Goal: Task Accomplishment & Management: Use online tool/utility

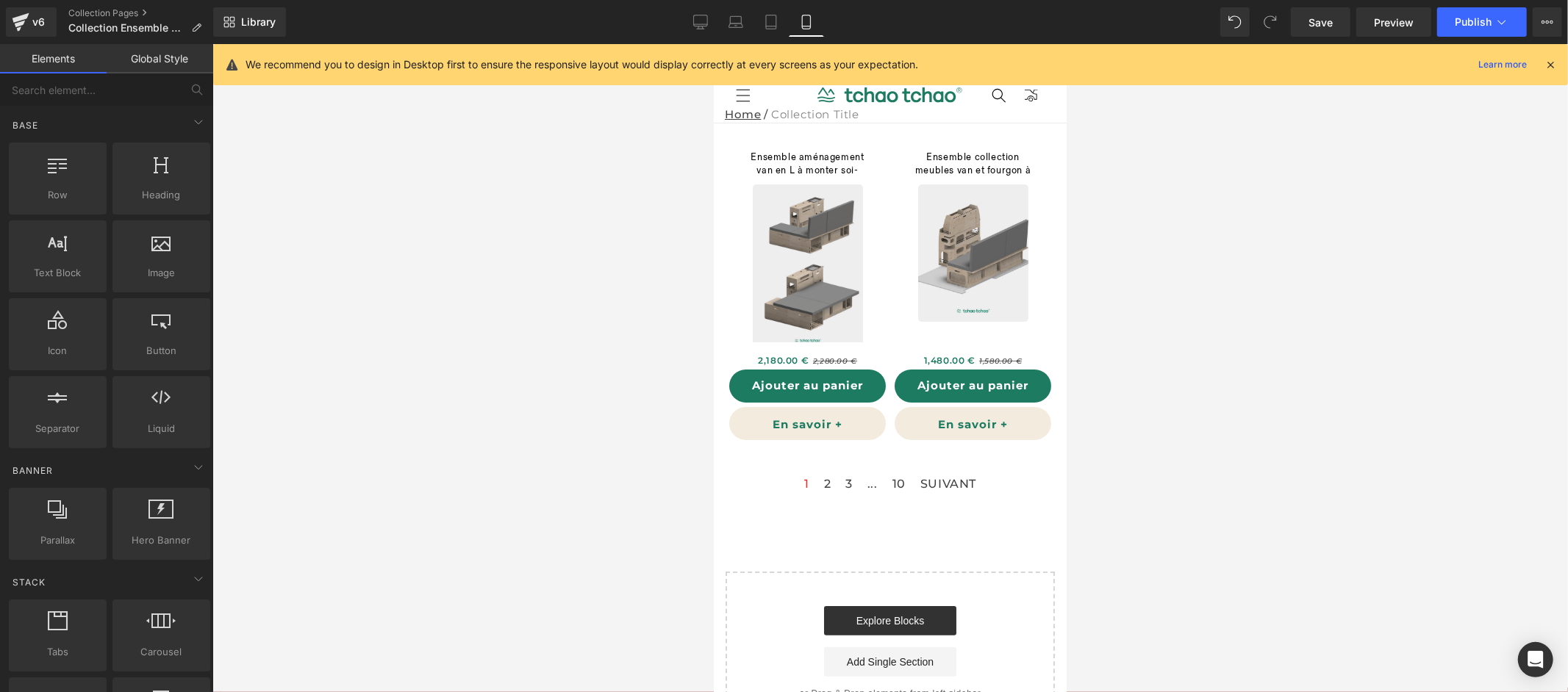
drag, startPoint x: 1061, startPoint y: 279, endPoint x: 1864, endPoint y: 176, distance: 809.6
drag, startPoint x: 769, startPoint y: 237, endPoint x: 856, endPoint y: 503, distance: 279.9
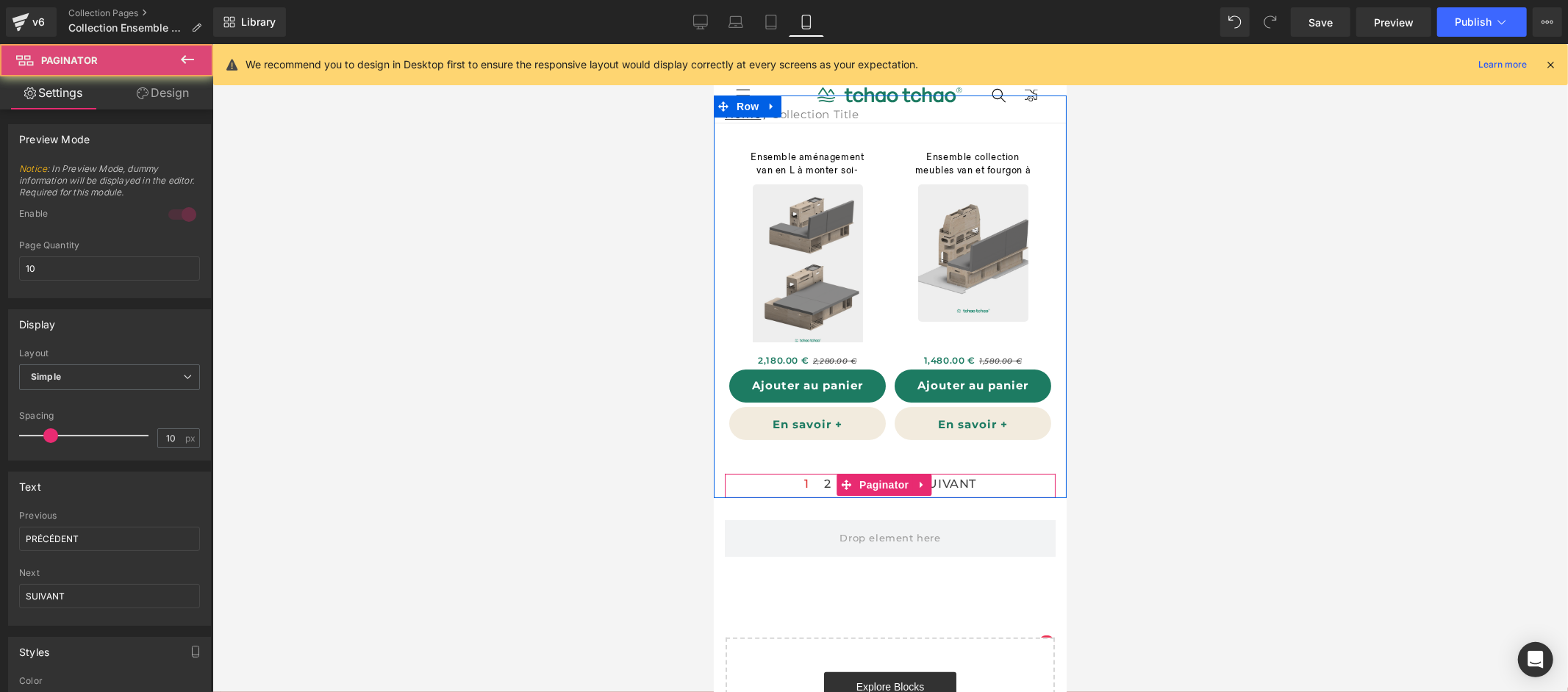
click at [858, 480] on div "1 2 3 ... 10 SUIVANT Paginator" at bounding box center [889, 485] width 331 height 25
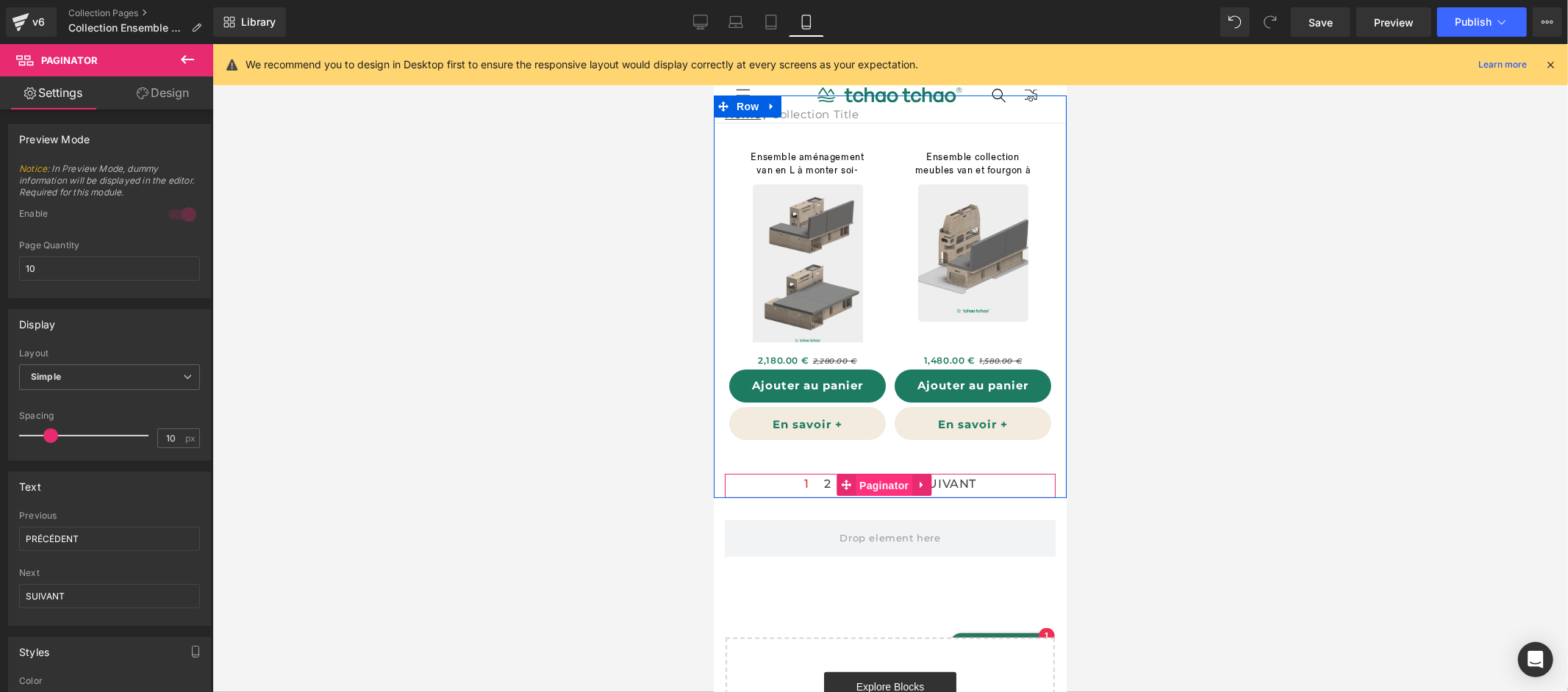
click at [868, 478] on div "1 2 3 ... 10 SUIVANT Paginator" at bounding box center [889, 485] width 331 height 25
click at [170, 95] on link "Design" at bounding box center [163, 93] width 107 height 33
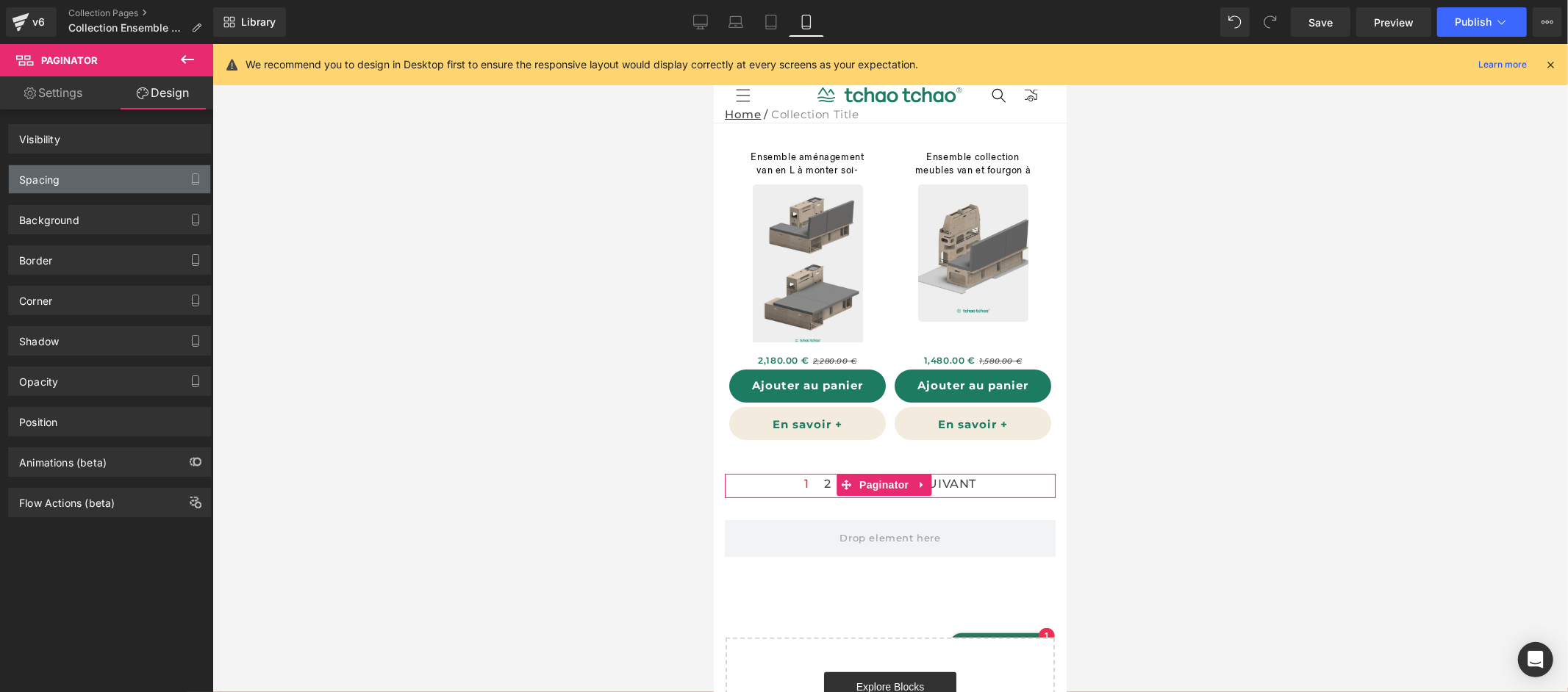
click at [111, 173] on div "Spacing" at bounding box center [109, 180] width 201 height 28
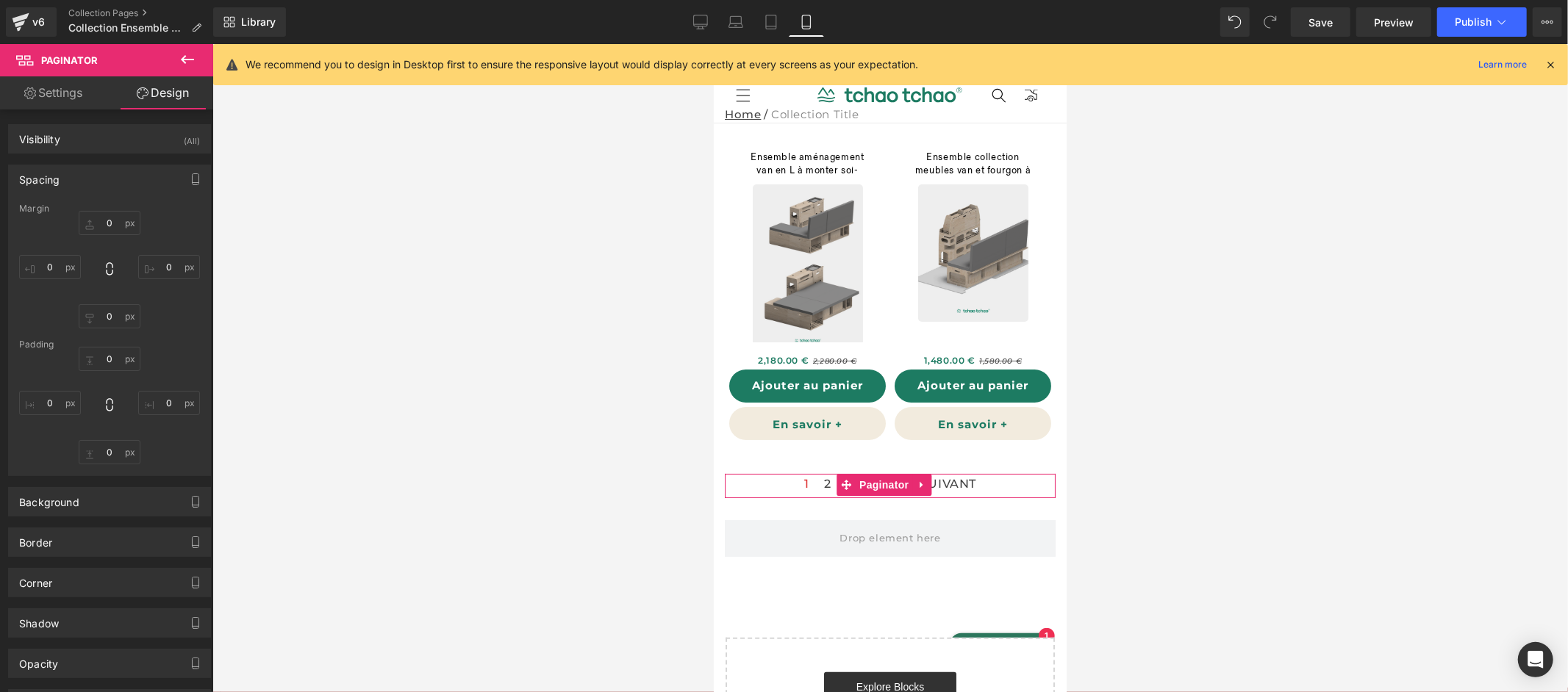
type input "0"
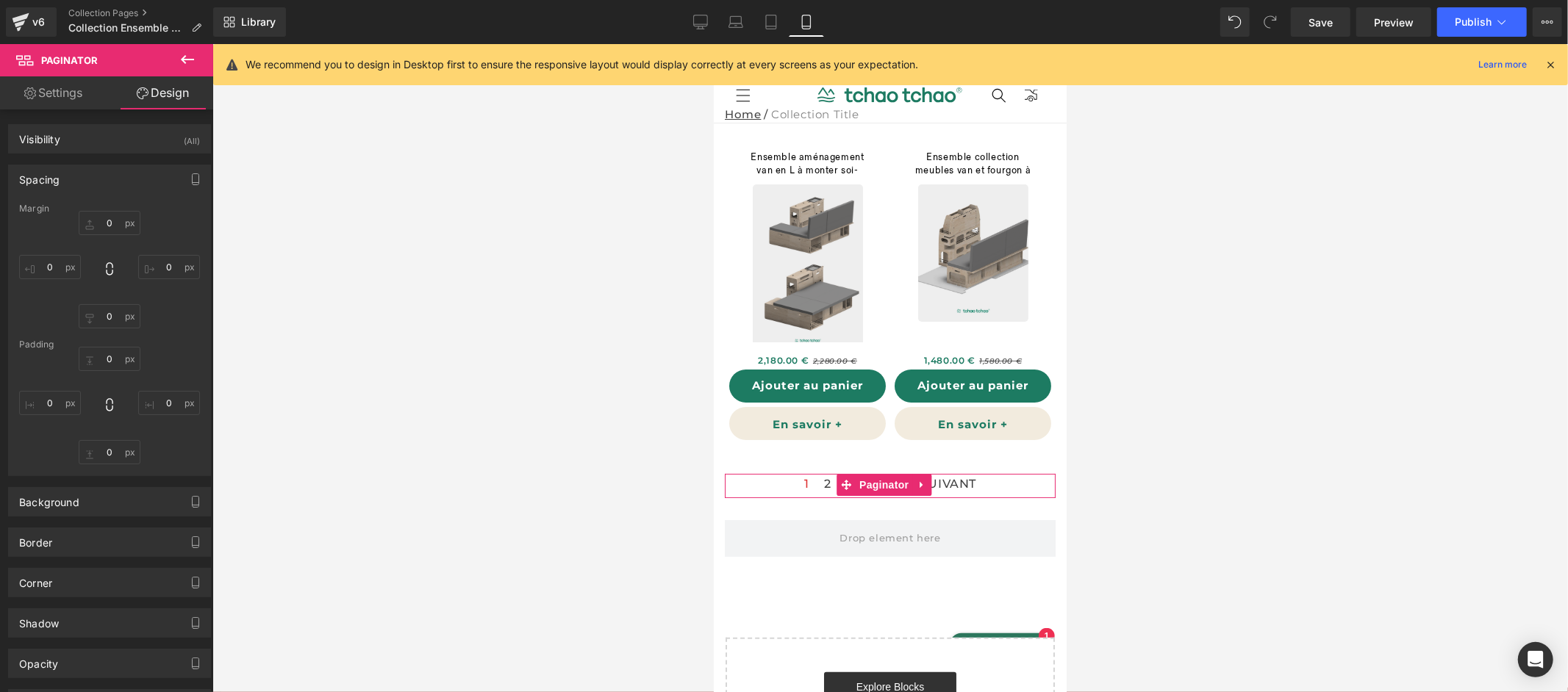
type input "0"
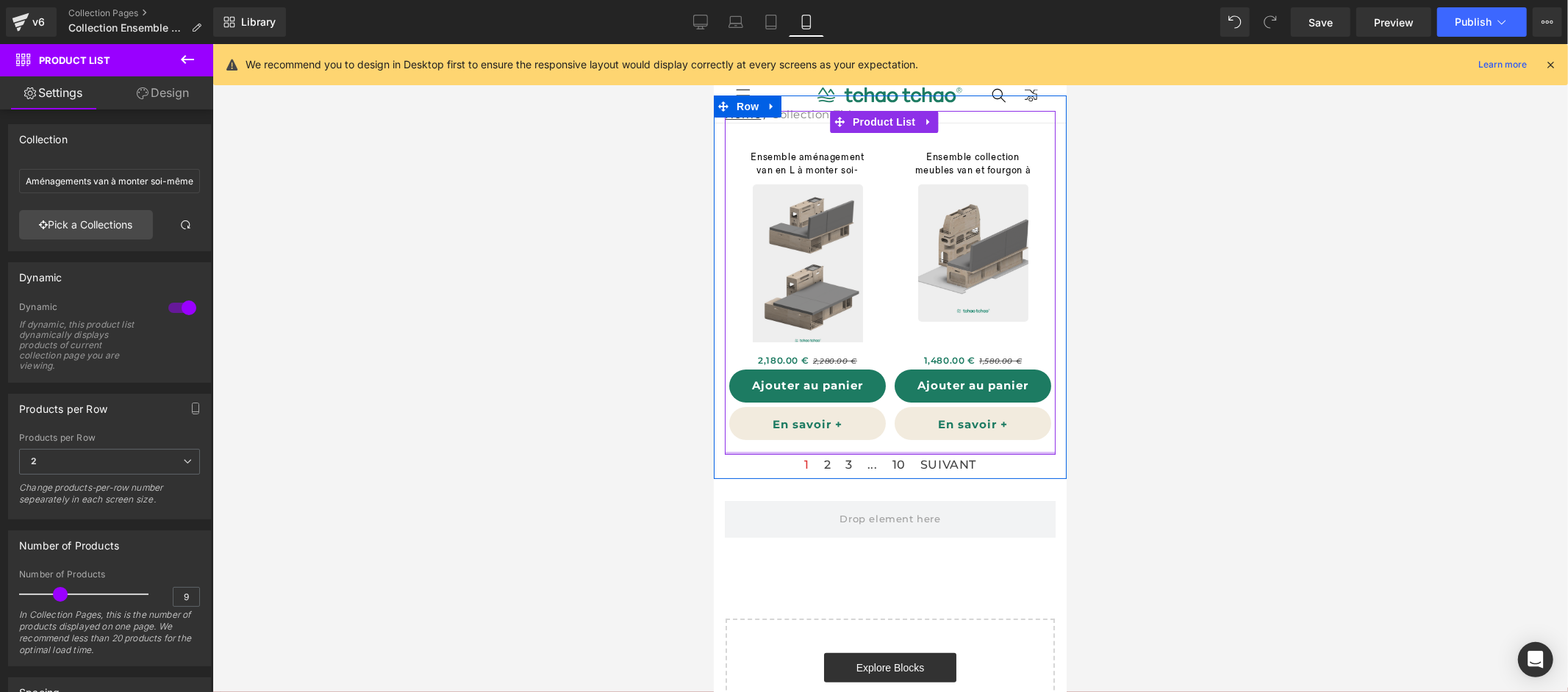
drag, startPoint x: 921, startPoint y: 468, endPoint x: 921, endPoint y: 449, distance: 19.0
click at [921, 449] on div "Ensemble aménagement van en L à monter soi-même (P) Title Sale Off (P) Image 2,…" at bounding box center [889, 282] width 331 height 344
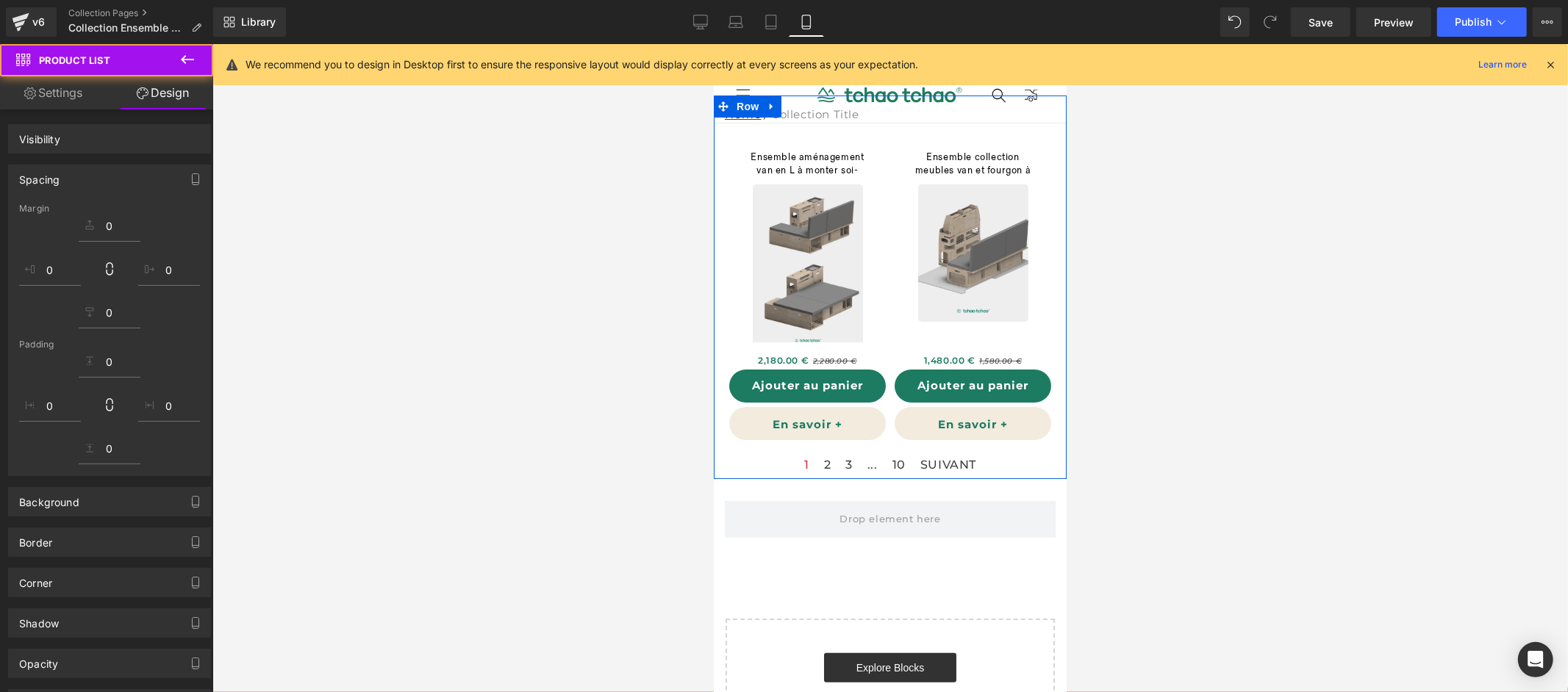
click at [921, 462] on div "1 2 3 ... 10 SUIVANT Paginator" at bounding box center [889, 466] width 331 height 25
click at [866, 466] on div "1 2 3 ... 10 SUIVANT Paginator" at bounding box center [889, 466] width 331 height 25
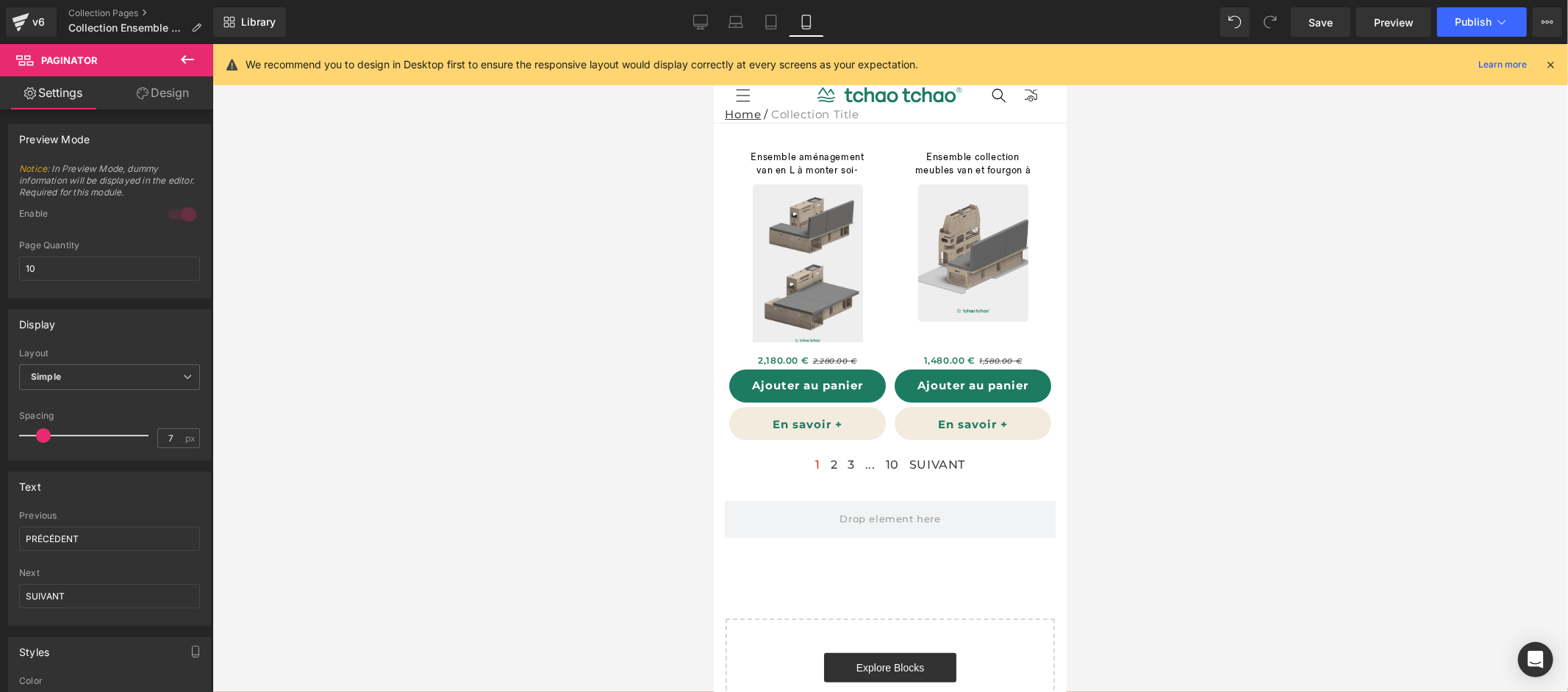
type input "6"
drag, startPoint x: 50, startPoint y: 434, endPoint x: 43, endPoint y: 436, distance: 7.3
click at [43, 436] on span at bounding box center [41, 436] width 15 height 15
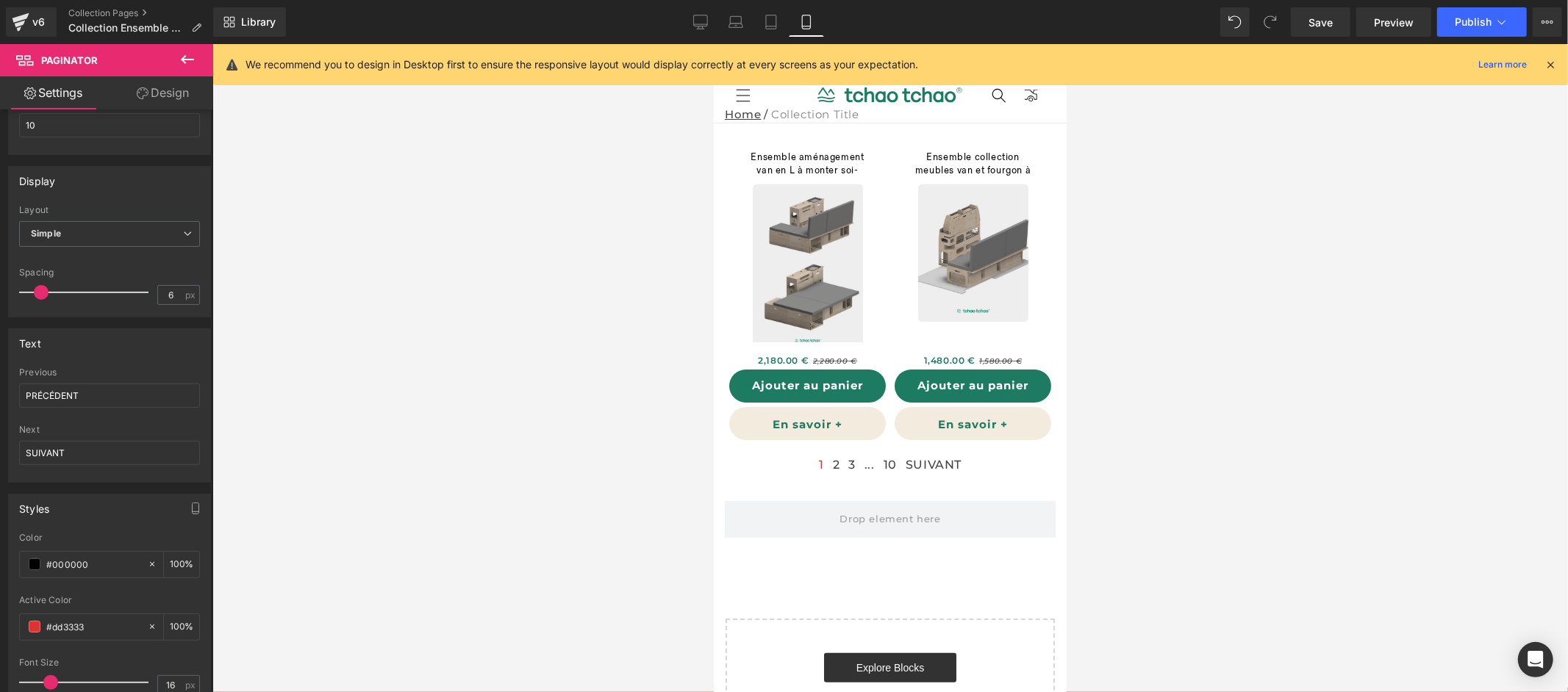
scroll to position [145, 0]
click at [100, 231] on span "Simple" at bounding box center [109, 231] width 181 height 25
click at [92, 272] on li "Button" at bounding box center [106, 280] width 175 height 22
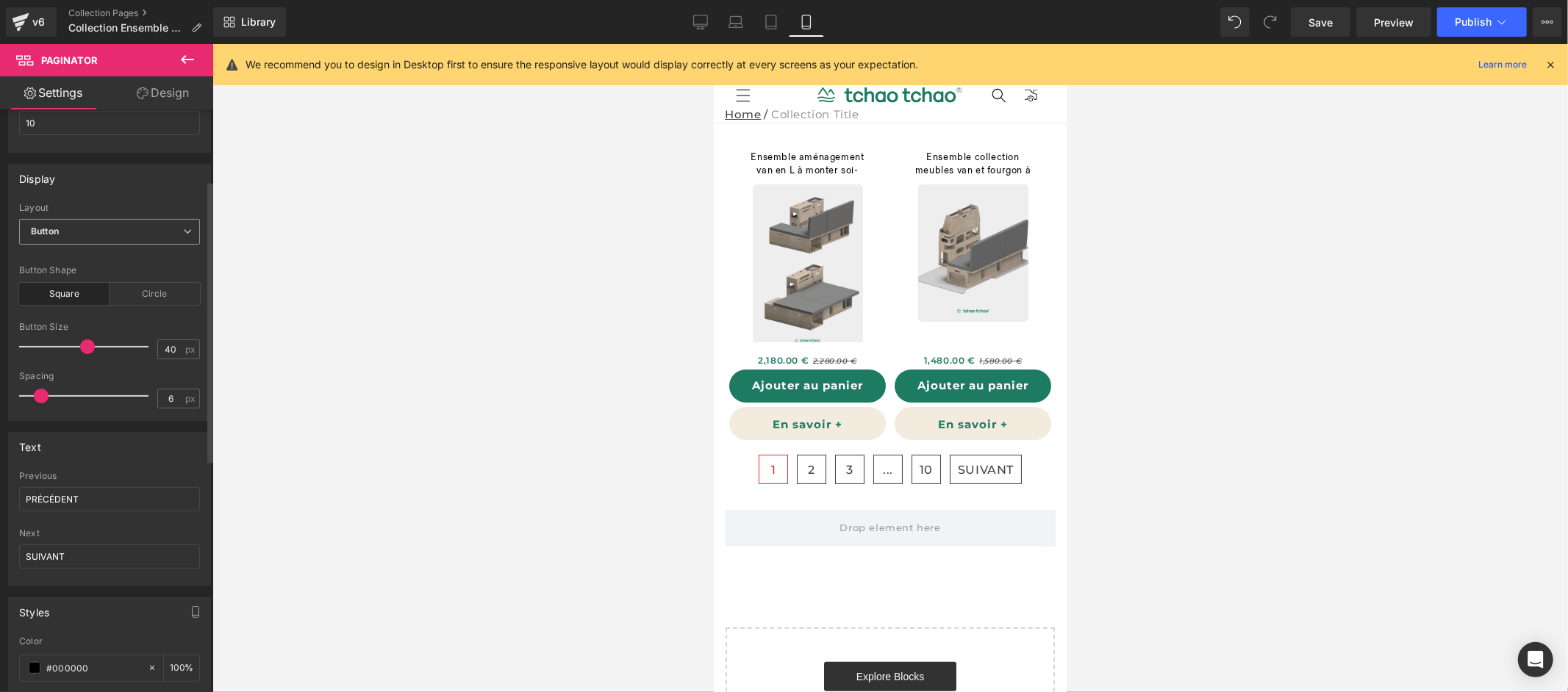
click at [104, 238] on span "Button" at bounding box center [109, 231] width 181 height 25
click at [101, 263] on li "Simple" at bounding box center [106, 258] width 175 height 22
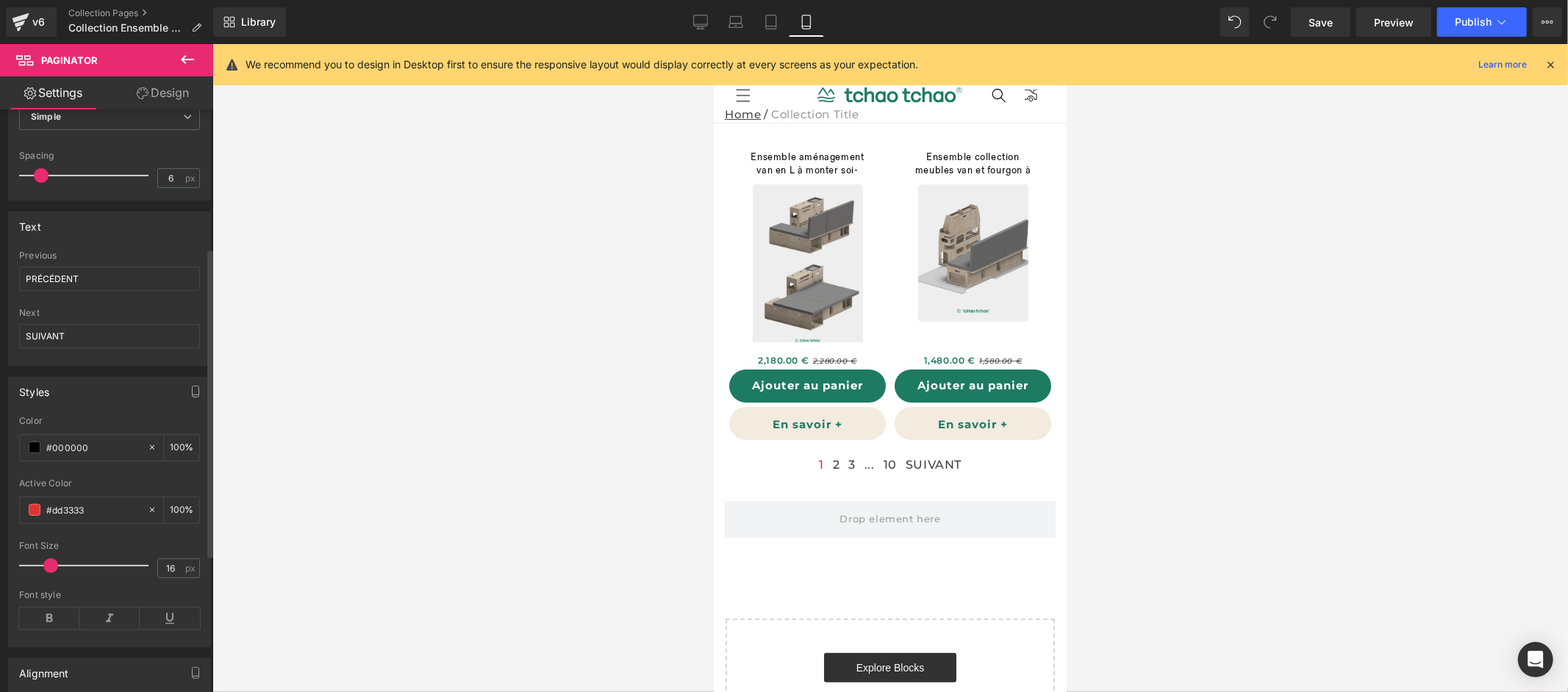
scroll to position [282, 0]
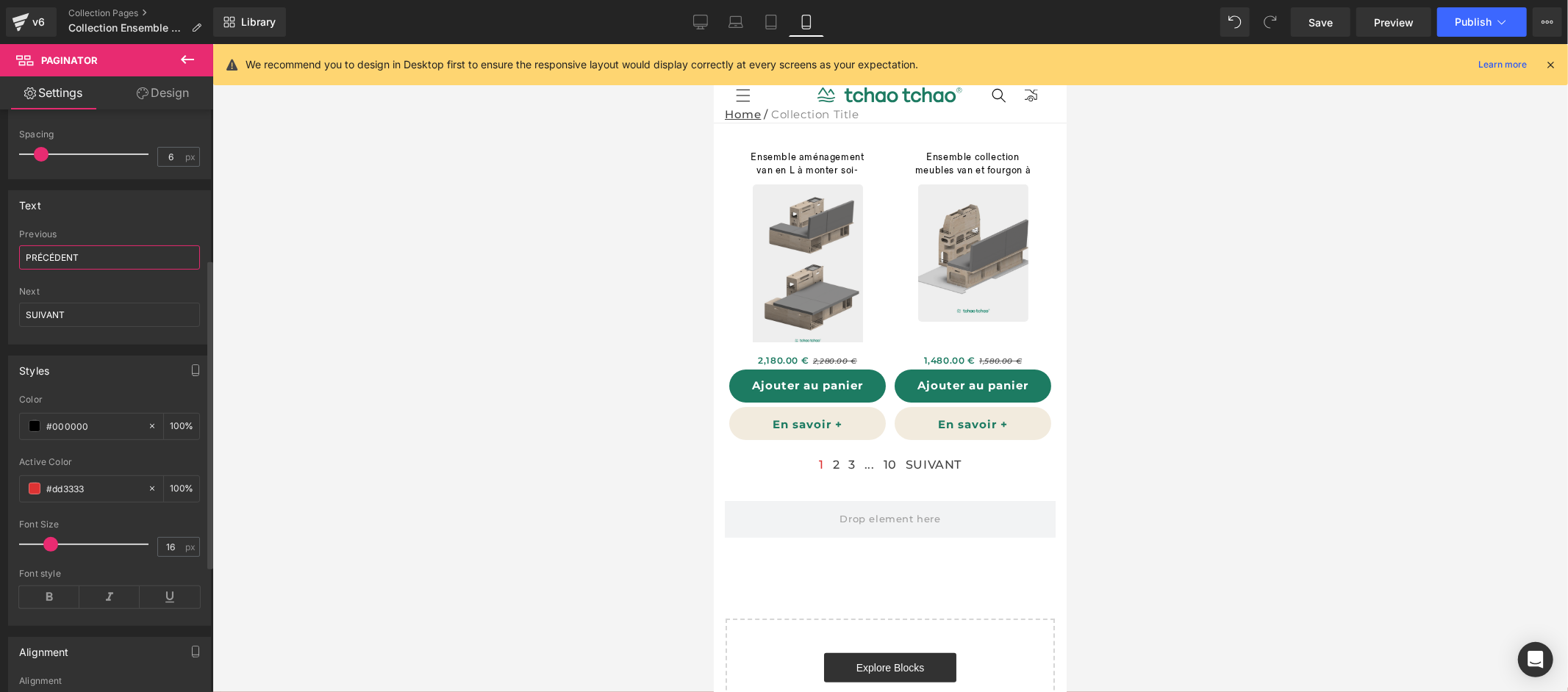
drag, startPoint x: 101, startPoint y: 261, endPoint x: 36, endPoint y: 257, distance: 65.1
click at [36, 257] on input "PRÉCÉDENT" at bounding box center [109, 258] width 181 height 24
type input "11"
drag, startPoint x: 48, startPoint y: 543, endPoint x: 35, endPoint y: 540, distance: 13.3
click at [35, 540] on span at bounding box center [36, 545] width 15 height 15
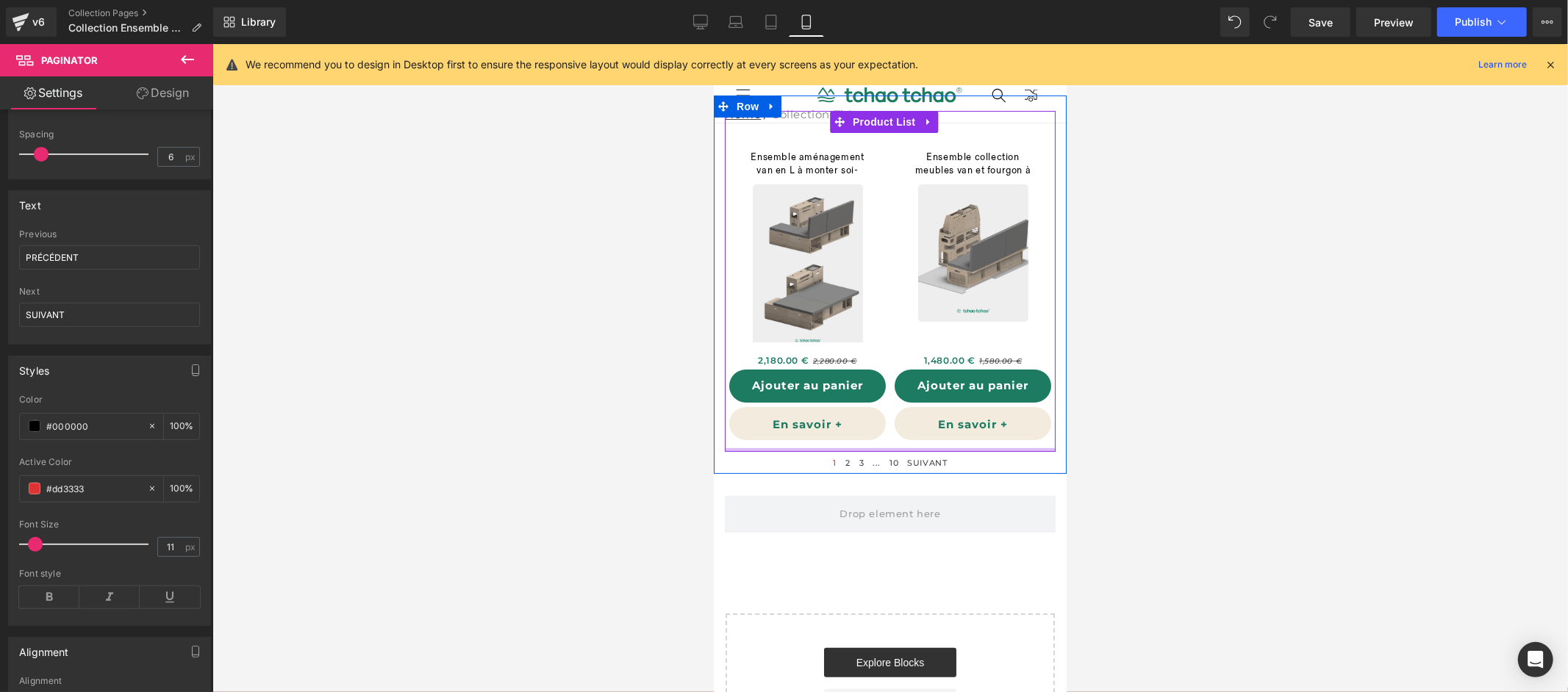
click at [901, 443] on div "Ensemble aménagement van en L à monter soi-même (P) Title Sale Off (P) Image 2,…" at bounding box center [889, 281] width 331 height 341
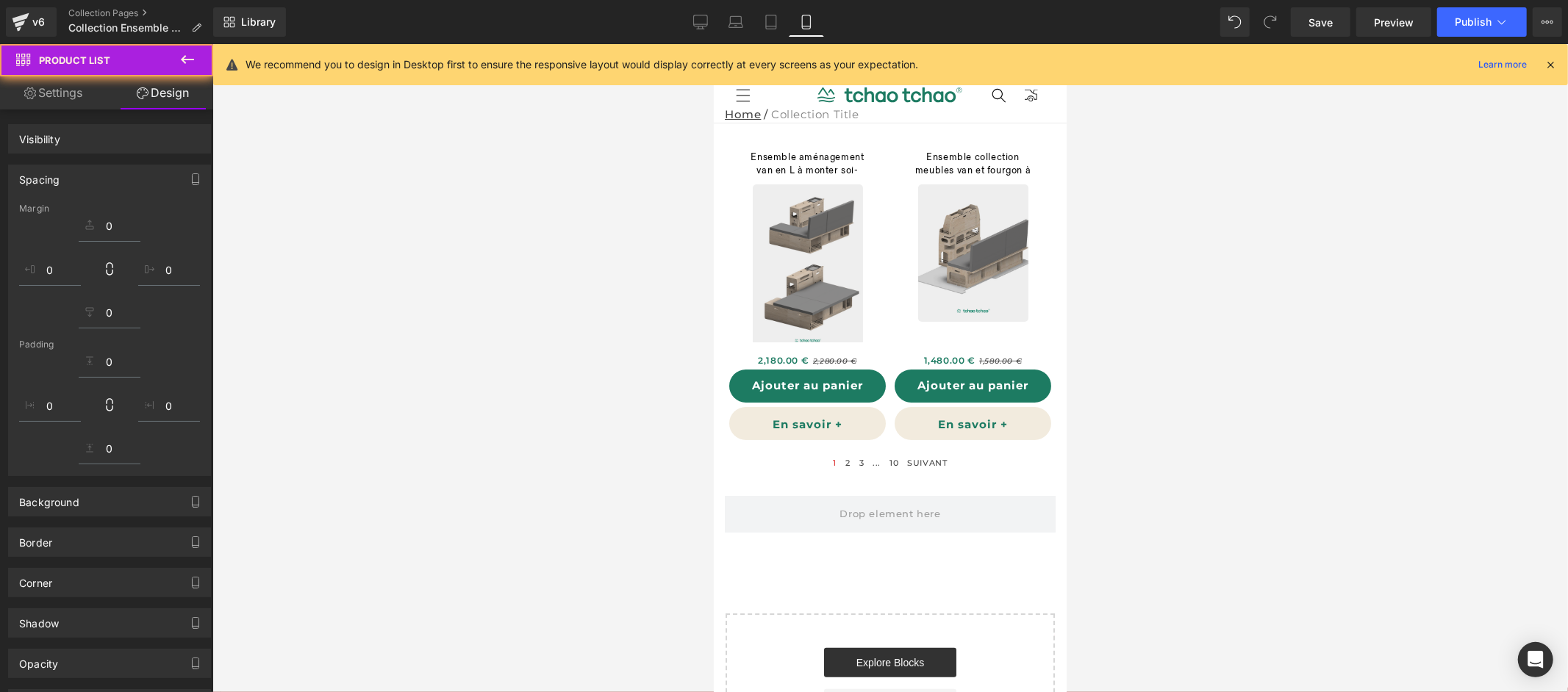
click at [922, 463] on div "1 2 3 ... 10 SUIVANT Paginator" at bounding box center [889, 463] width 331 height 22
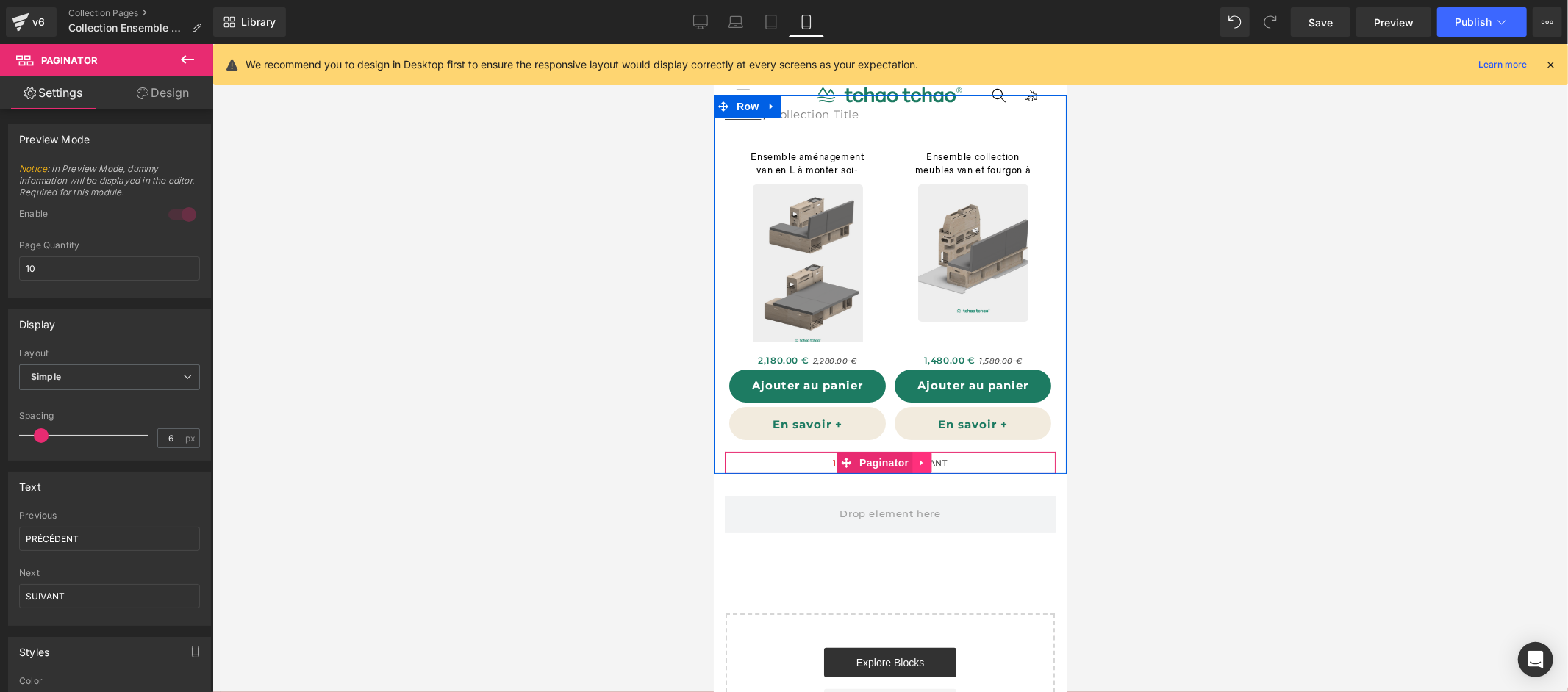
click at [925, 463] on icon at bounding box center [921, 462] width 10 height 11
click at [928, 463] on icon at bounding box center [930, 462] width 10 height 10
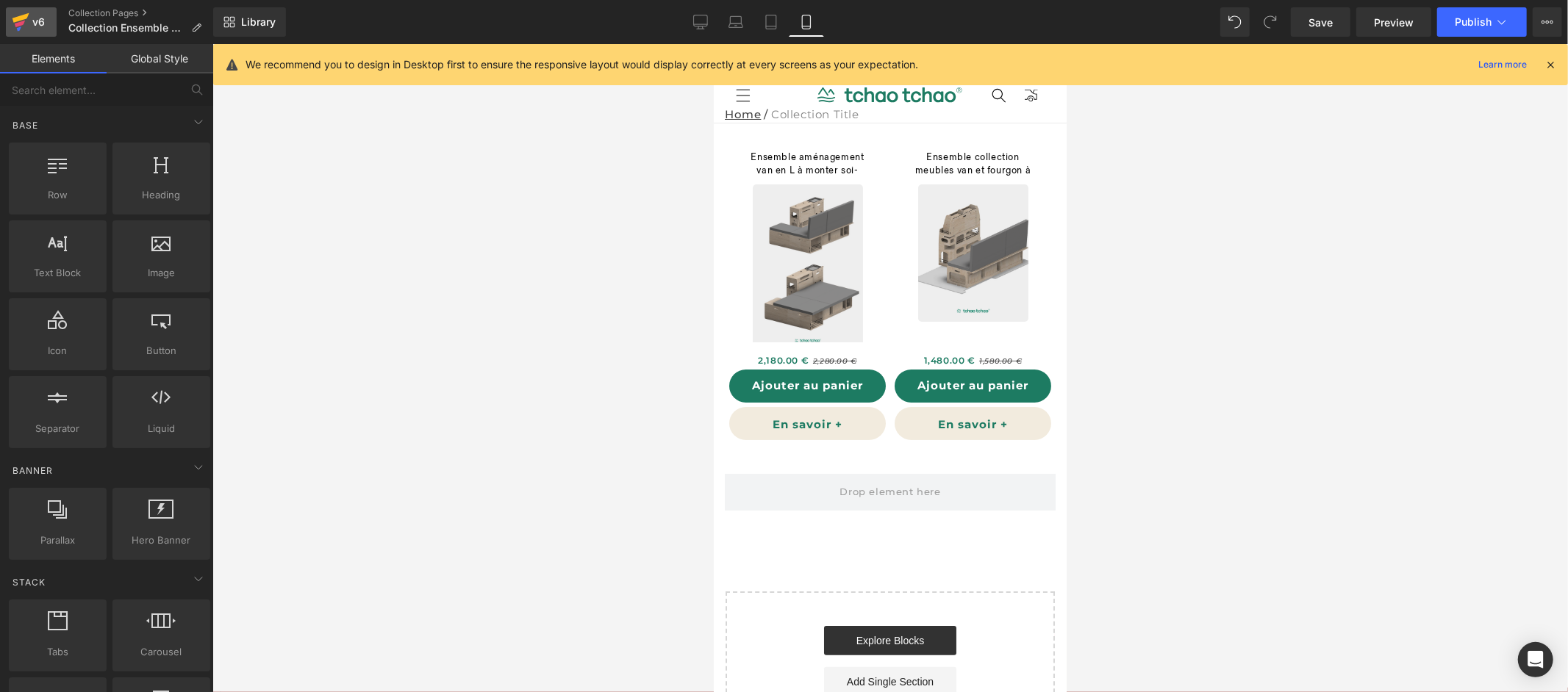
click at [16, 22] on icon at bounding box center [21, 22] width 18 height 37
click at [1314, 24] on span "Save" at bounding box center [1321, 22] width 24 height 15
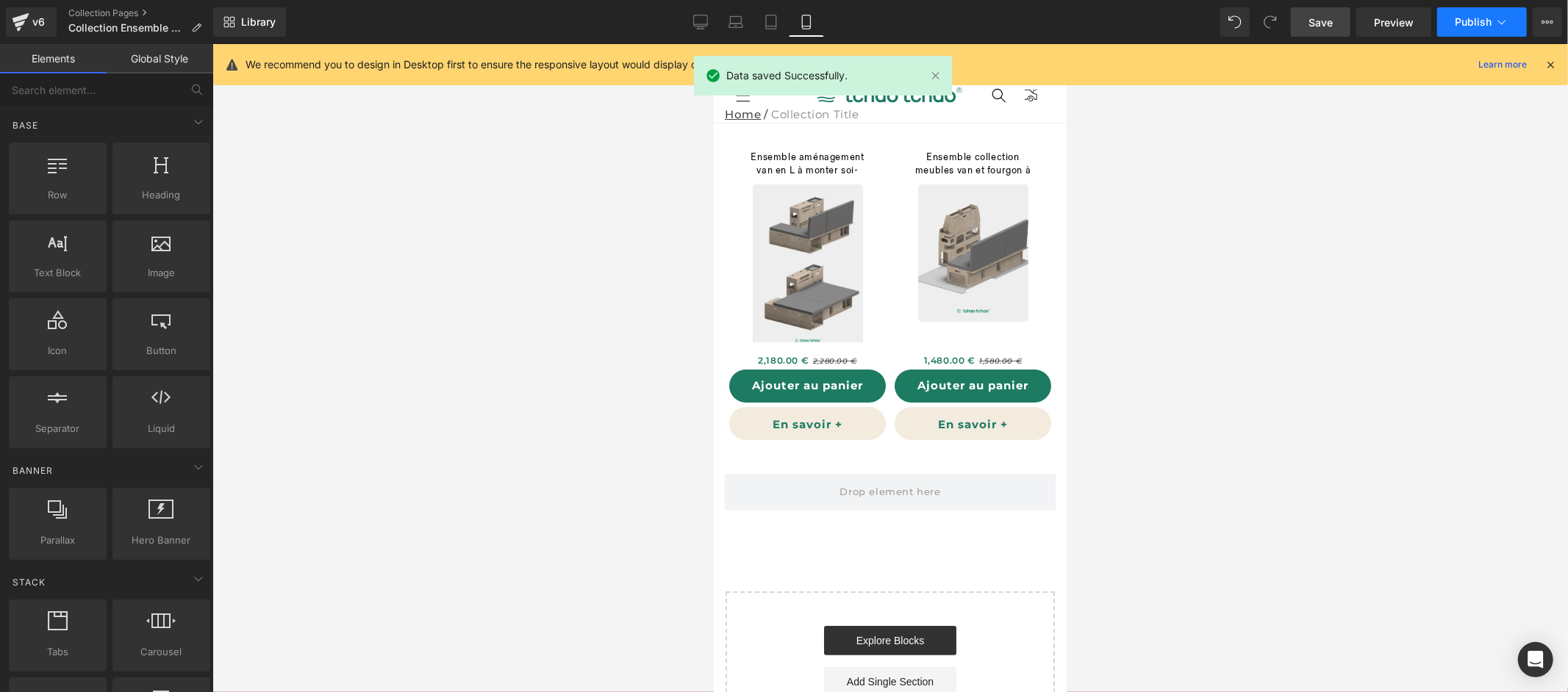
click at [1486, 18] on span "Publish" at bounding box center [1472, 22] width 37 height 12
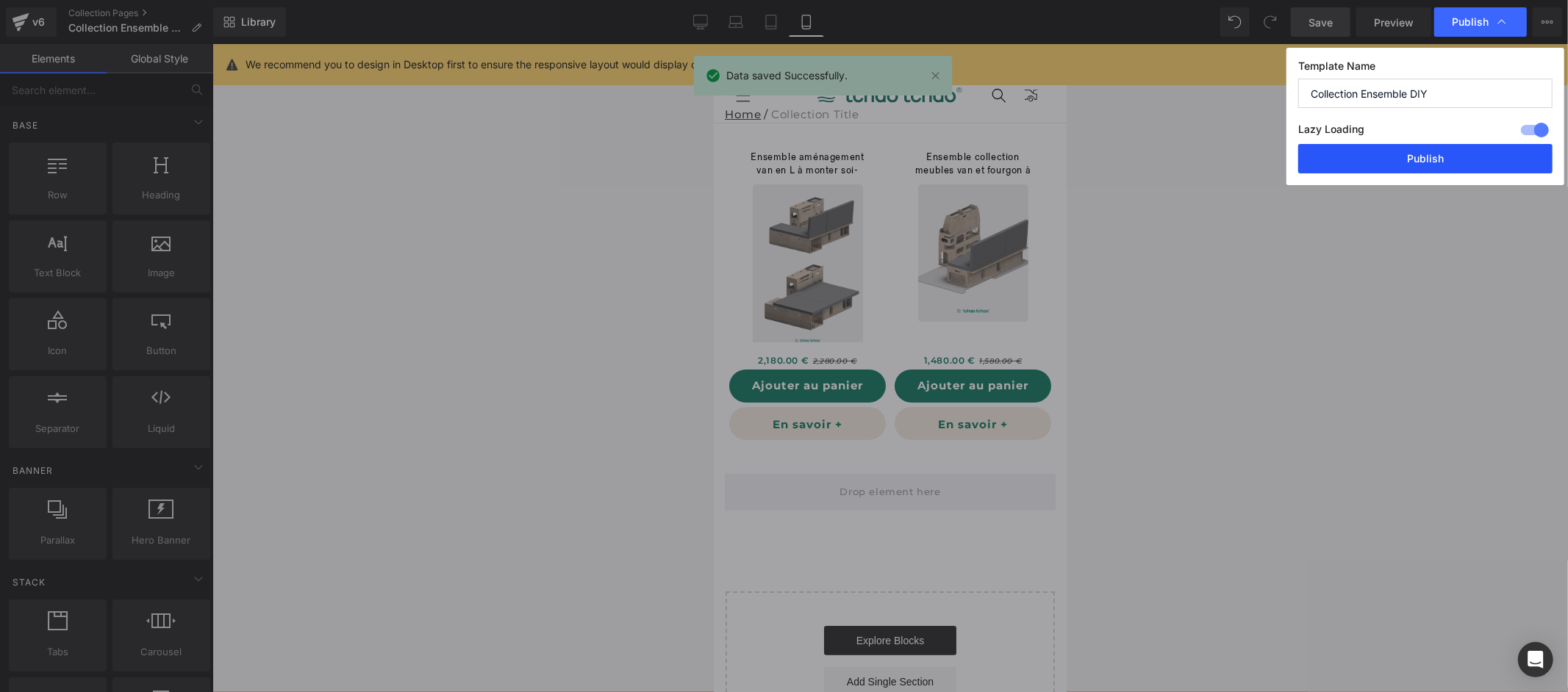
drag, startPoint x: 1444, startPoint y: 155, endPoint x: 183, endPoint y: 187, distance: 1261.4
click at [1444, 155] on button "Publish" at bounding box center [1426, 158] width 255 height 29
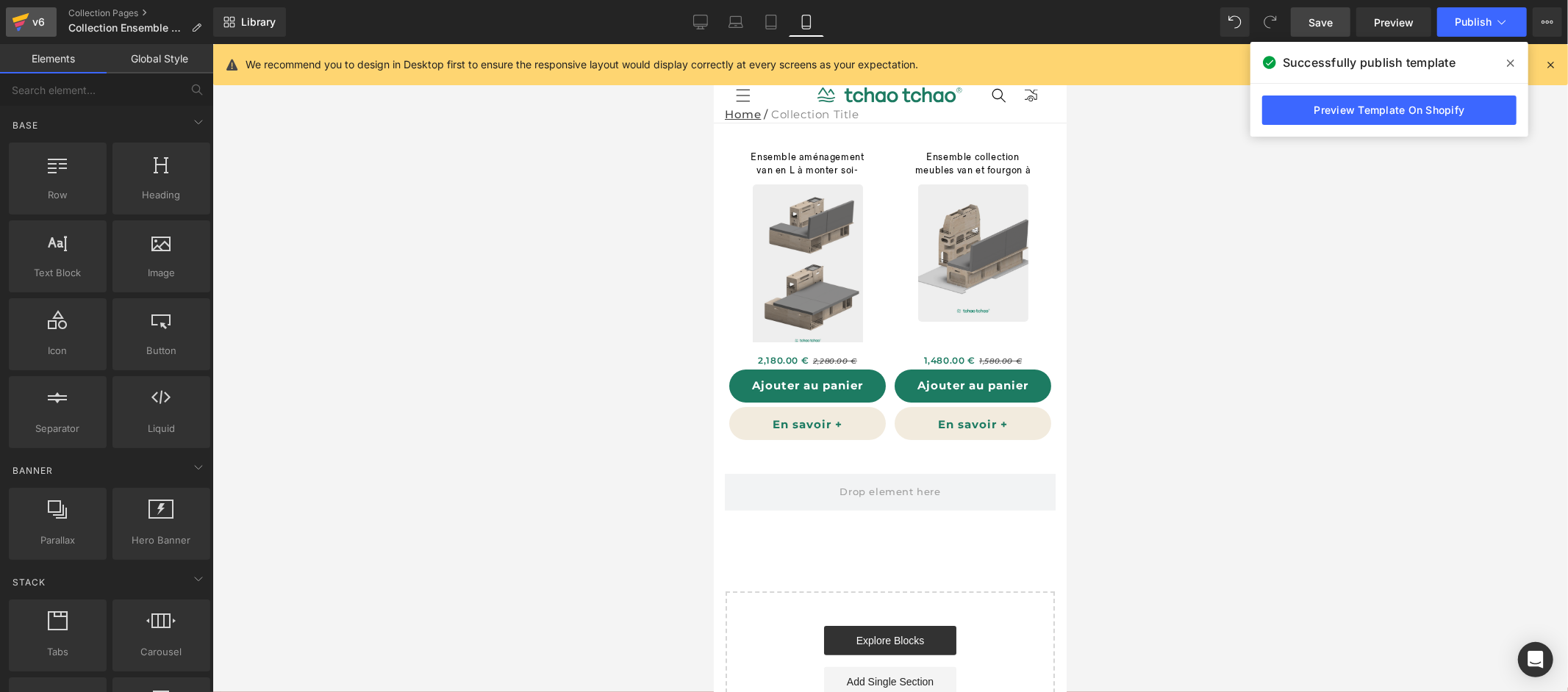
click at [39, 23] on div "v6" at bounding box center [38, 22] width 19 height 19
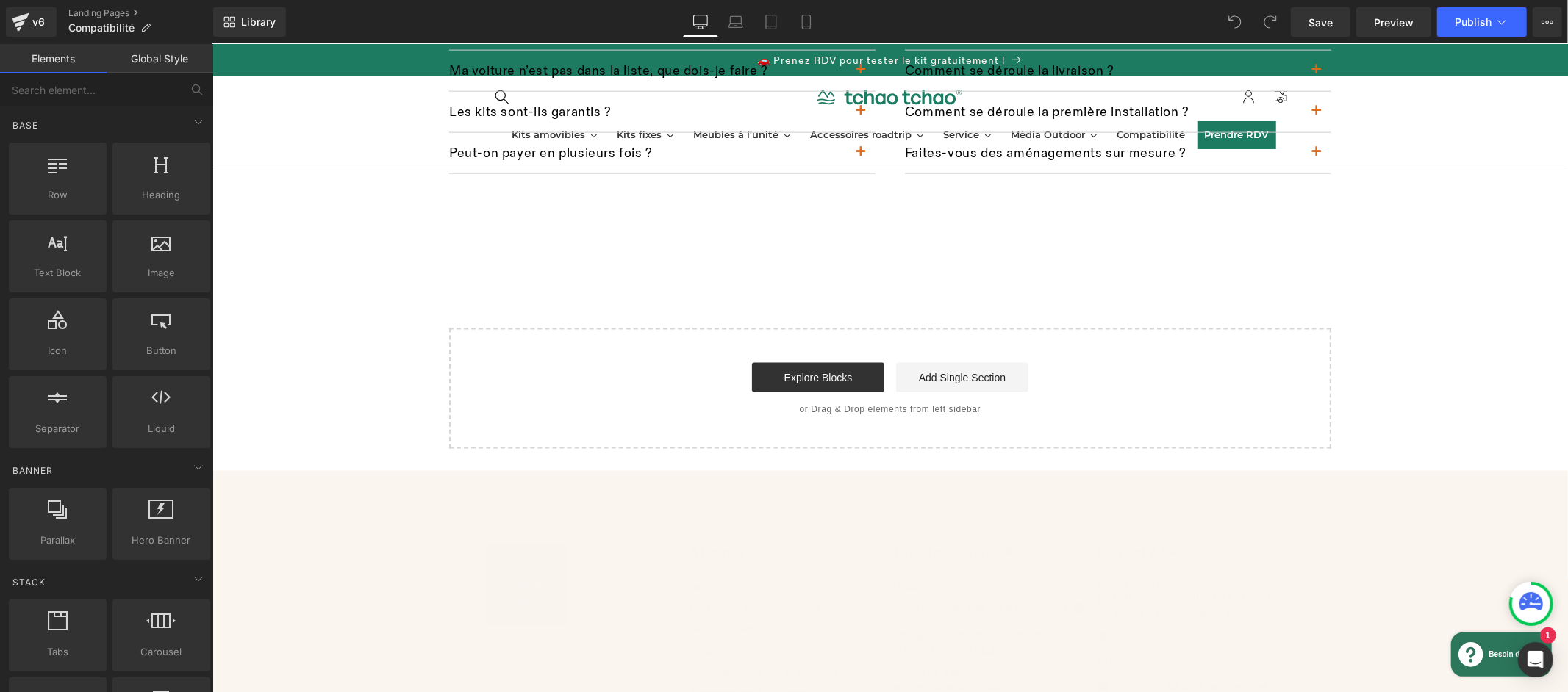
scroll to position [1863, 0]
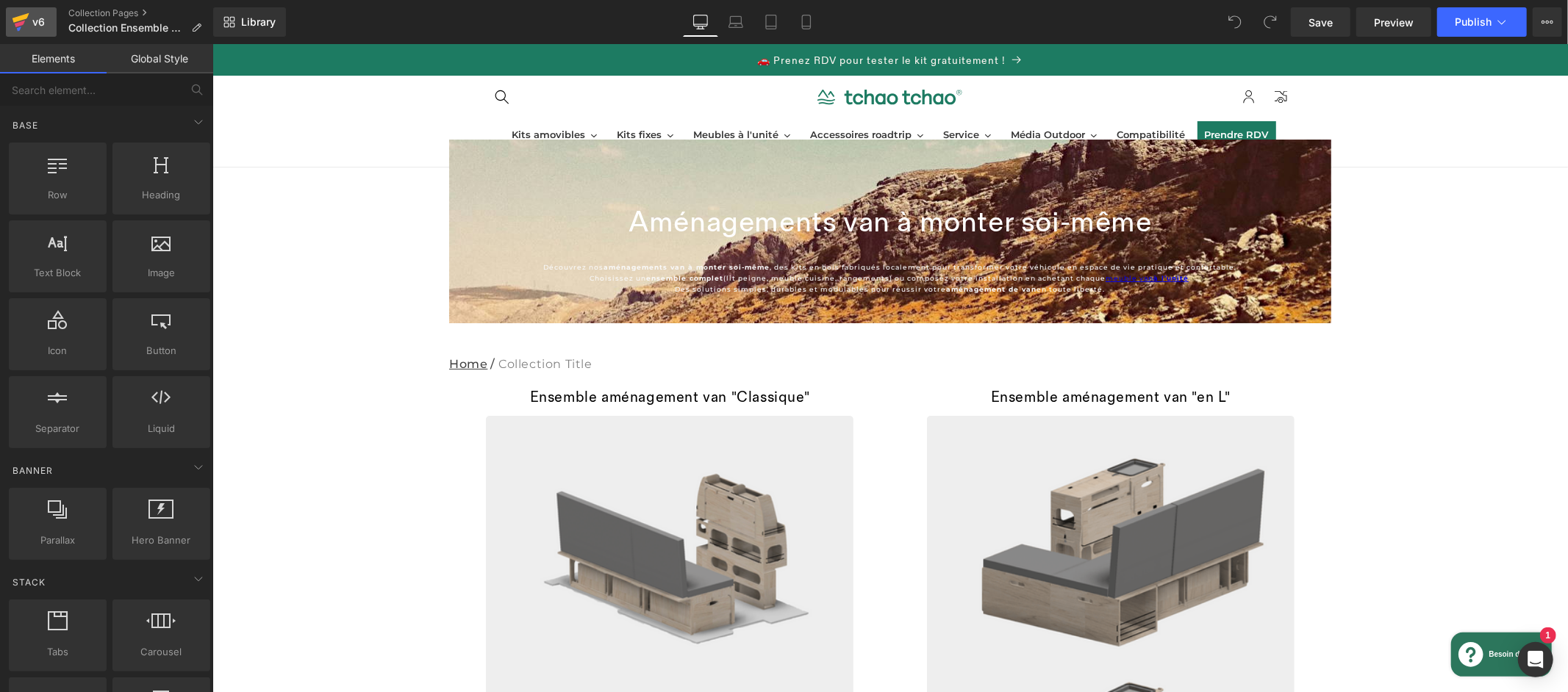
click at [39, 22] on div "v6" at bounding box center [38, 22] width 19 height 19
click at [25, 22] on icon at bounding box center [21, 22] width 18 height 37
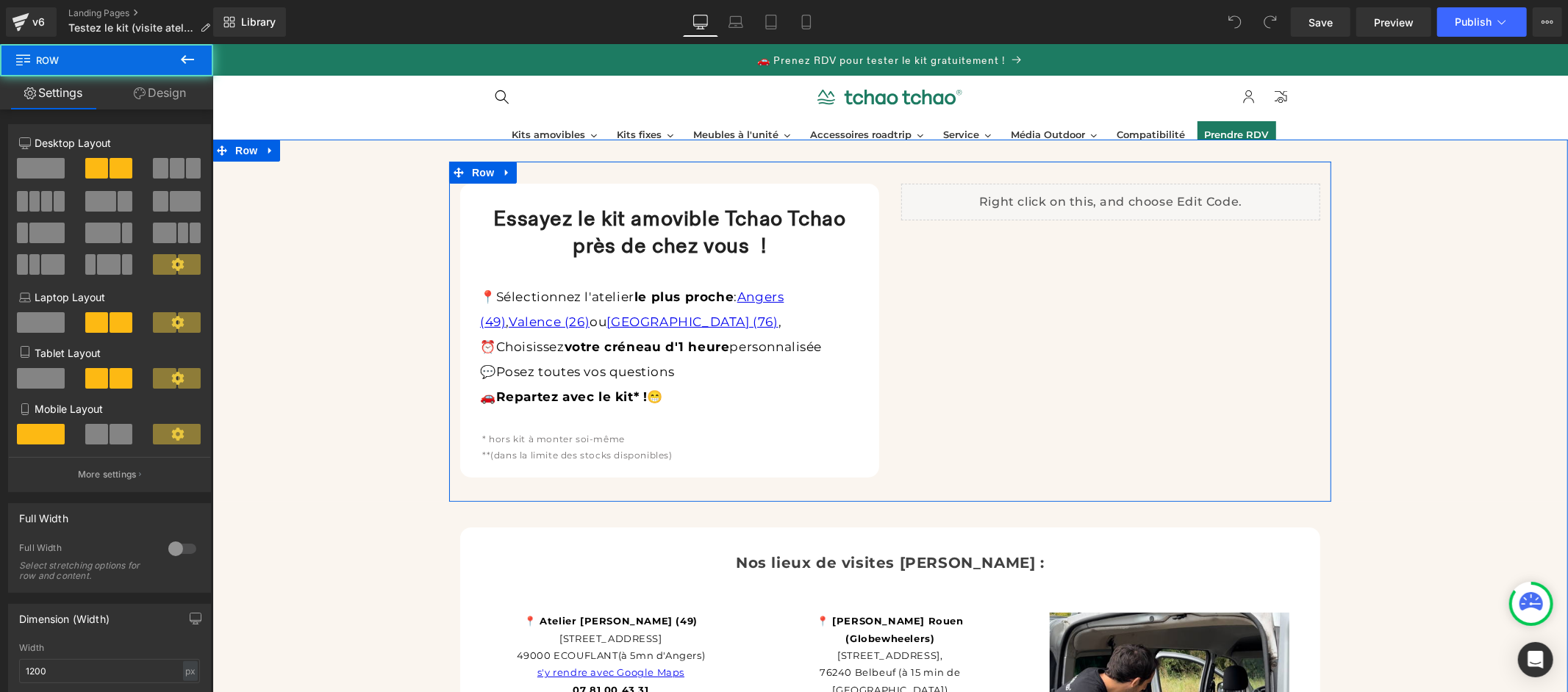
click at [576, 166] on div "Essayez le kit amovible Tchao Tchao près de chez vous ! Heading 📍 Sélectionnez …" at bounding box center [890, 331] width 882 height 341
click at [504, 172] on icon at bounding box center [505, 171] width 3 height 7
click at [501, 173] on icon at bounding box center [506, 171] width 10 height 11
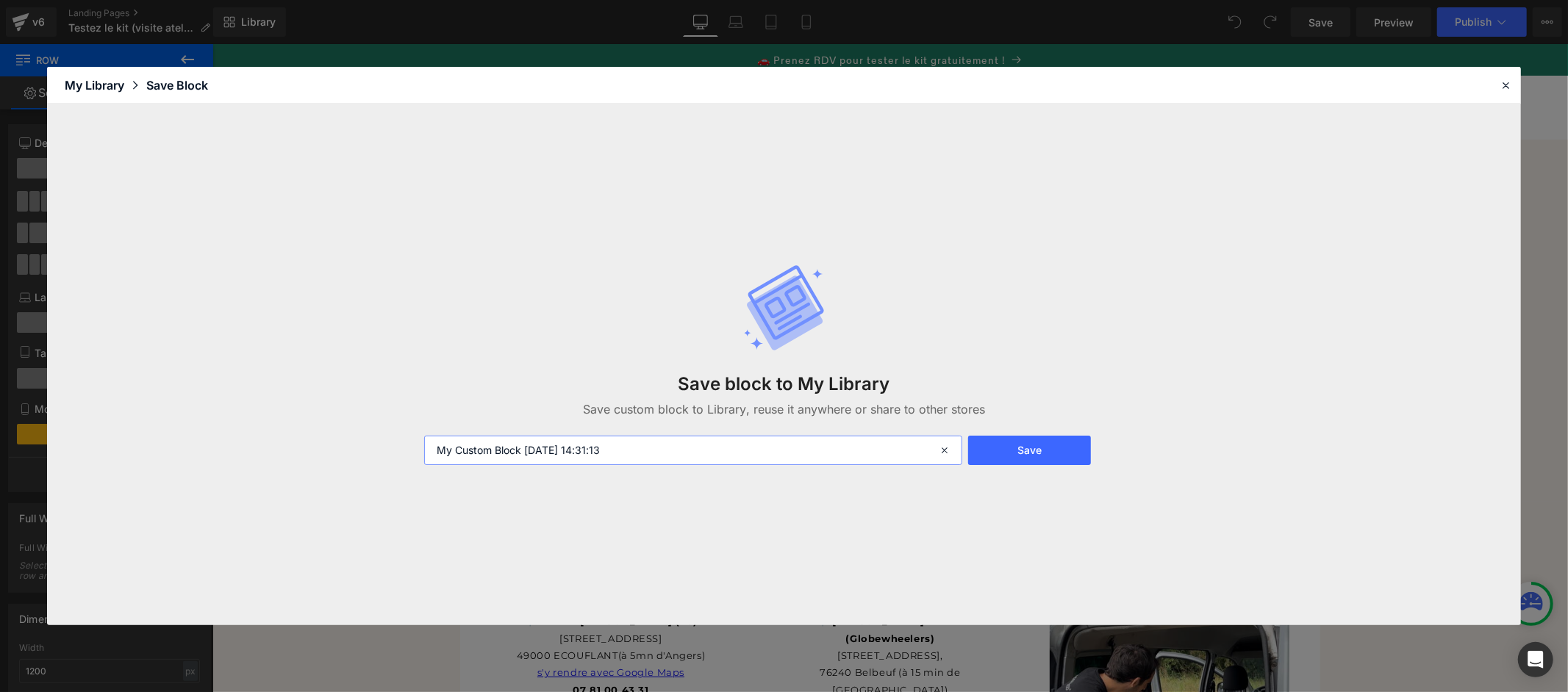
click at [700, 439] on input "My Custom Block 2025-09-25 14:31:13" at bounding box center [693, 449] width 539 height 29
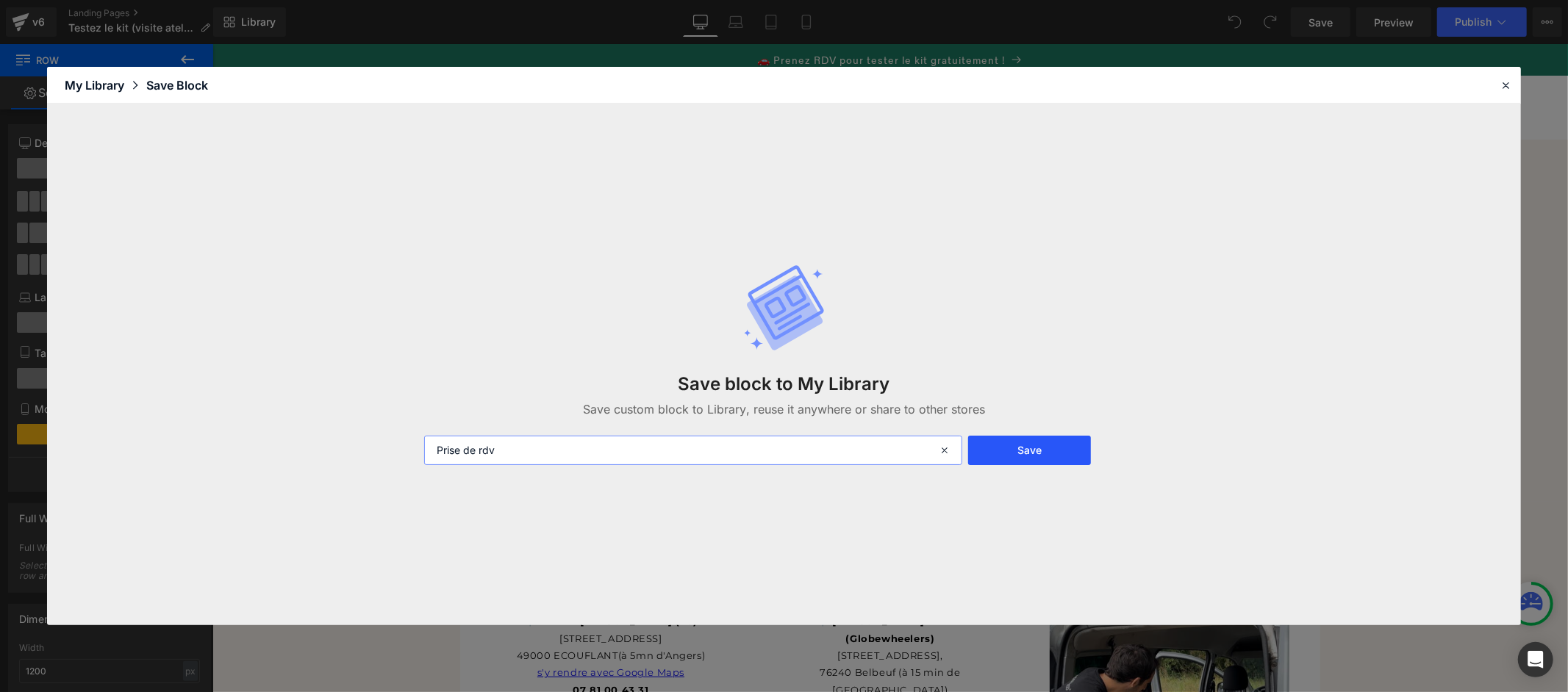
type input "Prise de rdv"
click at [1006, 448] on button "Save" at bounding box center [1029, 449] width 123 height 29
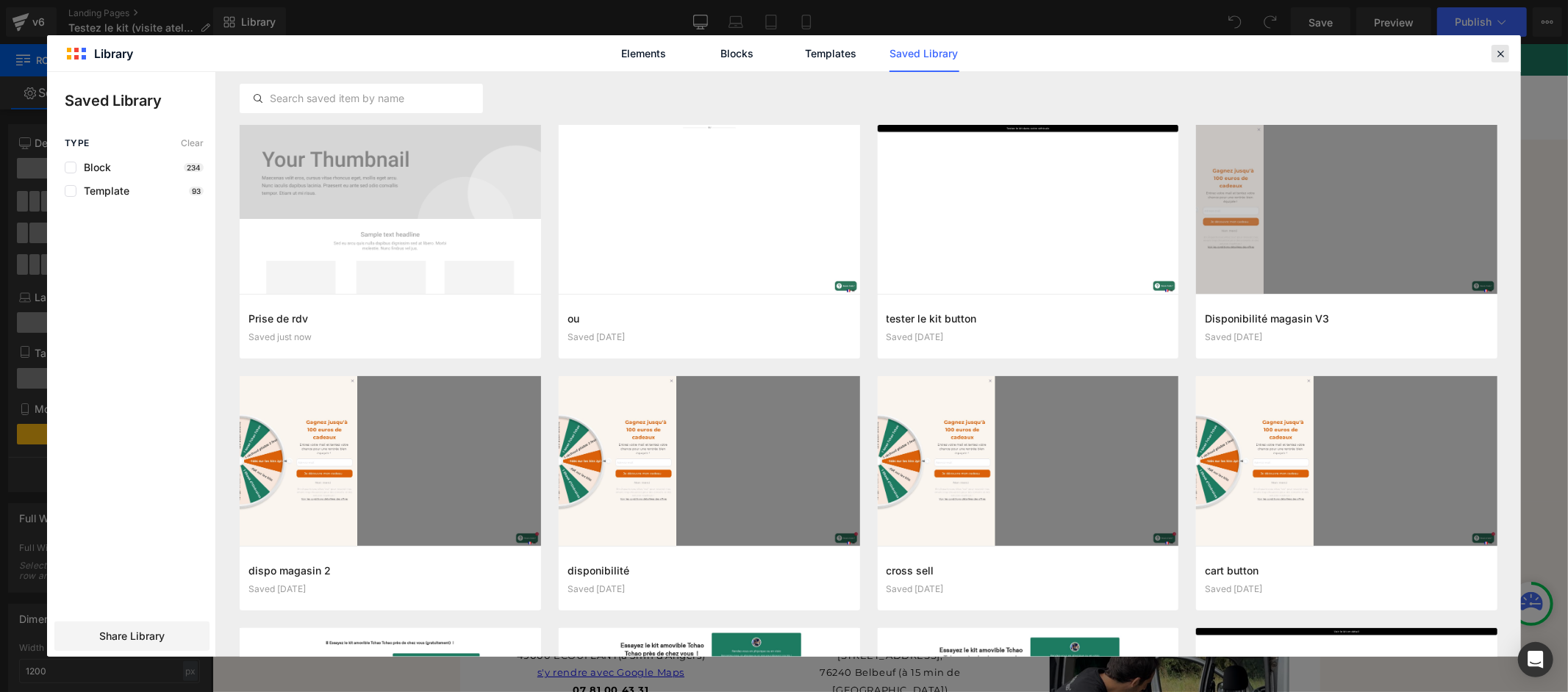
click at [1505, 53] on icon at bounding box center [1501, 53] width 13 height 13
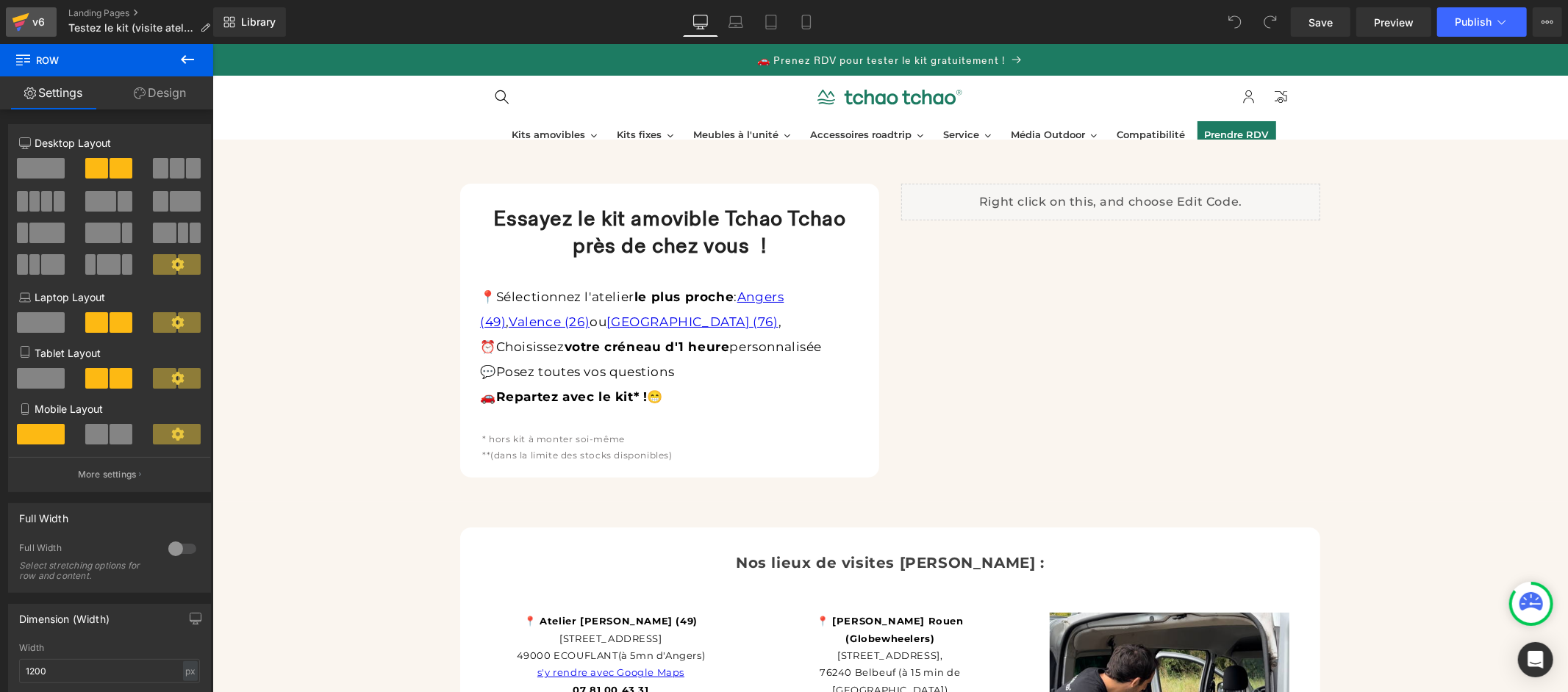
click at [30, 30] on div "v6" at bounding box center [38, 22] width 19 height 19
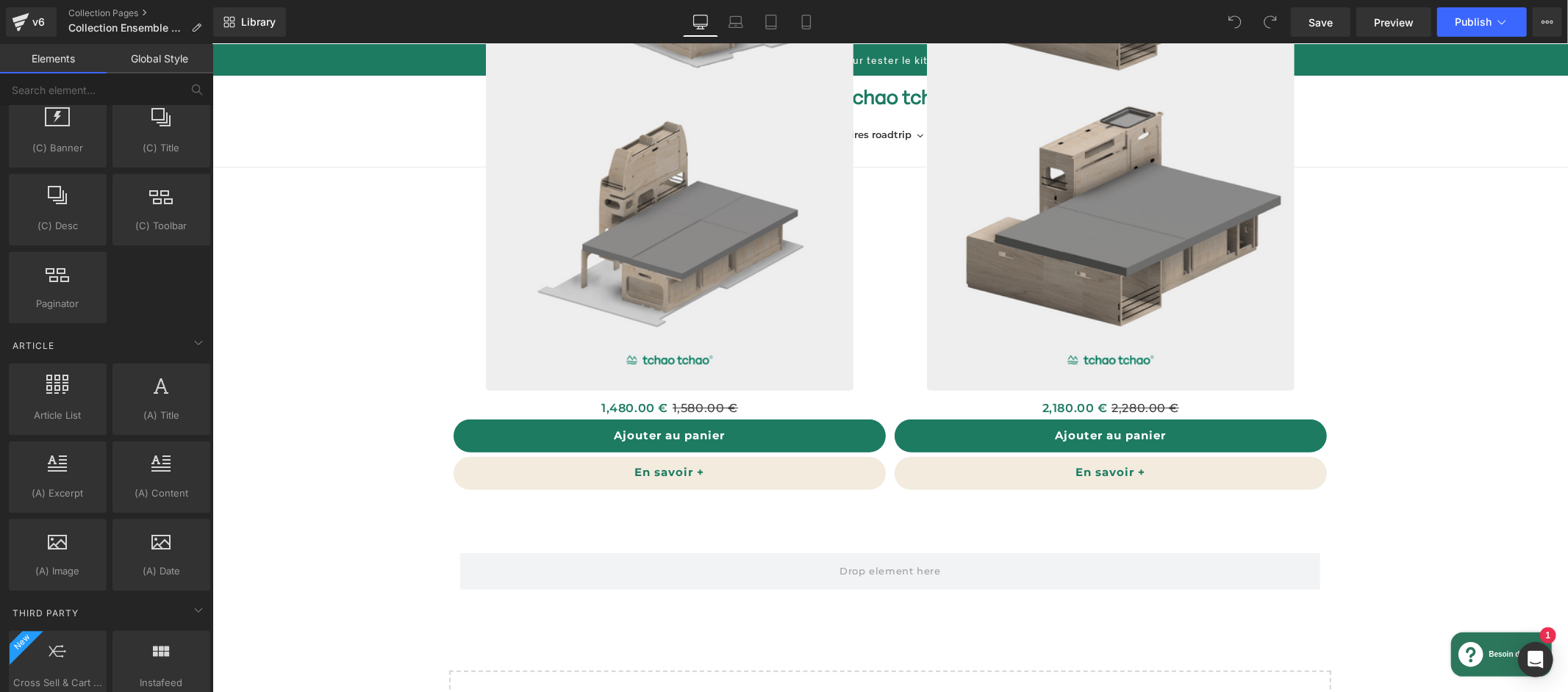
scroll to position [2631, 0]
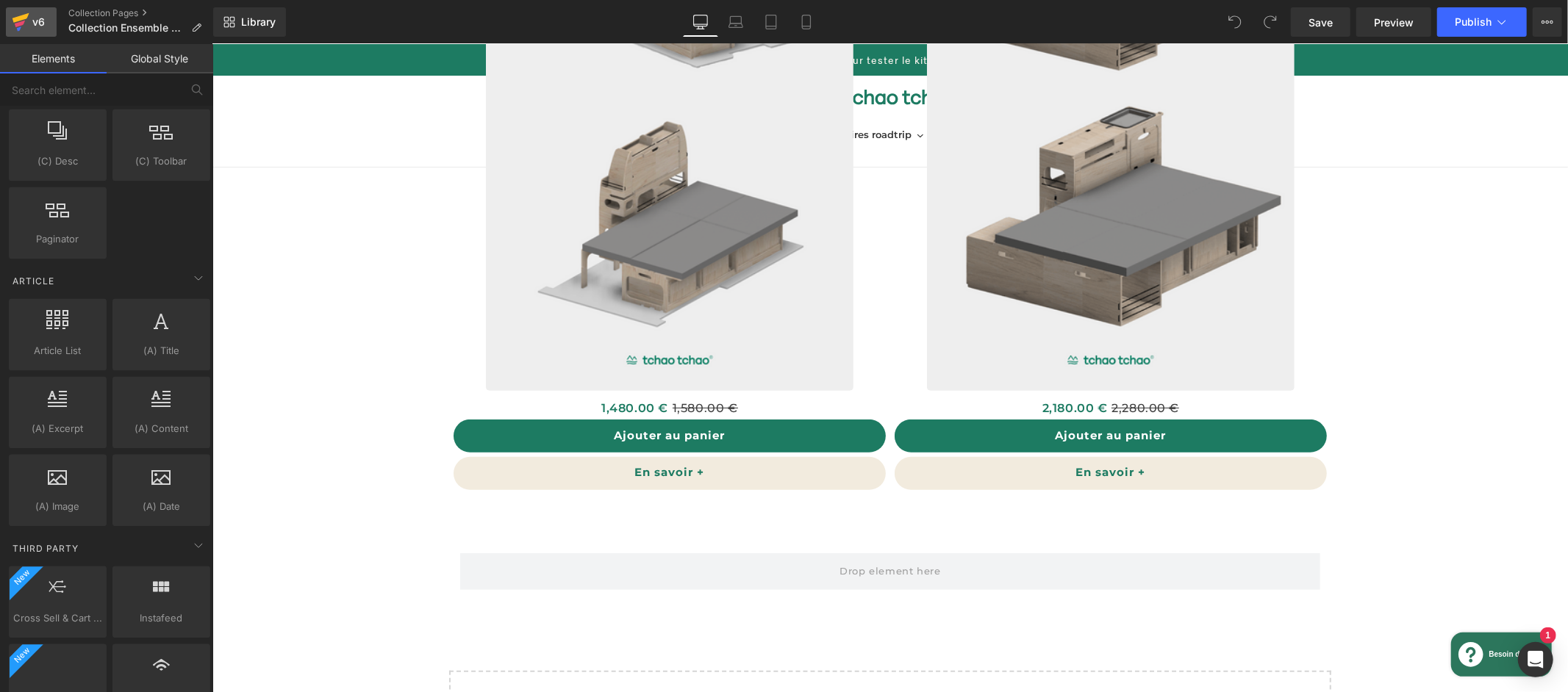
click at [19, 13] on icon at bounding box center [21, 22] width 18 height 37
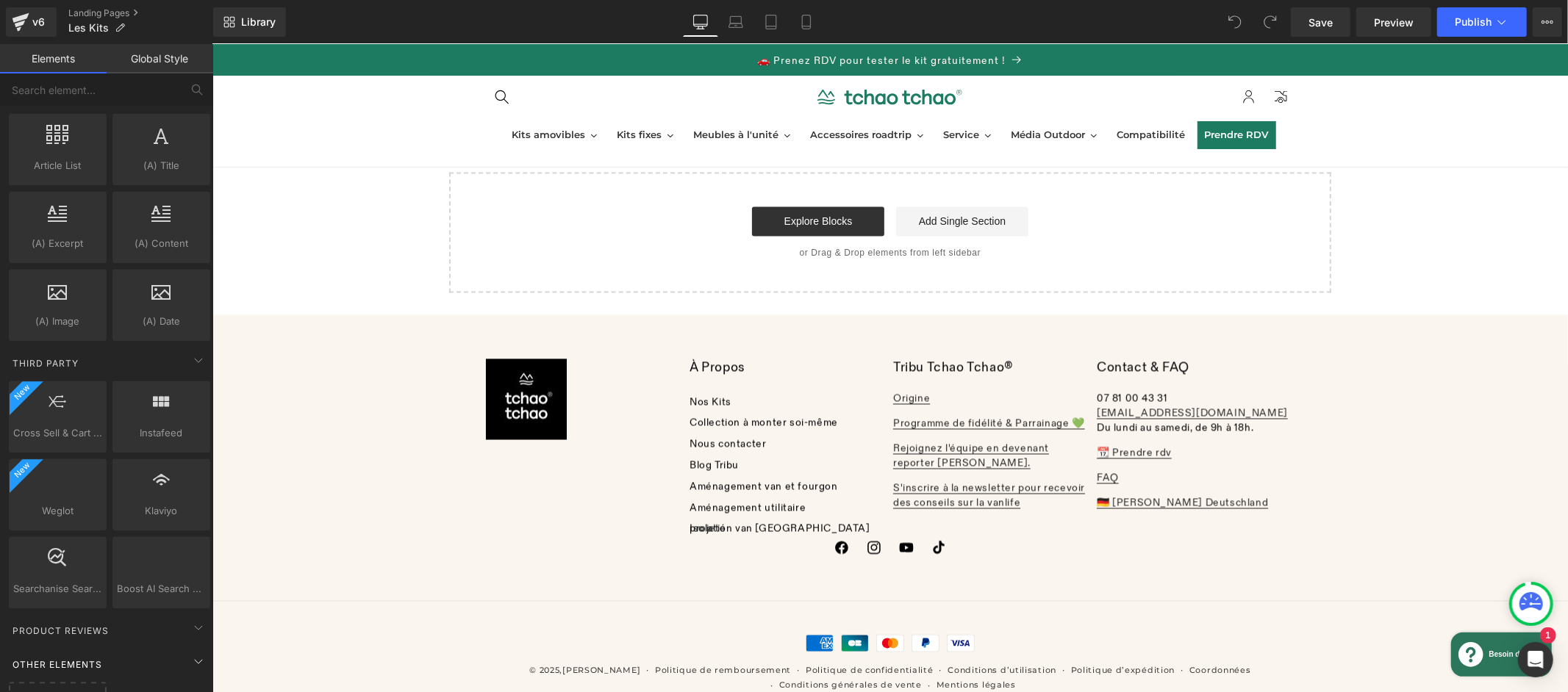
scroll to position [2896, 0]
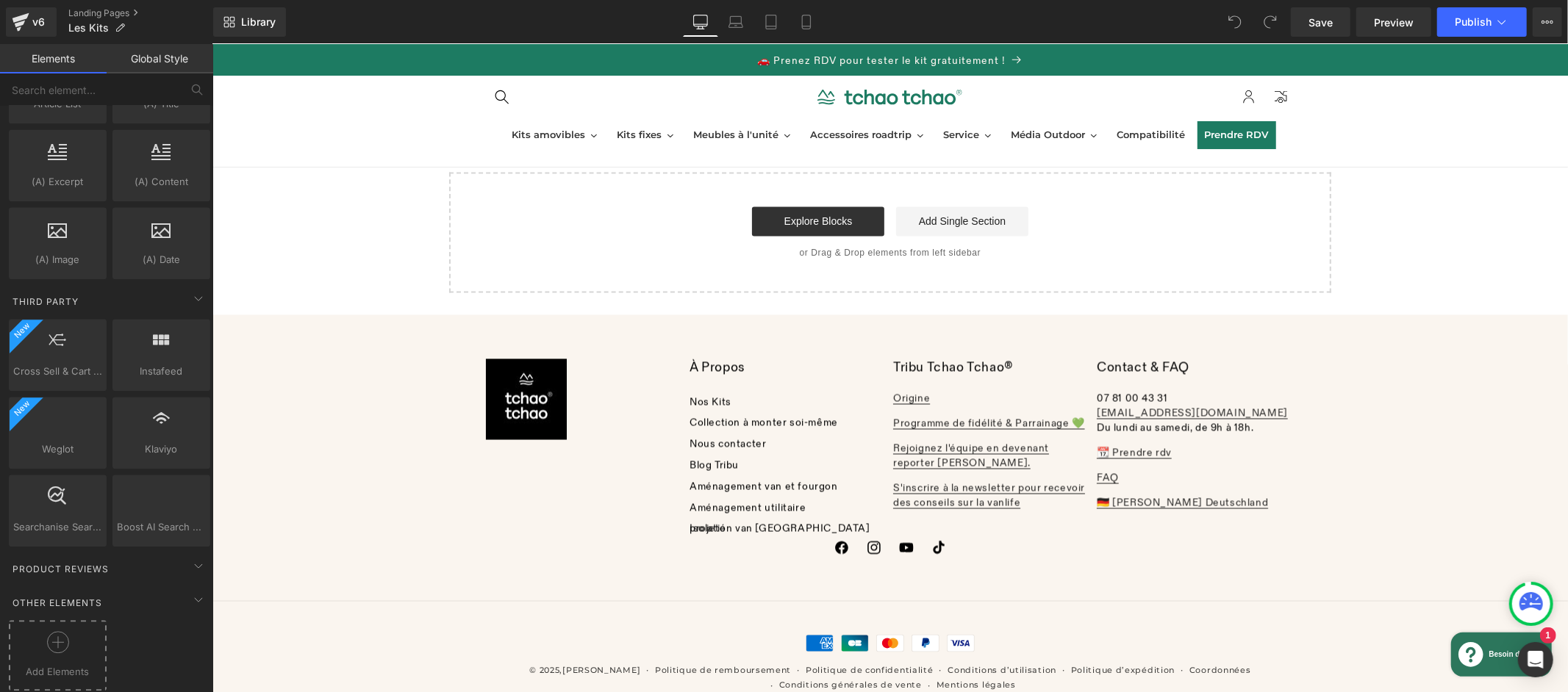
click at [47, 634] on icon at bounding box center [58, 642] width 22 height 22
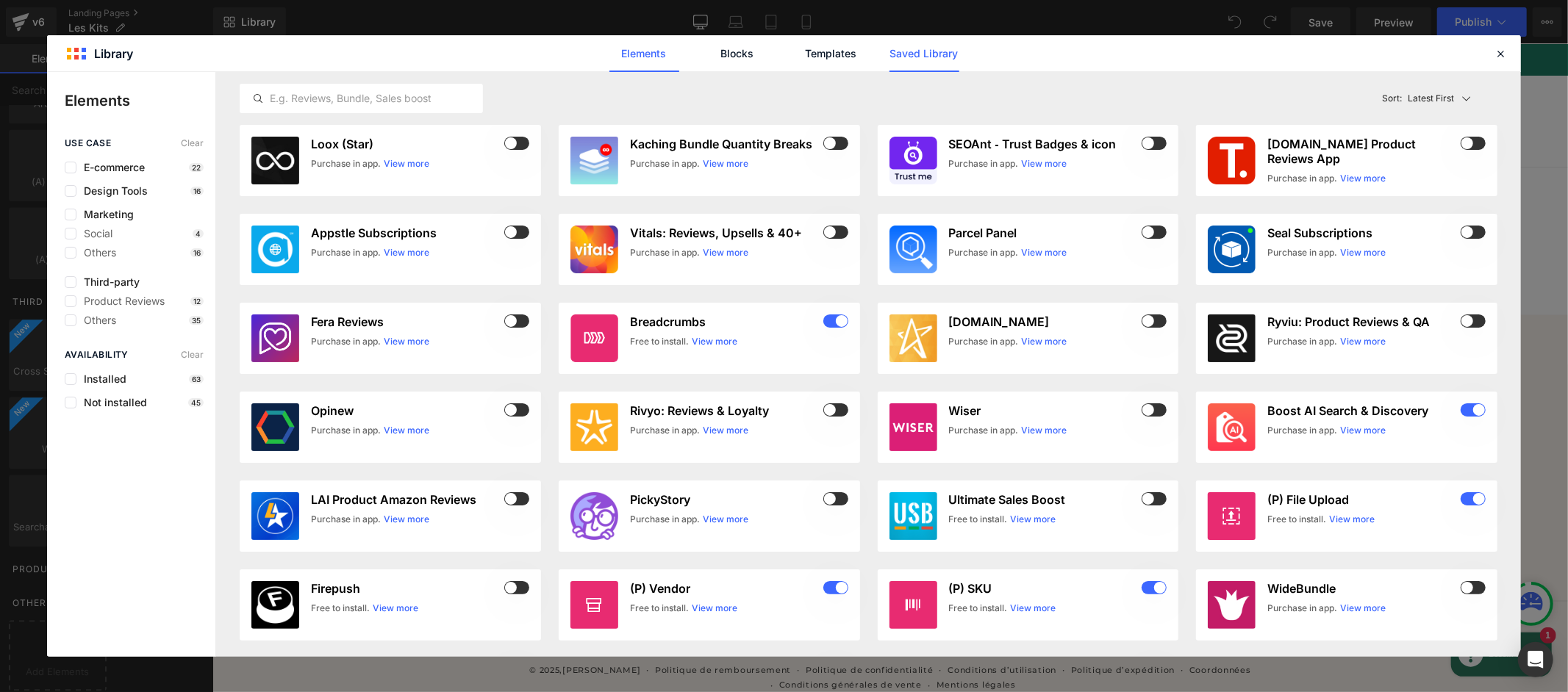
click at [894, 60] on link "Saved Library" at bounding box center [925, 53] width 70 height 37
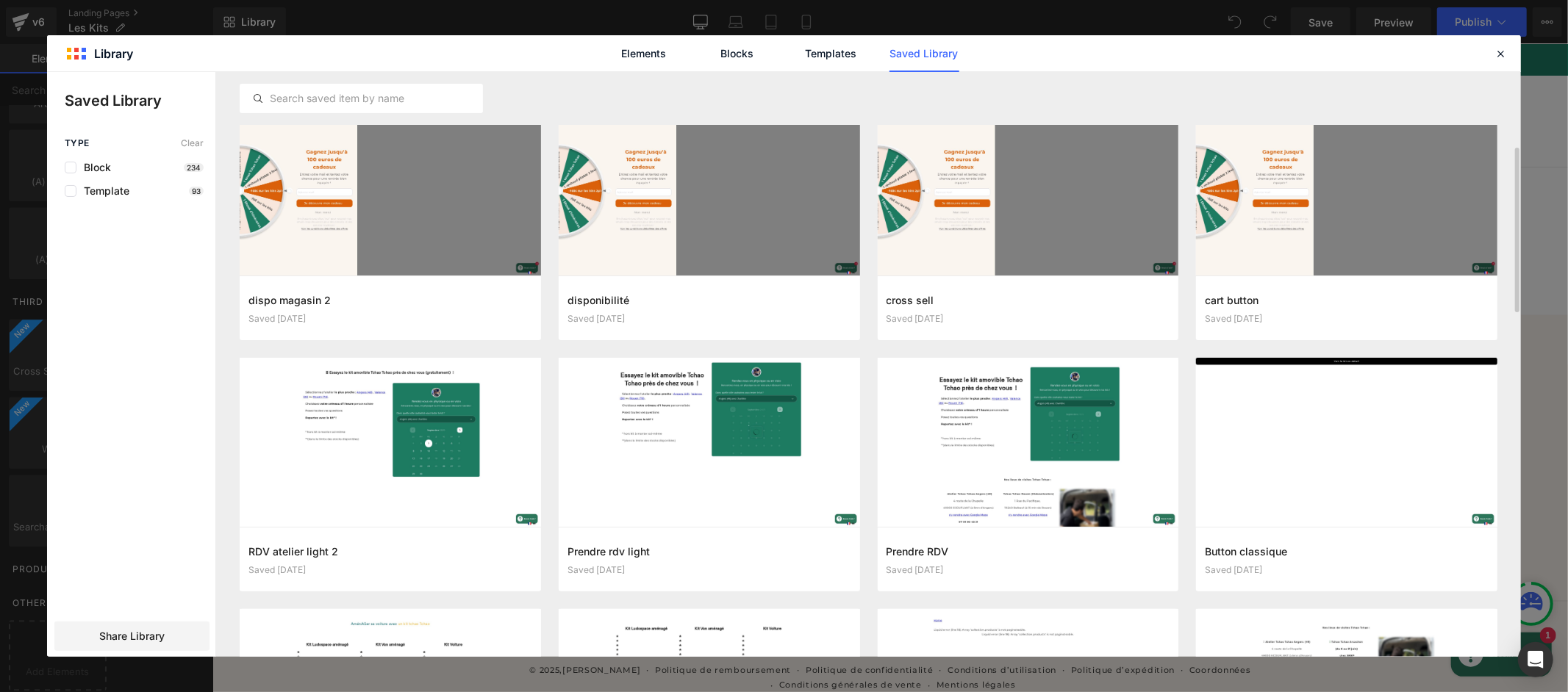
scroll to position [333, 0]
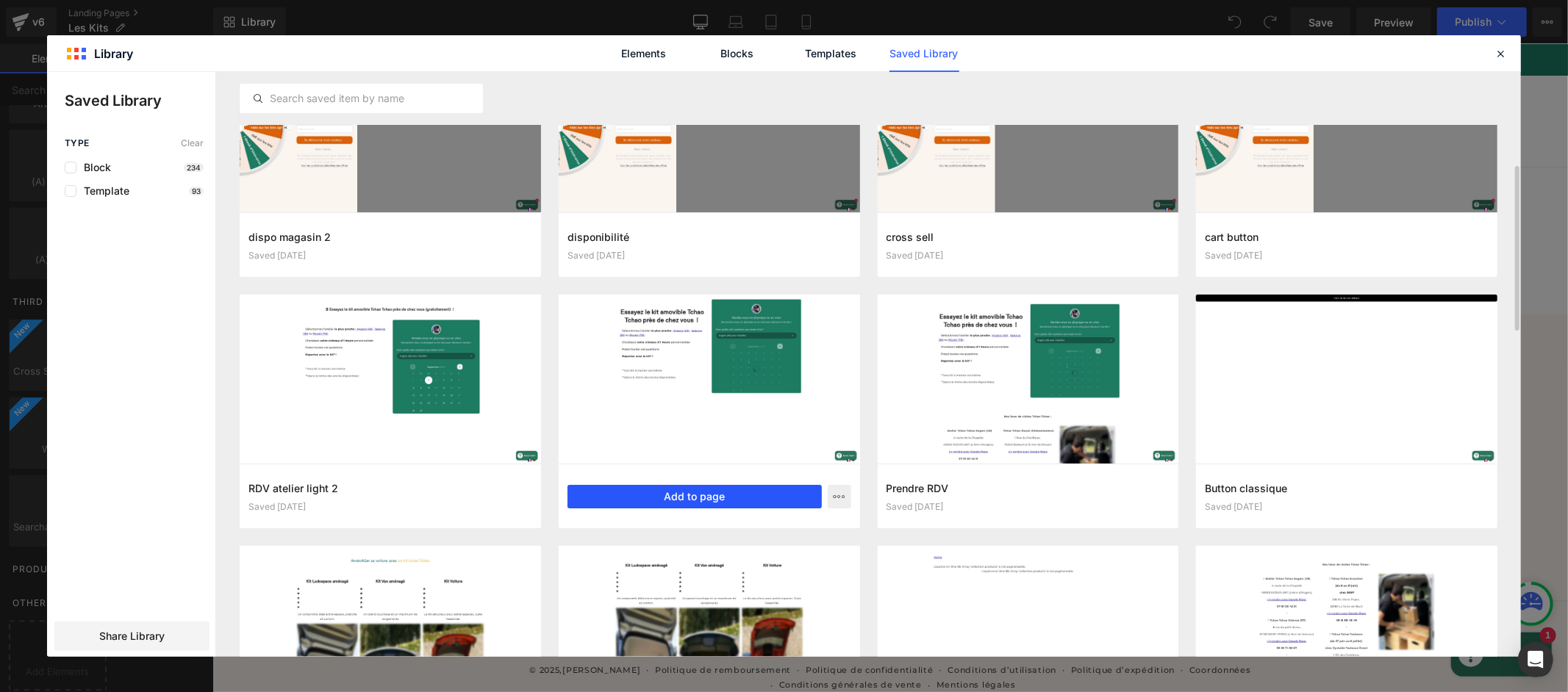
click at [733, 491] on button "Add to page" at bounding box center [695, 496] width 255 height 23
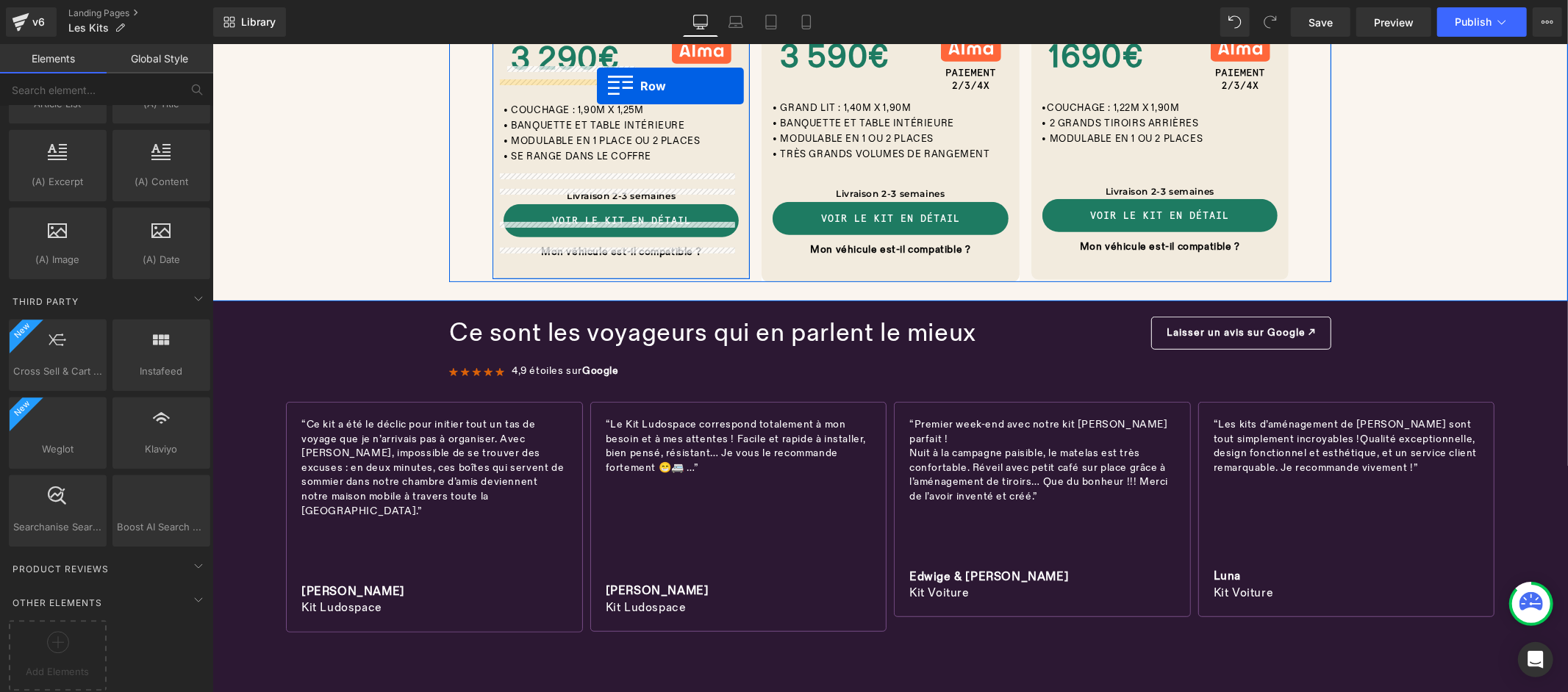
scroll to position [539, 0]
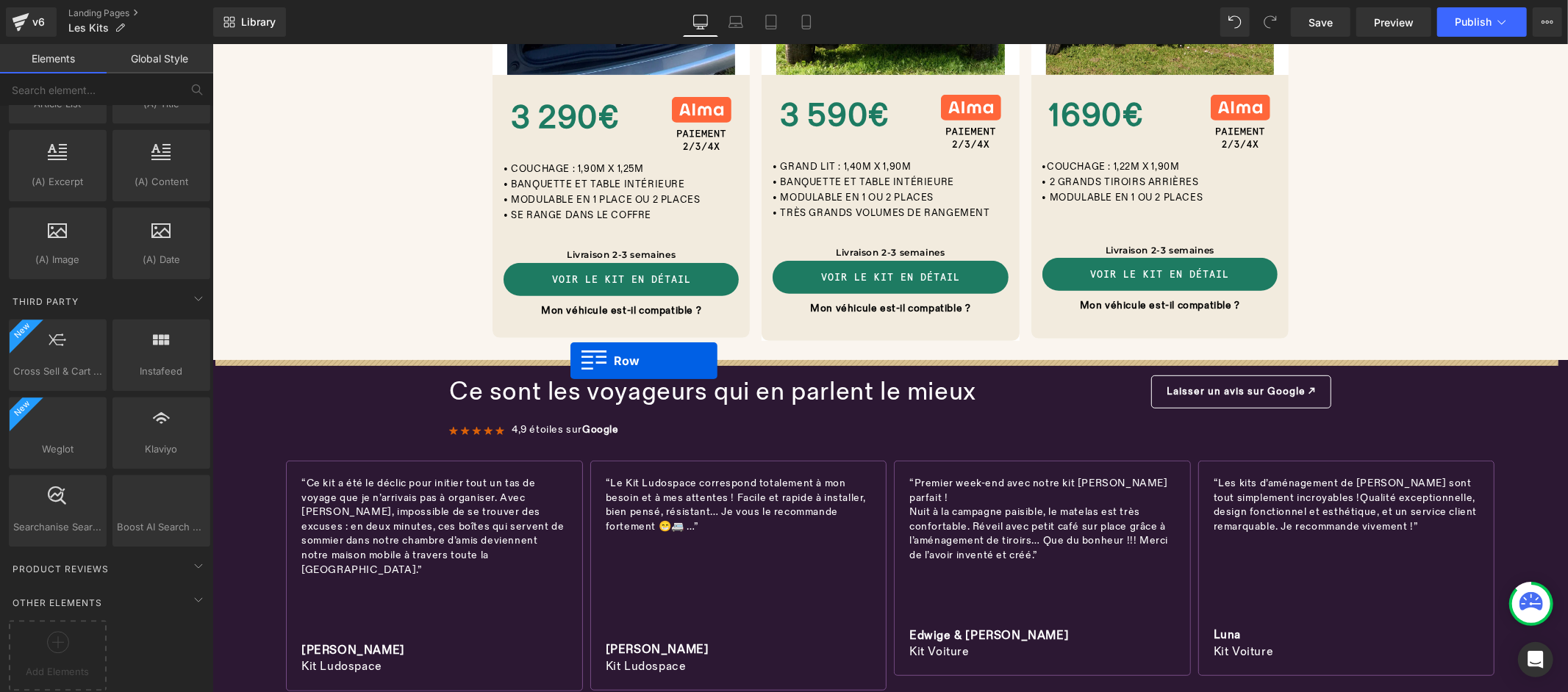
drag, startPoint x: 475, startPoint y: 395, endPoint x: 570, endPoint y: 361, distance: 100.9
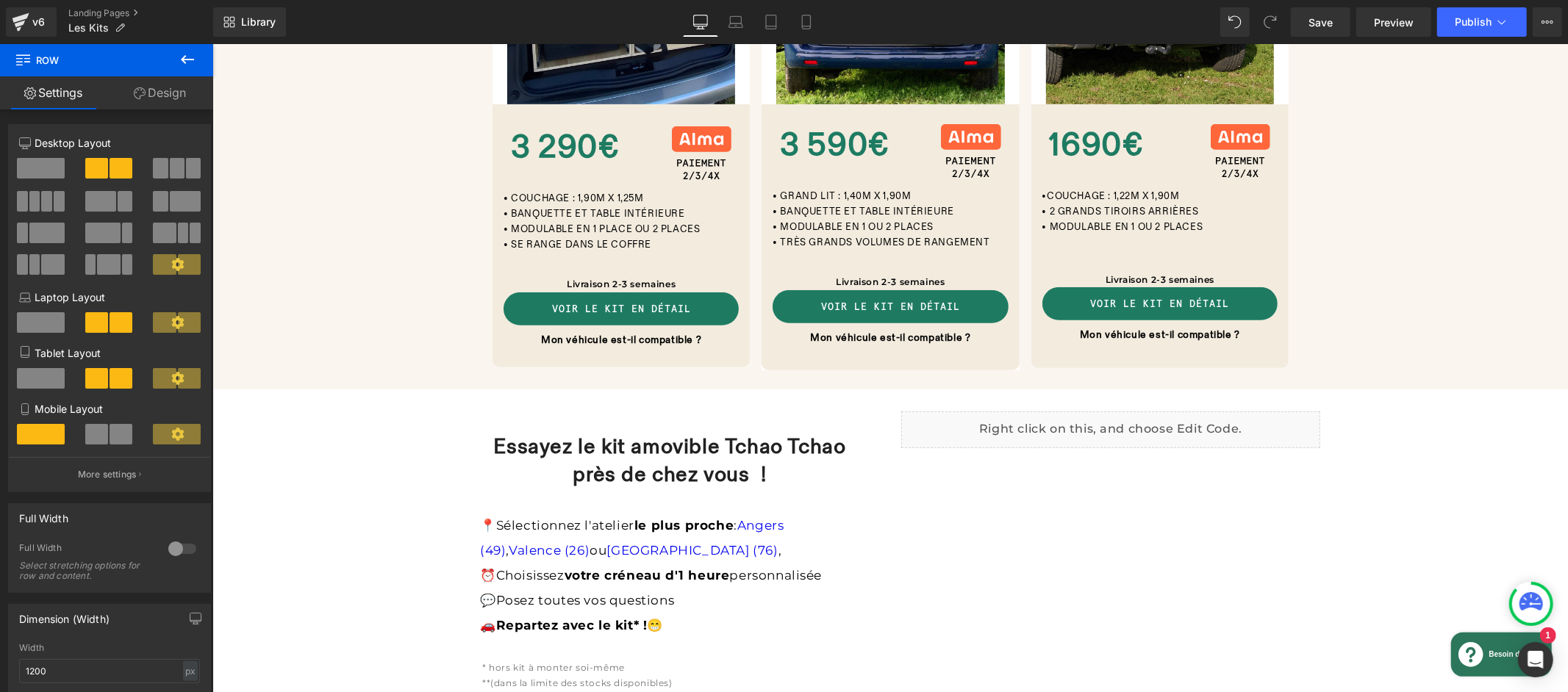
scroll to position [503, 0]
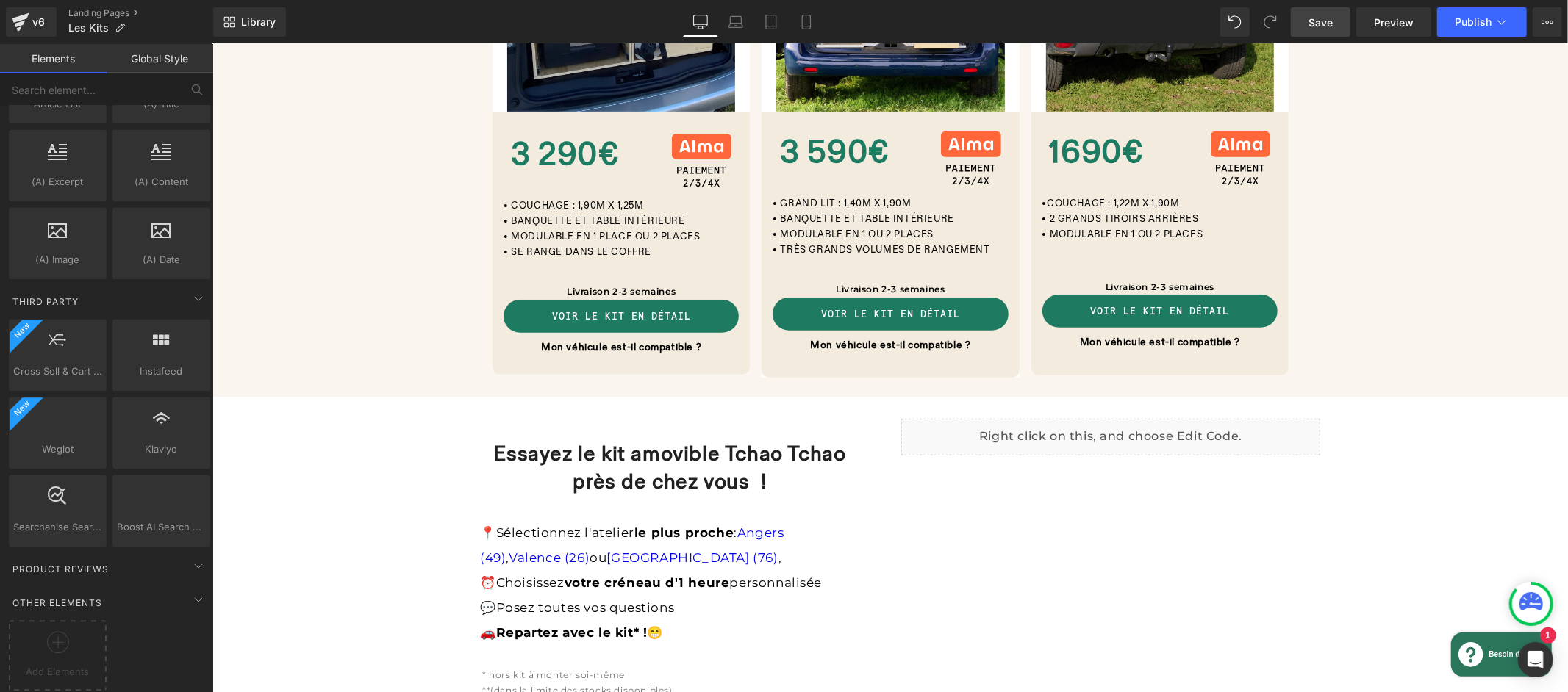
click at [1338, 25] on link "Save" at bounding box center [1321, 22] width 60 height 29
click at [1384, 23] on span "Preview" at bounding box center [1394, 22] width 39 height 15
click at [1475, 29] on button "Publish" at bounding box center [1482, 22] width 90 height 29
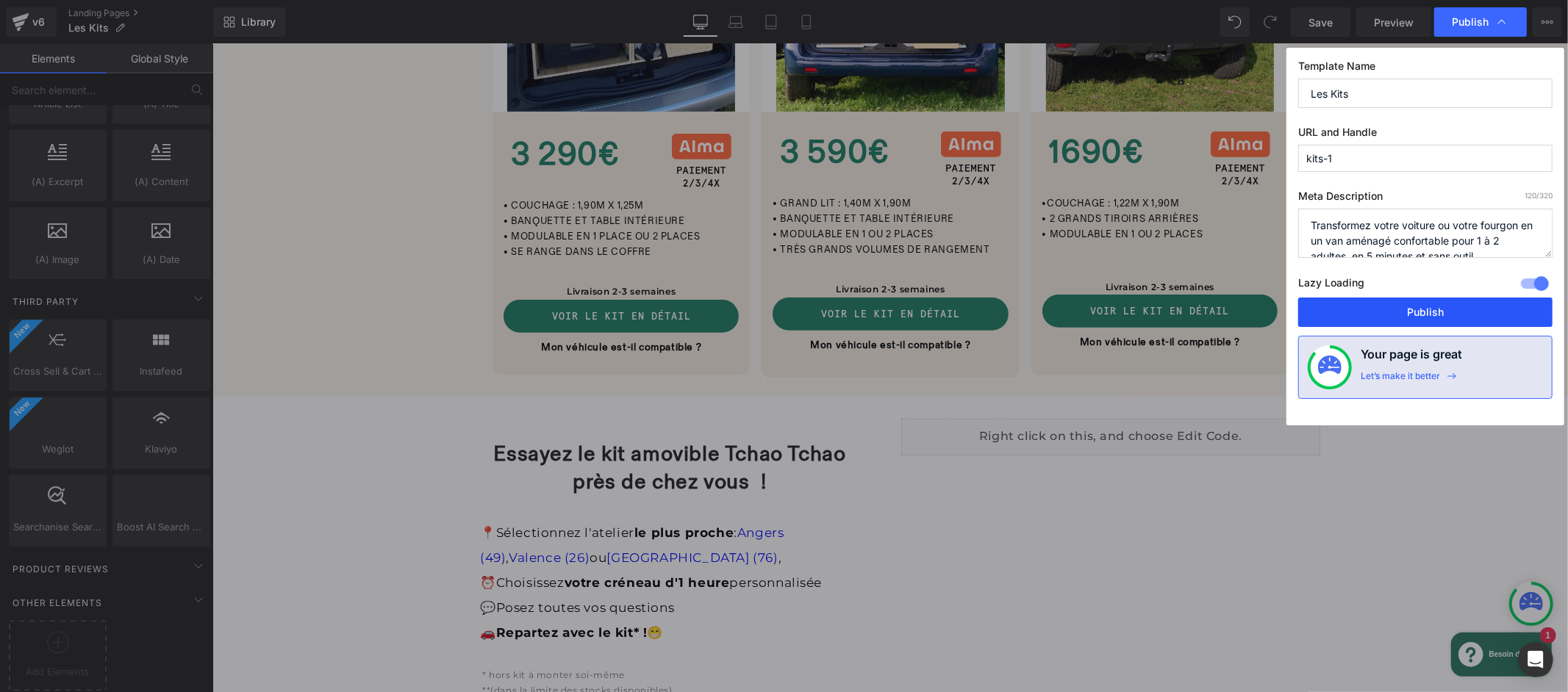
drag, startPoint x: 1427, startPoint y: 316, endPoint x: 1211, endPoint y: 267, distance: 221.5
click at [1427, 316] on button "Publish" at bounding box center [1426, 312] width 255 height 29
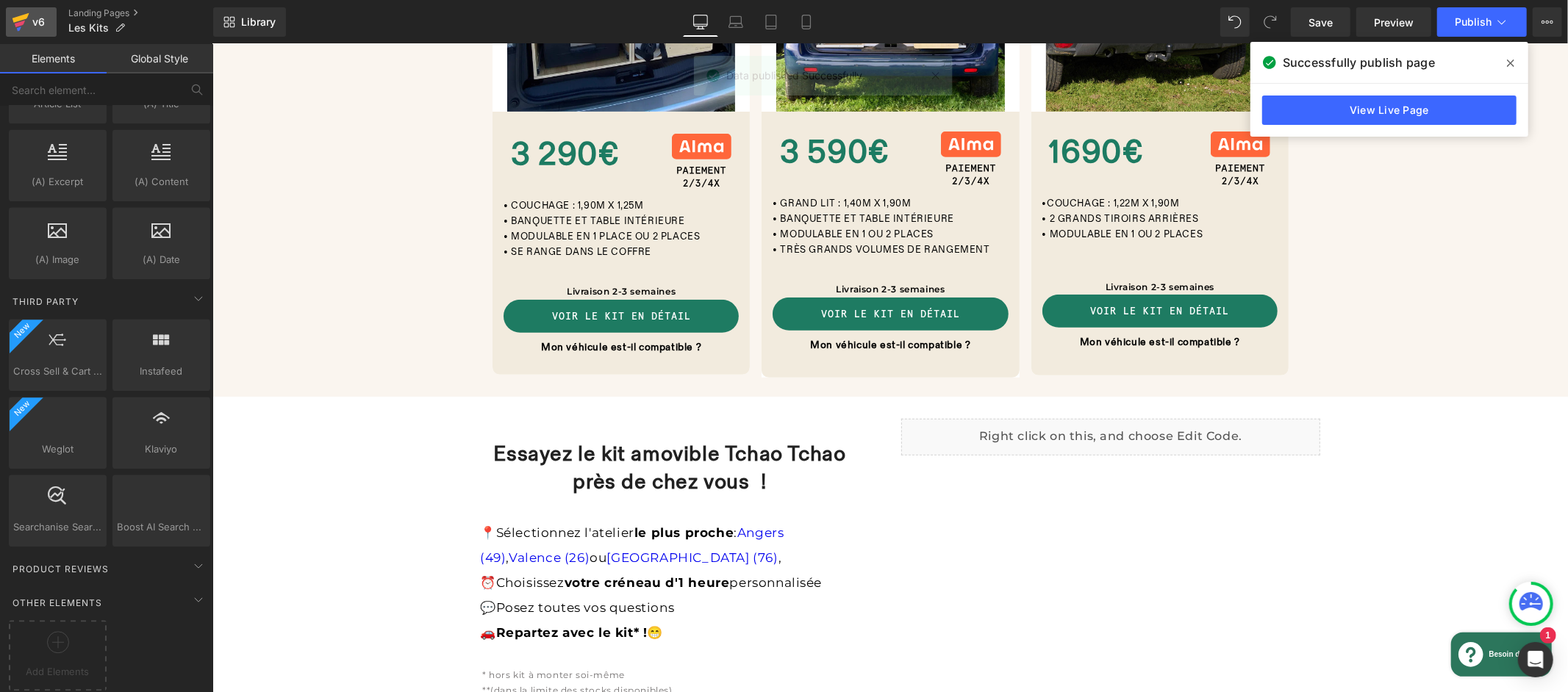
click at [29, 19] on div "v6" at bounding box center [38, 22] width 19 height 19
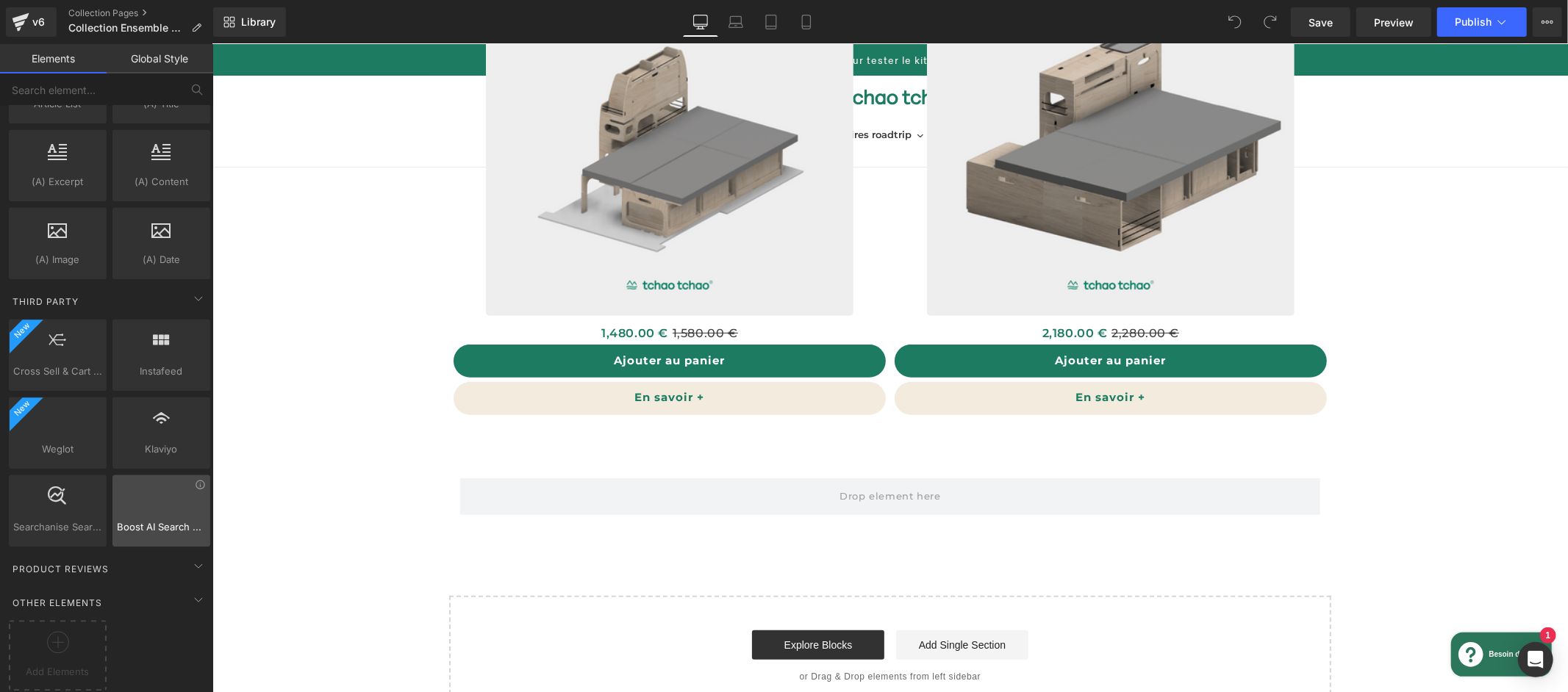
scroll to position [2896, 0]
click at [53, 631] on icon at bounding box center [58, 642] width 22 height 22
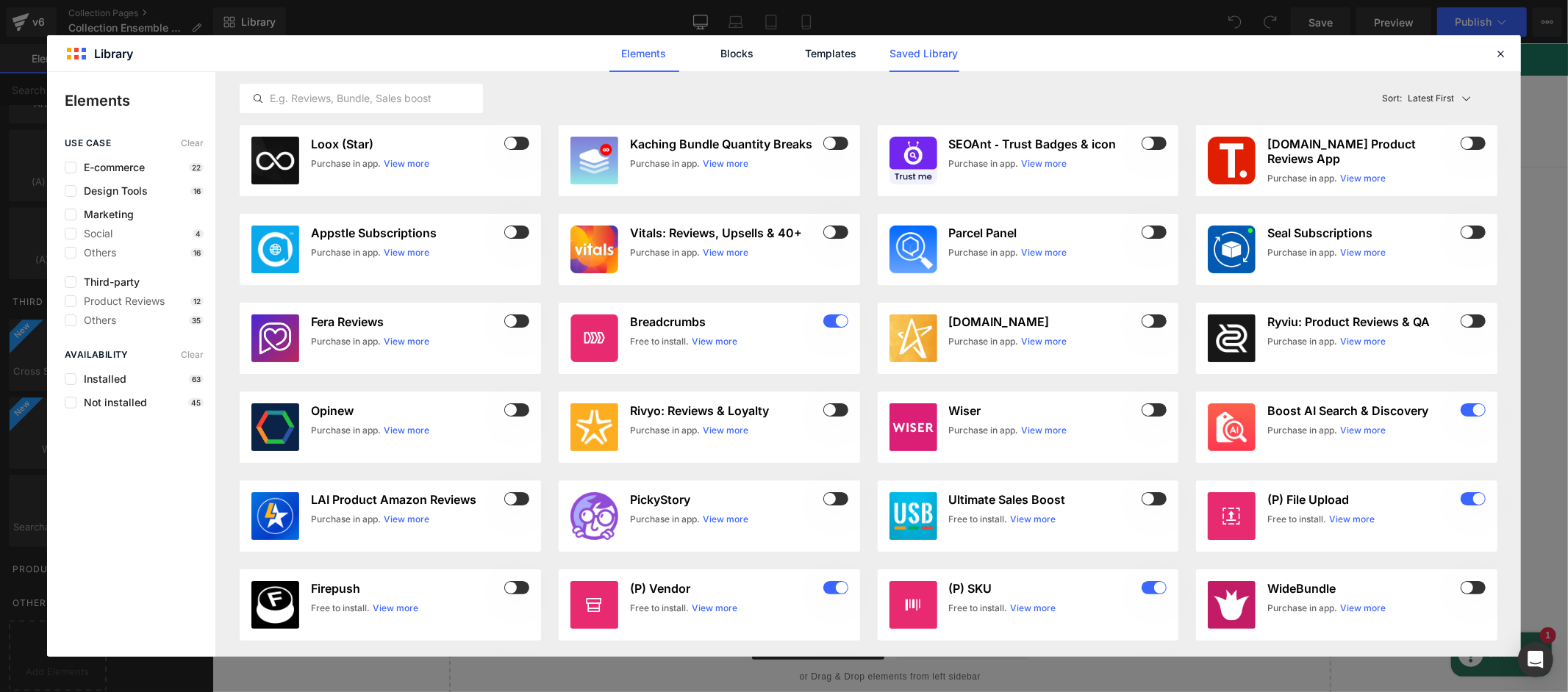
click at [908, 56] on link "Saved Library" at bounding box center [925, 53] width 70 height 37
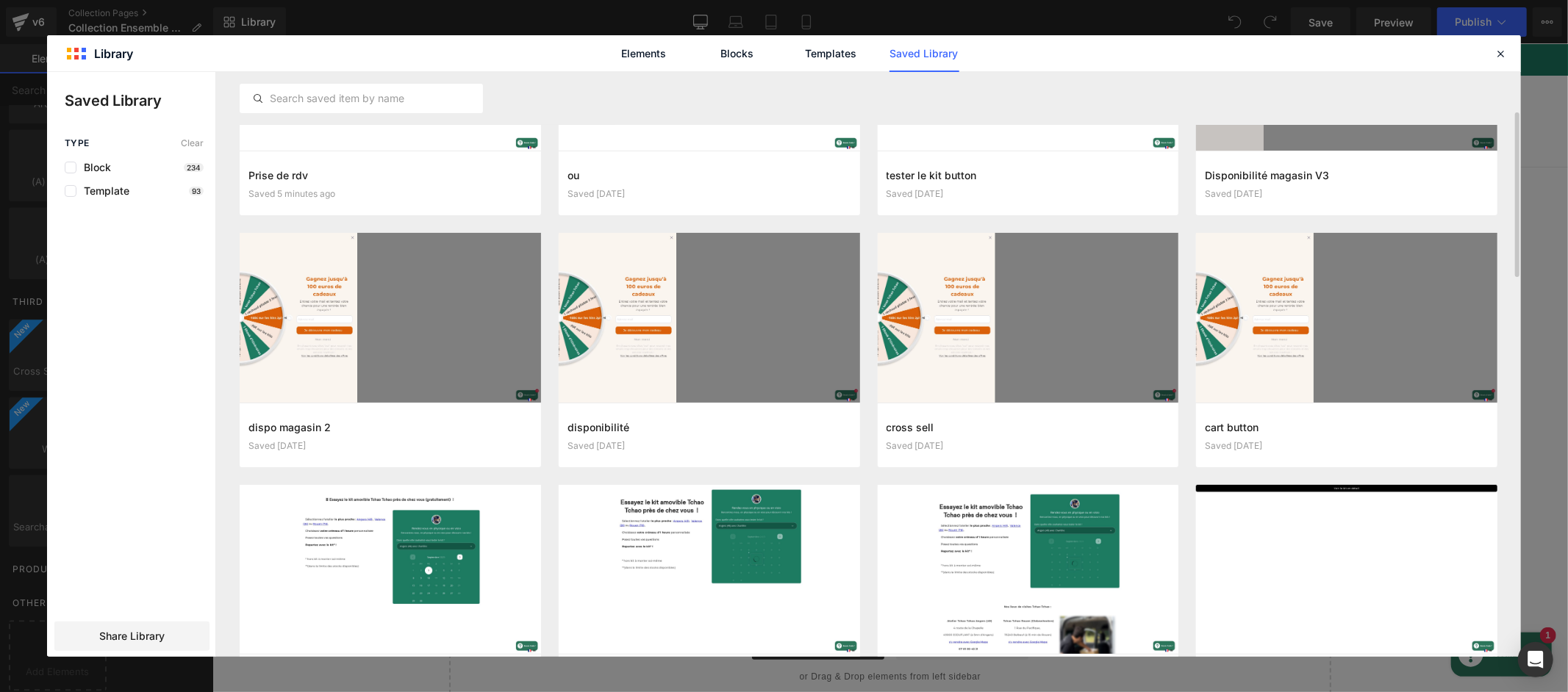
scroll to position [159, 0]
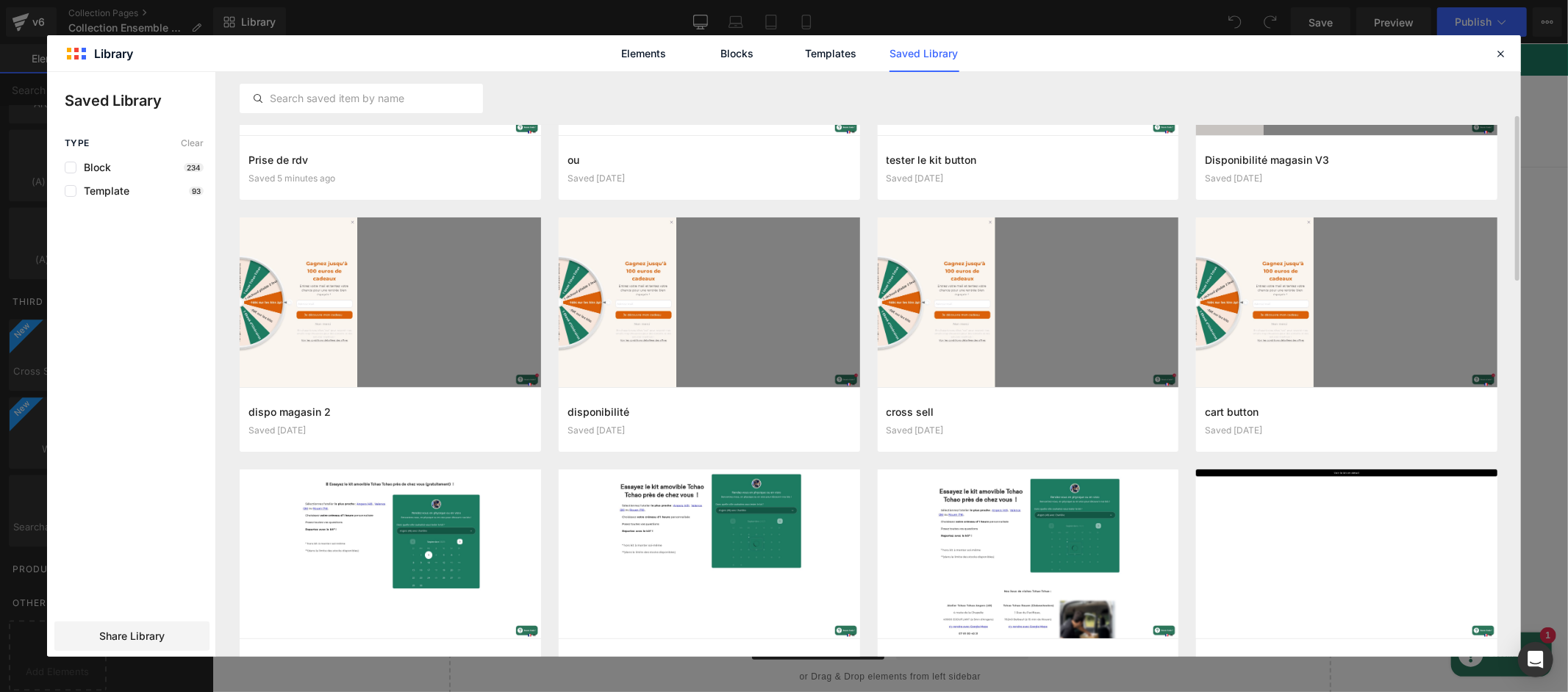
click at [439, 568] on div at bounding box center [391, 554] width 302 height 169
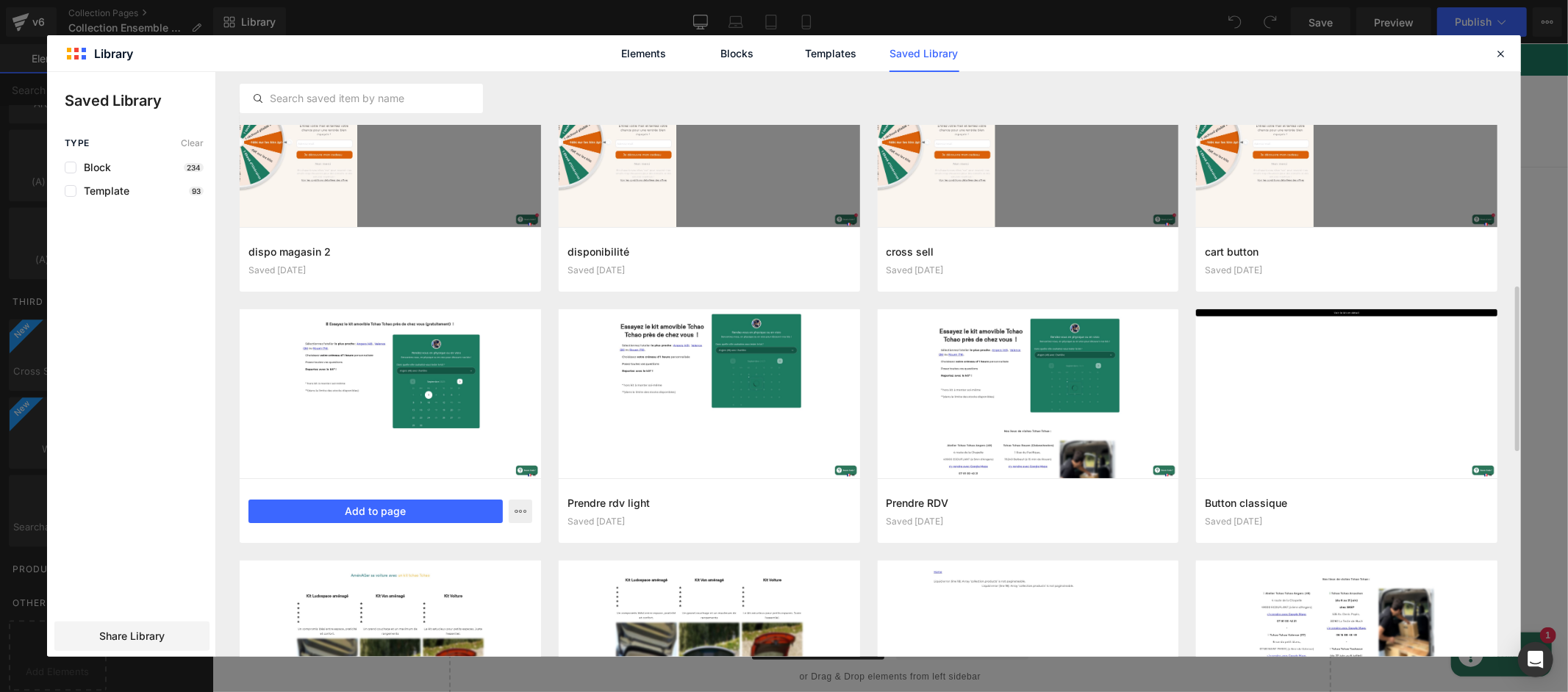
scroll to position [417, 0]
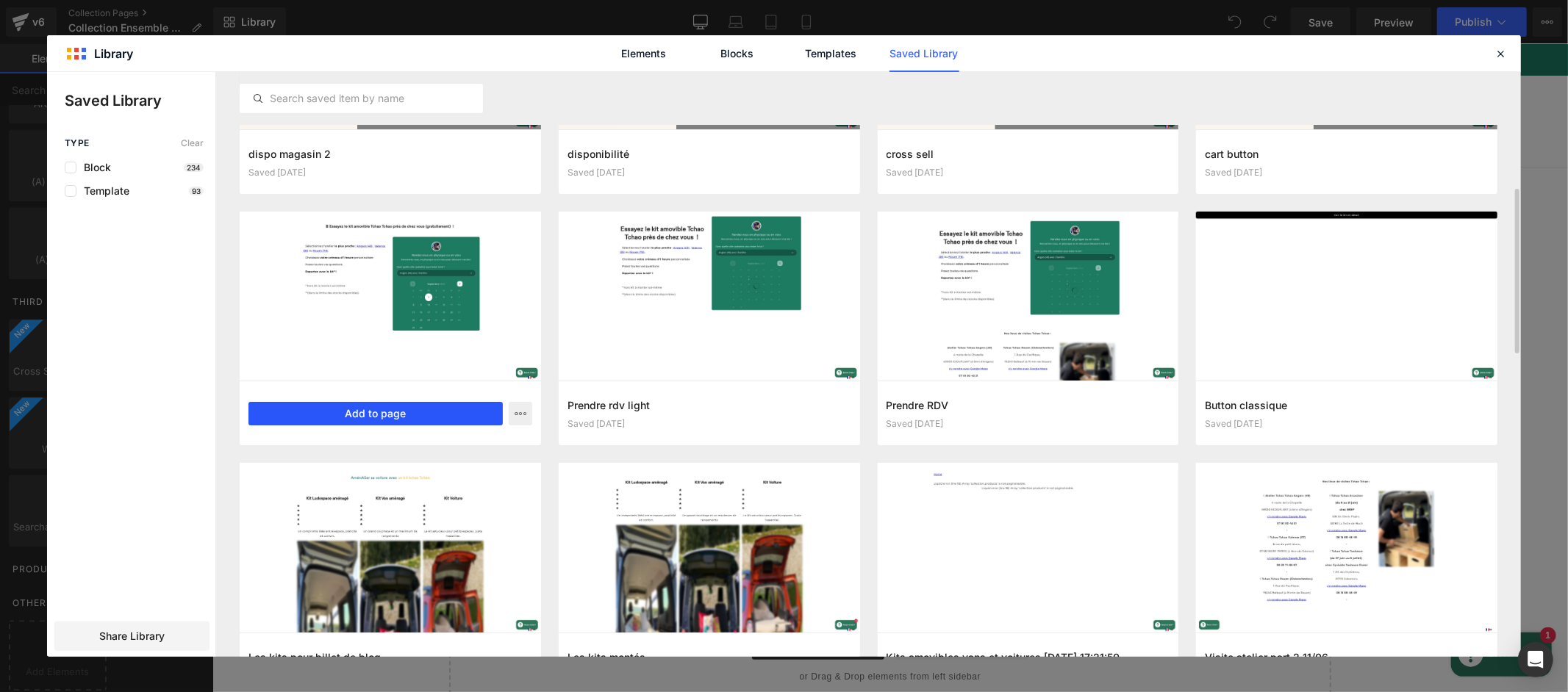
click at [379, 417] on button "Add to page" at bounding box center [376, 413] width 255 height 23
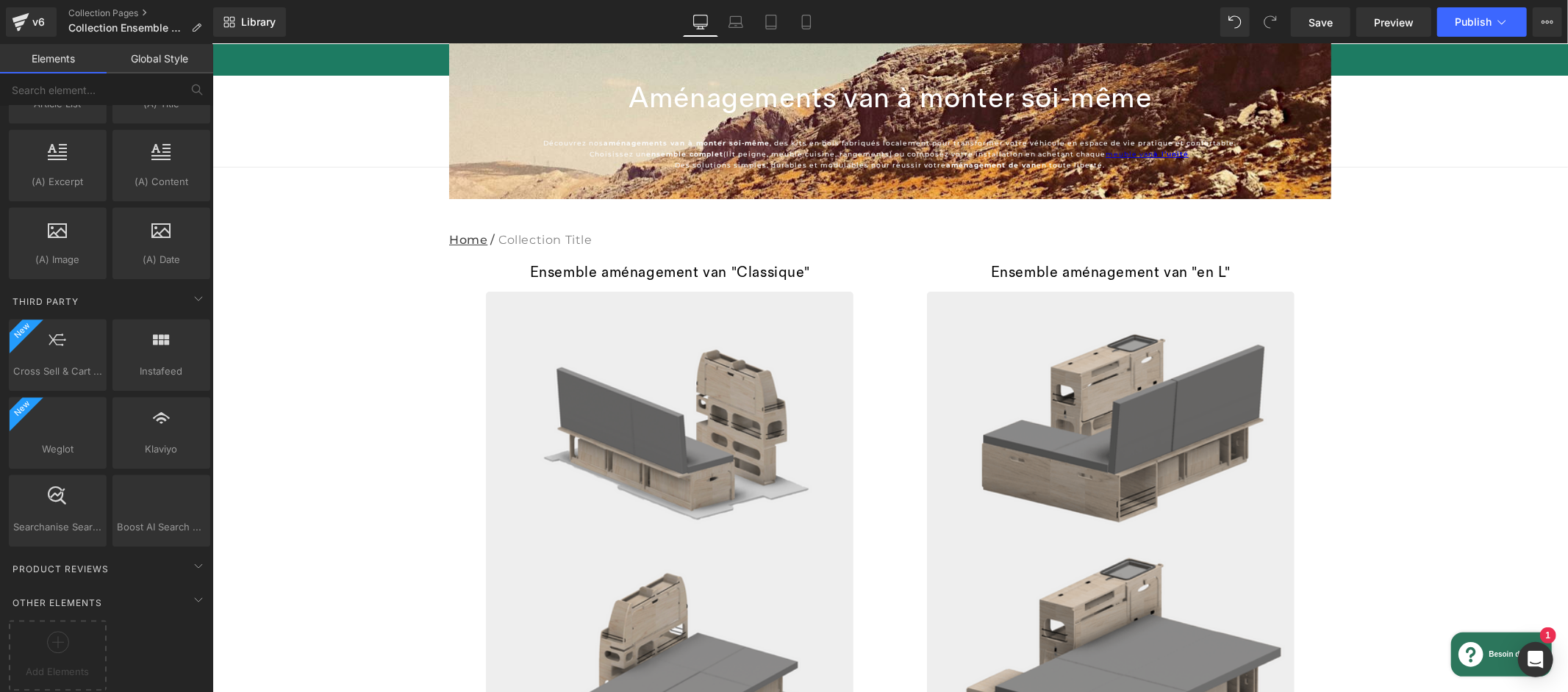
scroll to position [664, 0]
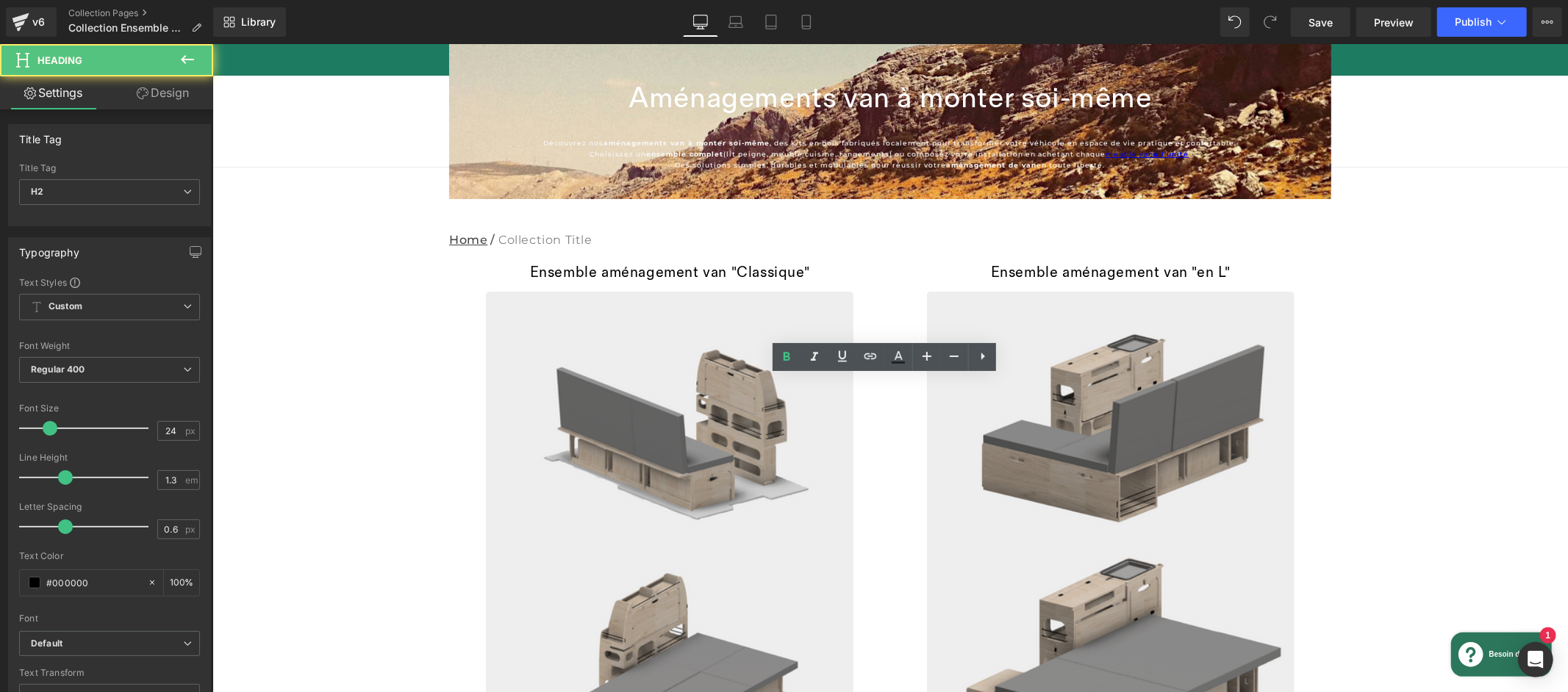
drag, startPoint x: 791, startPoint y: 391, endPoint x: 688, endPoint y: 391, distance: 103.0
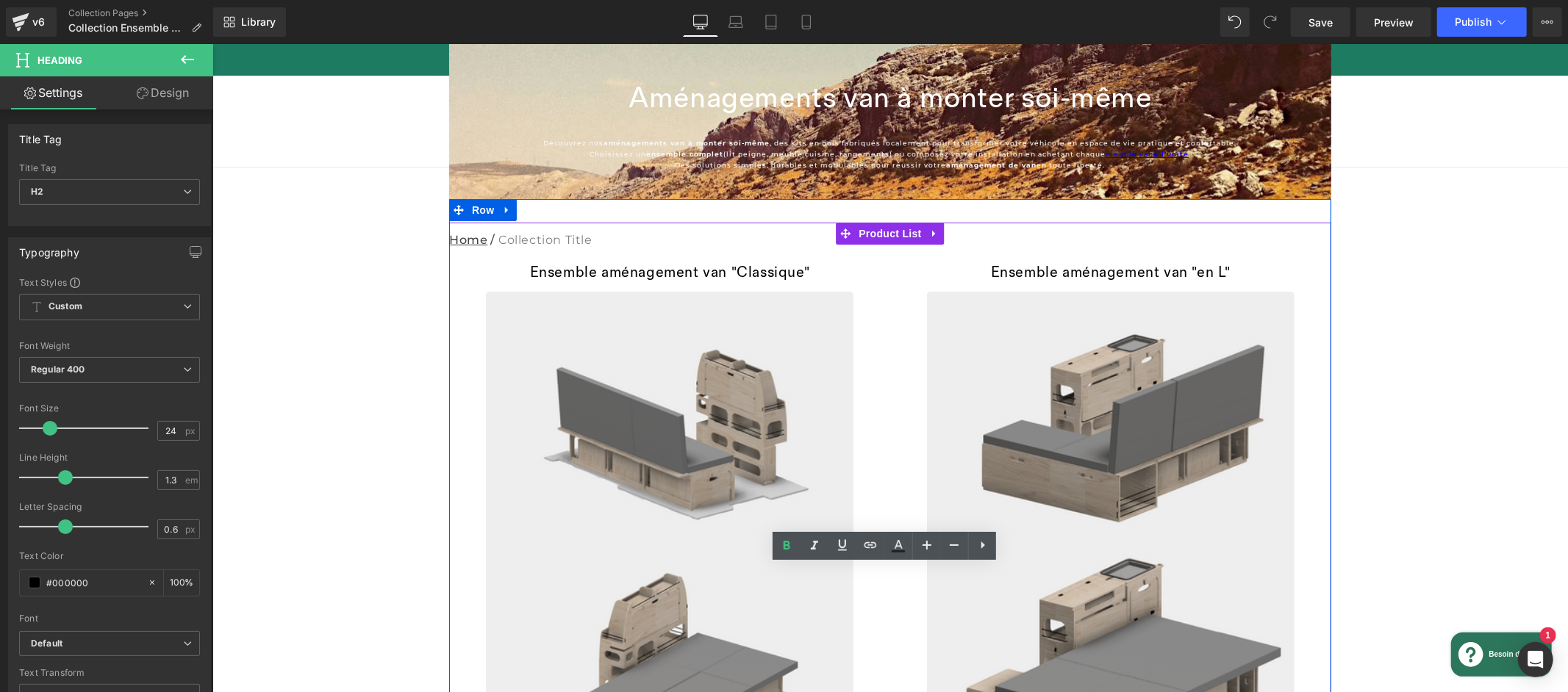
scroll to position [590, 0]
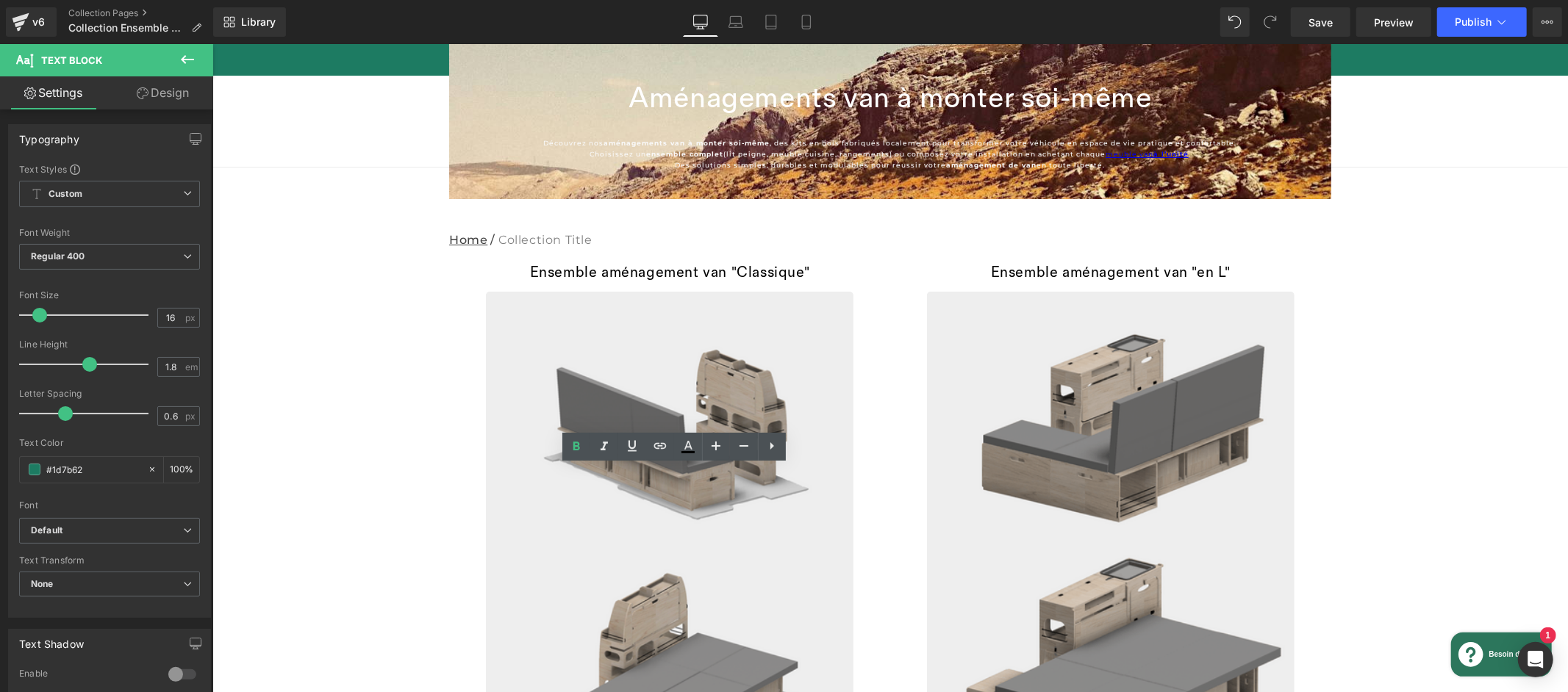
drag, startPoint x: 639, startPoint y: 562, endPoint x: 507, endPoint y: 566, distance: 132.1
drag, startPoint x: 663, startPoint y: 559, endPoint x: 490, endPoint y: 562, distance: 173.0
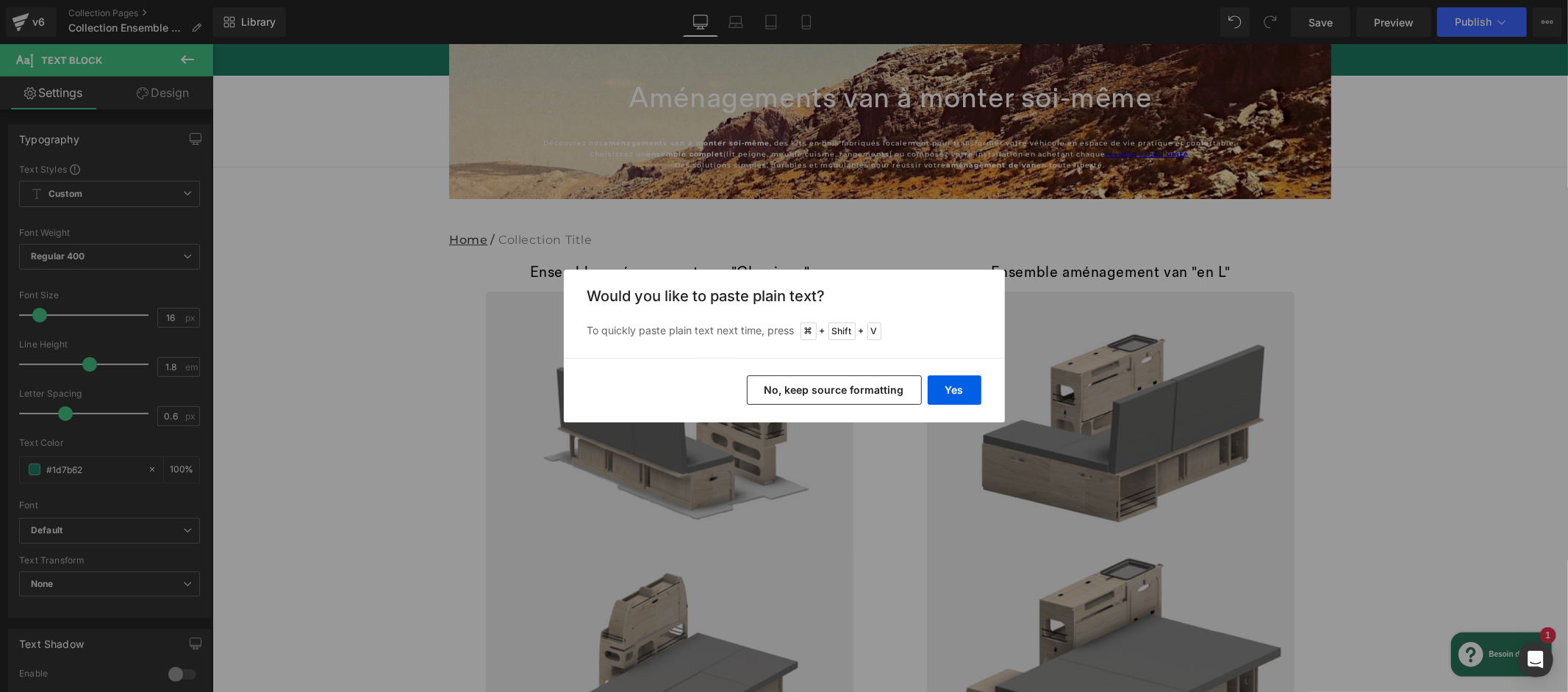
drag, startPoint x: 894, startPoint y: 389, endPoint x: 545, endPoint y: 419, distance: 350.3
click at [894, 389] on button "No, keep source formatting" at bounding box center [834, 390] width 175 height 29
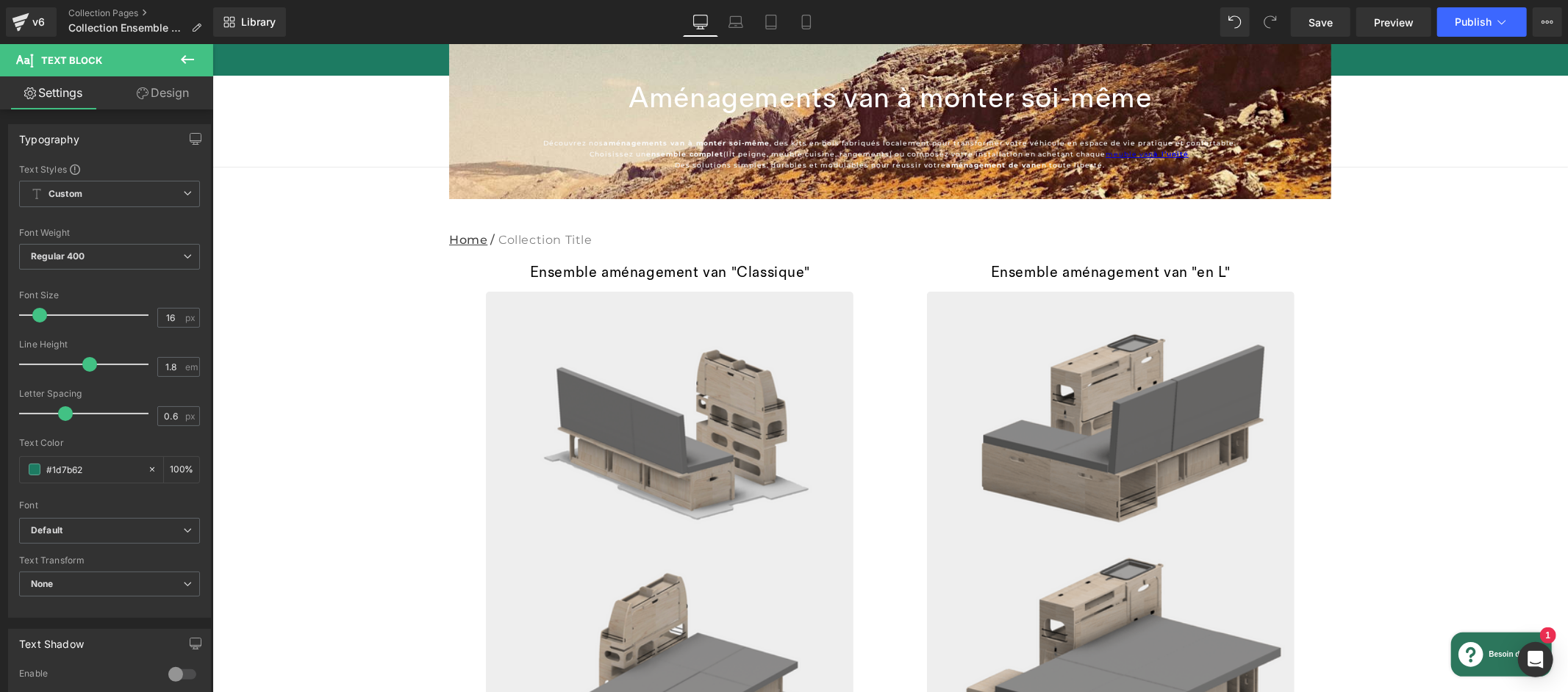
drag, startPoint x: 684, startPoint y: 542, endPoint x: 505, endPoint y: 536, distance: 179.1
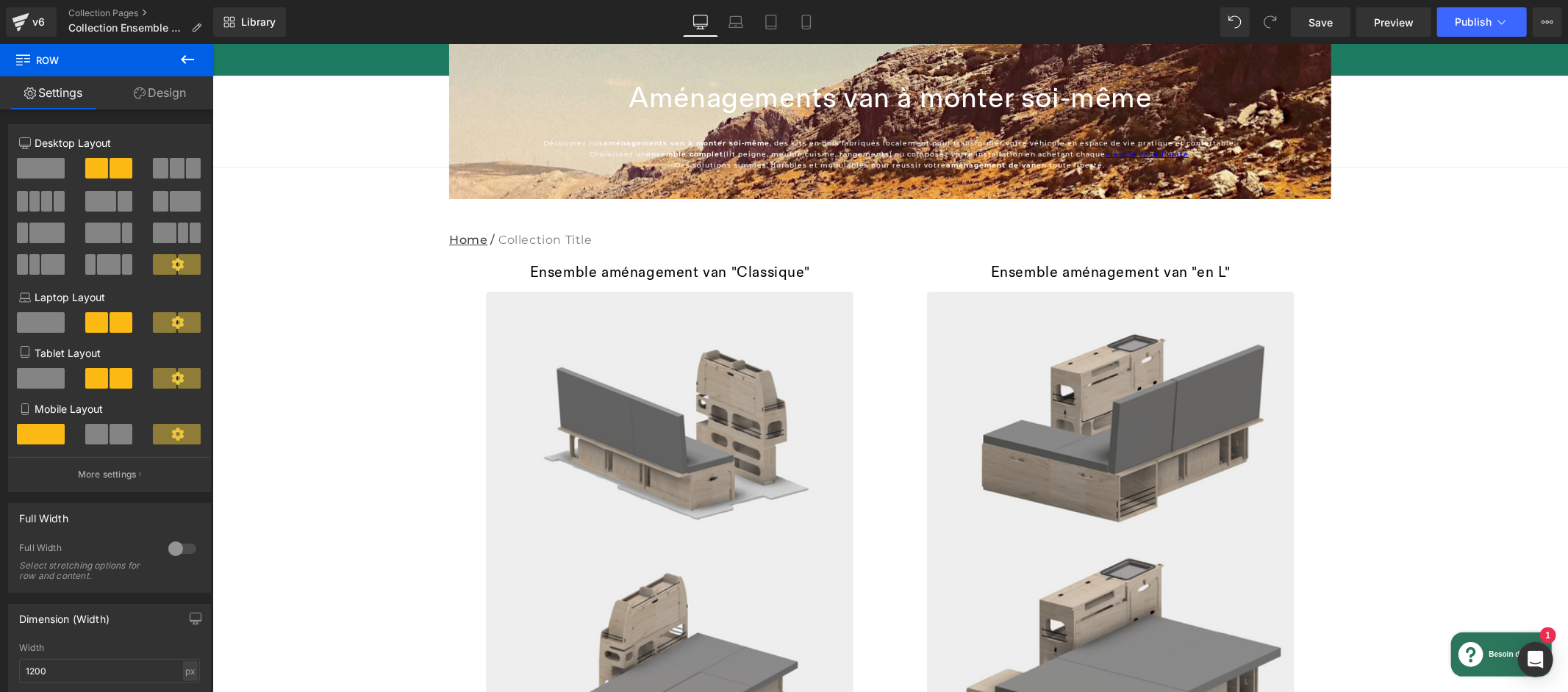
scroll to position [787, 0]
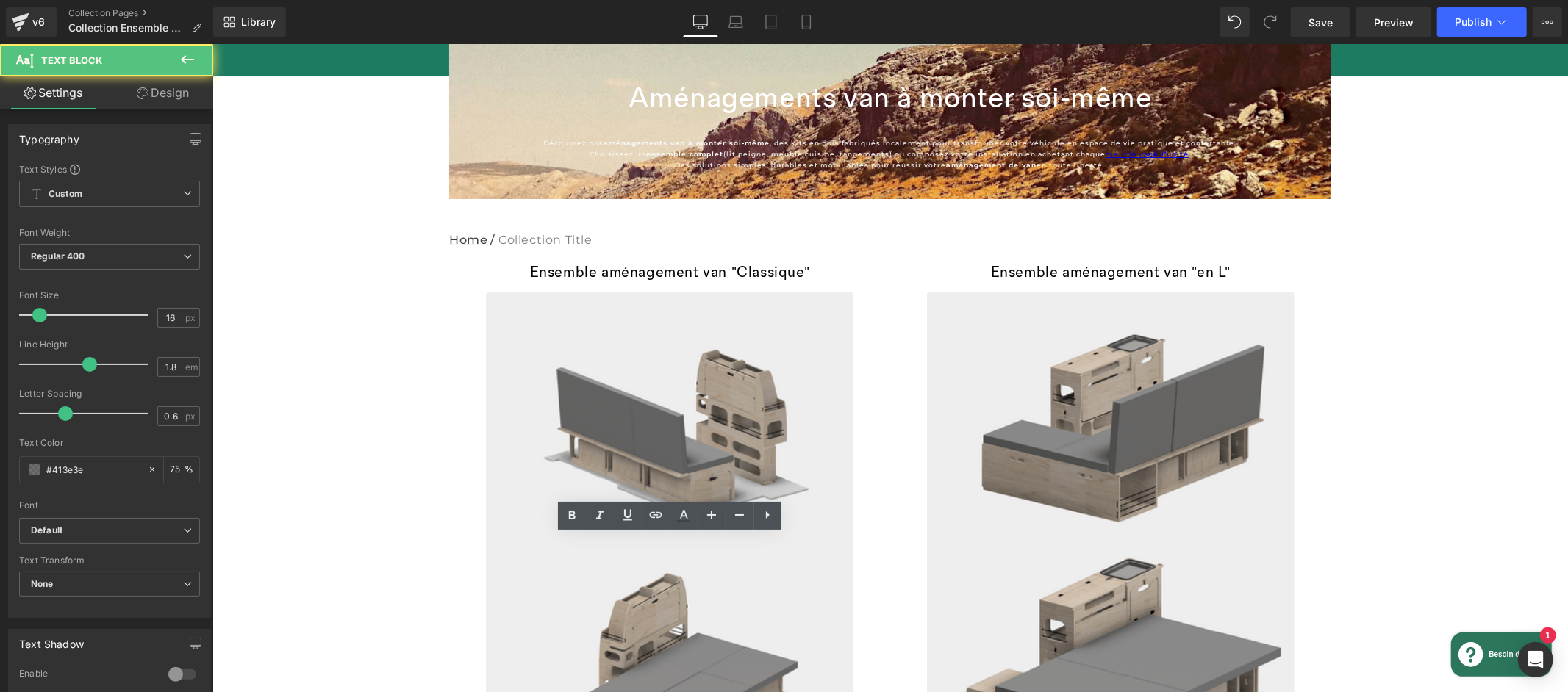
click at [774, 521] on icon at bounding box center [767, 515] width 18 height 18
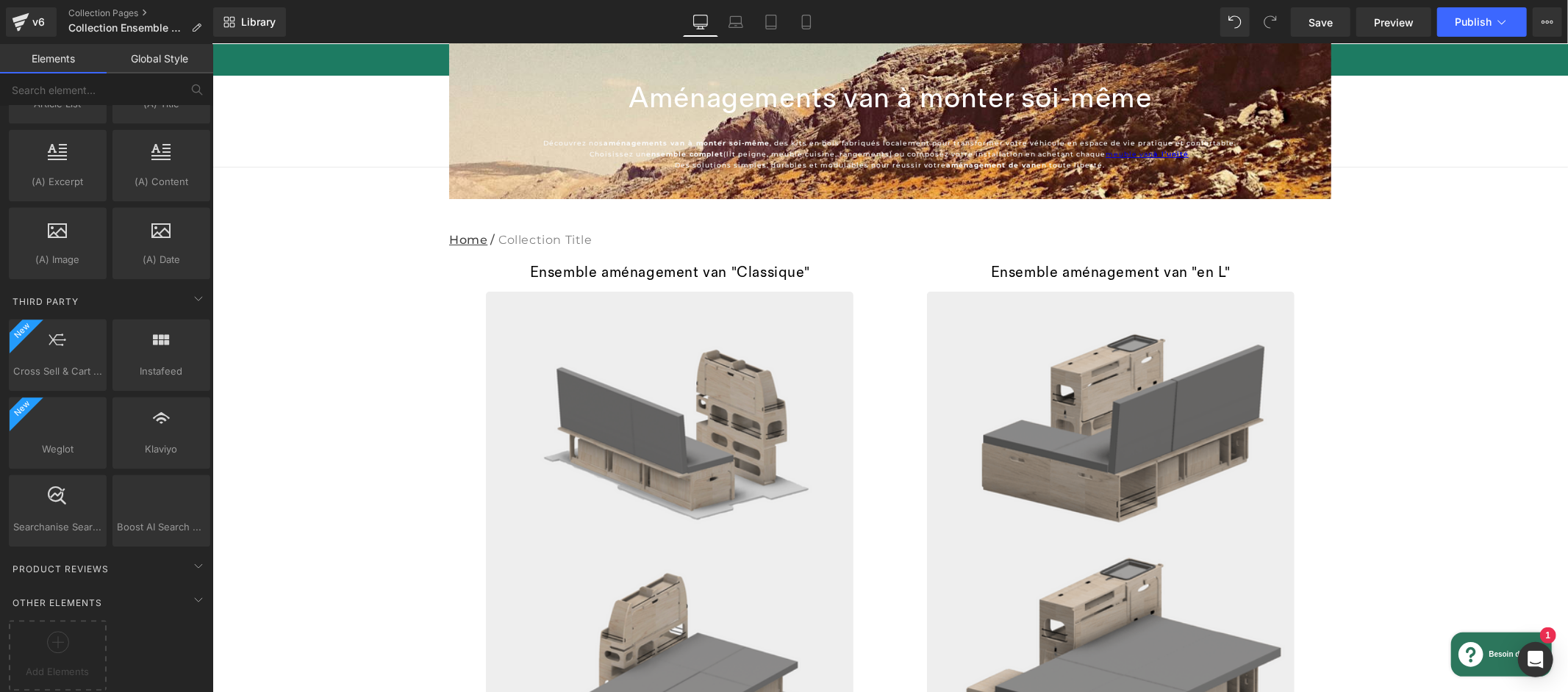
click at [1314, 5] on div "Library Desktop Desktop Laptop Tablet Mobile Save Preview Publish Scheduled Vie…" at bounding box center [891, 22] width 1355 height 44
click at [1318, 19] on span "Save" at bounding box center [1321, 22] width 24 height 15
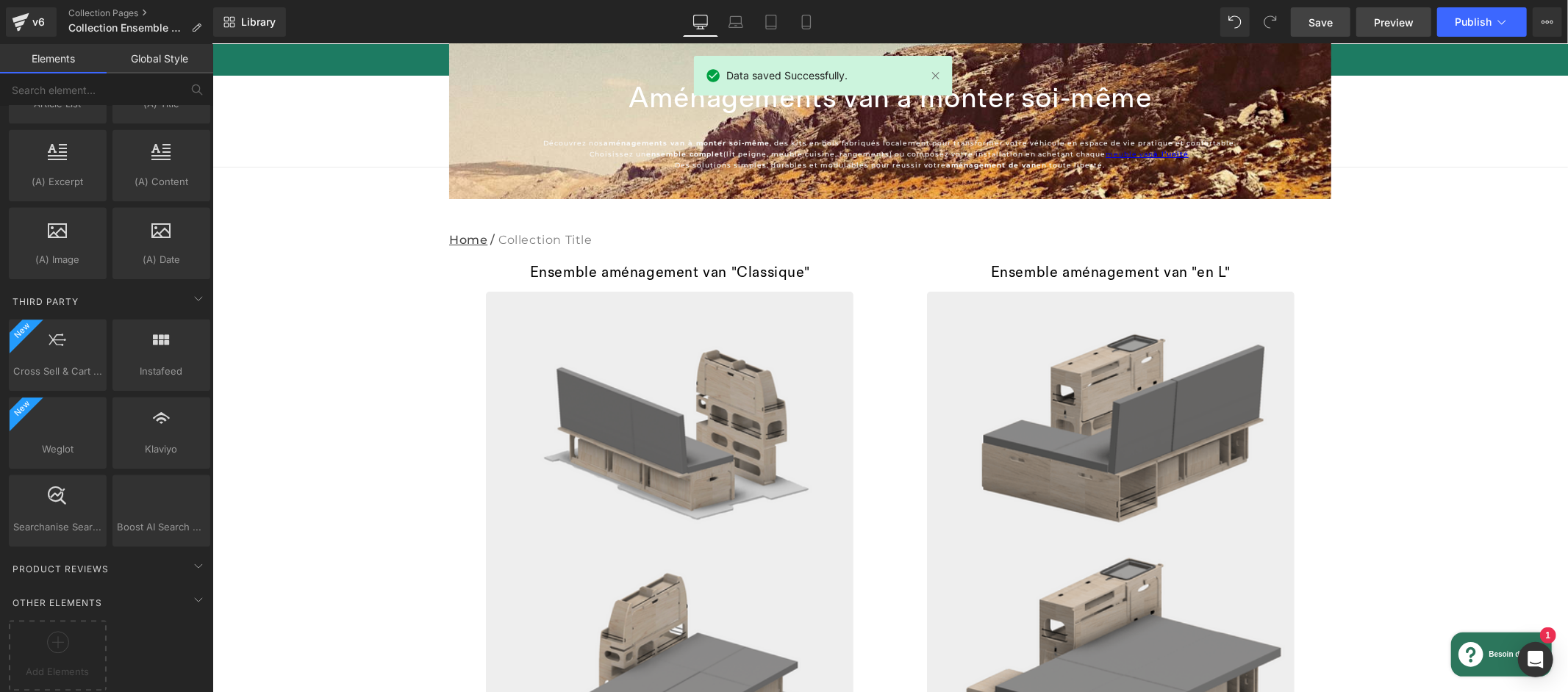
click at [1386, 22] on span "Preview" at bounding box center [1394, 22] width 39 height 15
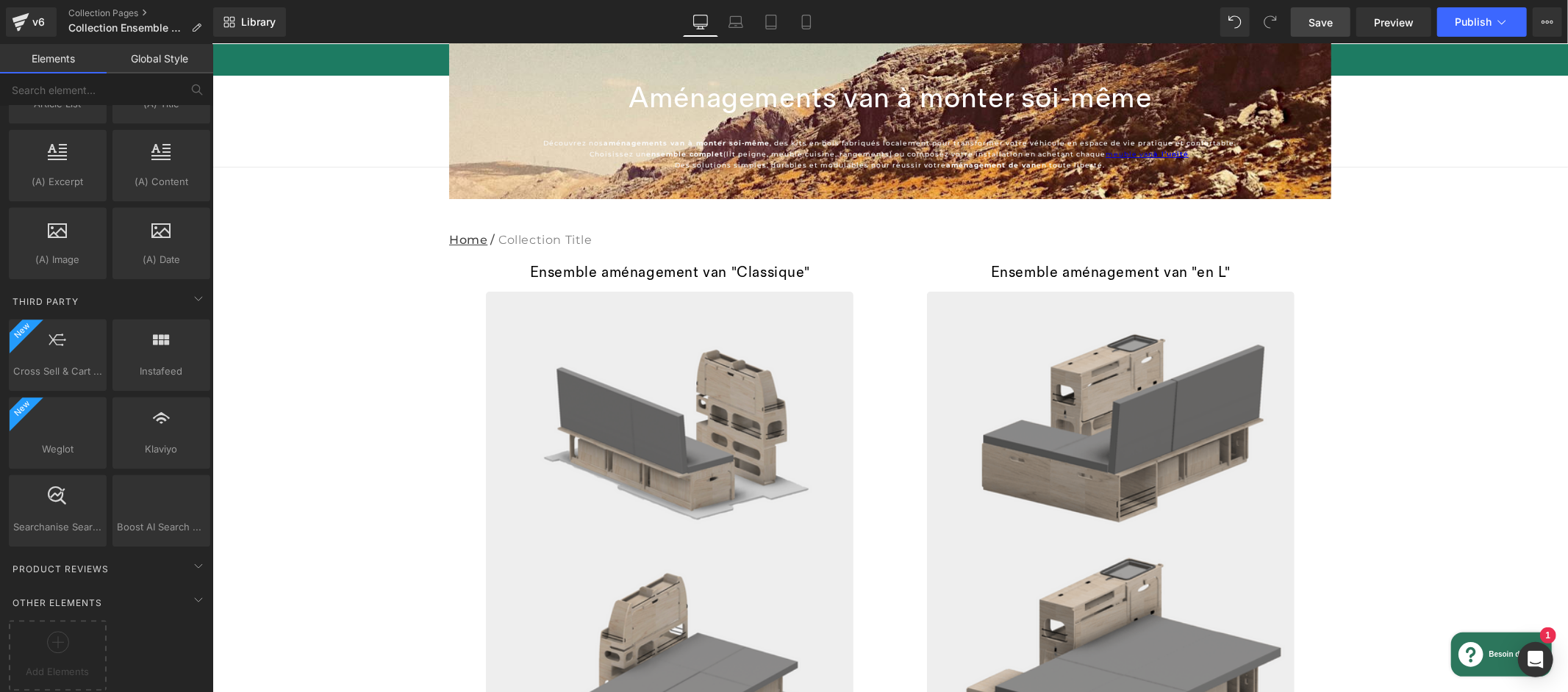
click at [1333, 24] on span "Save" at bounding box center [1321, 22] width 24 height 15
click at [1472, 20] on span "Publish" at bounding box center [1472, 22] width 37 height 12
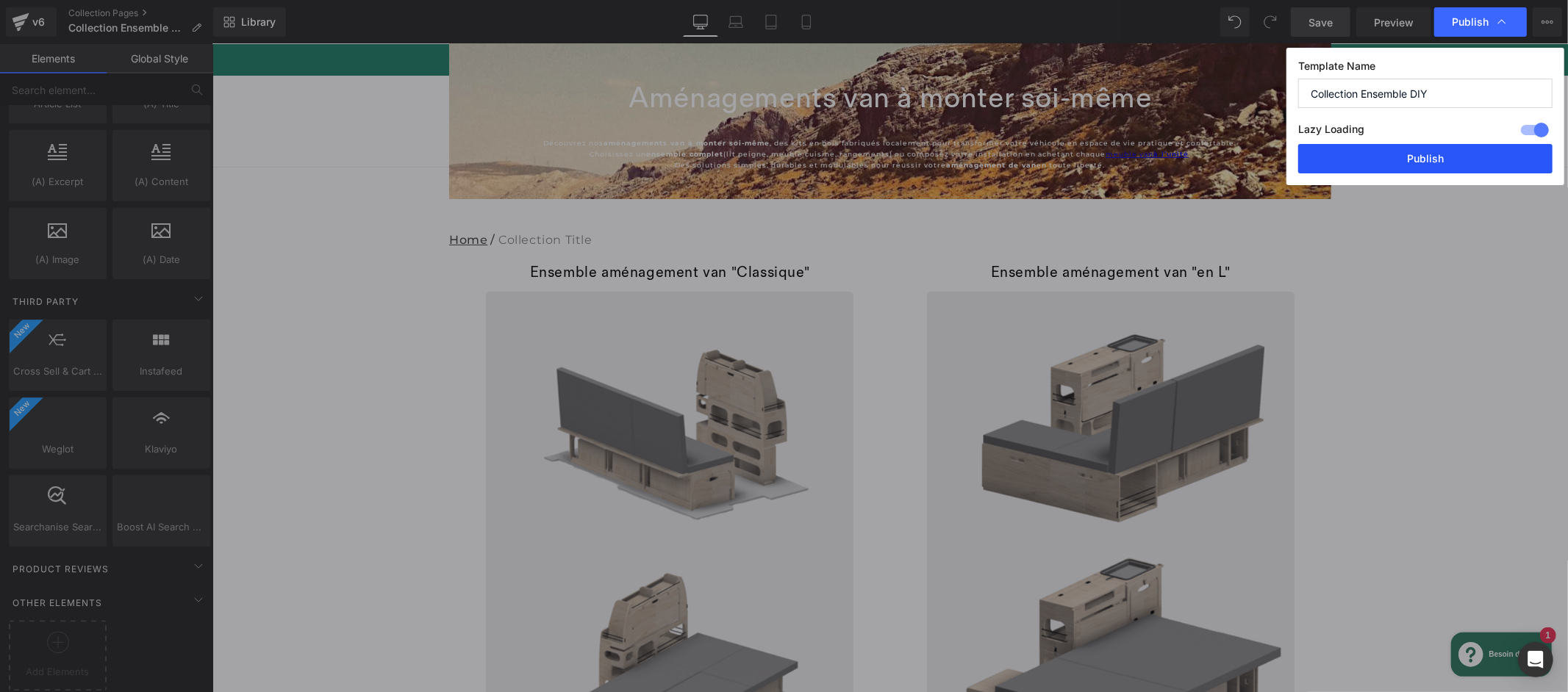
click at [1427, 149] on button "Publish" at bounding box center [1426, 158] width 255 height 29
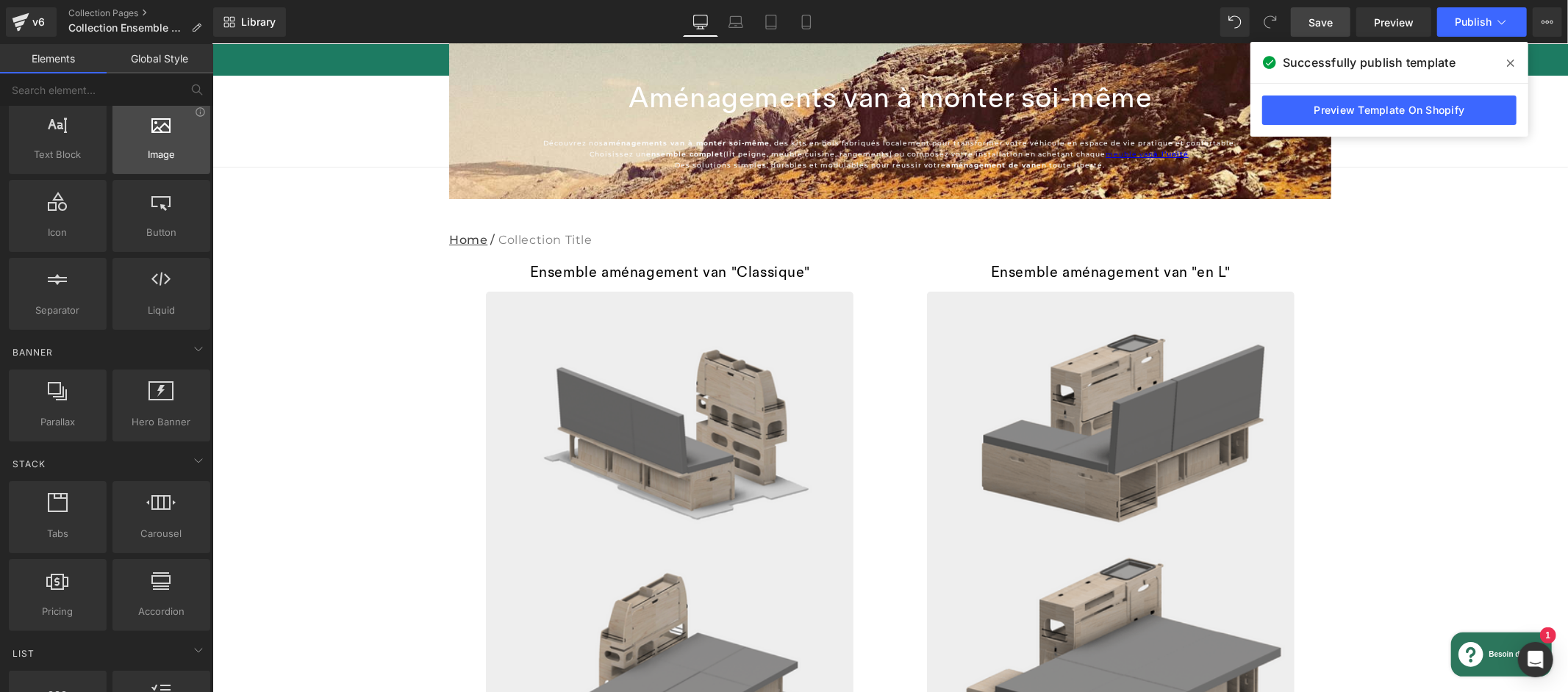
scroll to position [0, 0]
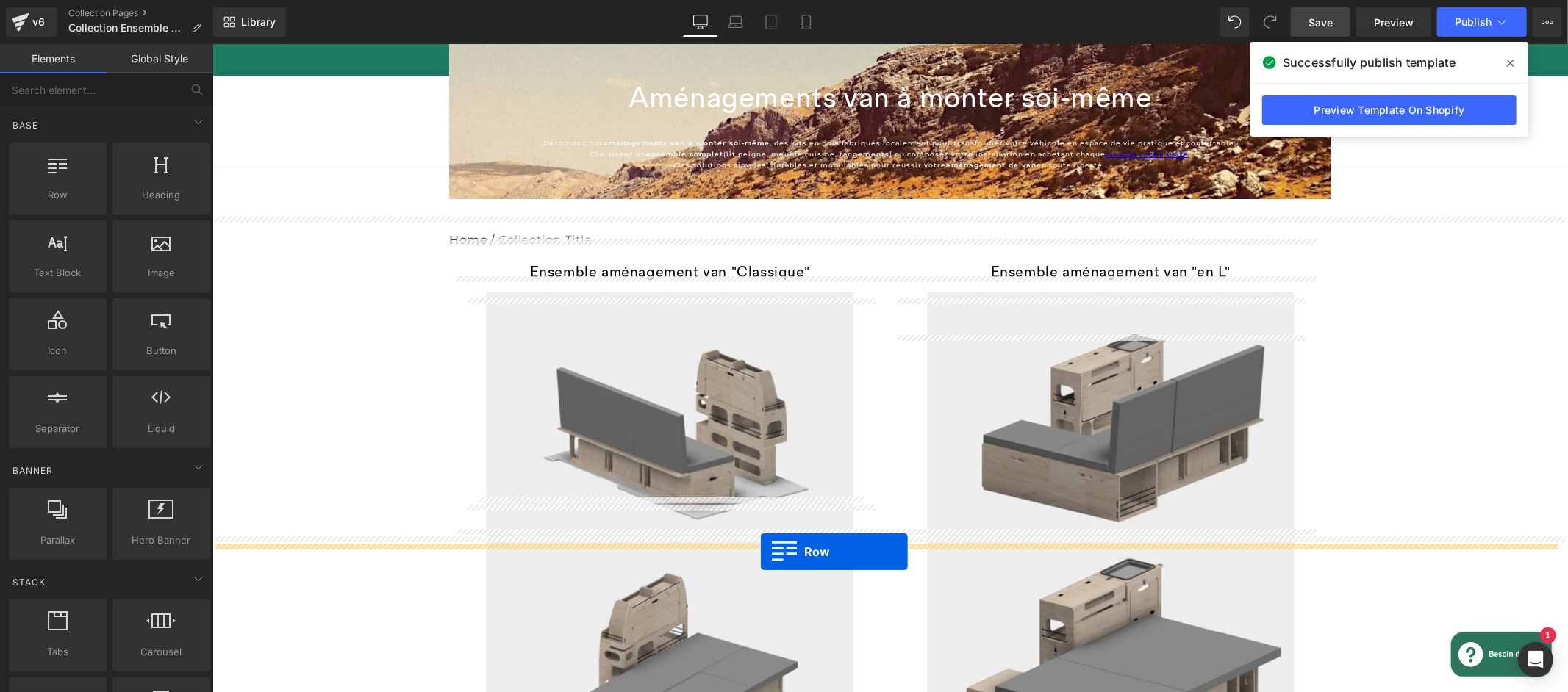
drag, startPoint x: 381, startPoint y: 272, endPoint x: 761, endPoint y: 551, distance: 471.4
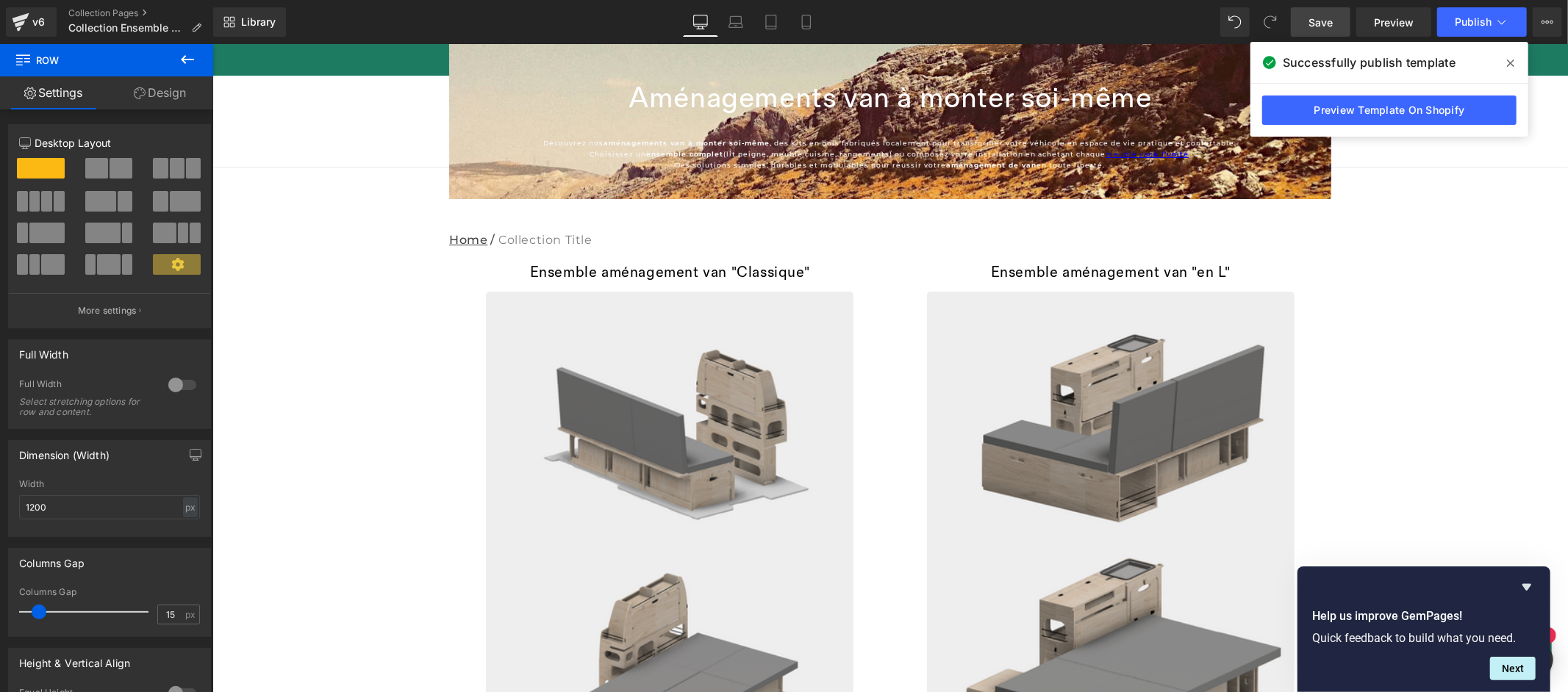
click at [96, 167] on span at bounding box center [96, 169] width 22 height 21
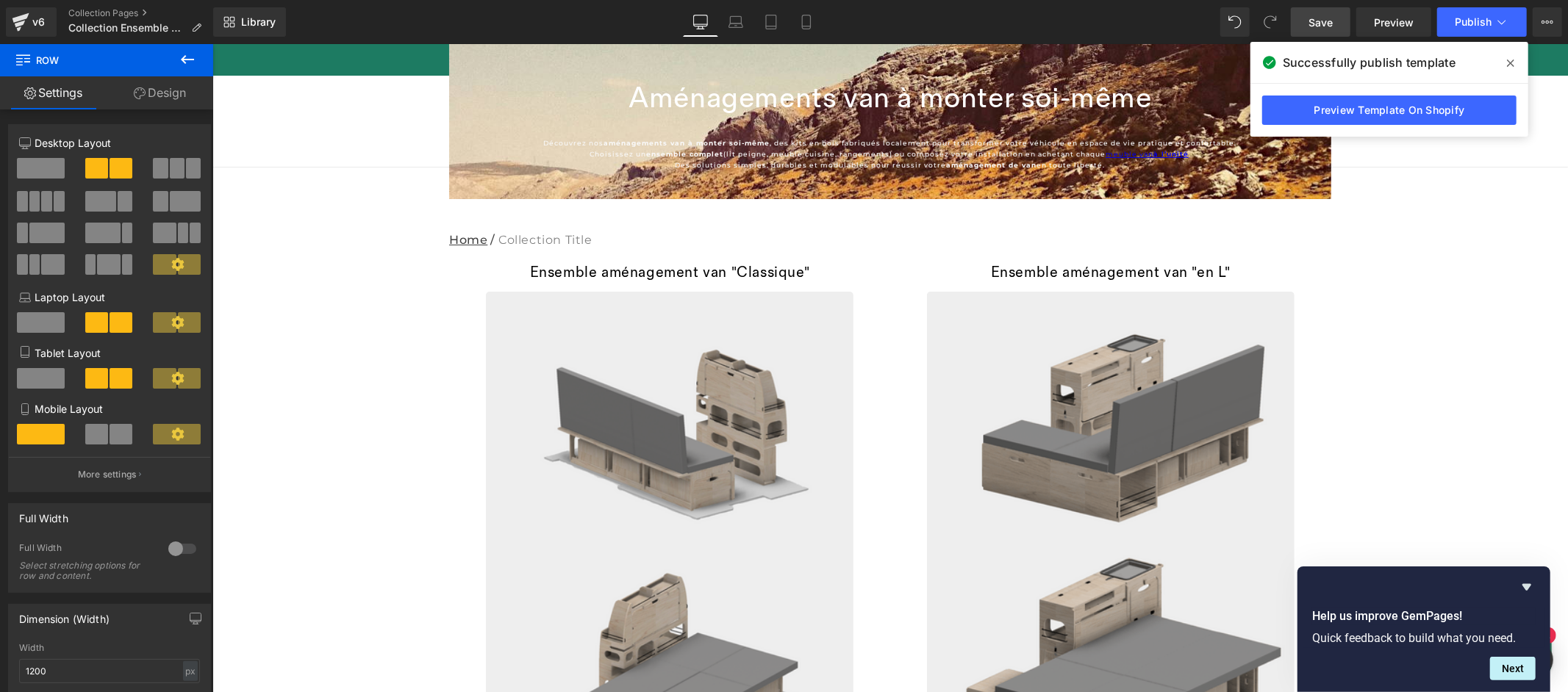
click at [186, 52] on icon at bounding box center [187, 59] width 18 height 18
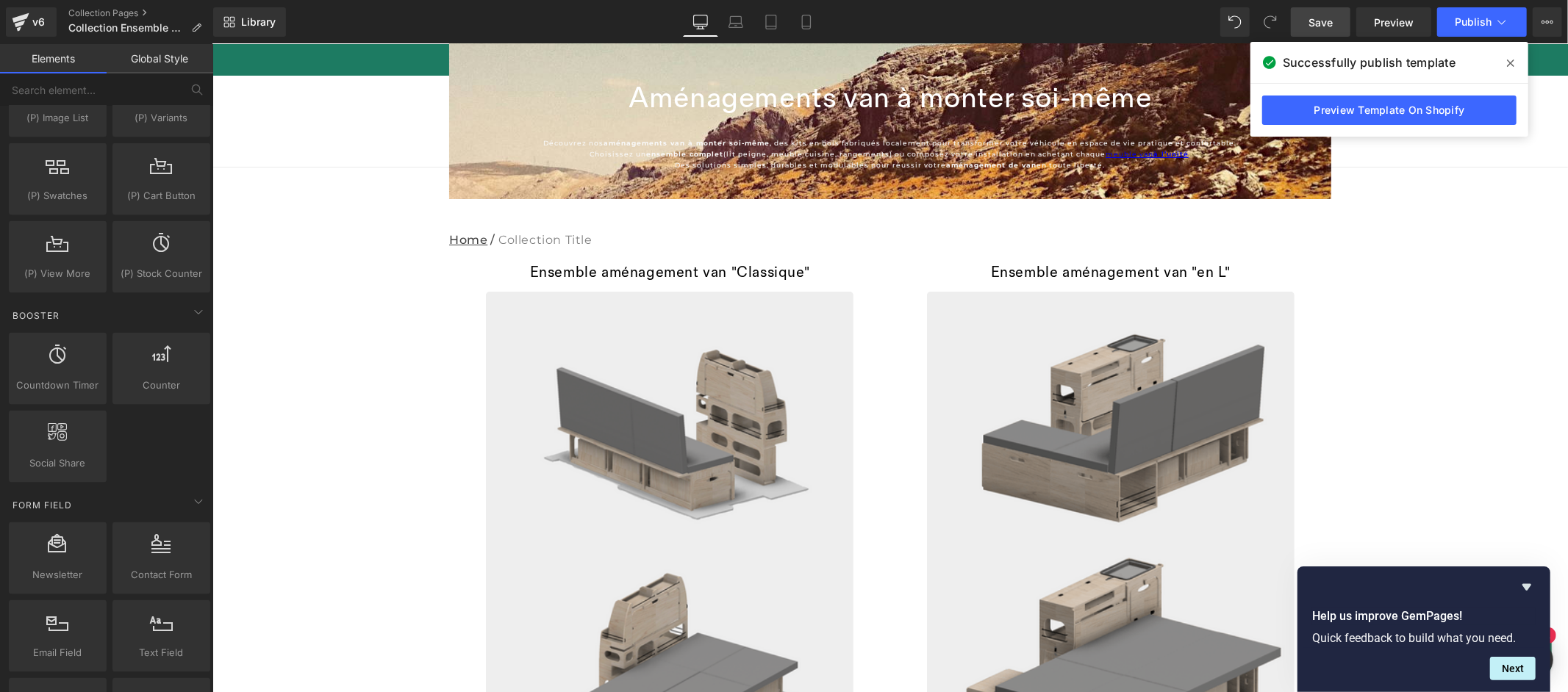
scroll to position [1961, 0]
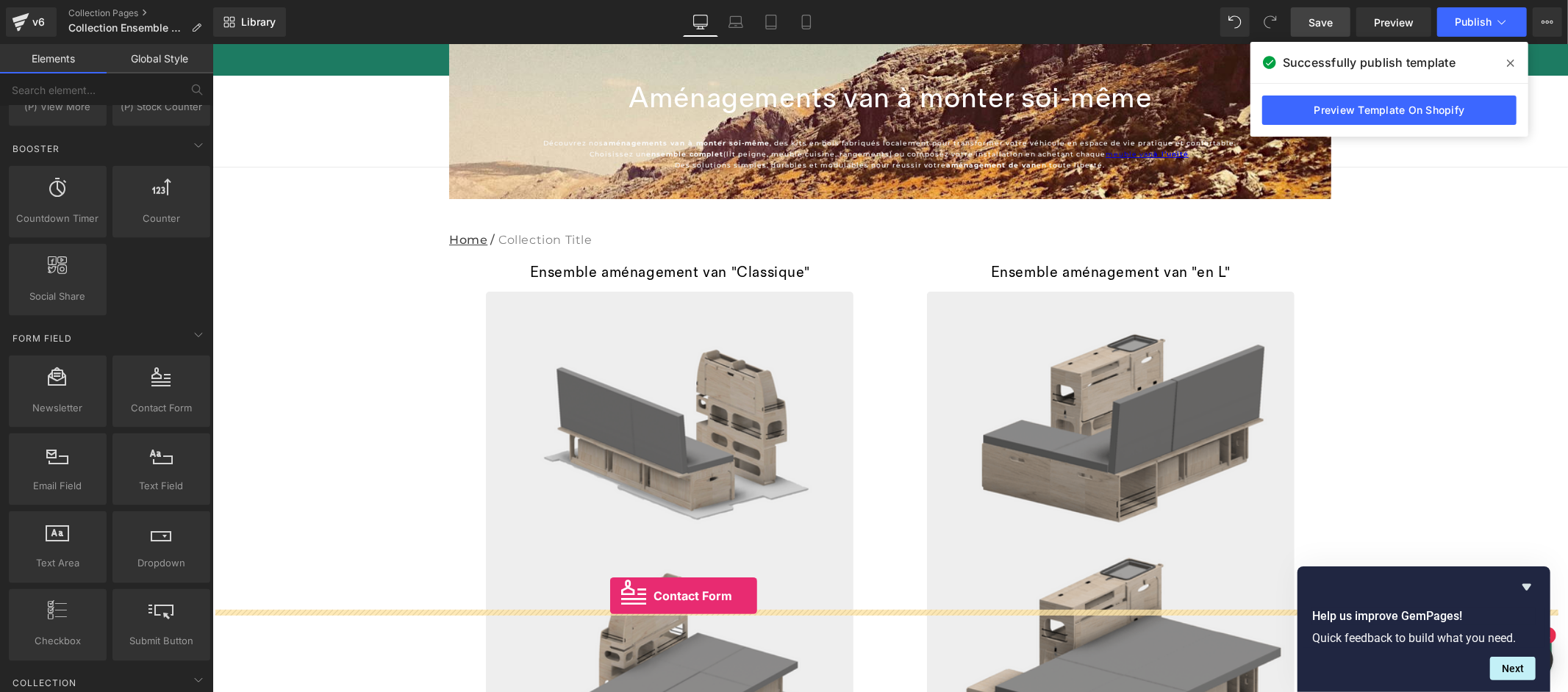
drag, startPoint x: 356, startPoint y: 434, endPoint x: 610, endPoint y: 596, distance: 301.3
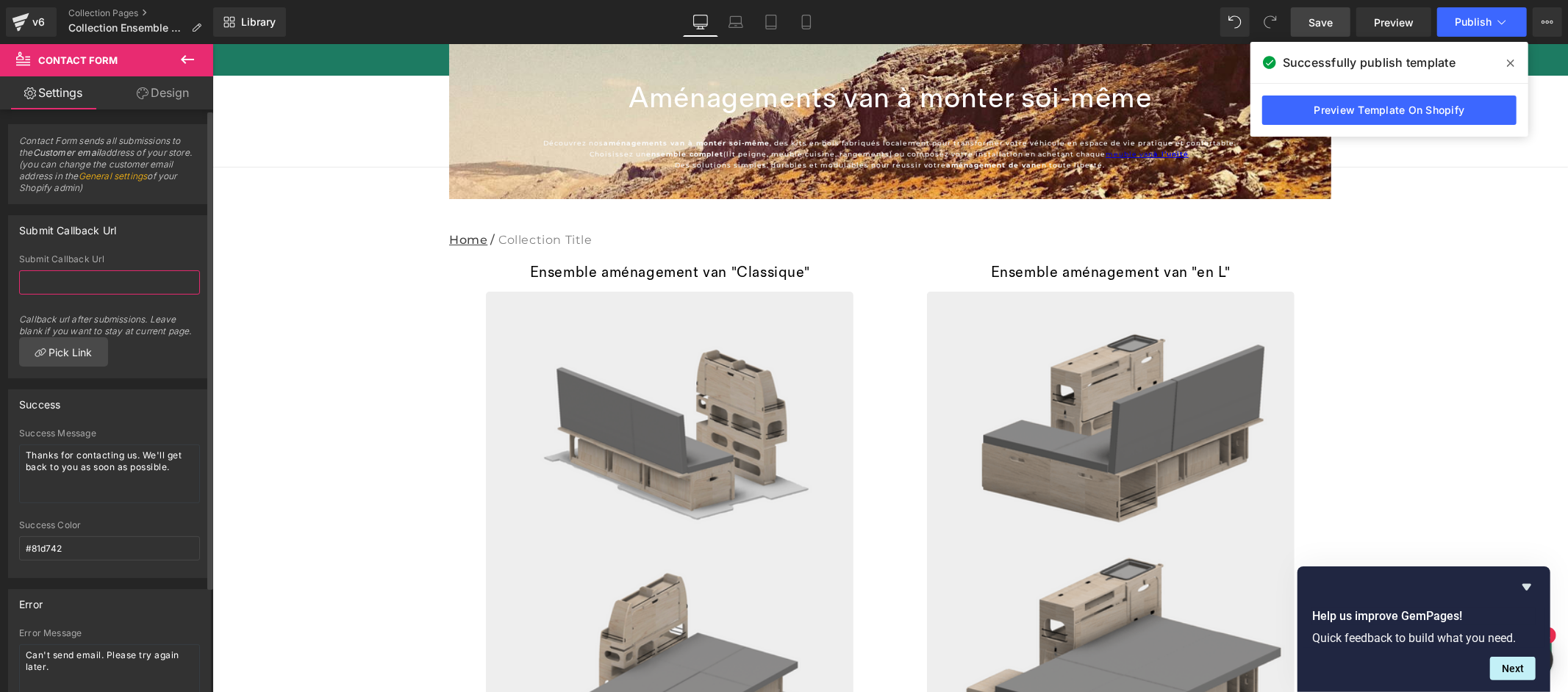
click at [91, 292] on input "text" at bounding box center [109, 283] width 181 height 24
paste input "671954"
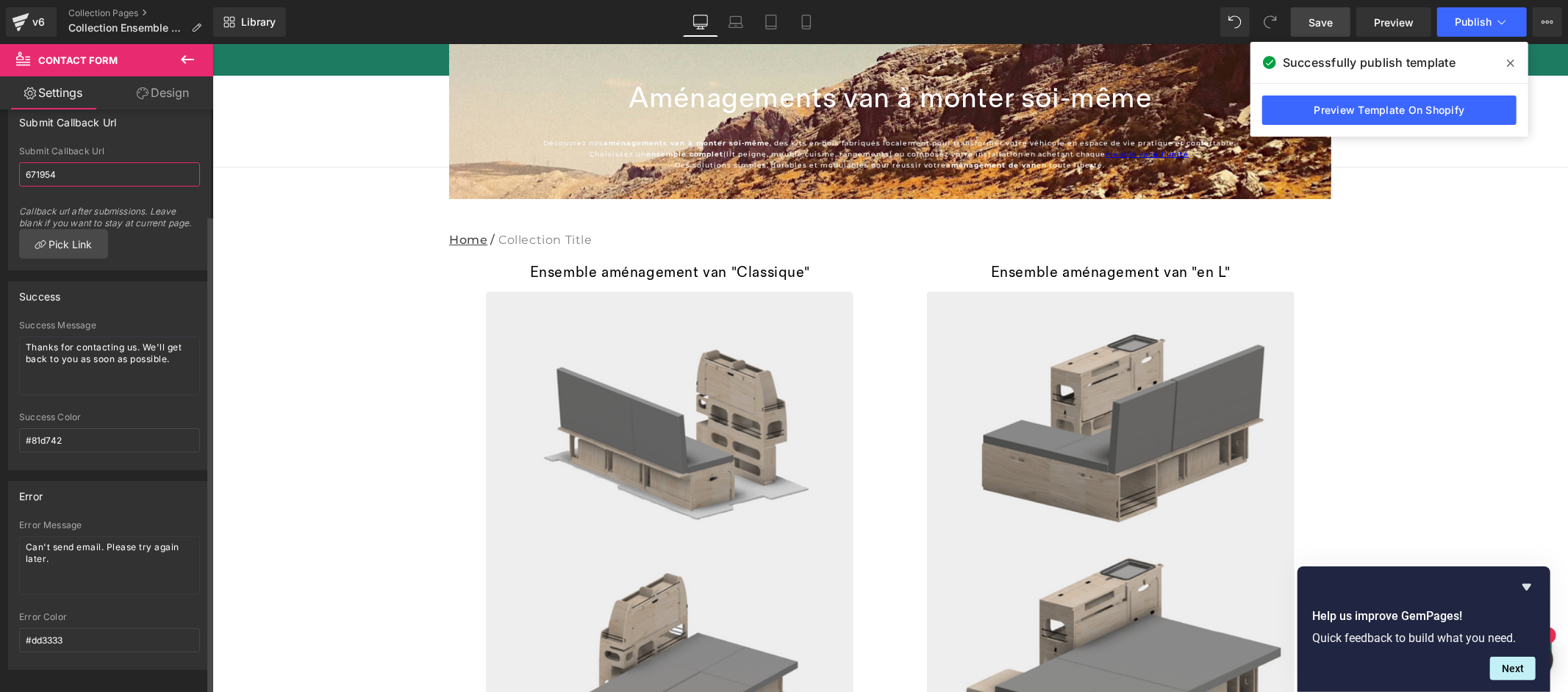
scroll to position [128, 0]
type input "671954"
click at [169, 94] on link "Design" at bounding box center [163, 93] width 107 height 33
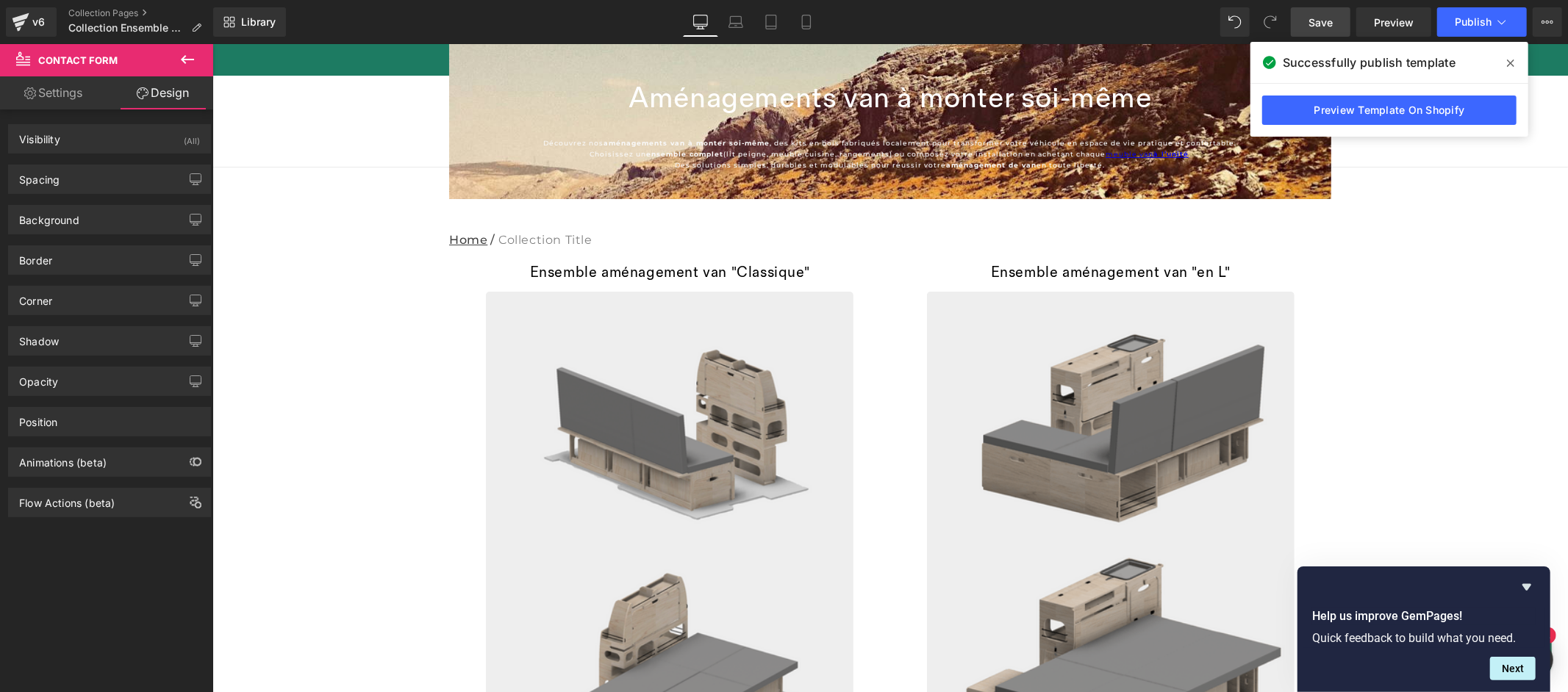
click at [193, 60] on icon at bounding box center [187, 59] width 13 height 8
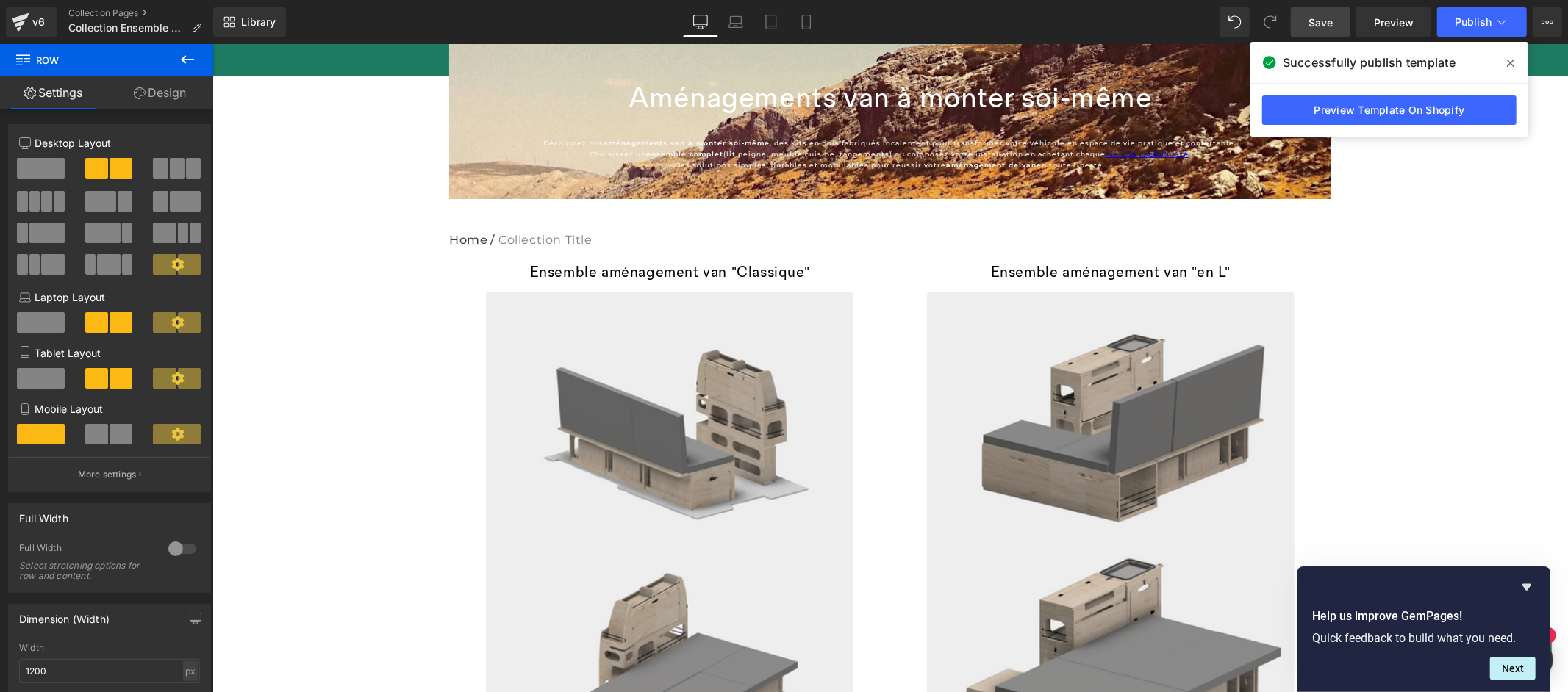
click at [192, 60] on icon at bounding box center [187, 59] width 13 height 8
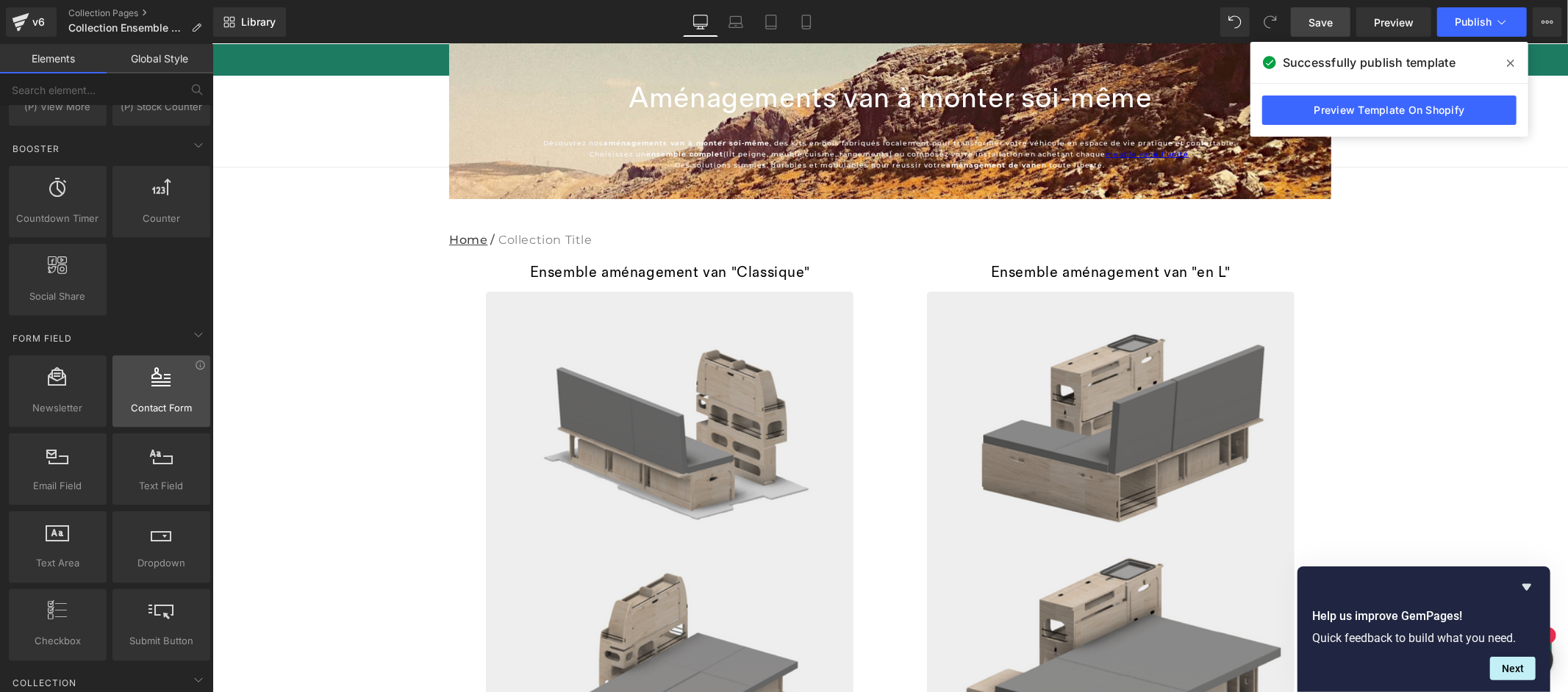
click at [170, 399] on div at bounding box center [161, 383] width 89 height 33
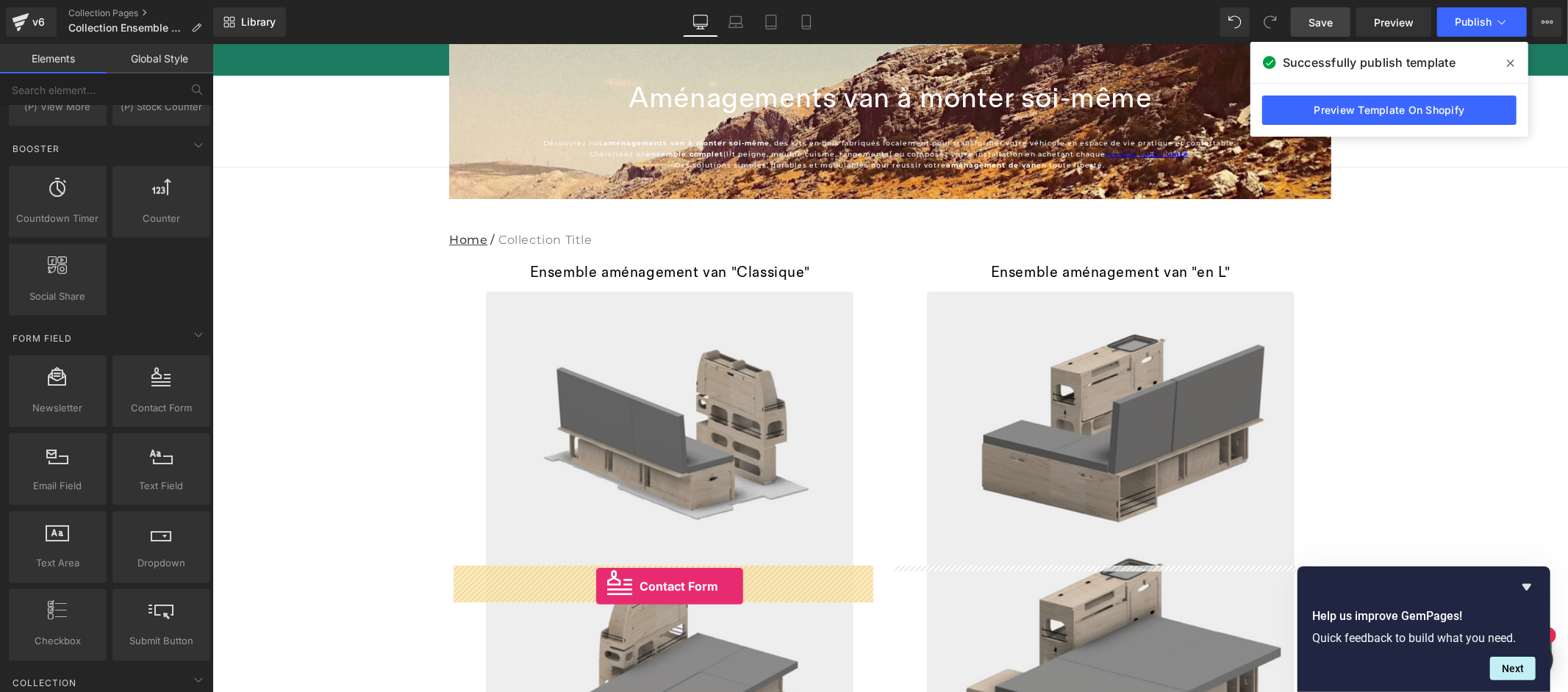
drag, startPoint x: 378, startPoint y: 441, endPoint x: 596, endPoint y: 586, distance: 261.8
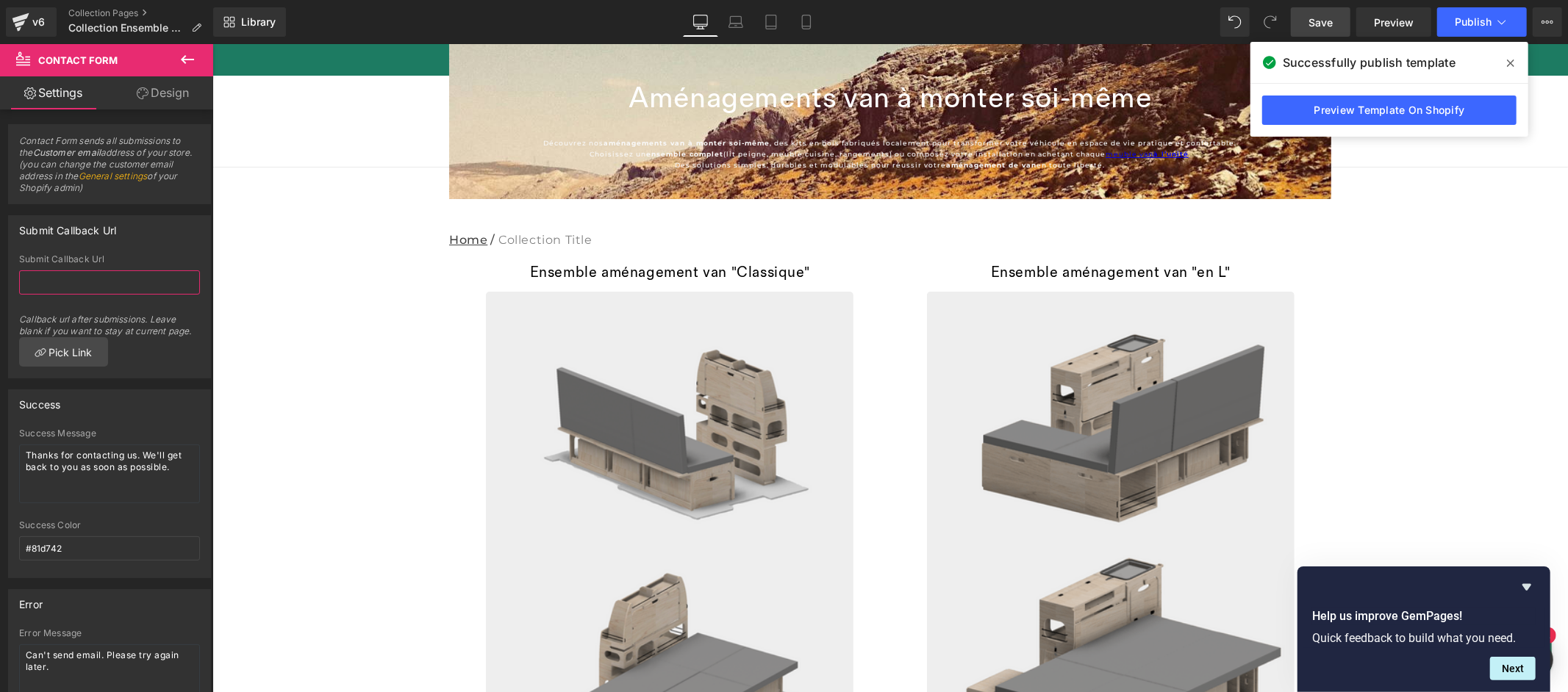
click at [87, 278] on input "text" at bounding box center [109, 283] width 181 height 24
paste input "671954"
type input "671954"
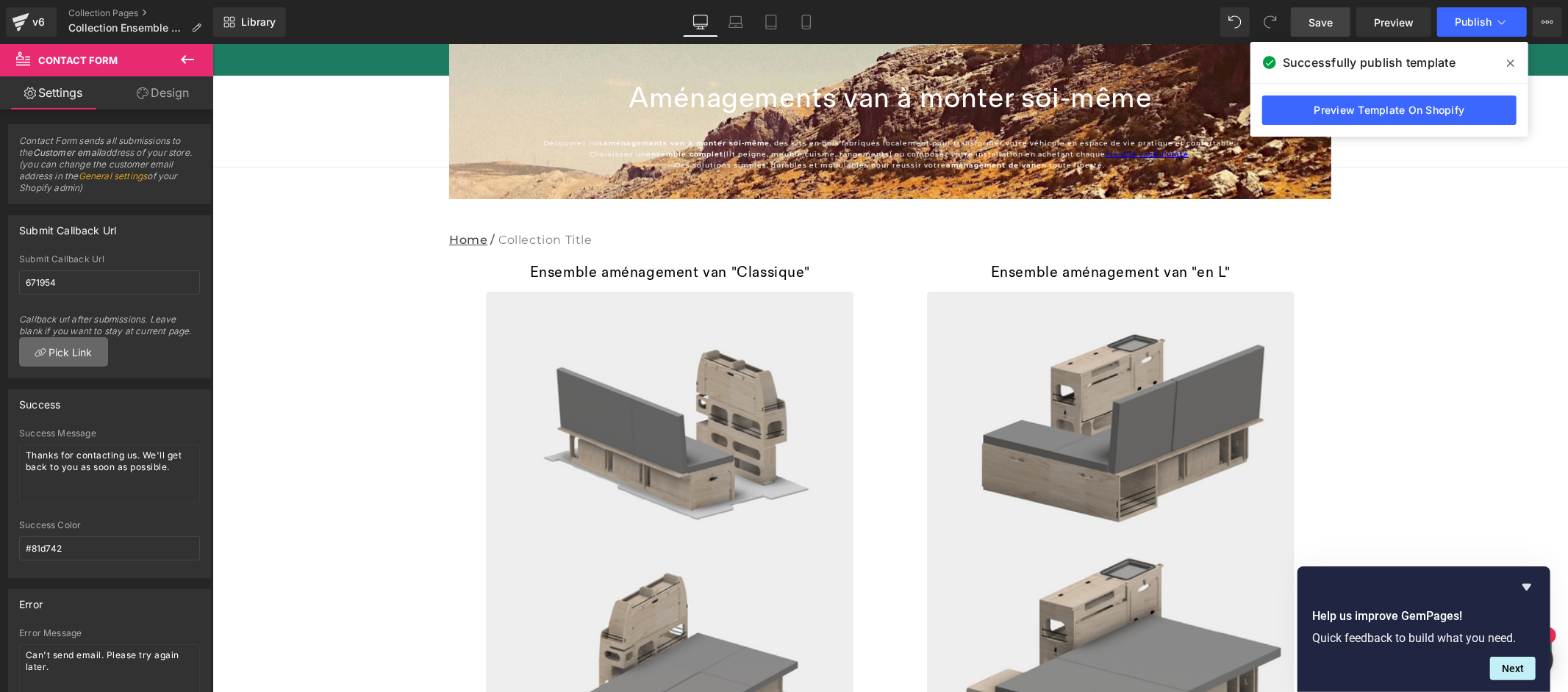
click at [80, 353] on link "Pick Link" at bounding box center [63, 351] width 89 height 29
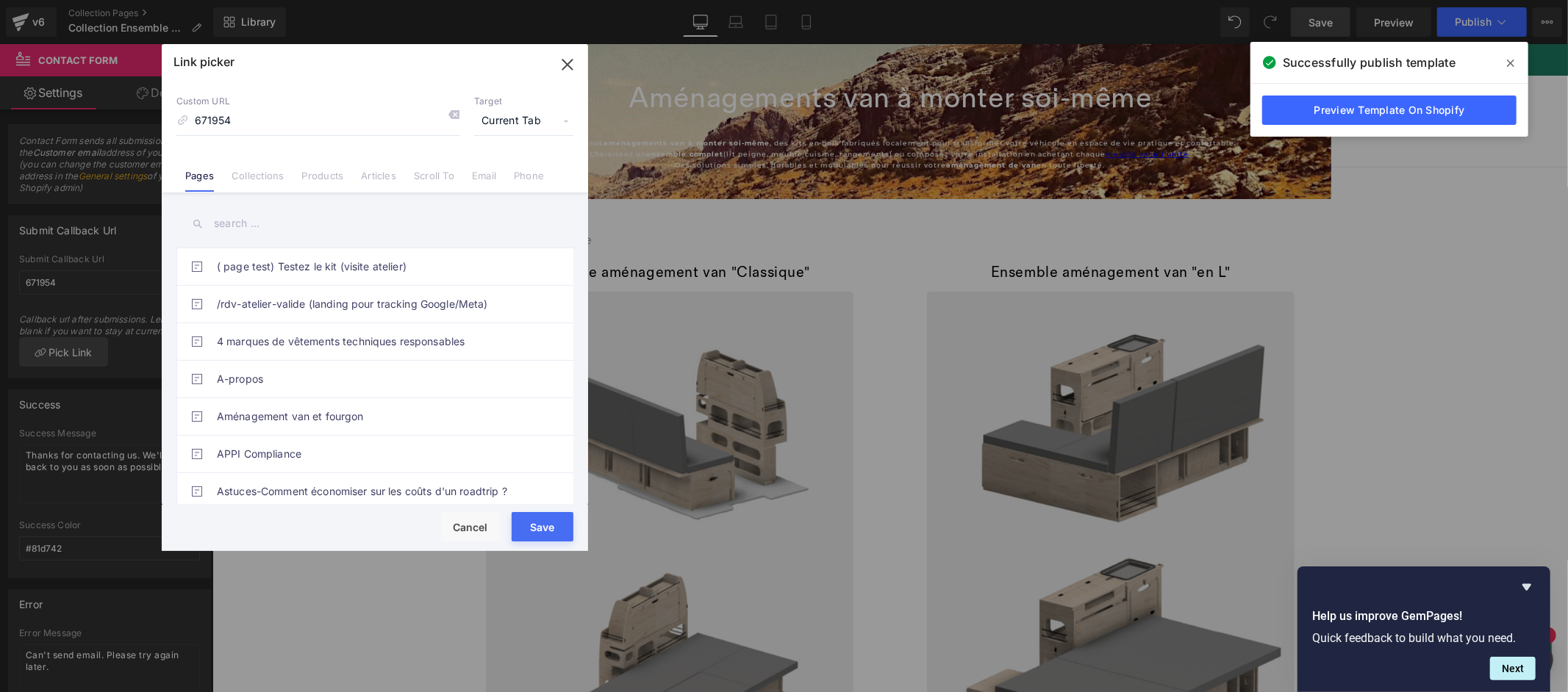
click at [562, 64] on icon "button" at bounding box center [567, 65] width 23 height 23
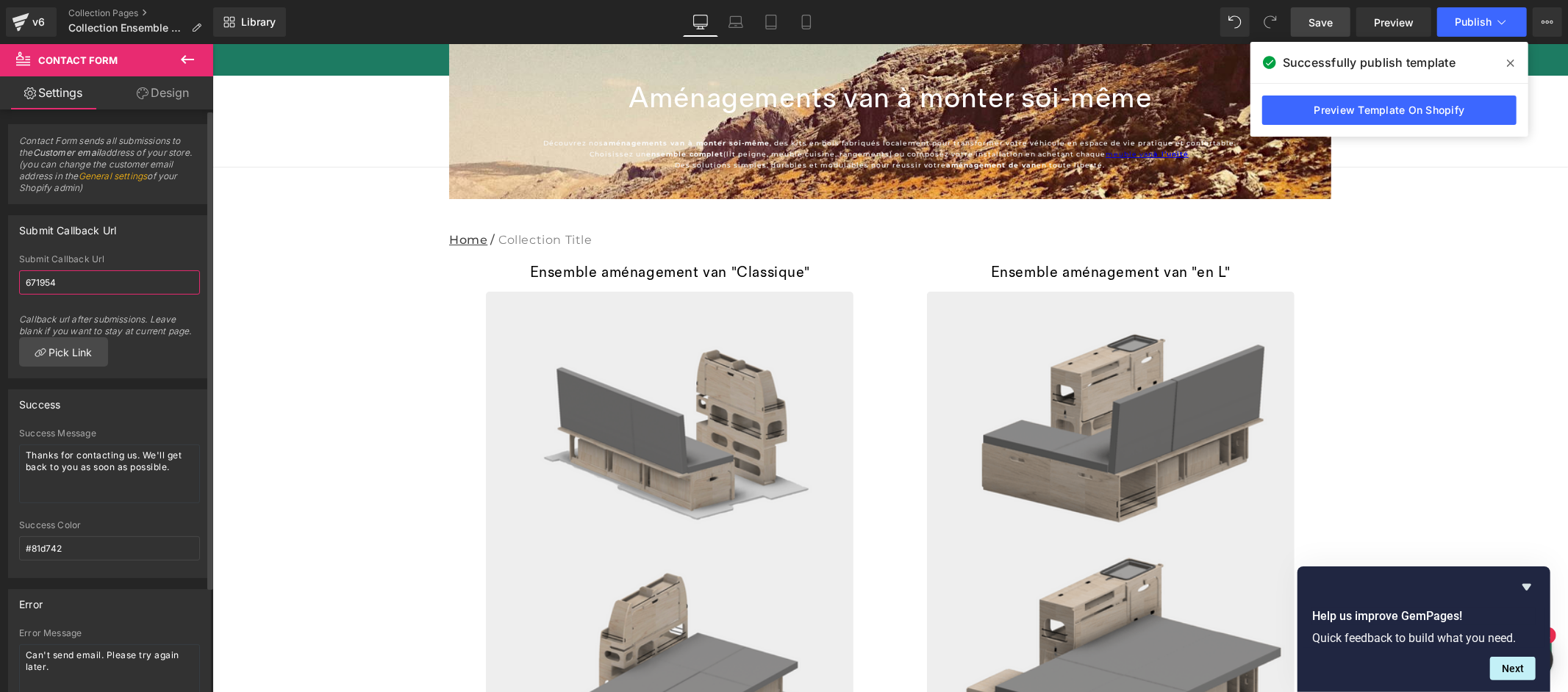
click at [114, 282] on input "671954" at bounding box center [109, 283] width 181 height 24
click at [182, 59] on icon at bounding box center [187, 59] width 13 height 8
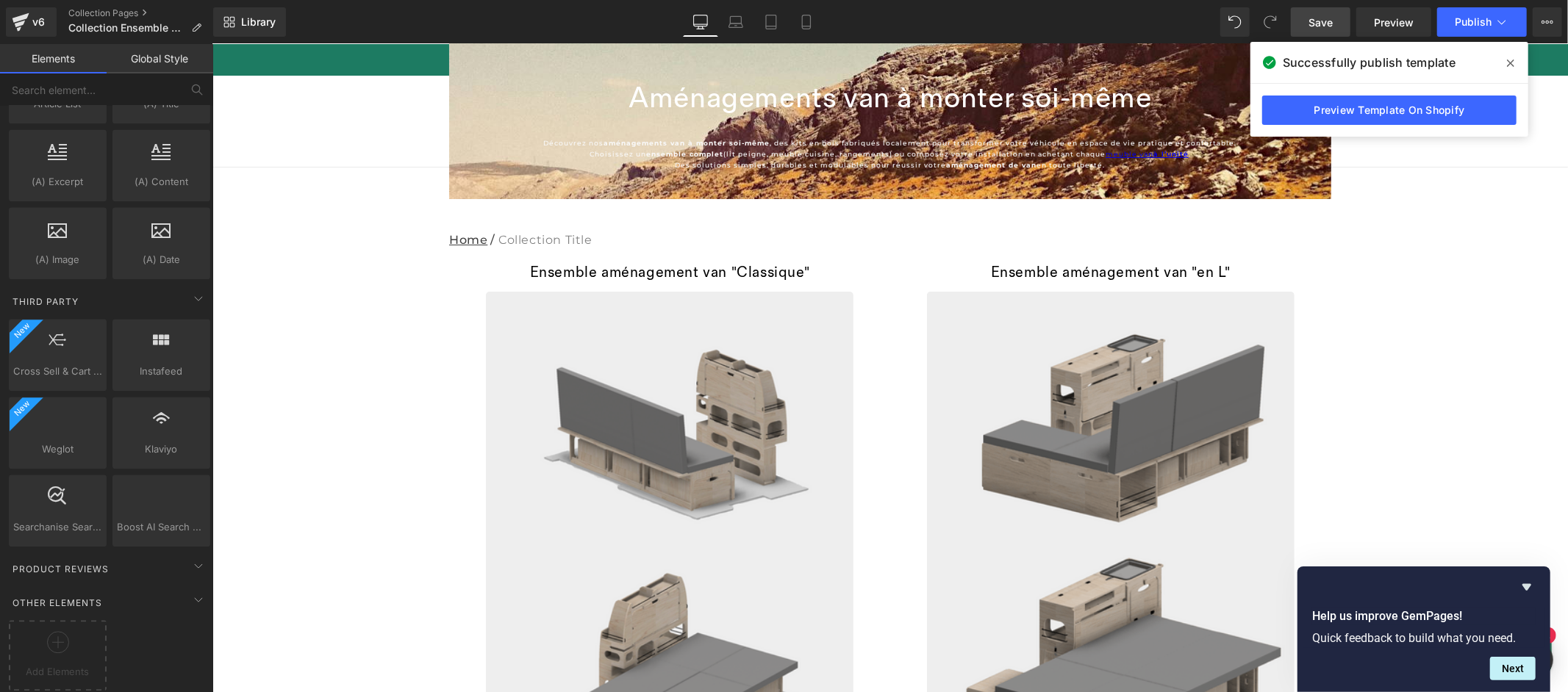
scroll to position [2896, 0]
click at [106, 562] on span "Product Reviews" at bounding box center [61, 568] width 99 height 14
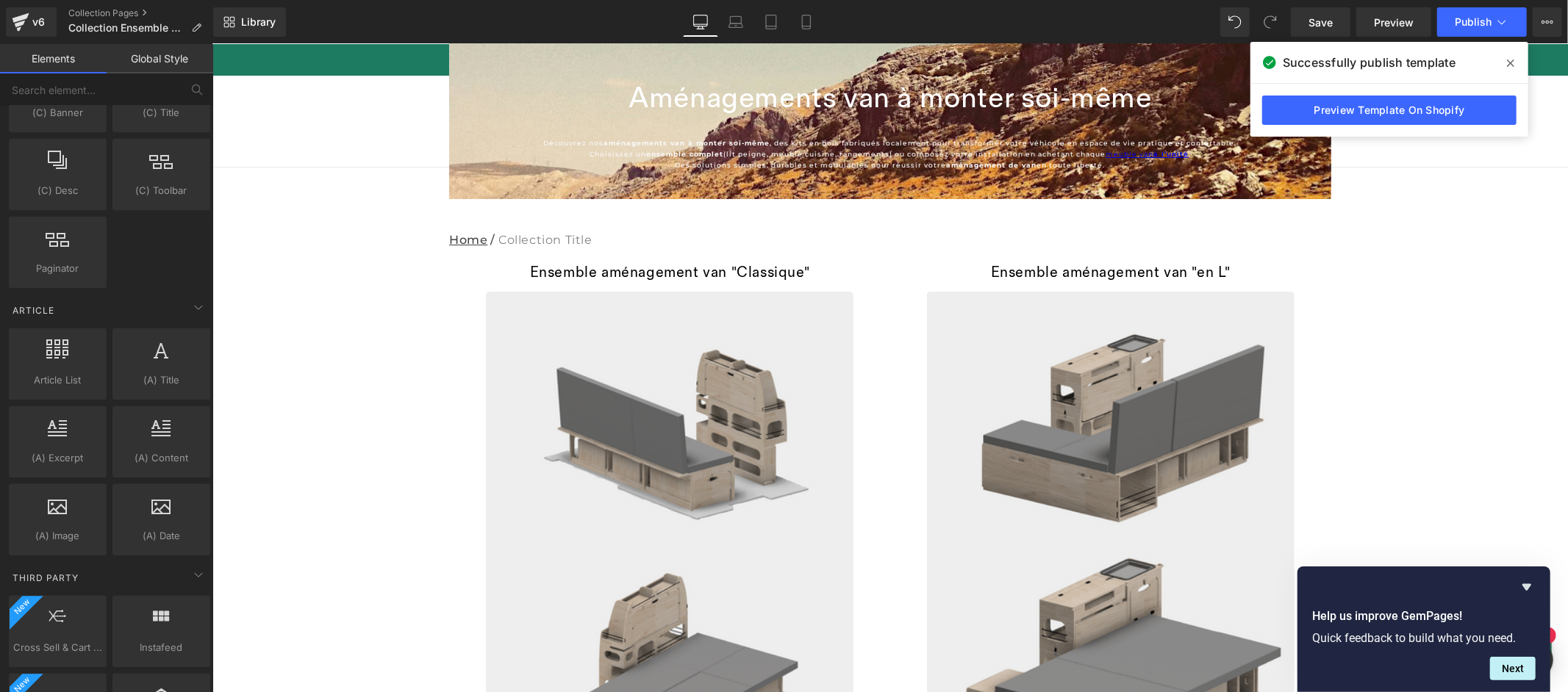
scroll to position [2429, 0]
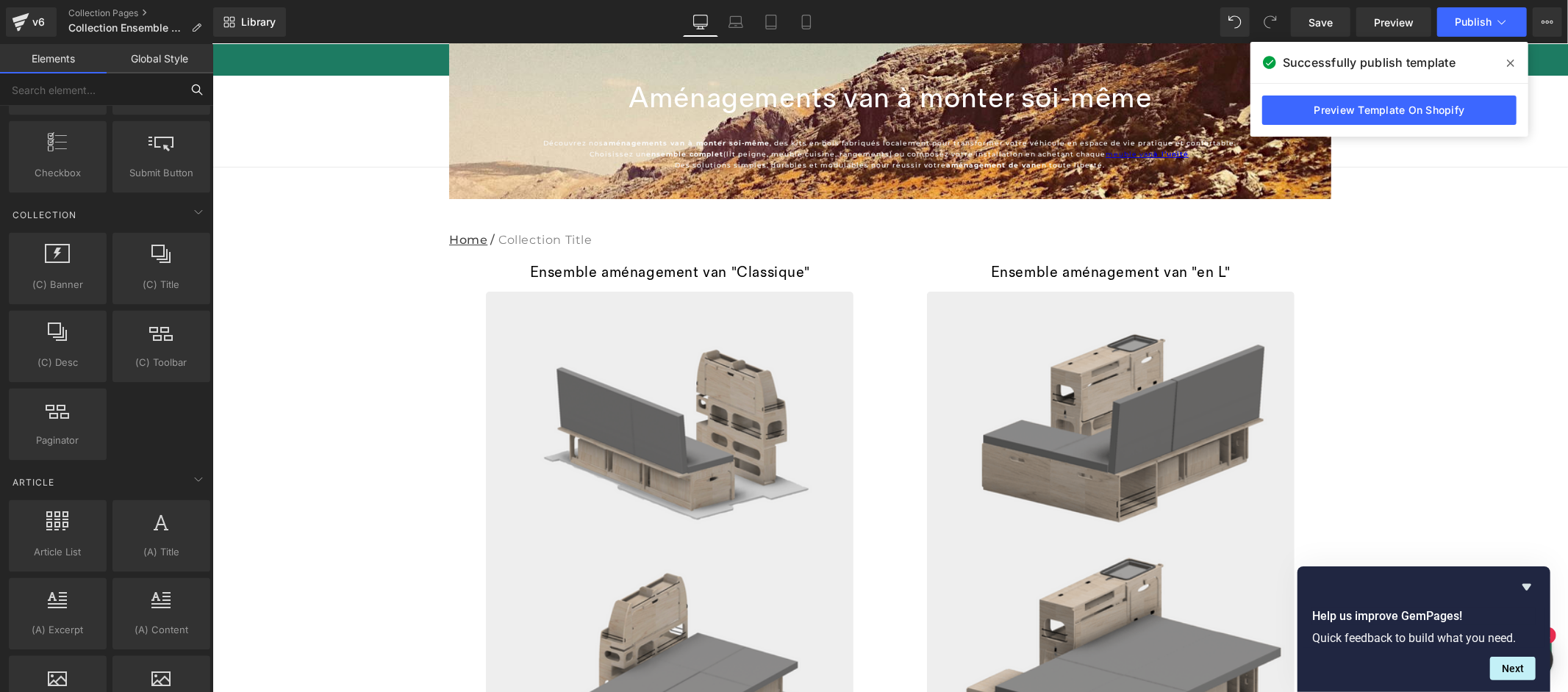
click at [142, 91] on input "text" at bounding box center [90, 89] width 181 height 33
click at [196, 91] on icon at bounding box center [197, 90] width 13 height 13
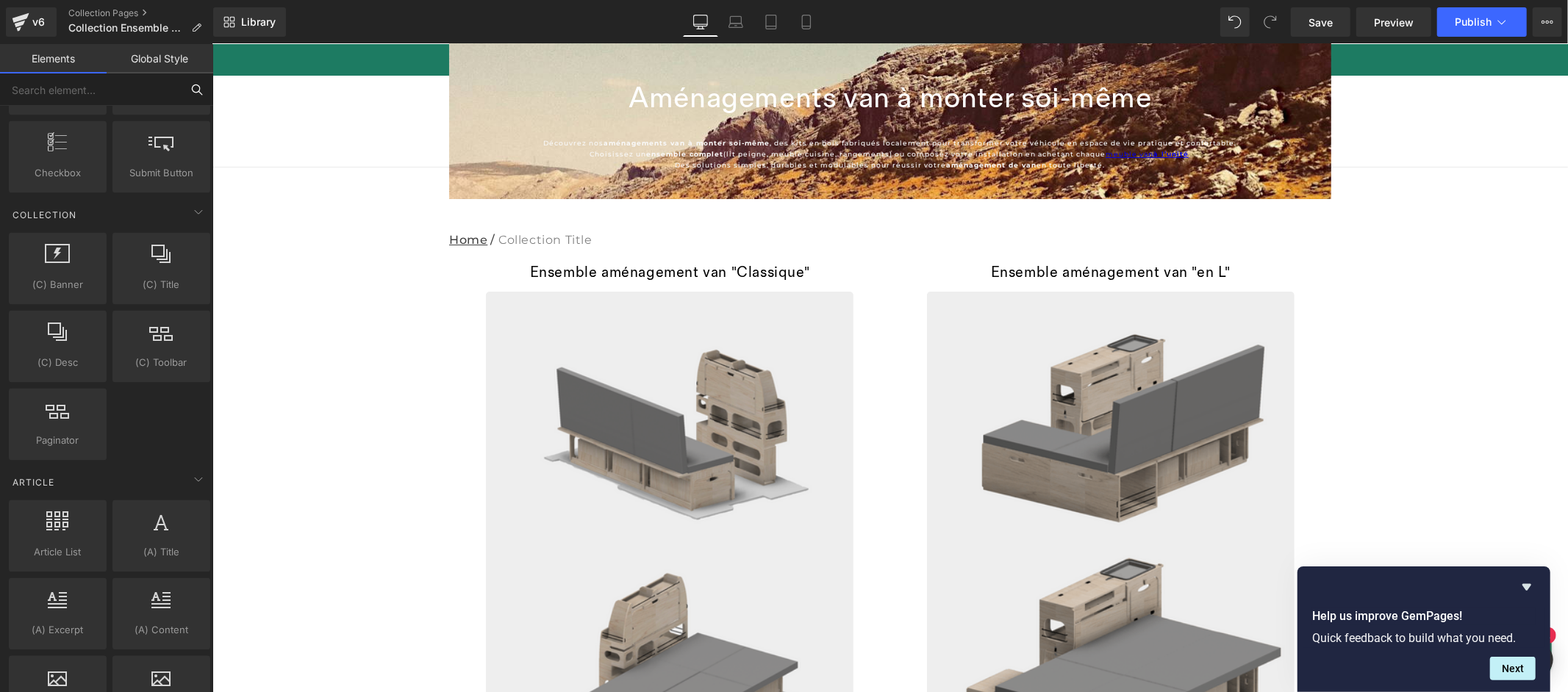
click at [152, 86] on input "text" at bounding box center [90, 89] width 181 height 33
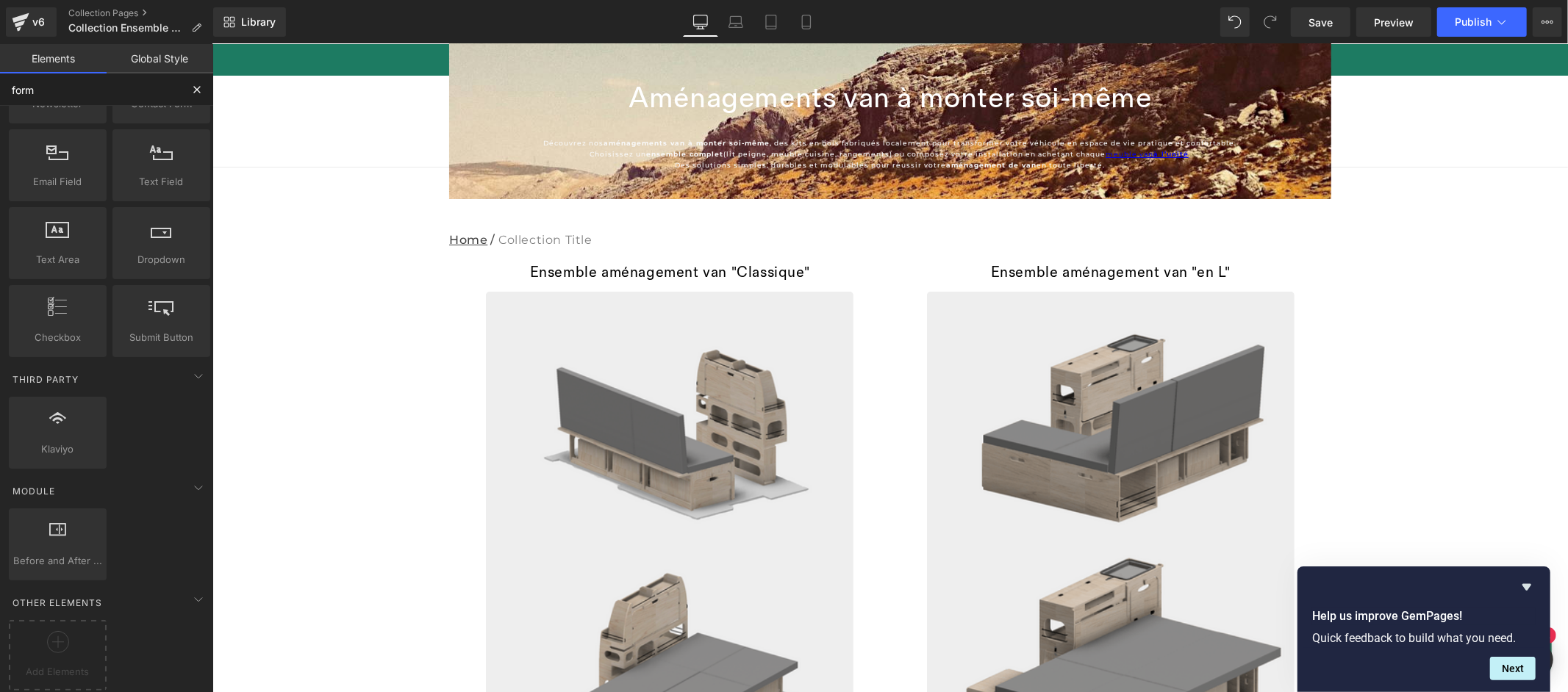
scroll to position [0, 0]
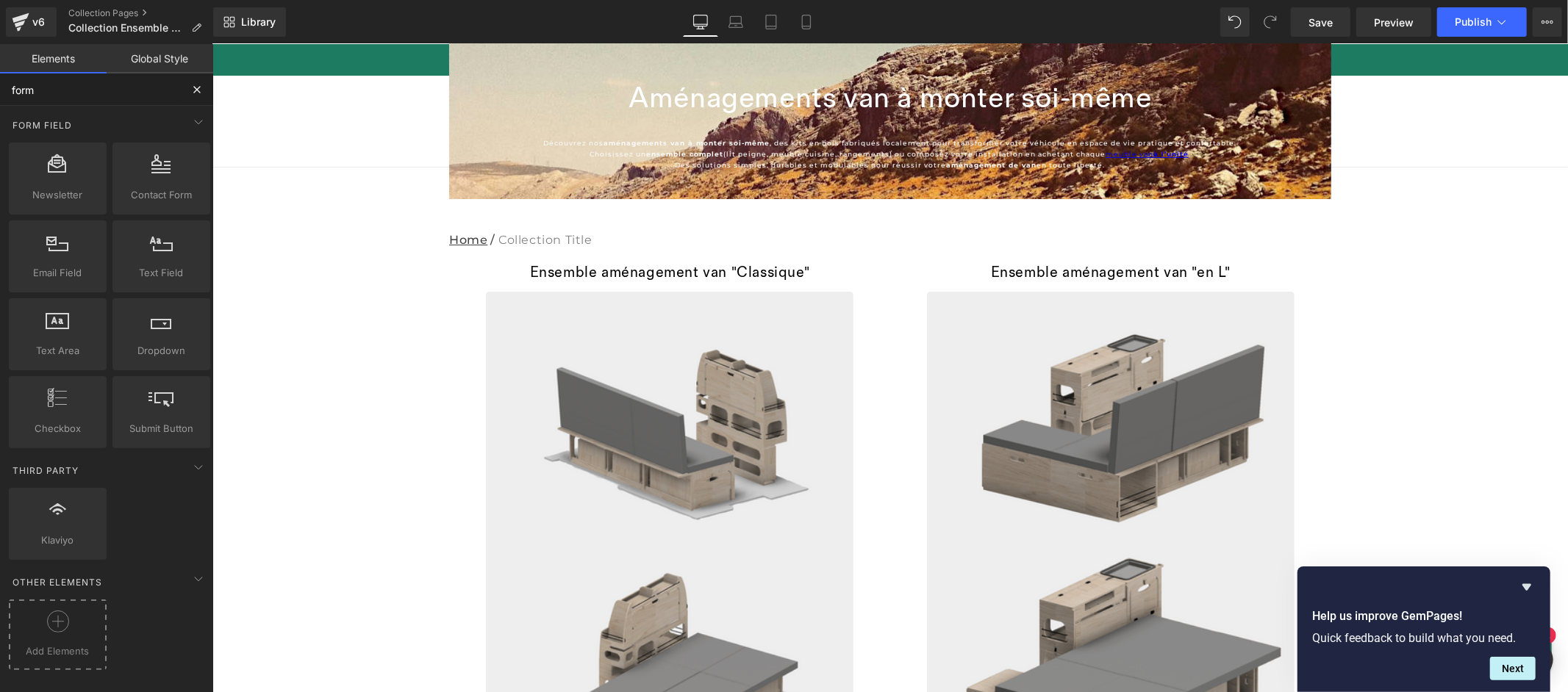
click at [59, 627] on icon at bounding box center [58, 622] width 22 height 22
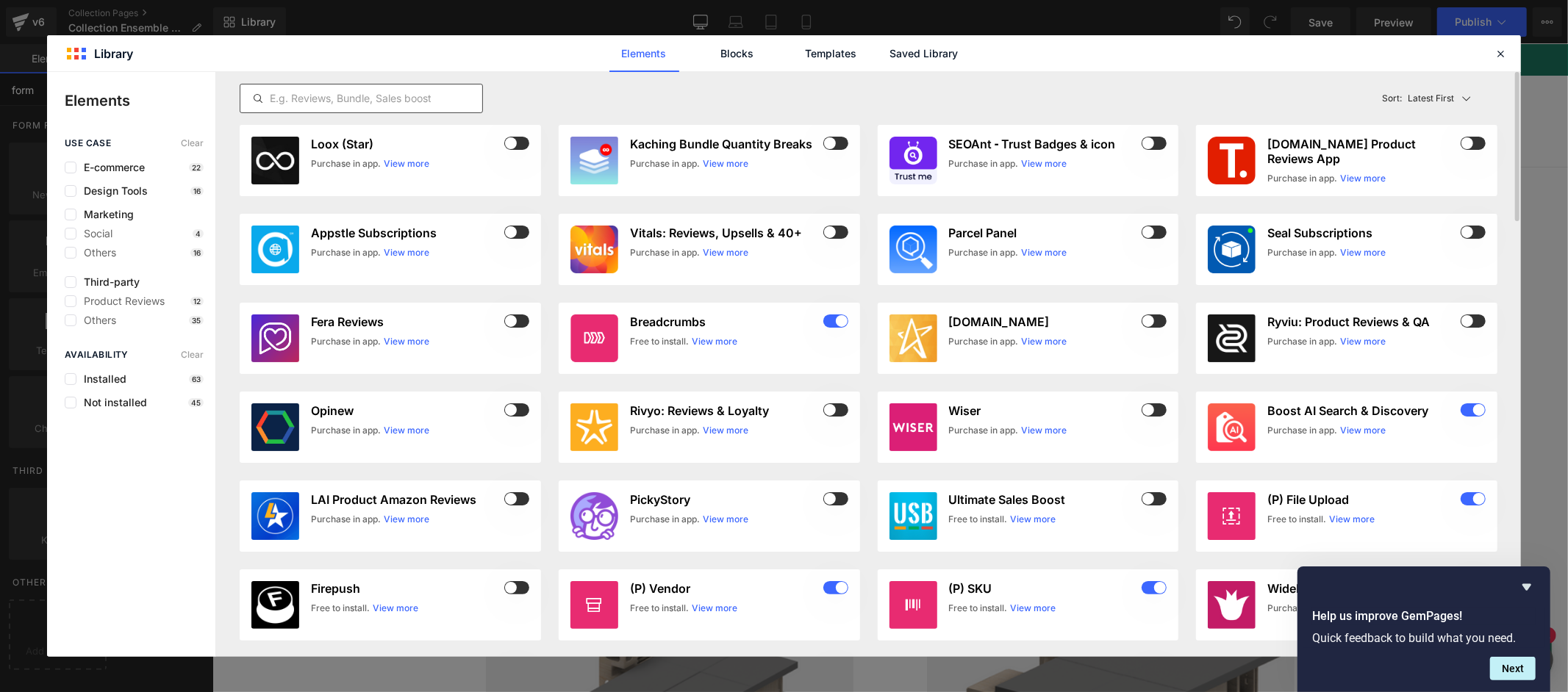
type input "form"
click at [466, 103] on input "text" at bounding box center [362, 98] width 242 height 18
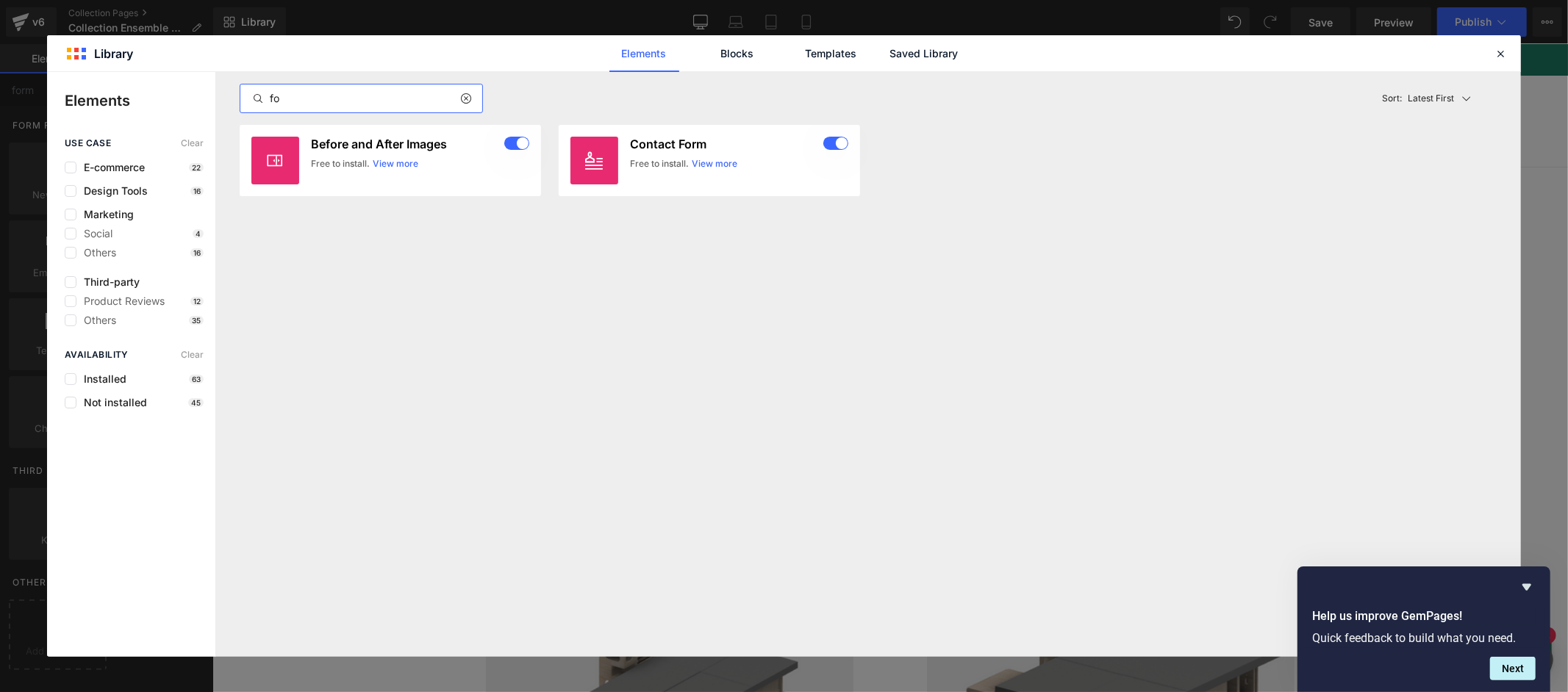
type input "f"
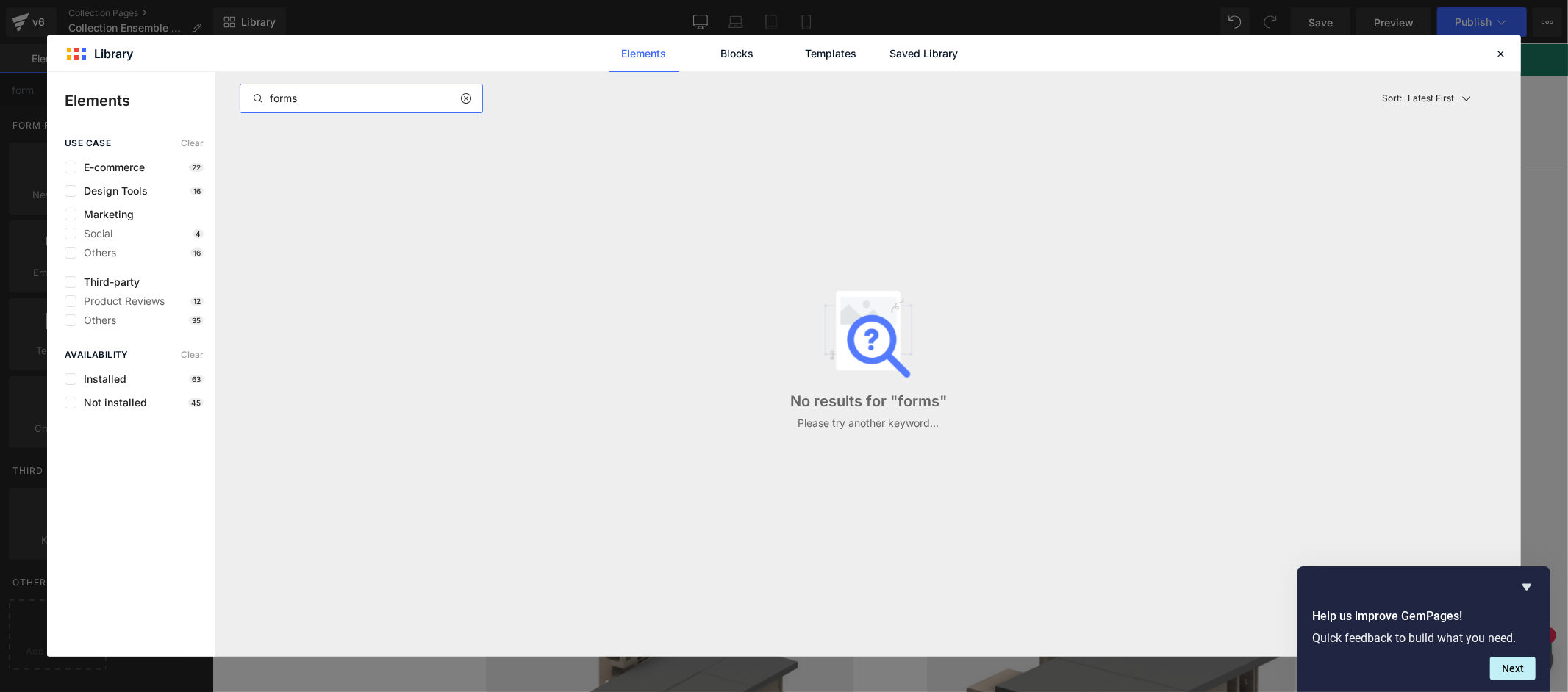
type input "forms"
click at [331, 97] on input "forms" at bounding box center [362, 98] width 242 height 18
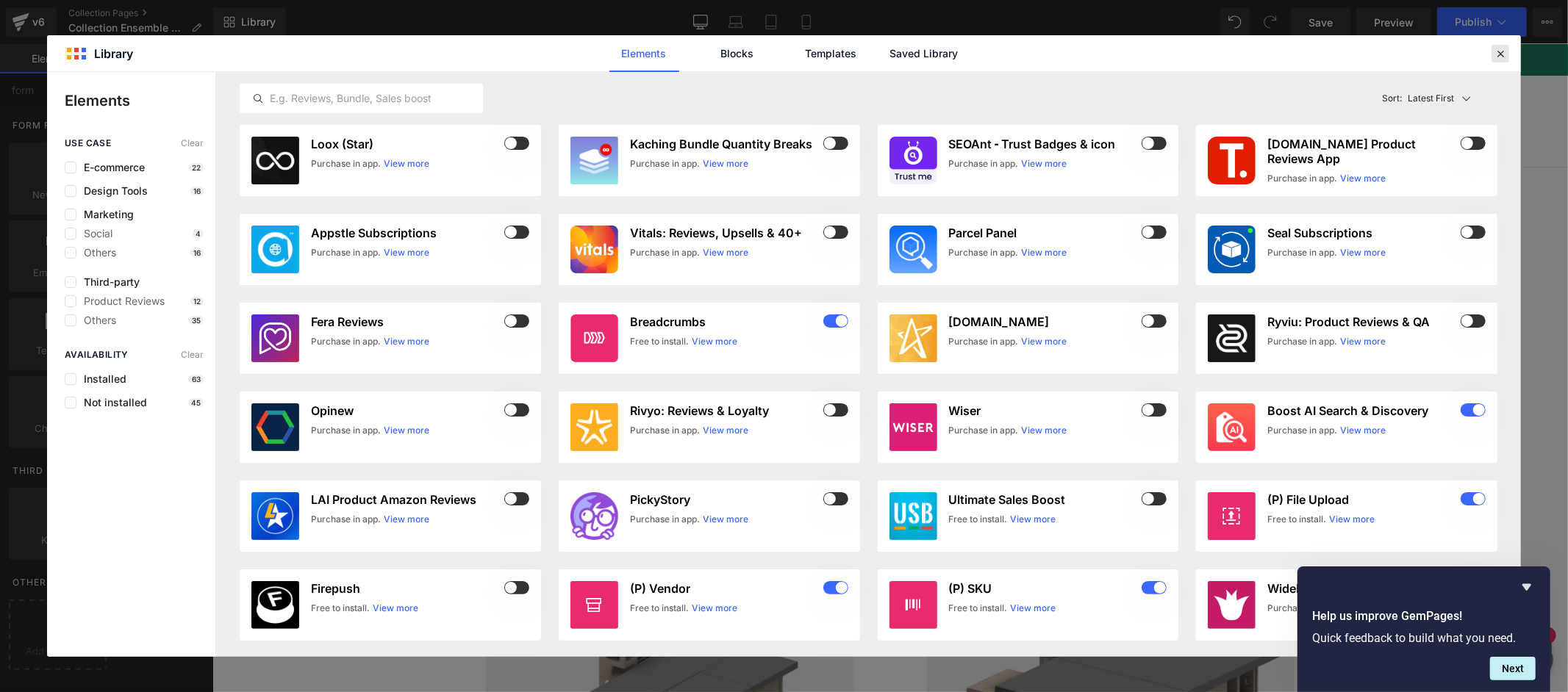
click at [1507, 49] on div at bounding box center [1501, 53] width 18 height 18
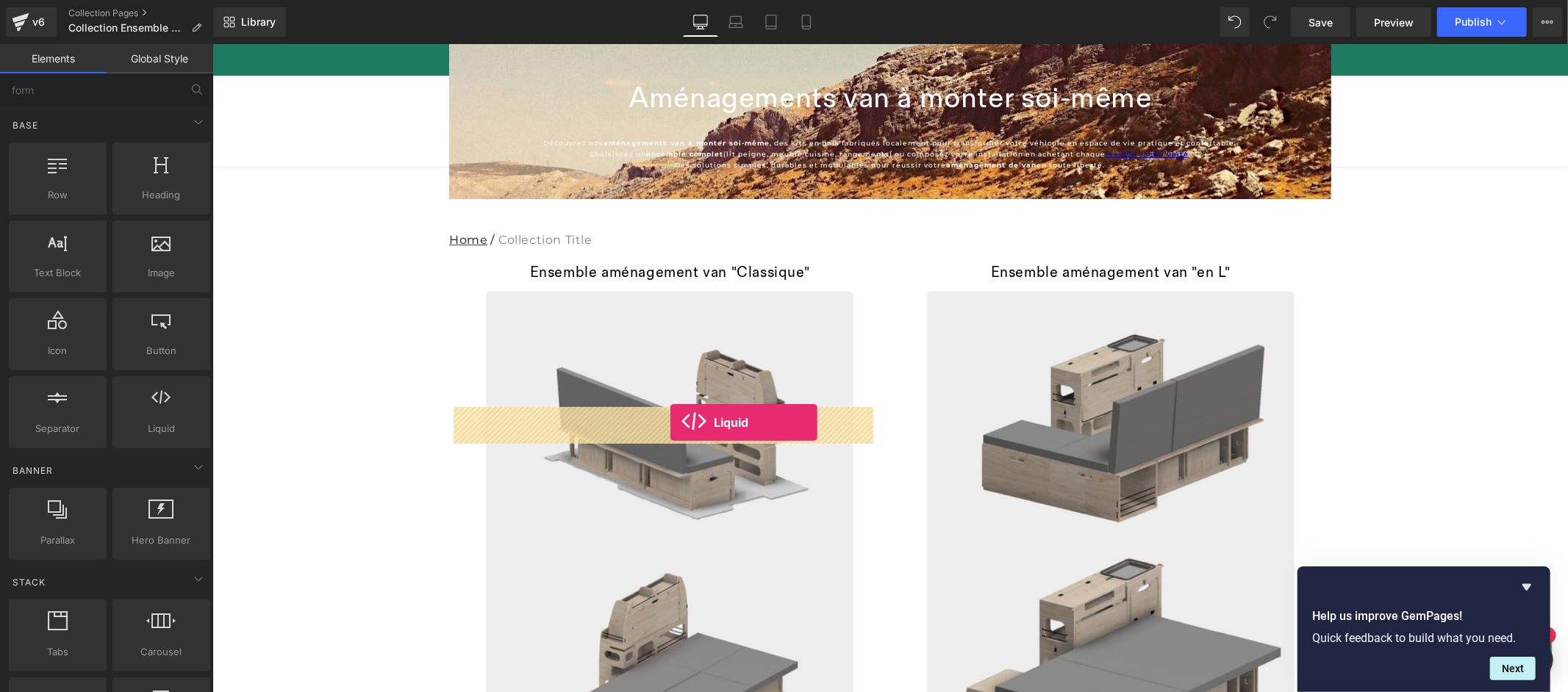
drag, startPoint x: 371, startPoint y: 464, endPoint x: 669, endPoint y: 422, distance: 300.9
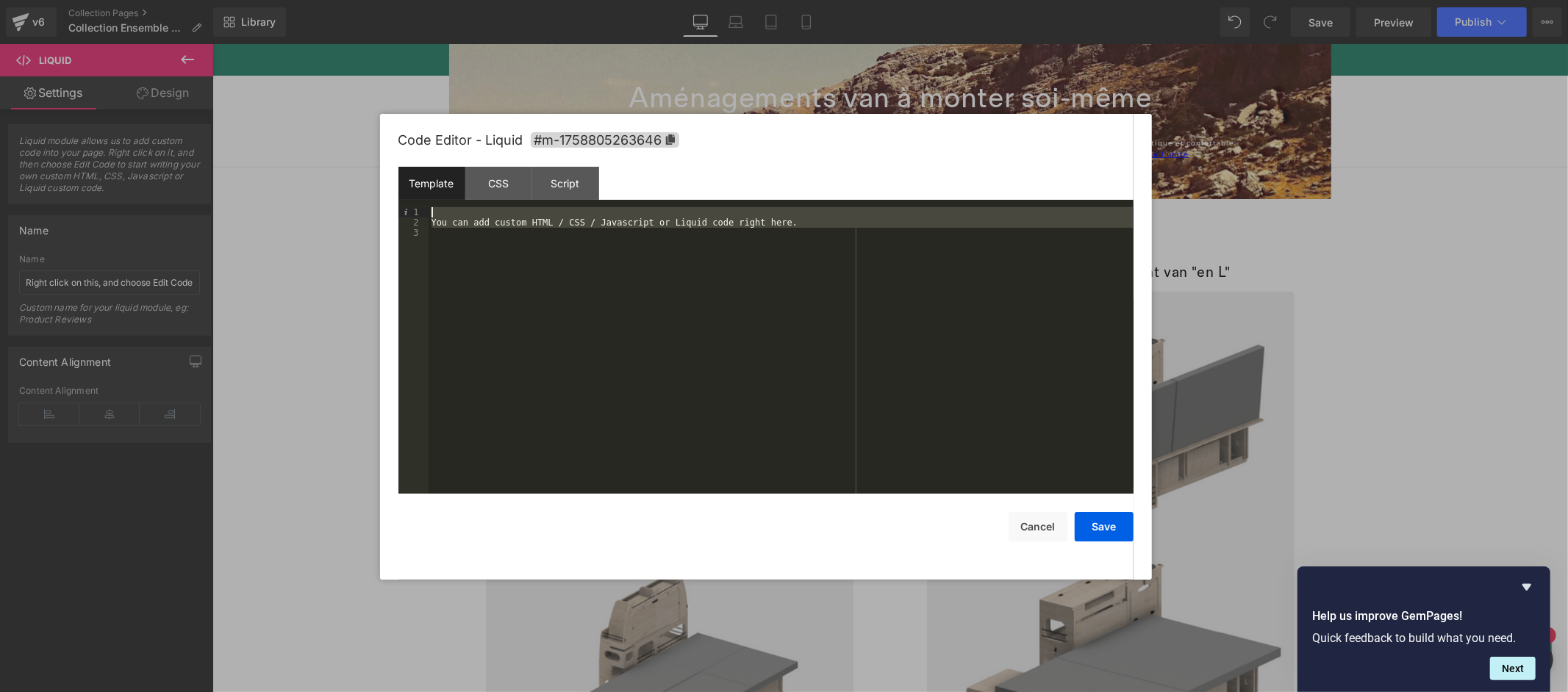
drag, startPoint x: 826, startPoint y: 238, endPoint x: 407, endPoint y: 194, distance: 421.3
click at [407, 194] on div "Template CSS Script Data 1 2 3 You can add custom HTML / CSS / Javascript or Li…" at bounding box center [765, 330] width 735 height 327
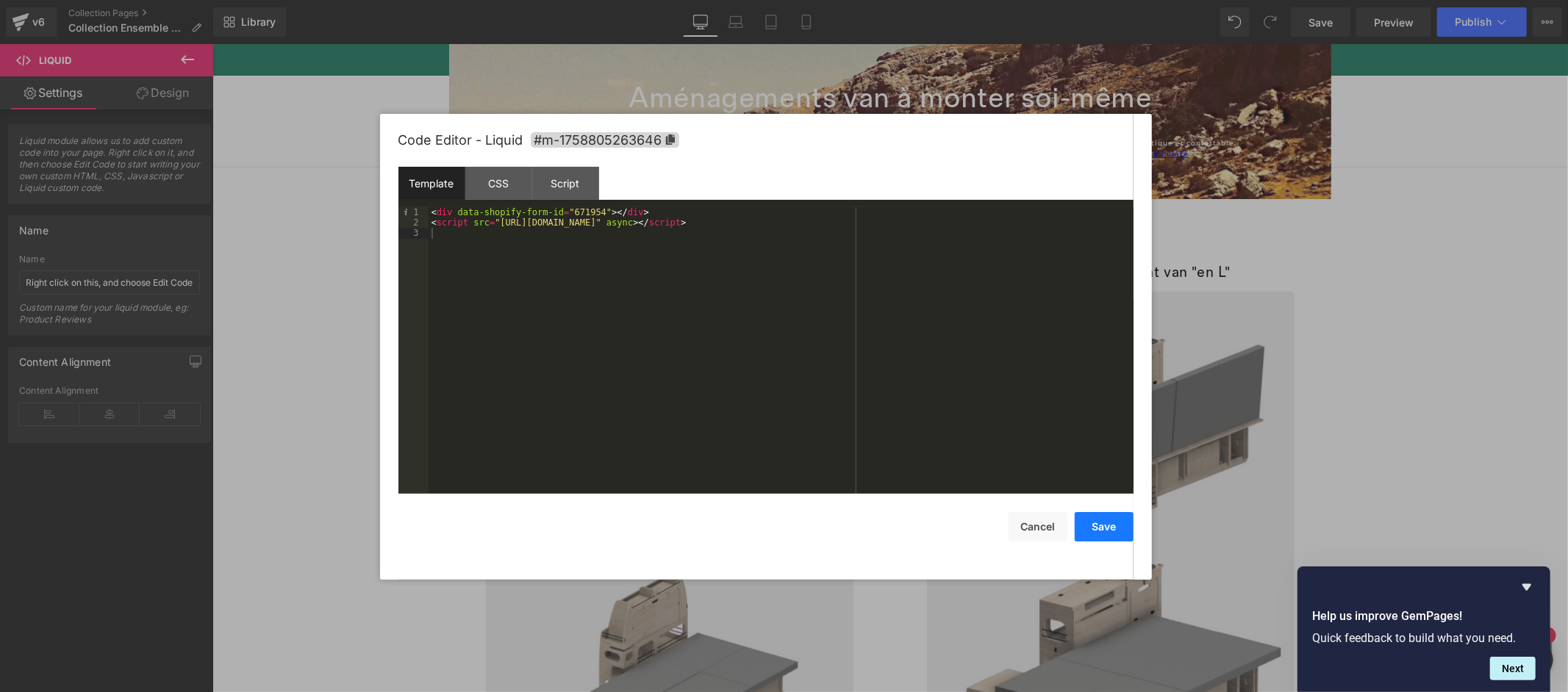
click at [1107, 525] on button "Save" at bounding box center [1103, 526] width 59 height 29
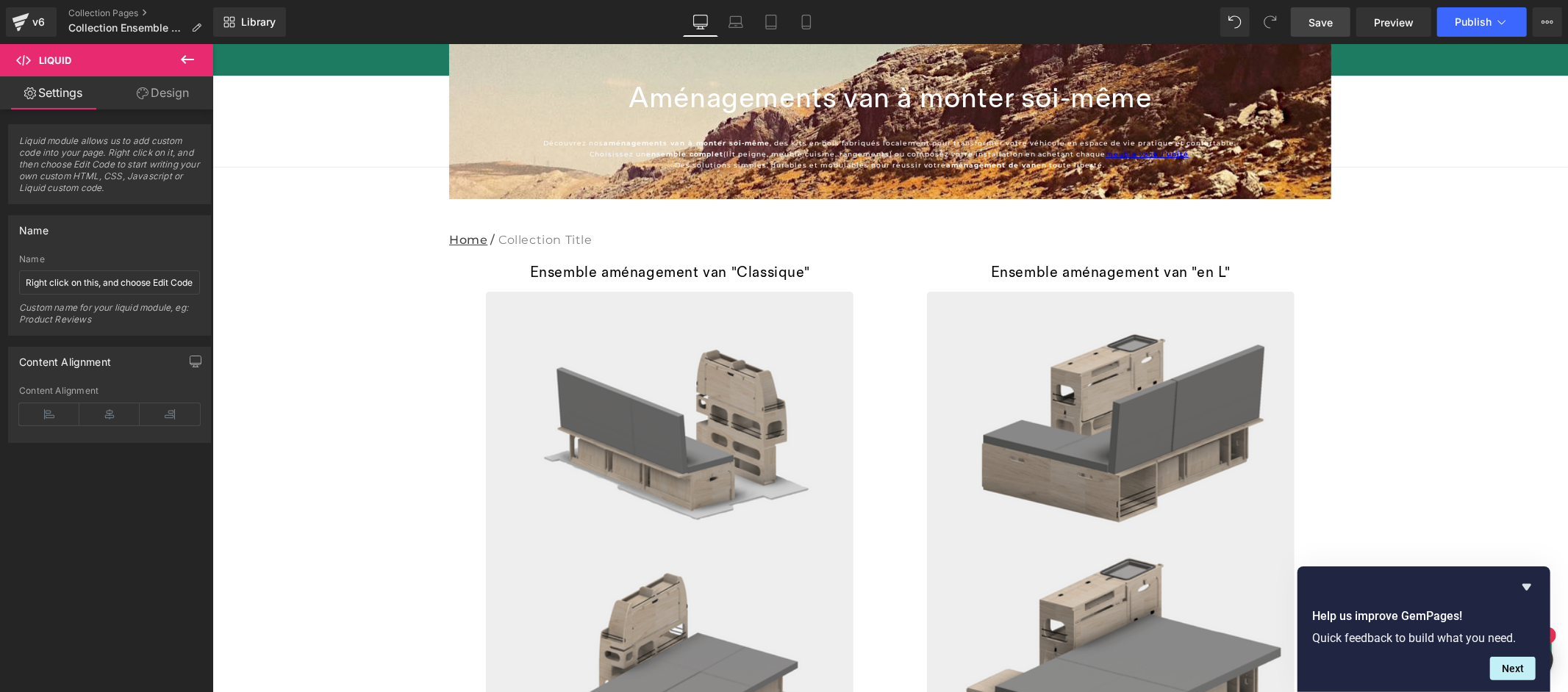
click at [1318, 18] on span "Save" at bounding box center [1321, 22] width 24 height 15
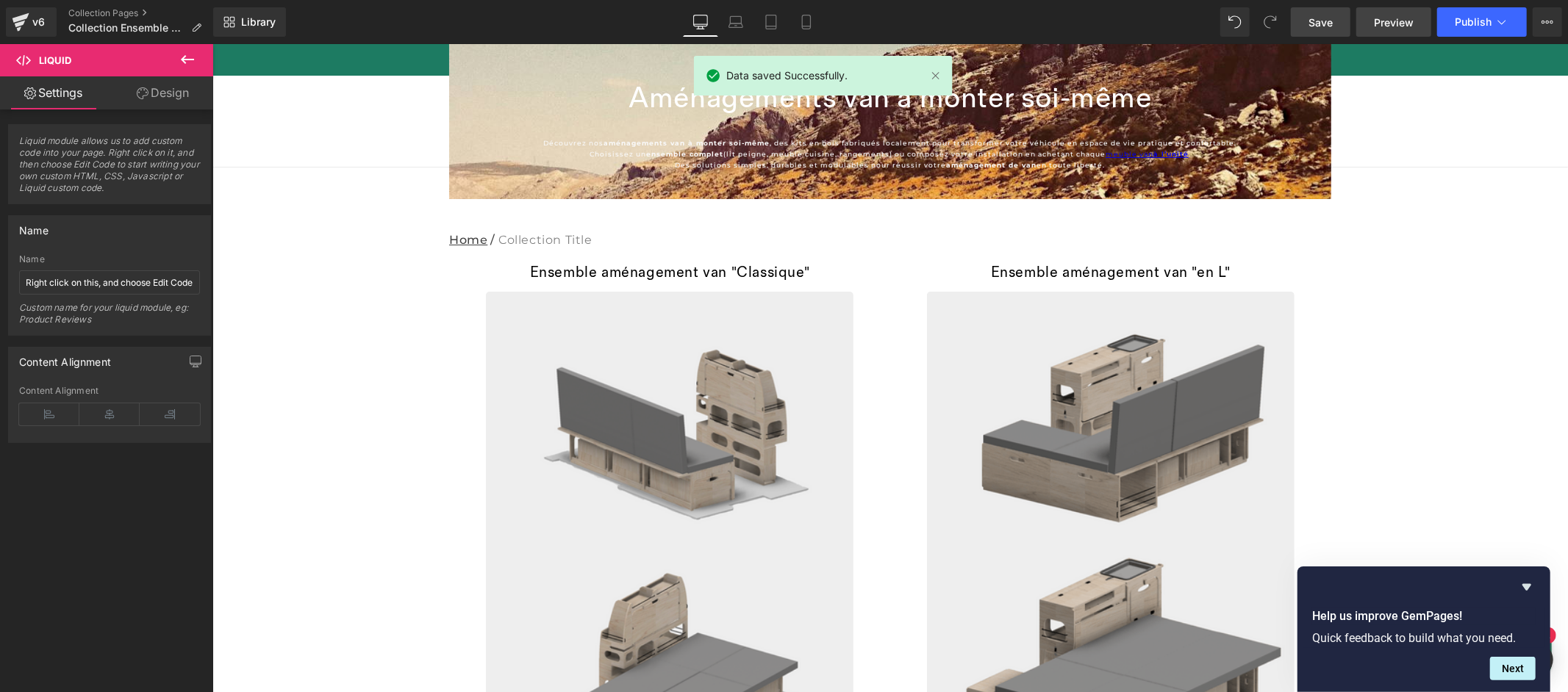
click at [1390, 25] on span "Preview" at bounding box center [1394, 22] width 39 height 15
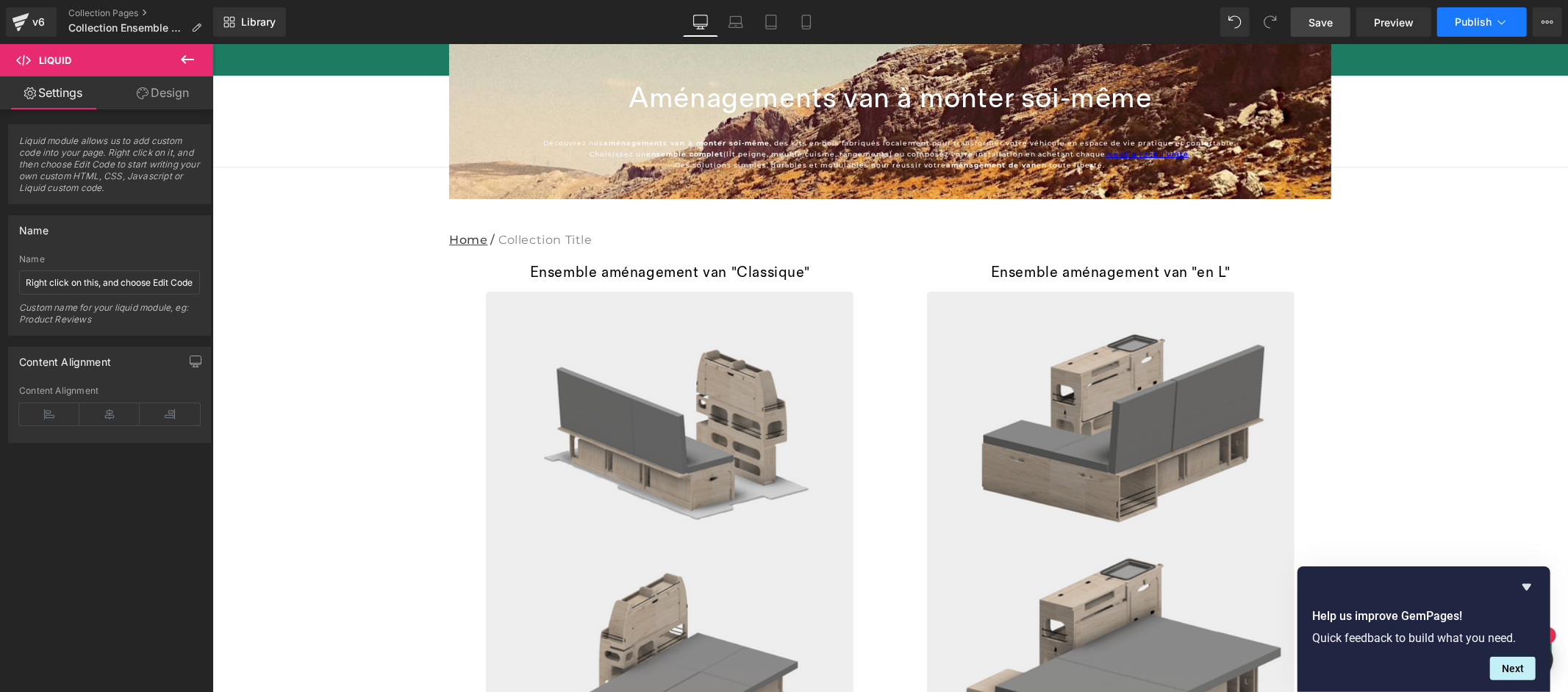
click at [1484, 29] on button "Publish" at bounding box center [1482, 22] width 90 height 29
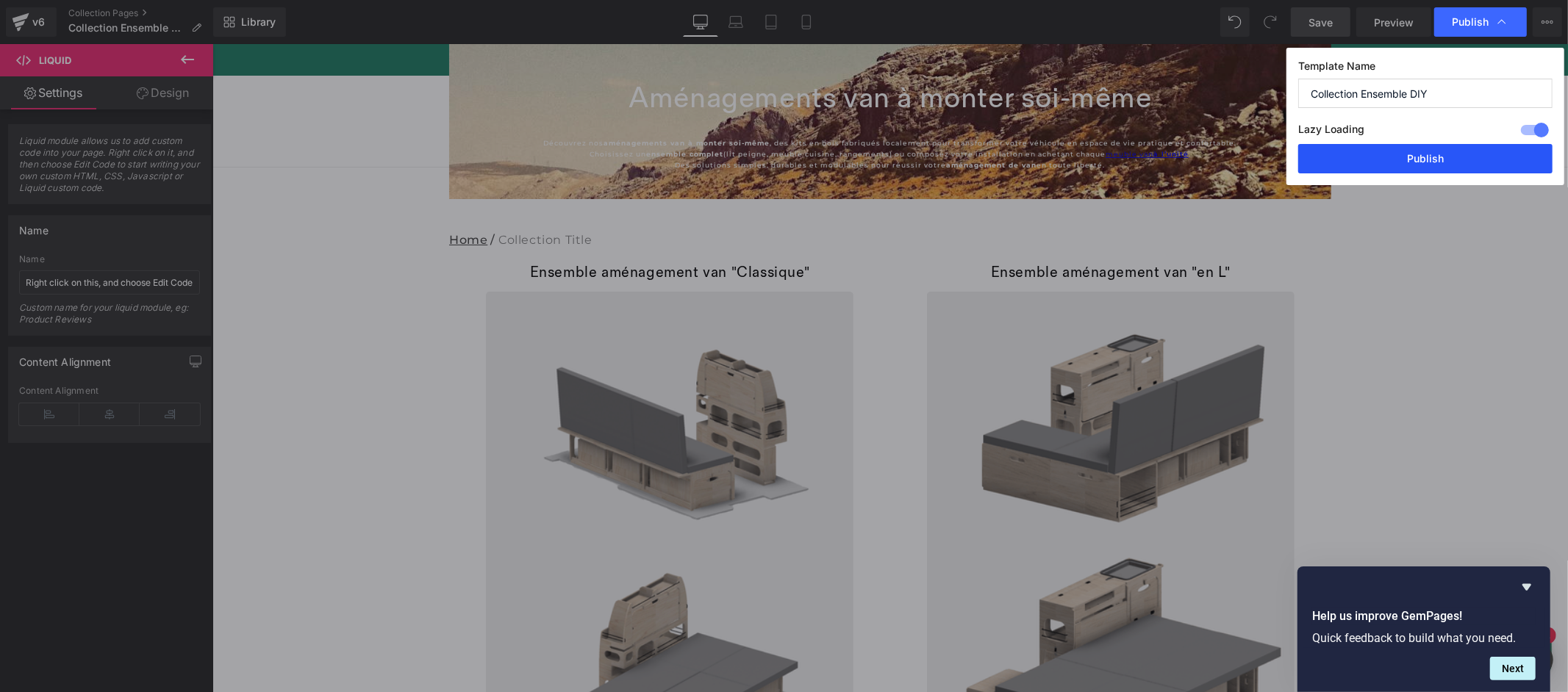
click at [1442, 162] on button "Publish" at bounding box center [1426, 158] width 255 height 29
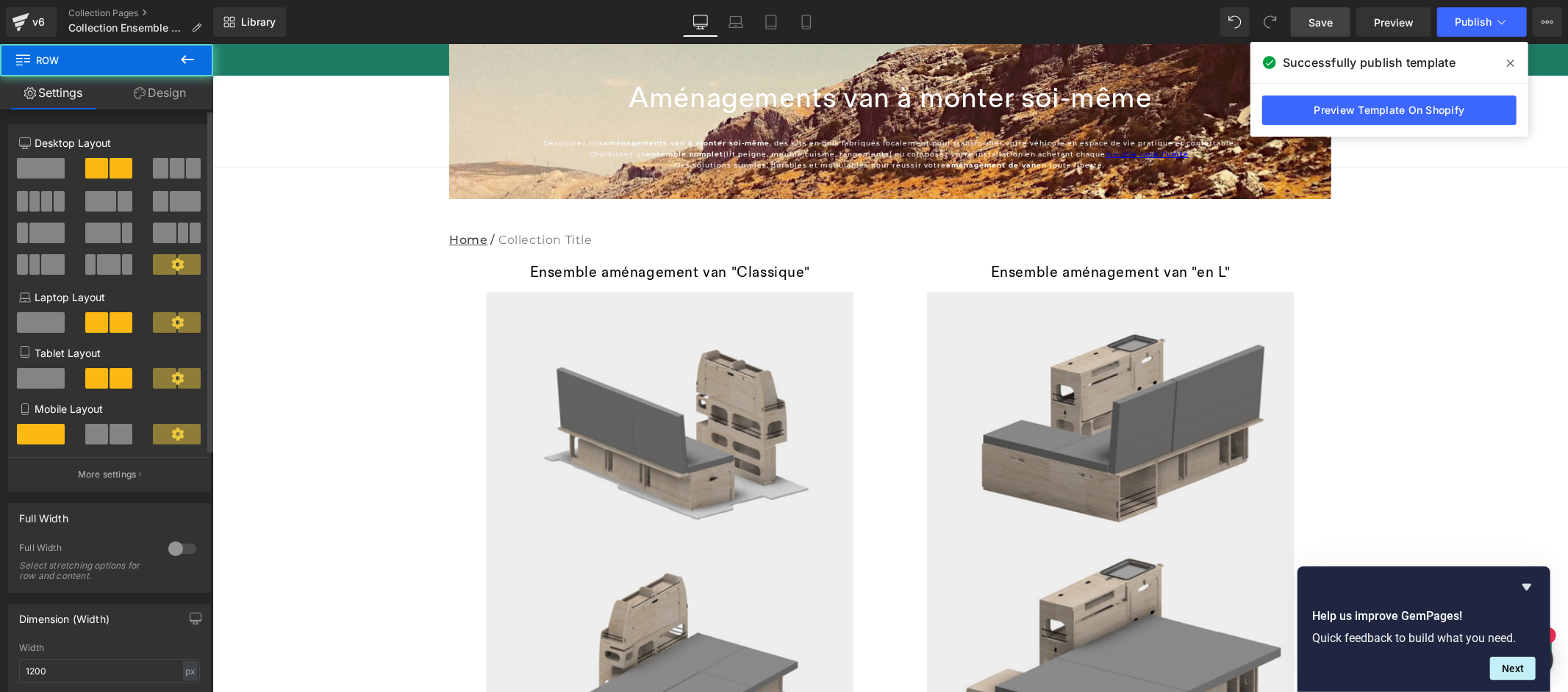
click at [25, 162] on span at bounding box center [40, 169] width 48 height 21
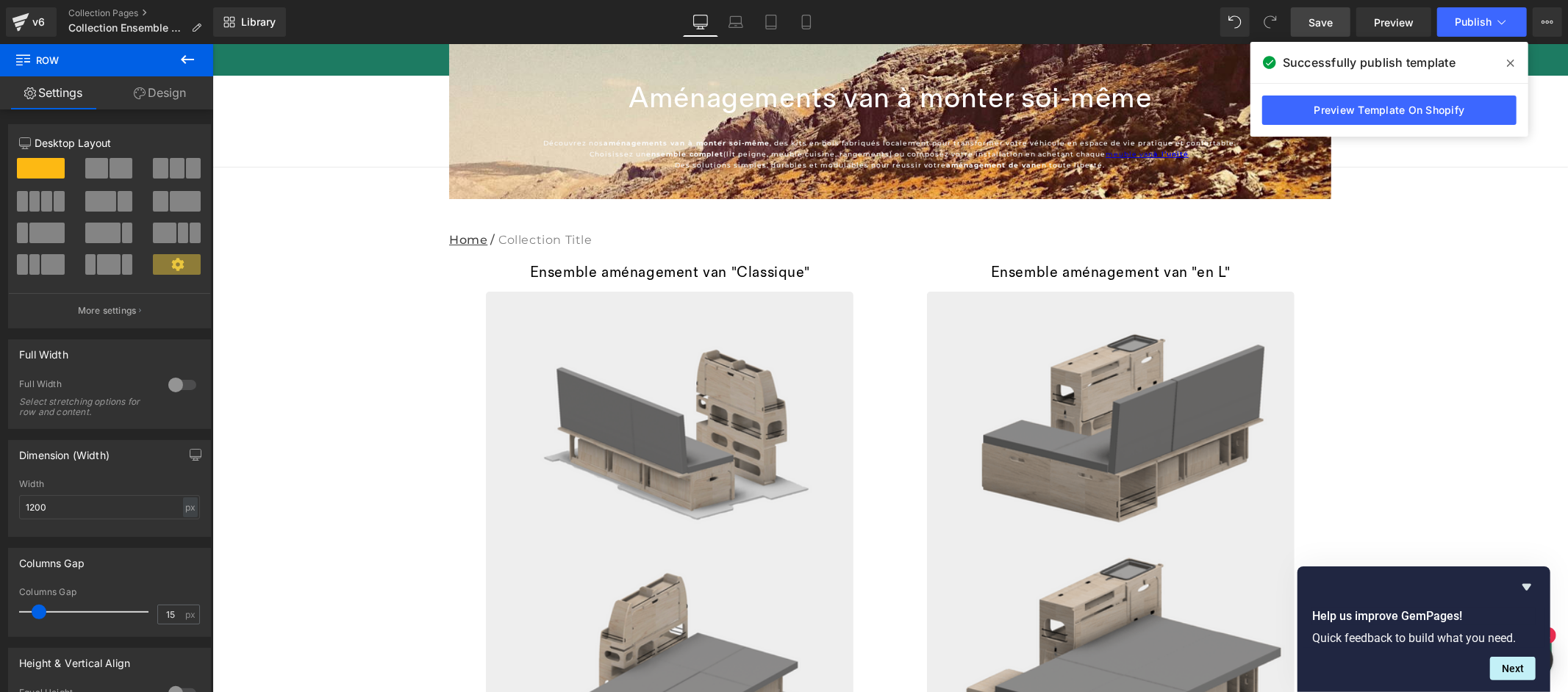
click at [182, 56] on icon at bounding box center [187, 59] width 18 height 18
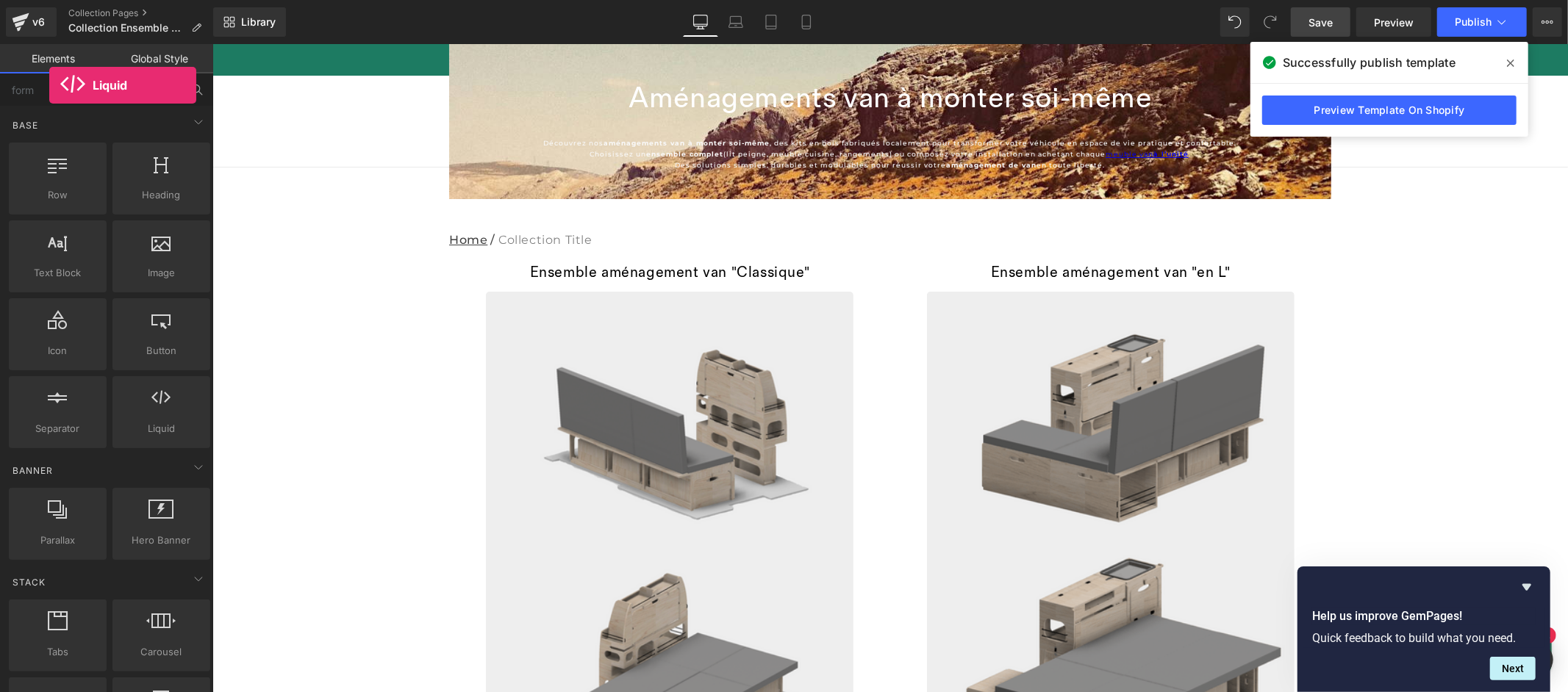
drag, startPoint x: 170, startPoint y: 405, endPoint x: 49, endPoint y: 86, distance: 341.2
click at [49, 86] on div "form Base Row rows, columns, layouts, div Heading headings, titles, h1,h2,h3,h4…" at bounding box center [107, 401] width 214 height 655
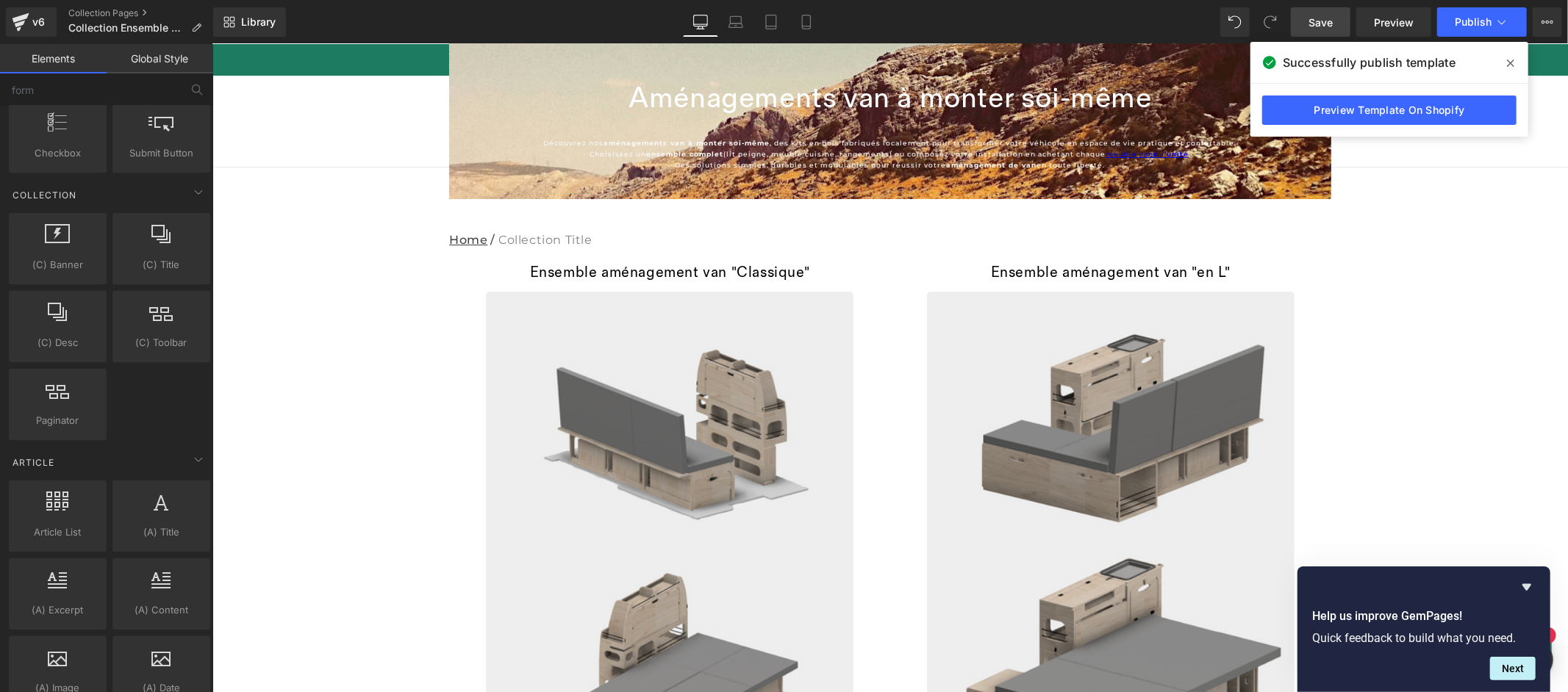
scroll to position [2896, 0]
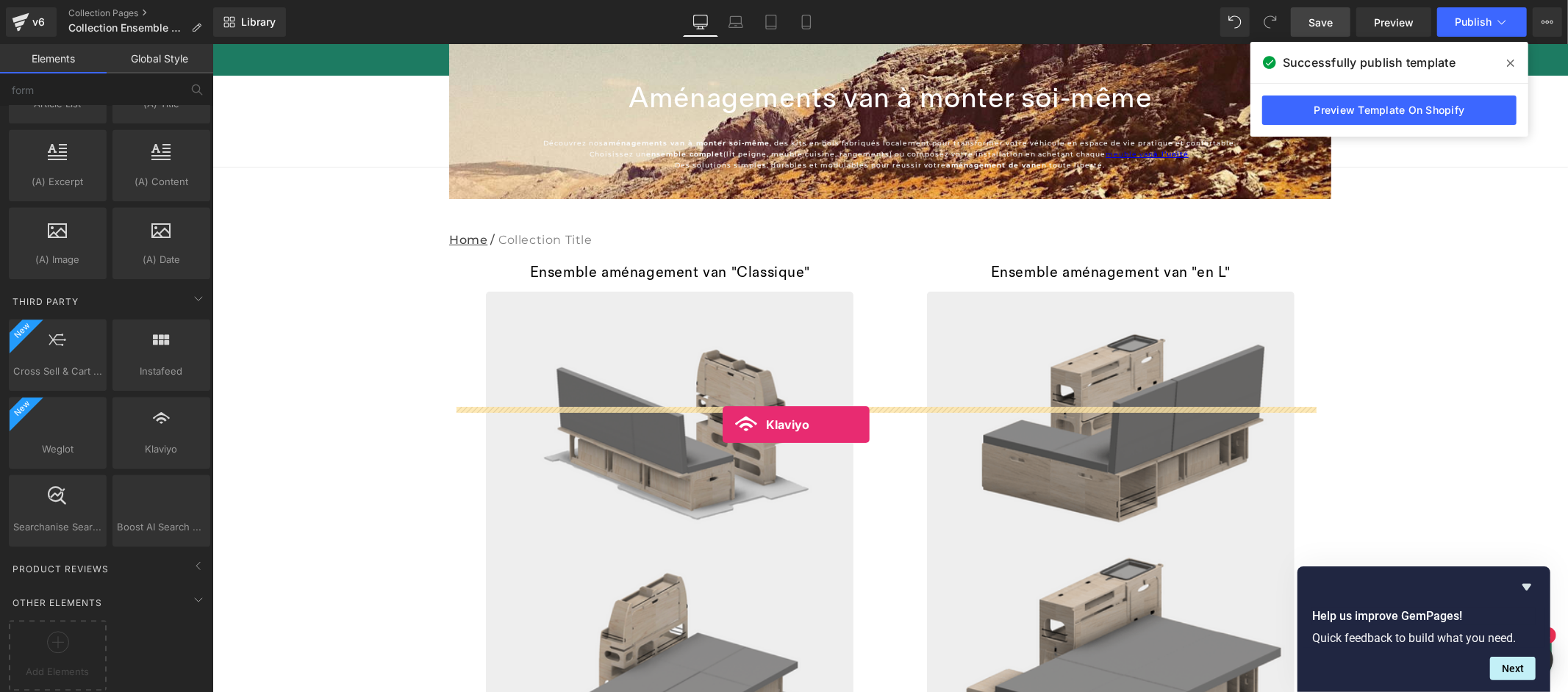
drag, startPoint x: 386, startPoint y: 467, endPoint x: 722, endPoint y: 424, distance: 338.7
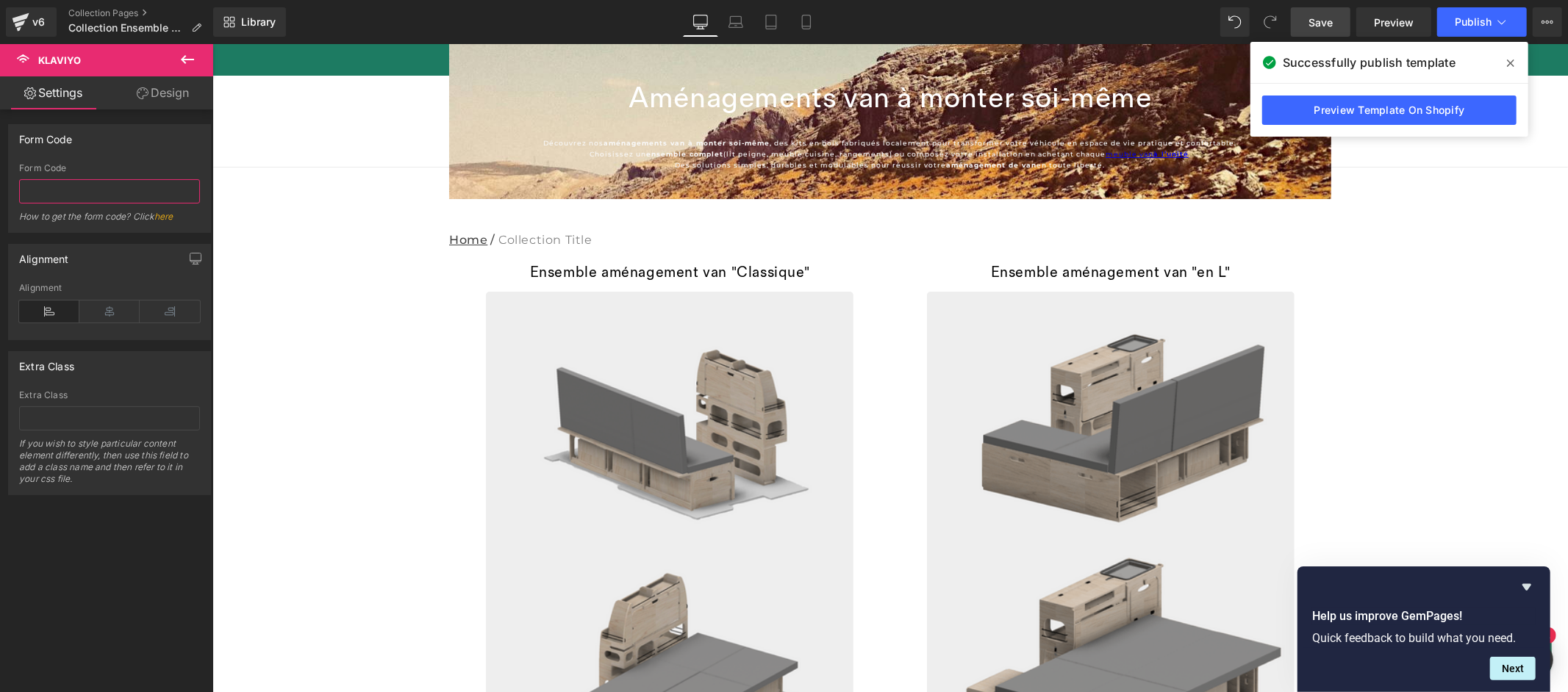
click at [90, 190] on input "text" at bounding box center [109, 192] width 181 height 24
paste input "<div class="klaviyo-form-RWXKQs"></div>"
type input "RWXKQs"
click at [110, 311] on icon at bounding box center [110, 312] width 60 height 22
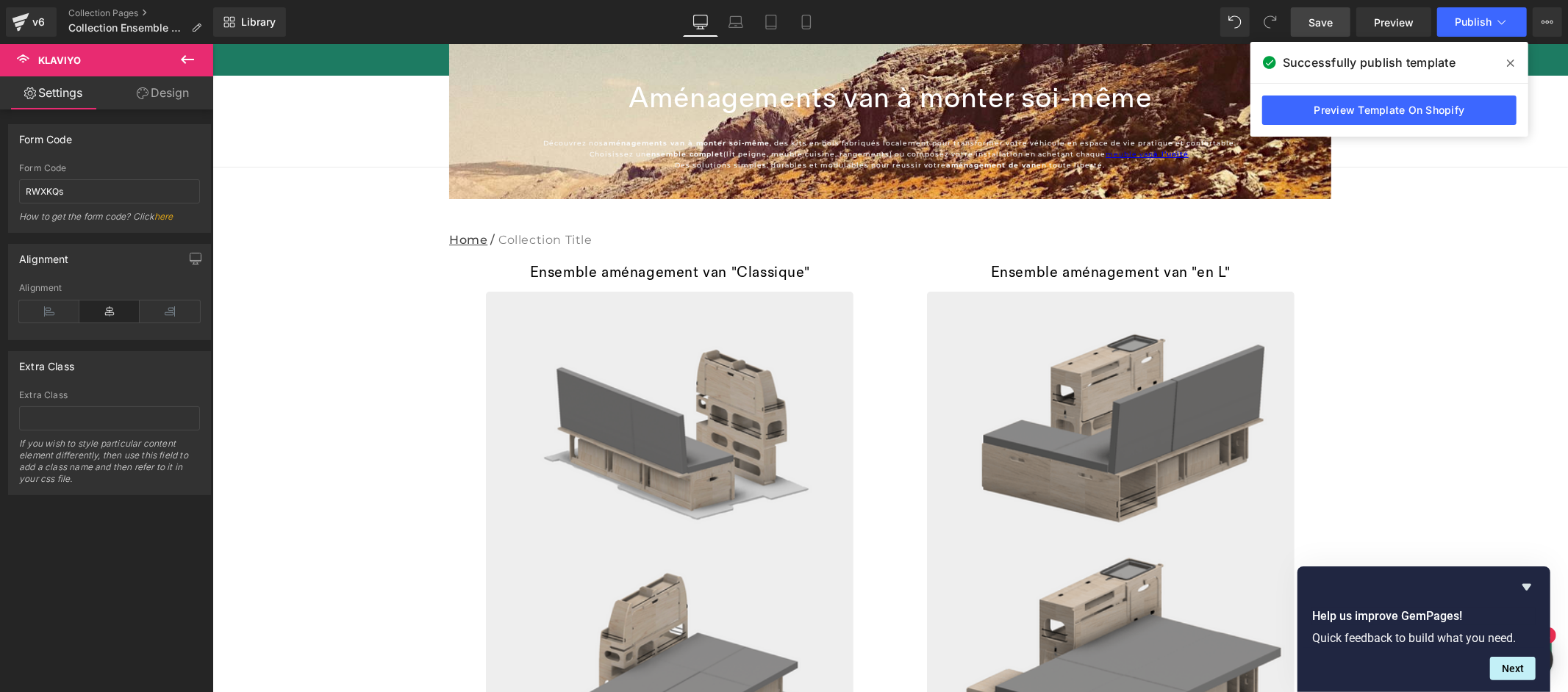
click at [1324, 17] on span "Save" at bounding box center [1321, 22] width 24 height 15
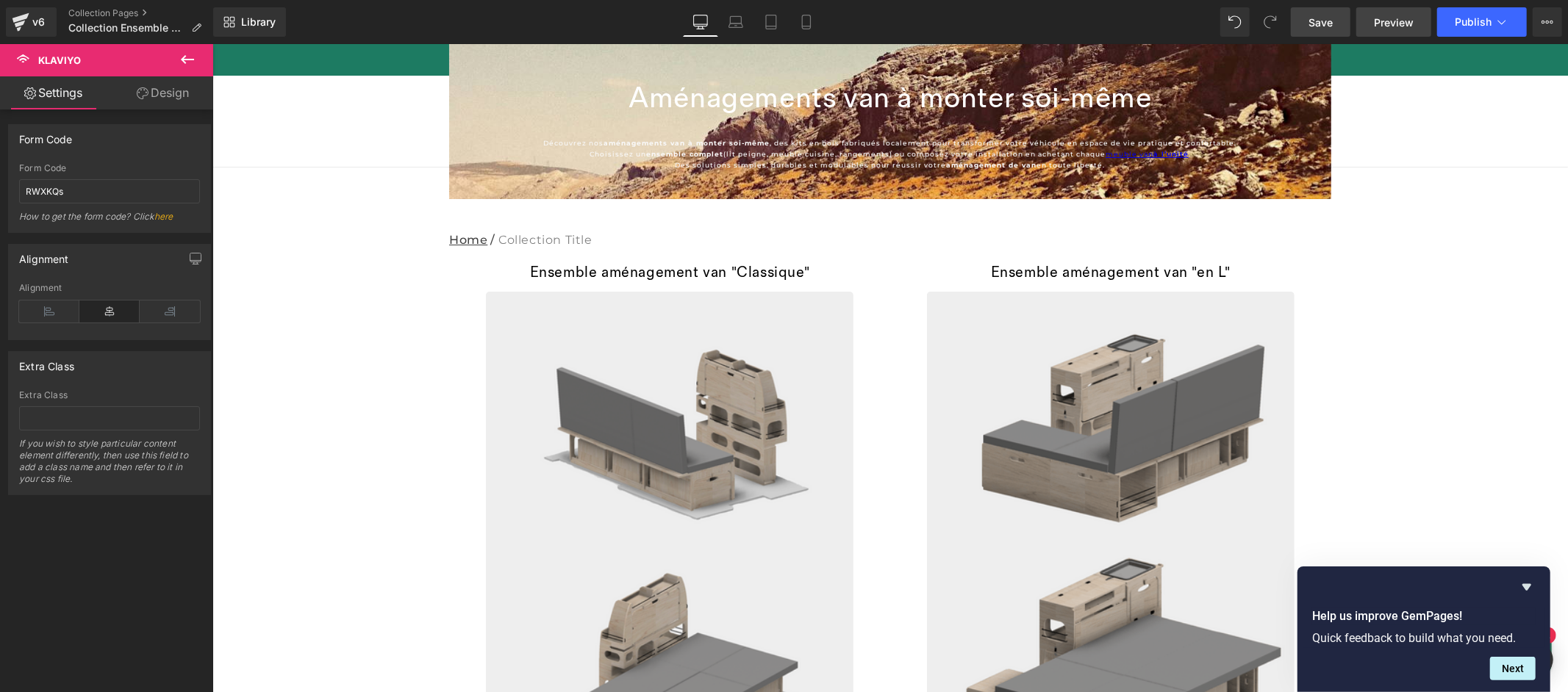
click at [1396, 24] on span "Preview" at bounding box center [1394, 22] width 39 height 15
click at [1485, 24] on span "Publish" at bounding box center [1472, 22] width 37 height 12
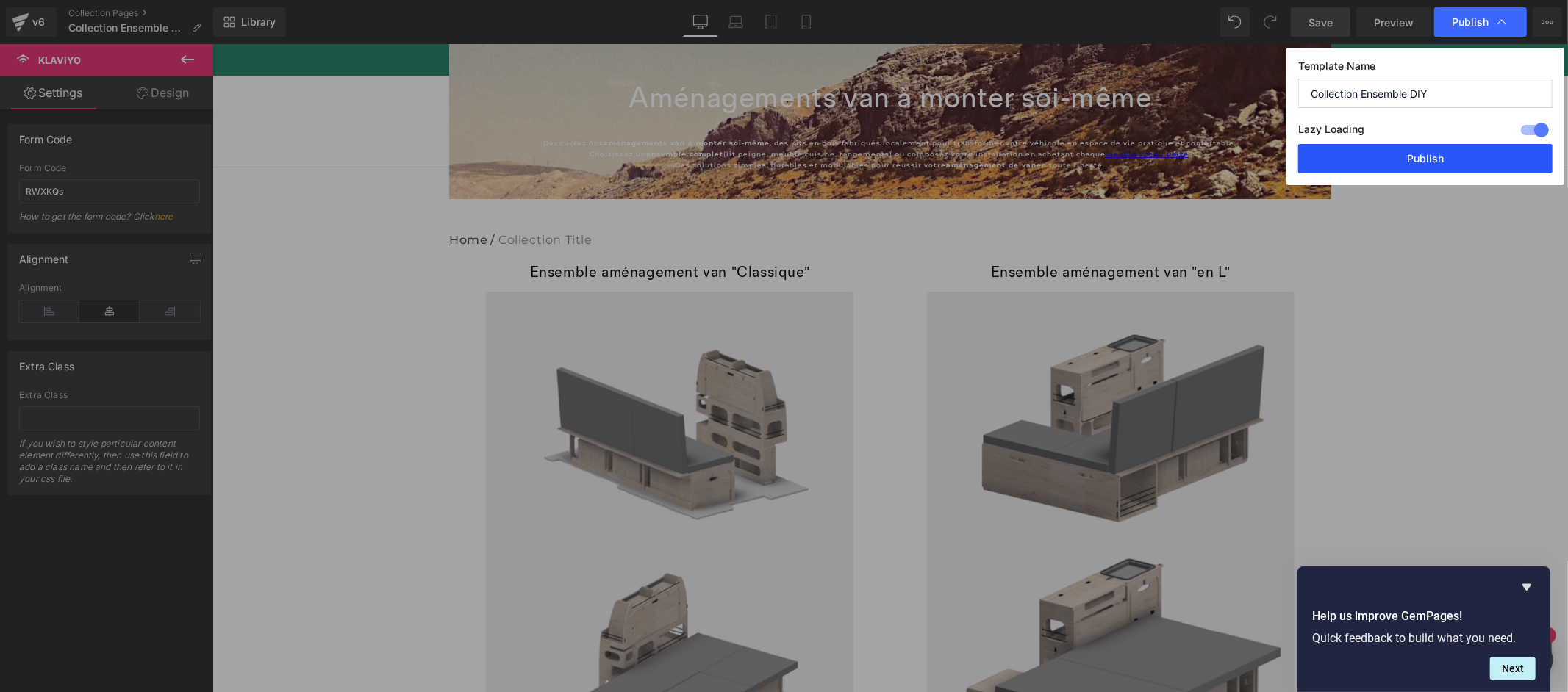
click at [1462, 166] on button "Publish" at bounding box center [1426, 158] width 255 height 29
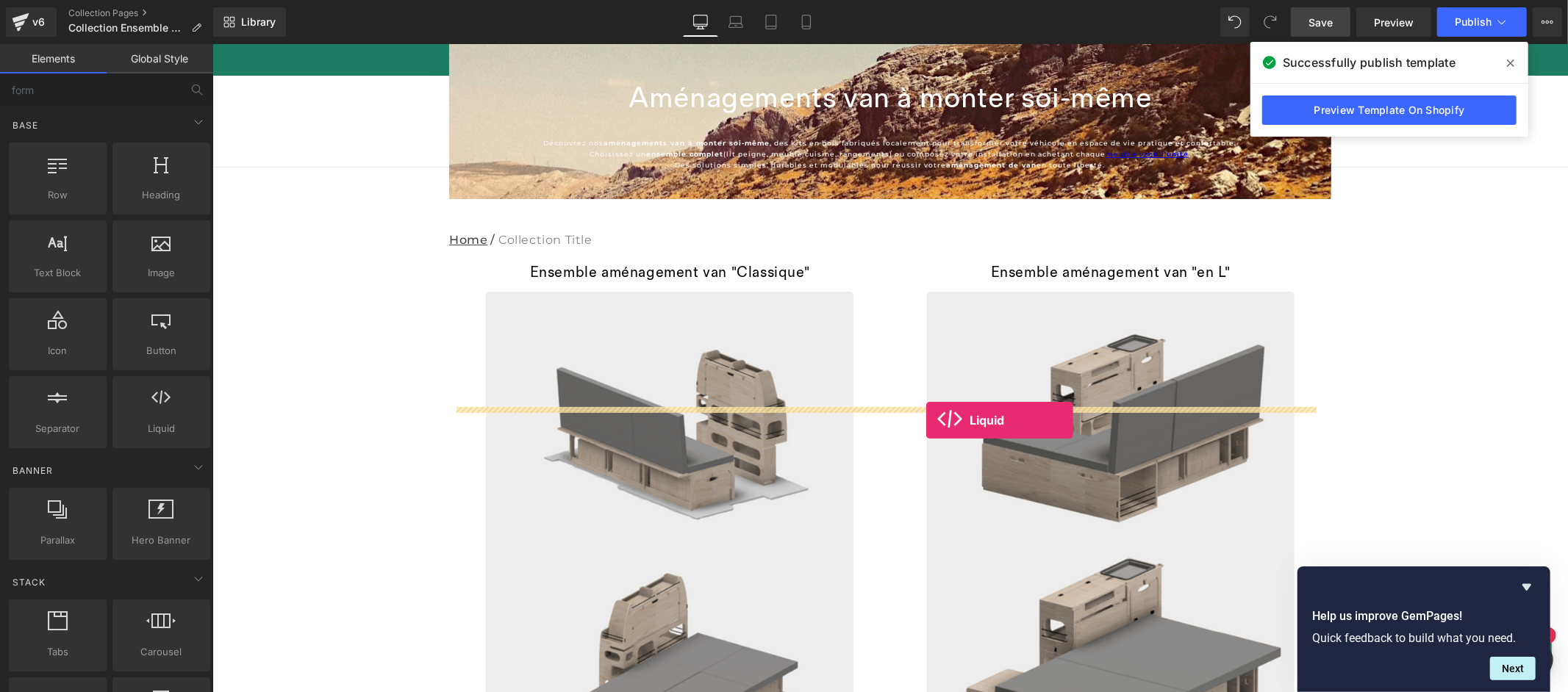
drag, startPoint x: 379, startPoint y: 463, endPoint x: 925, endPoint y: 420, distance: 547.7
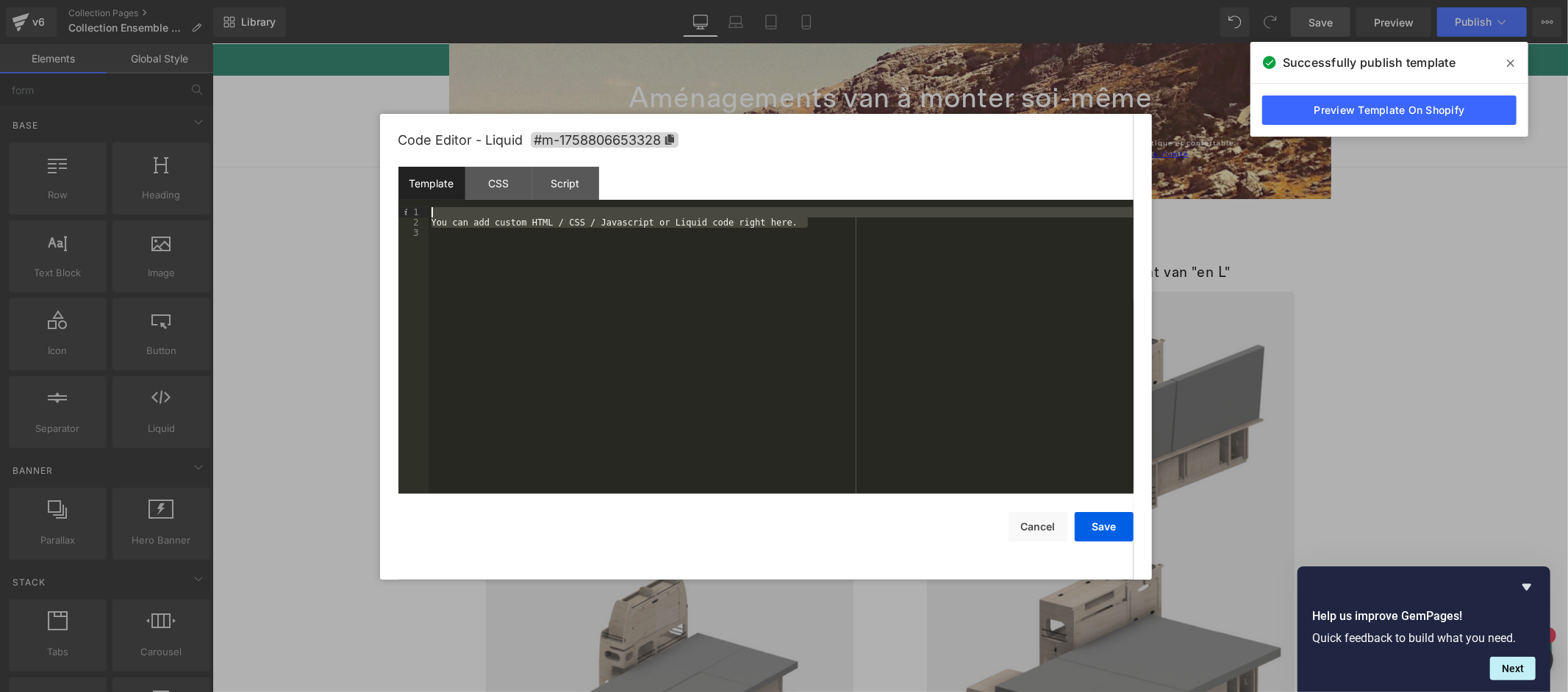
drag, startPoint x: 821, startPoint y: 221, endPoint x: 452, endPoint y: 214, distance: 369.1
click at [452, 214] on div "You can add custom HTML / CSS / Javascript or Liquid code right here." at bounding box center [781, 361] width 705 height 308
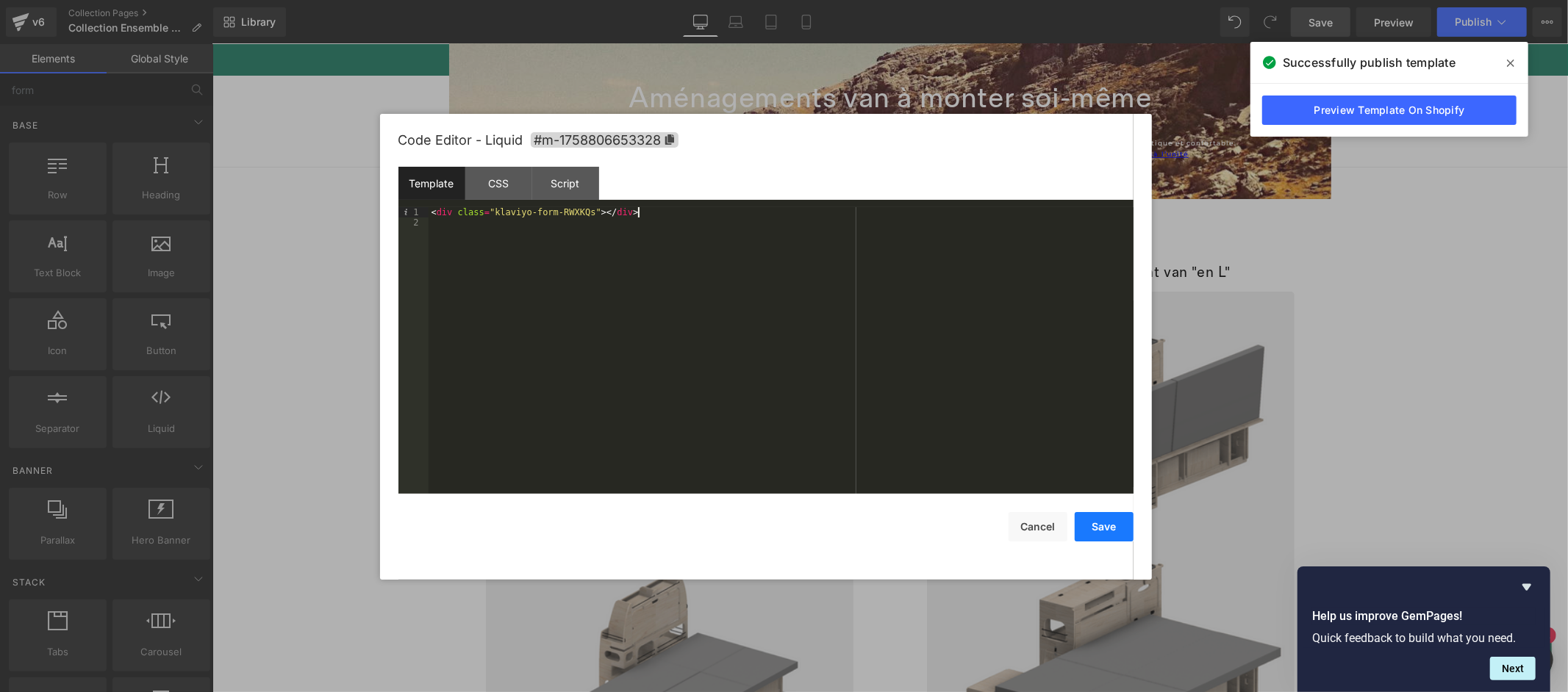
click at [1088, 520] on button "Save" at bounding box center [1103, 526] width 59 height 29
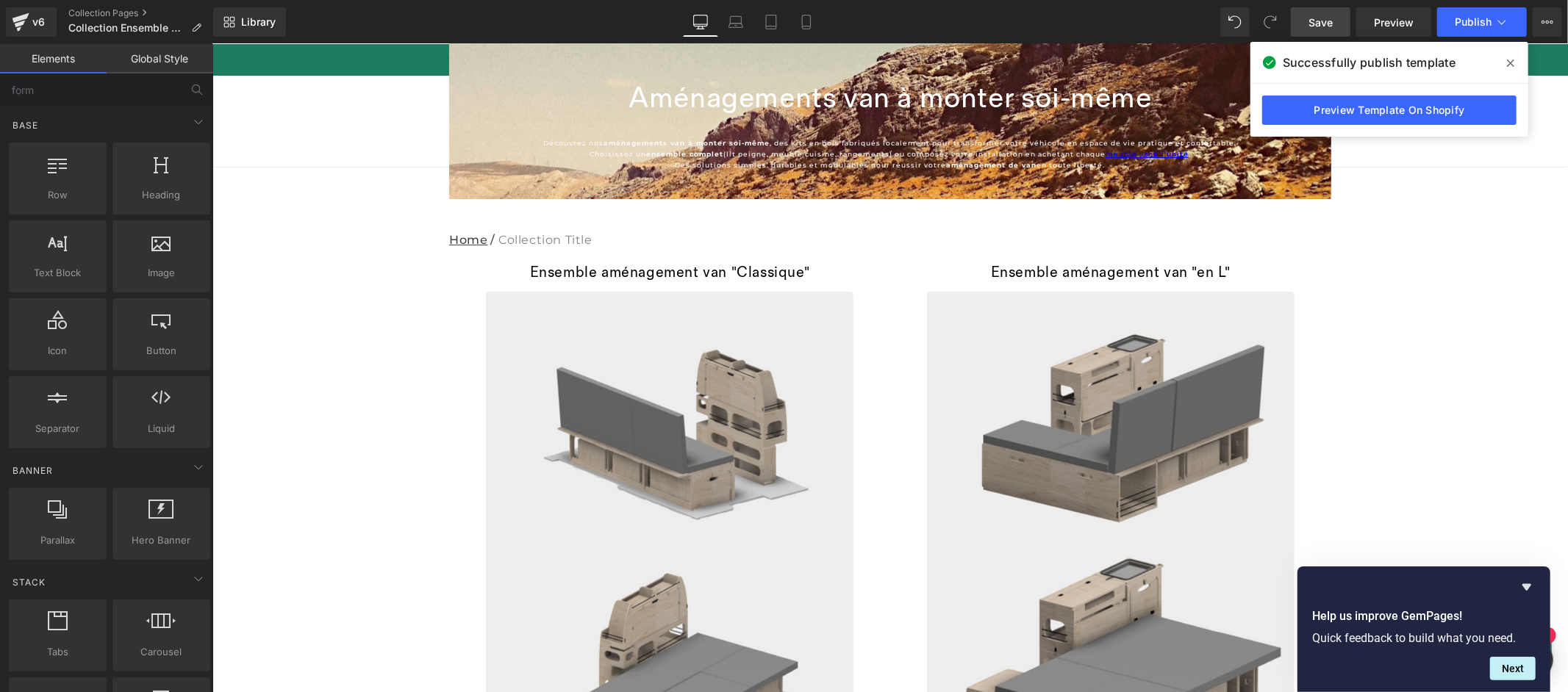
click at [1319, 19] on span "Save" at bounding box center [1321, 22] width 24 height 15
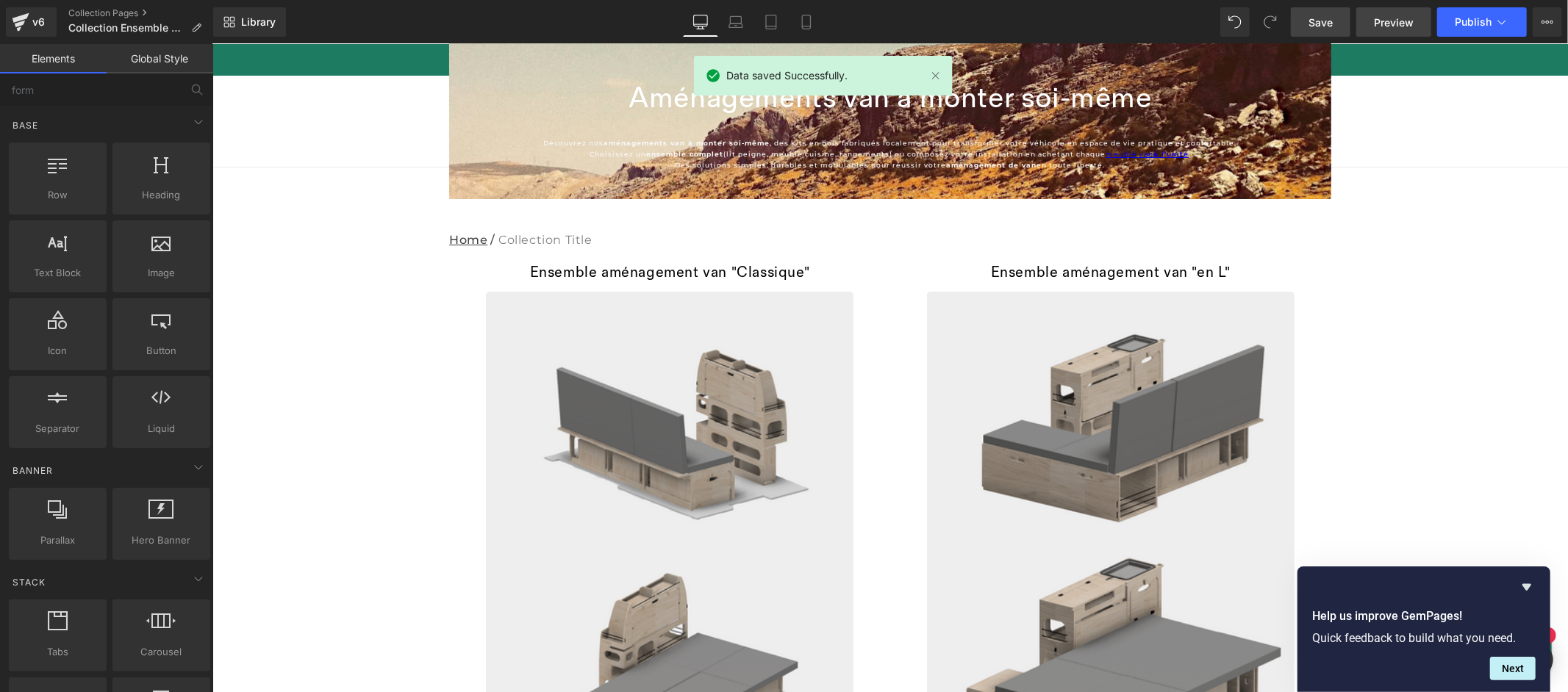
click at [1400, 25] on span "Preview" at bounding box center [1394, 22] width 39 height 15
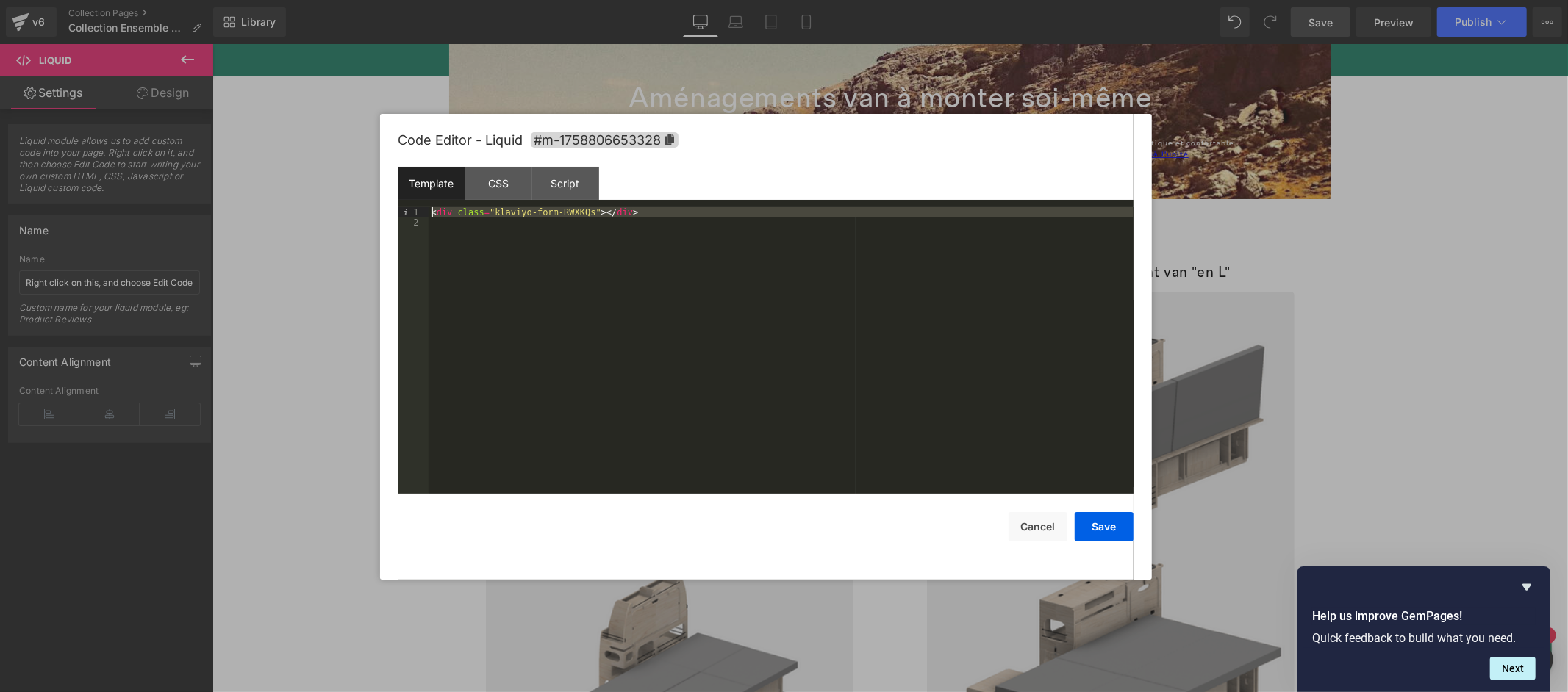
drag, startPoint x: 691, startPoint y: 219, endPoint x: 447, endPoint y: 197, distance: 245.0
click at [447, 197] on div "Template CSS Script Data 1 2 < div class = "klaviyo-form-RWXKQs" > </ div > XXX…" at bounding box center [765, 330] width 735 height 327
click at [570, 176] on div "Script" at bounding box center [565, 183] width 67 height 33
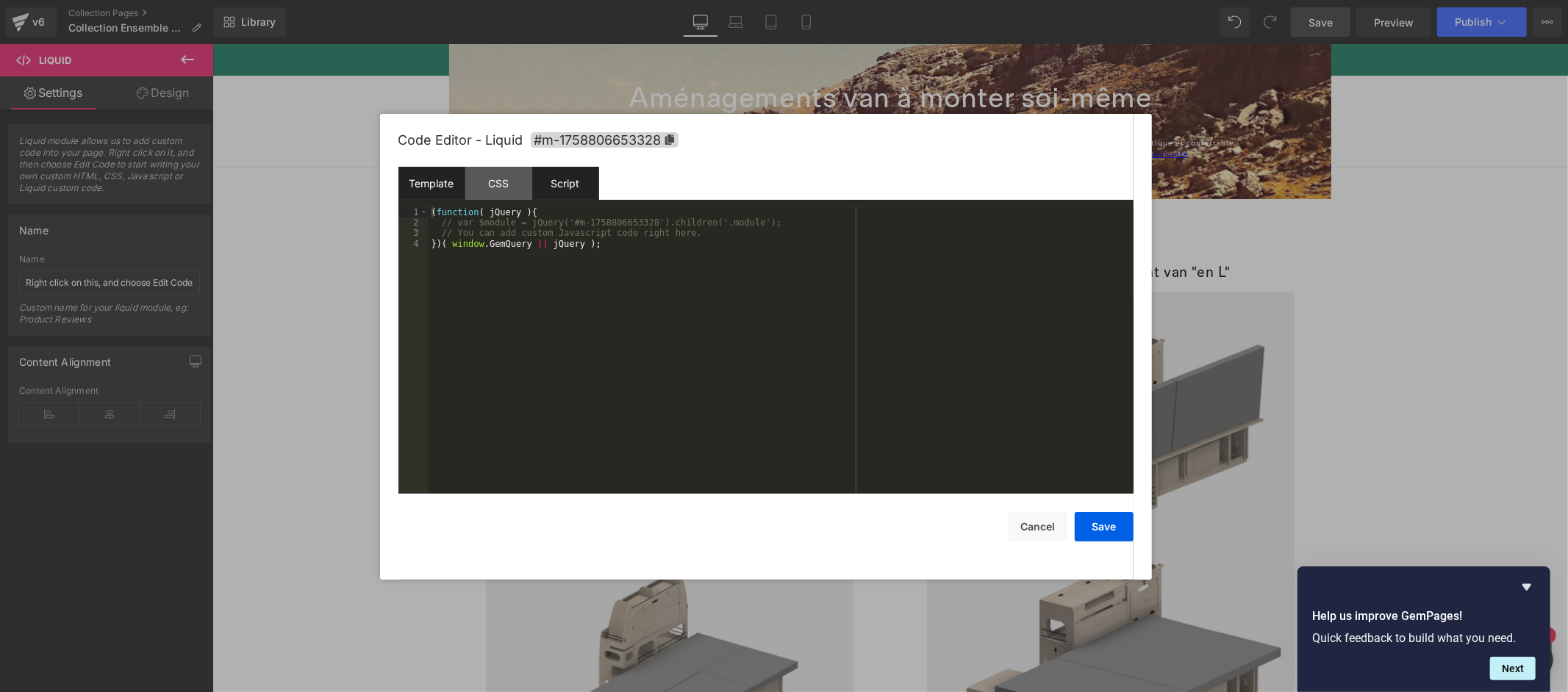
click at [429, 180] on div "Template" at bounding box center [431, 183] width 67 height 33
click at [1122, 517] on button "Save" at bounding box center [1103, 526] width 59 height 29
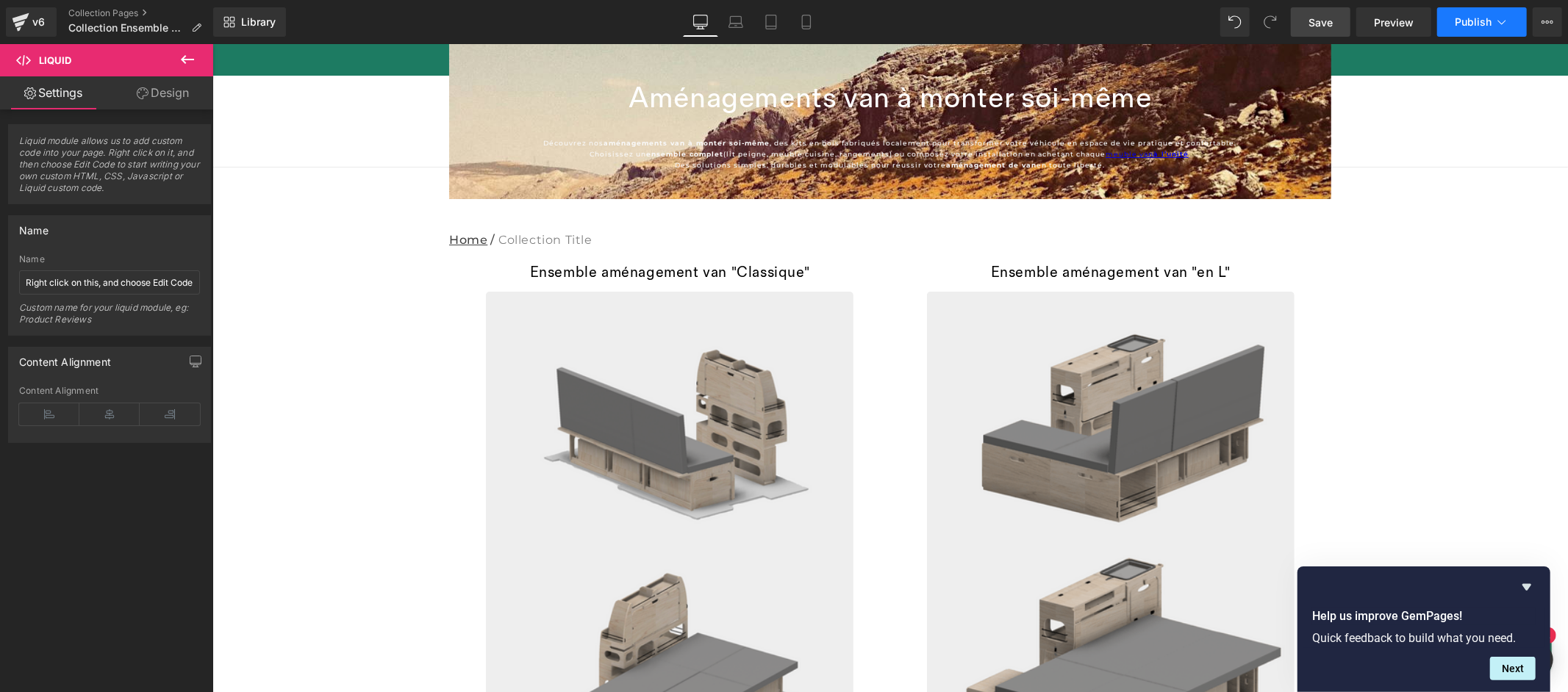
click at [1461, 25] on span "Publish" at bounding box center [1472, 22] width 37 height 12
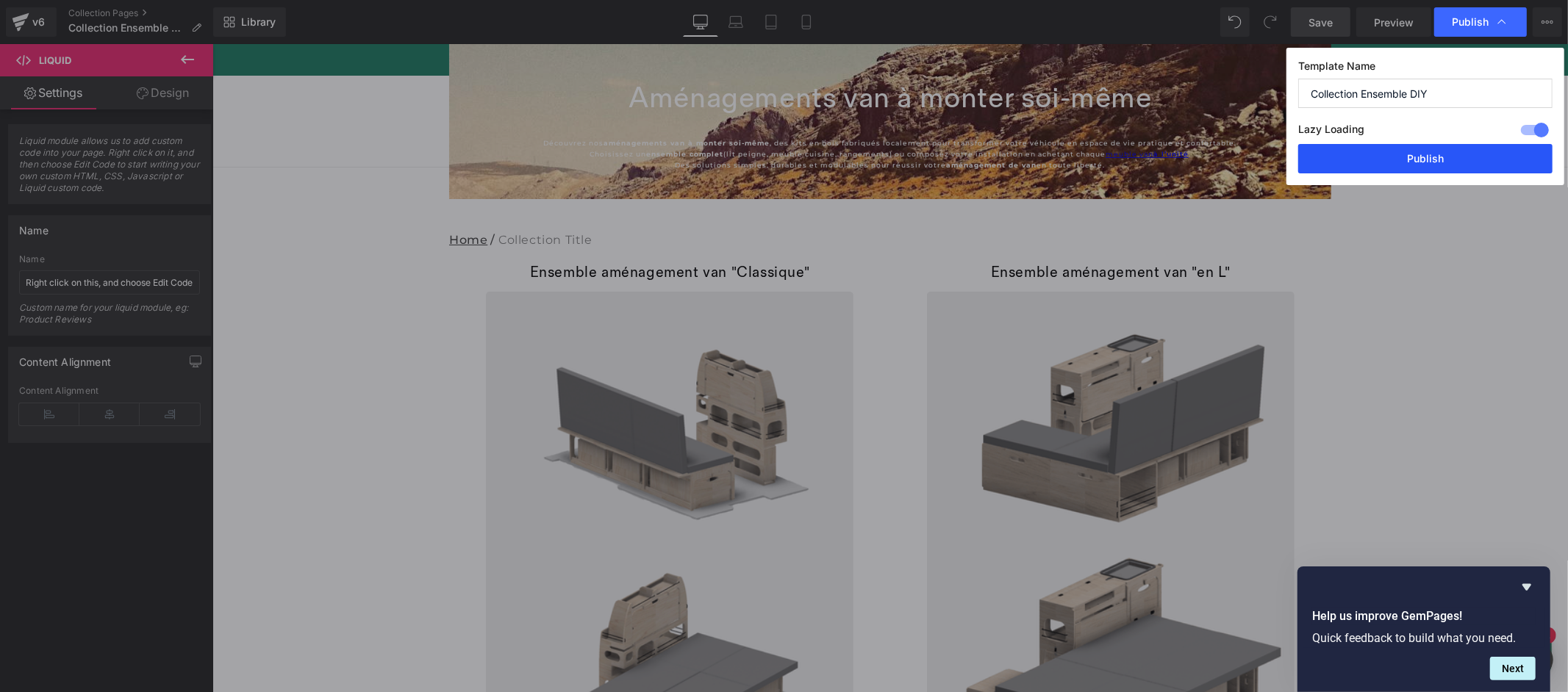
click at [1464, 156] on button "Publish" at bounding box center [1426, 158] width 255 height 29
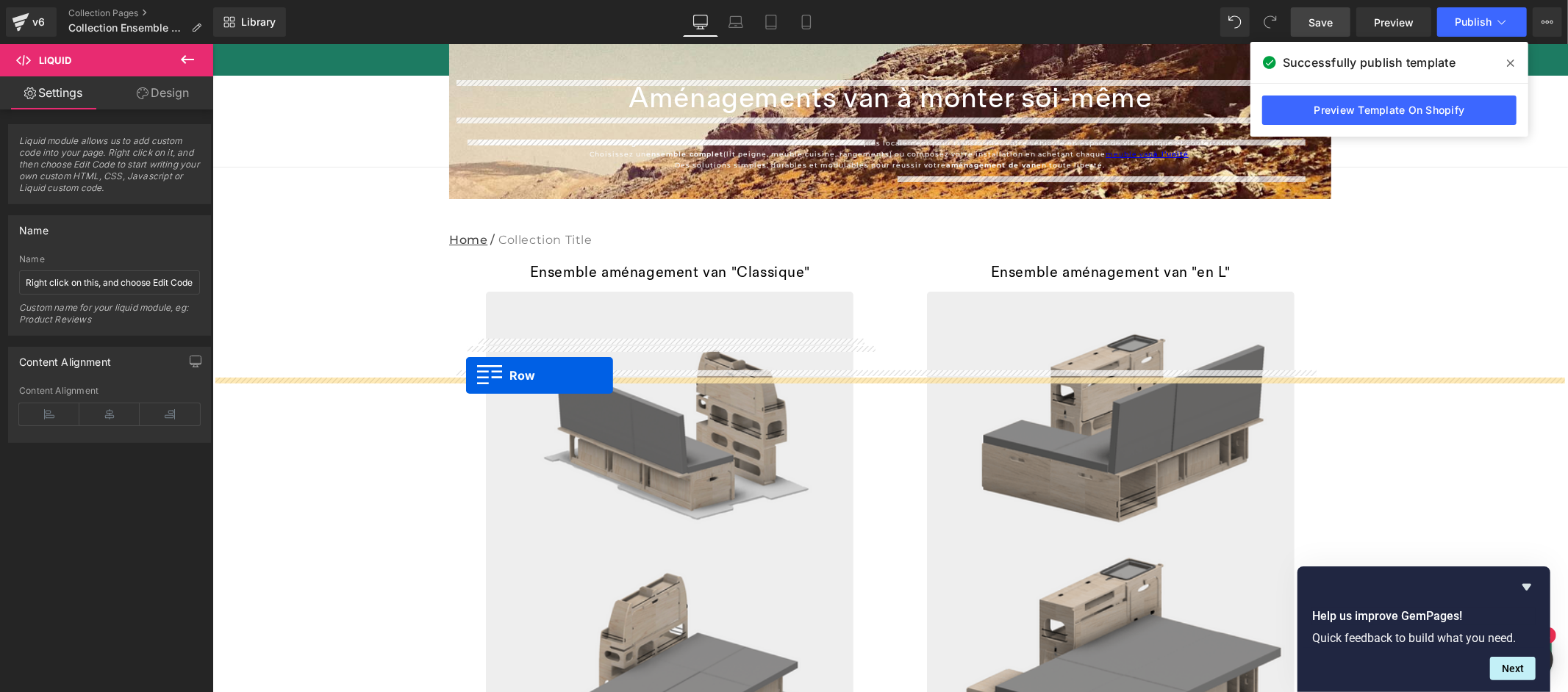
drag, startPoint x: 450, startPoint y: 397, endPoint x: 466, endPoint y: 375, distance: 27.2
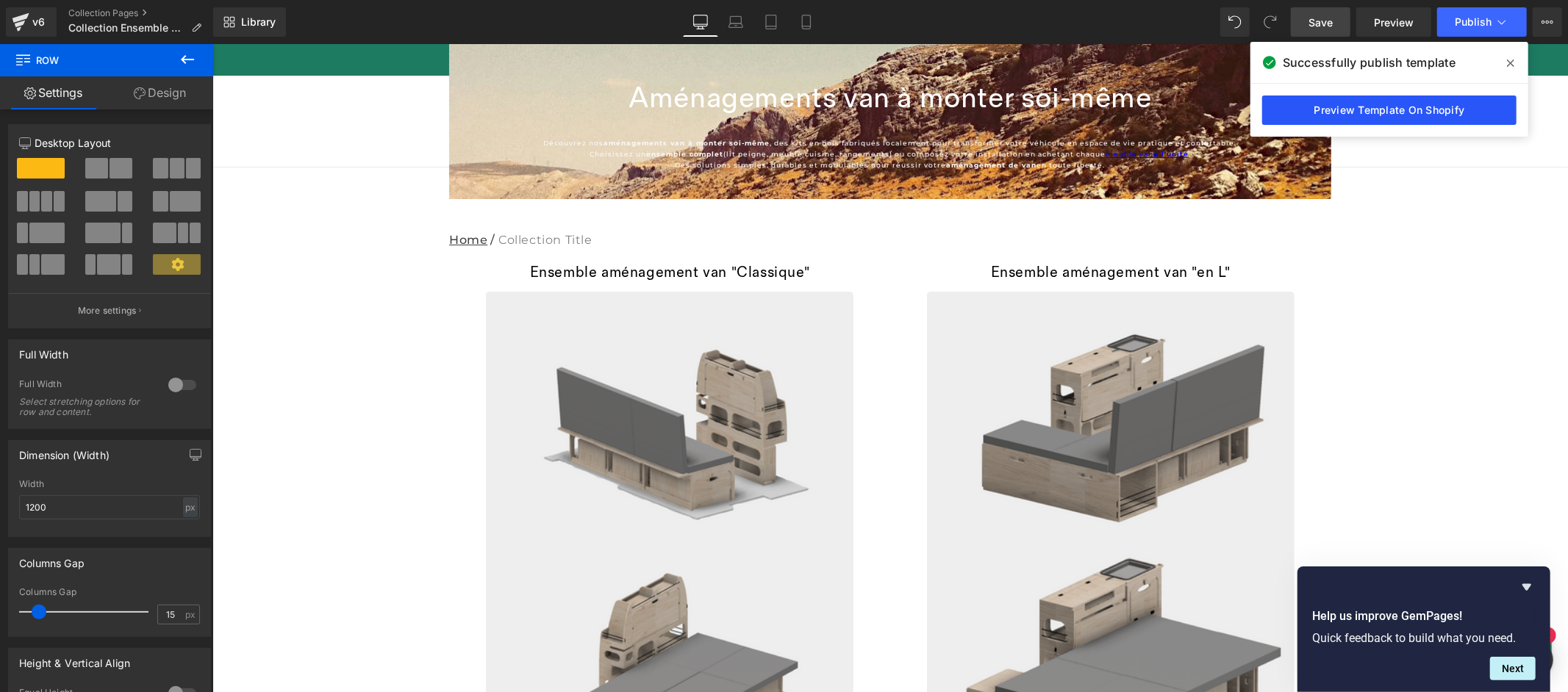
click at [1325, 110] on link "Preview Template On Shopify" at bounding box center [1390, 110] width 255 height 29
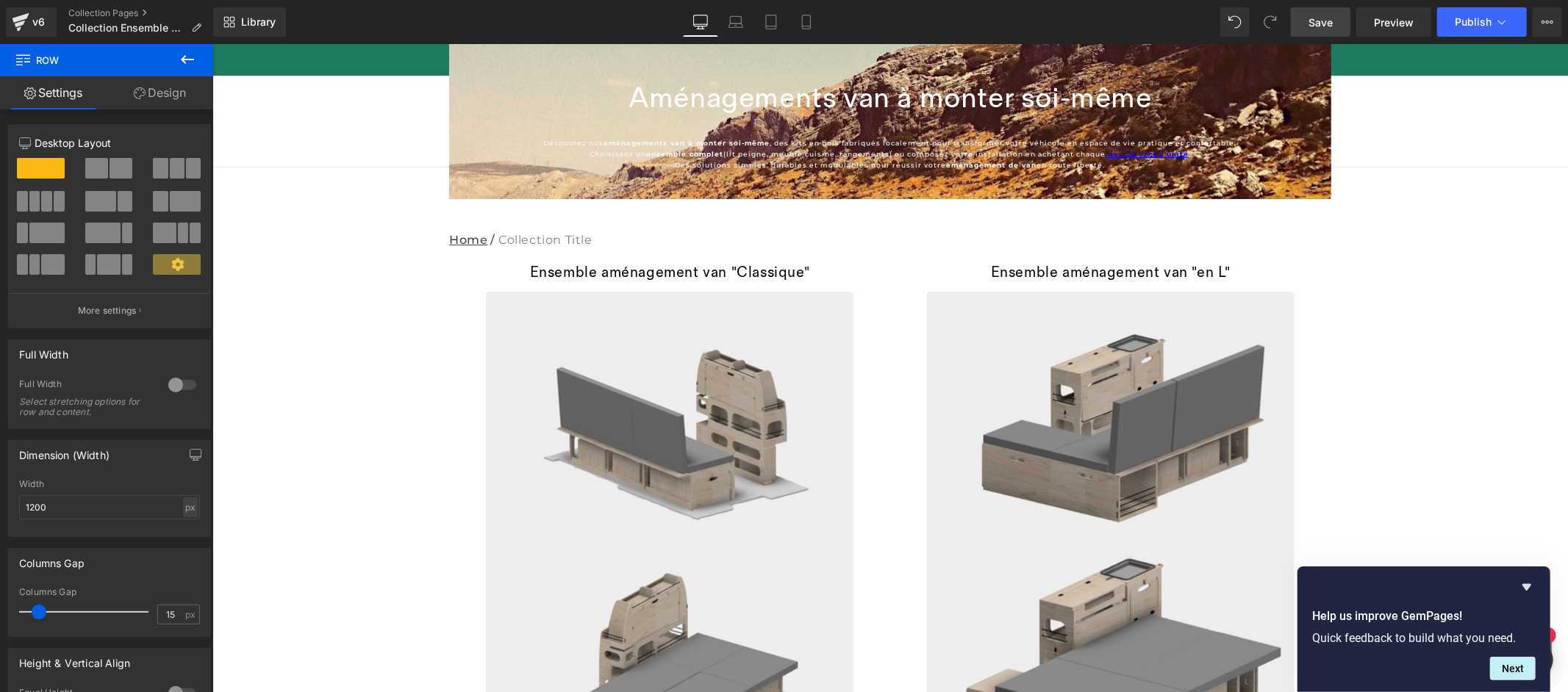
click at [185, 58] on icon at bounding box center [187, 59] width 18 height 18
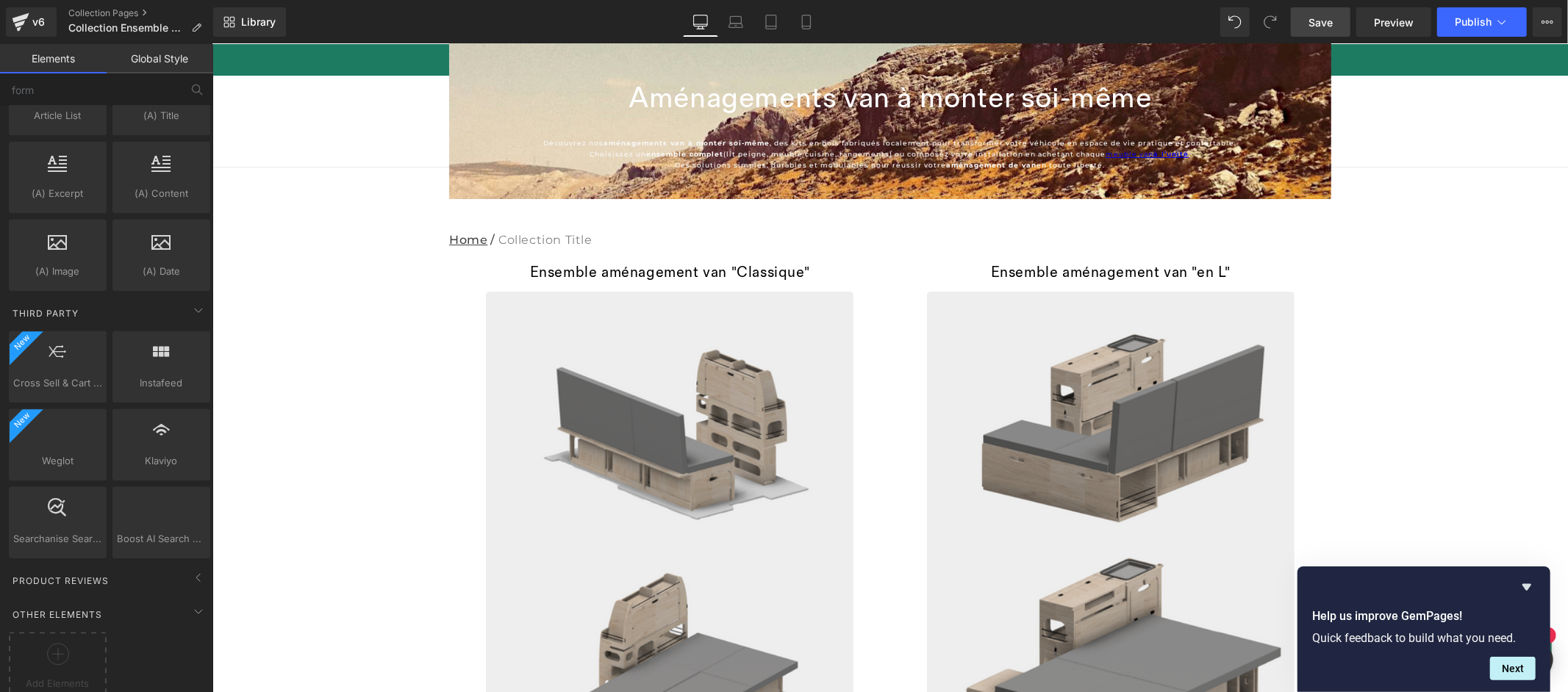
scroll to position [2896, 0]
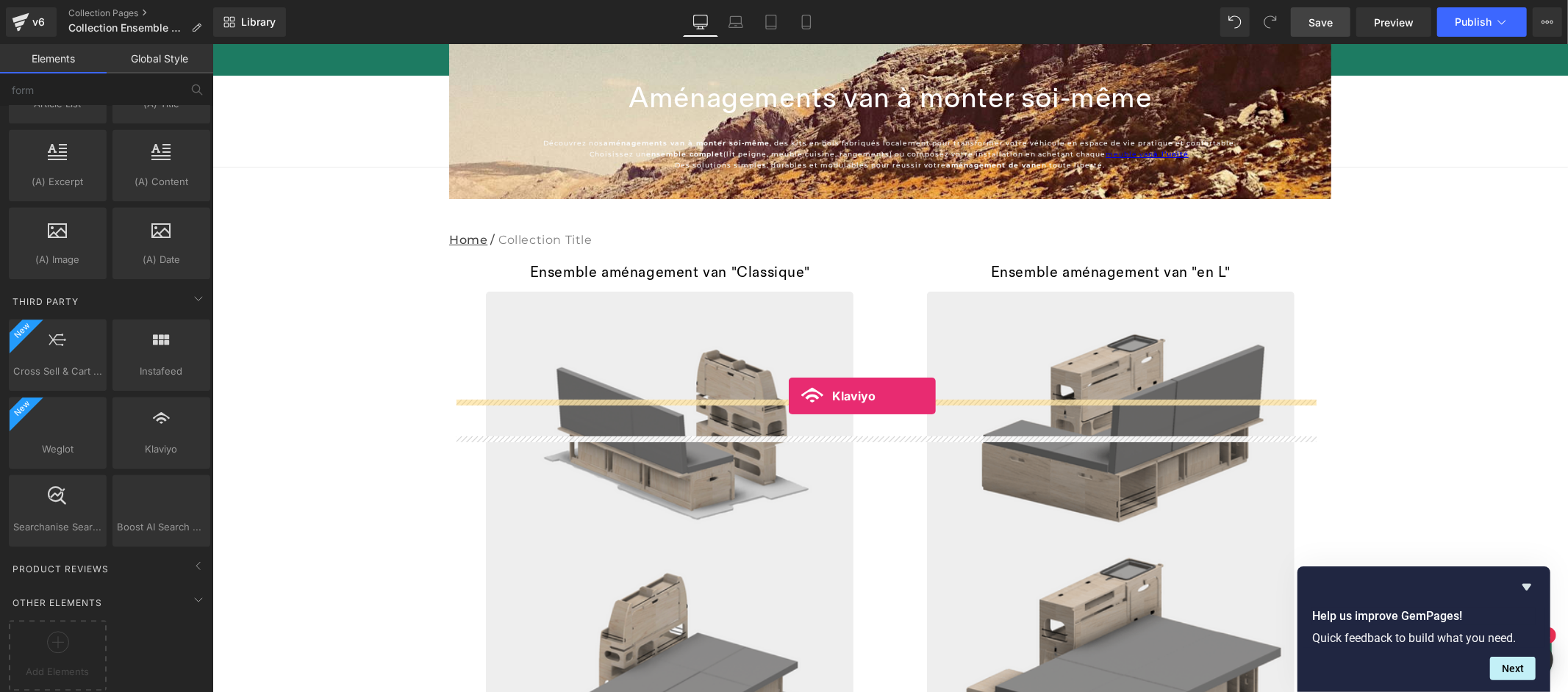
drag, startPoint x: 347, startPoint y: 463, endPoint x: 788, endPoint y: 396, distance: 446.1
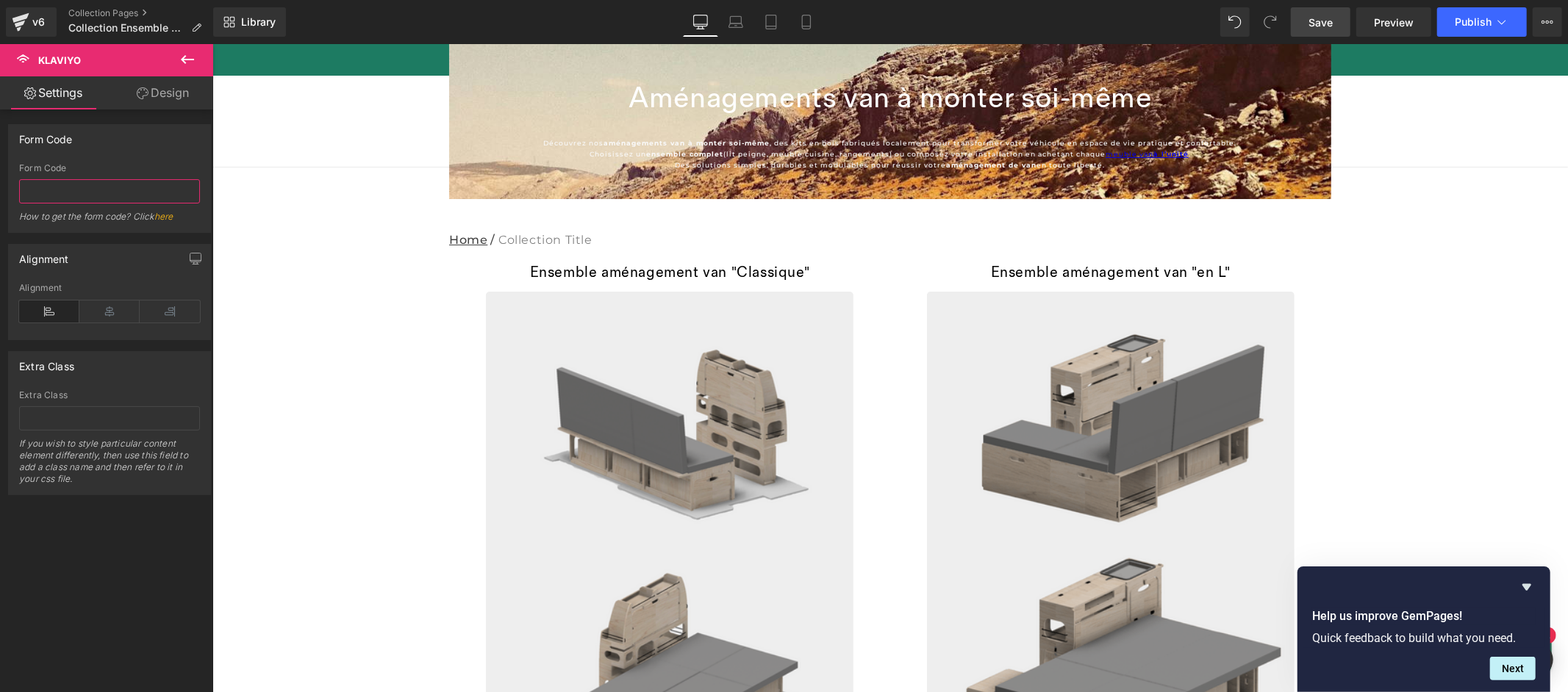
click at [52, 191] on input "text" at bounding box center [109, 192] width 181 height 24
paste input "<div class="klaviyo-form-RWXKQs"></div>"
type input "RWXKQs"
click at [105, 316] on icon at bounding box center [110, 312] width 60 height 22
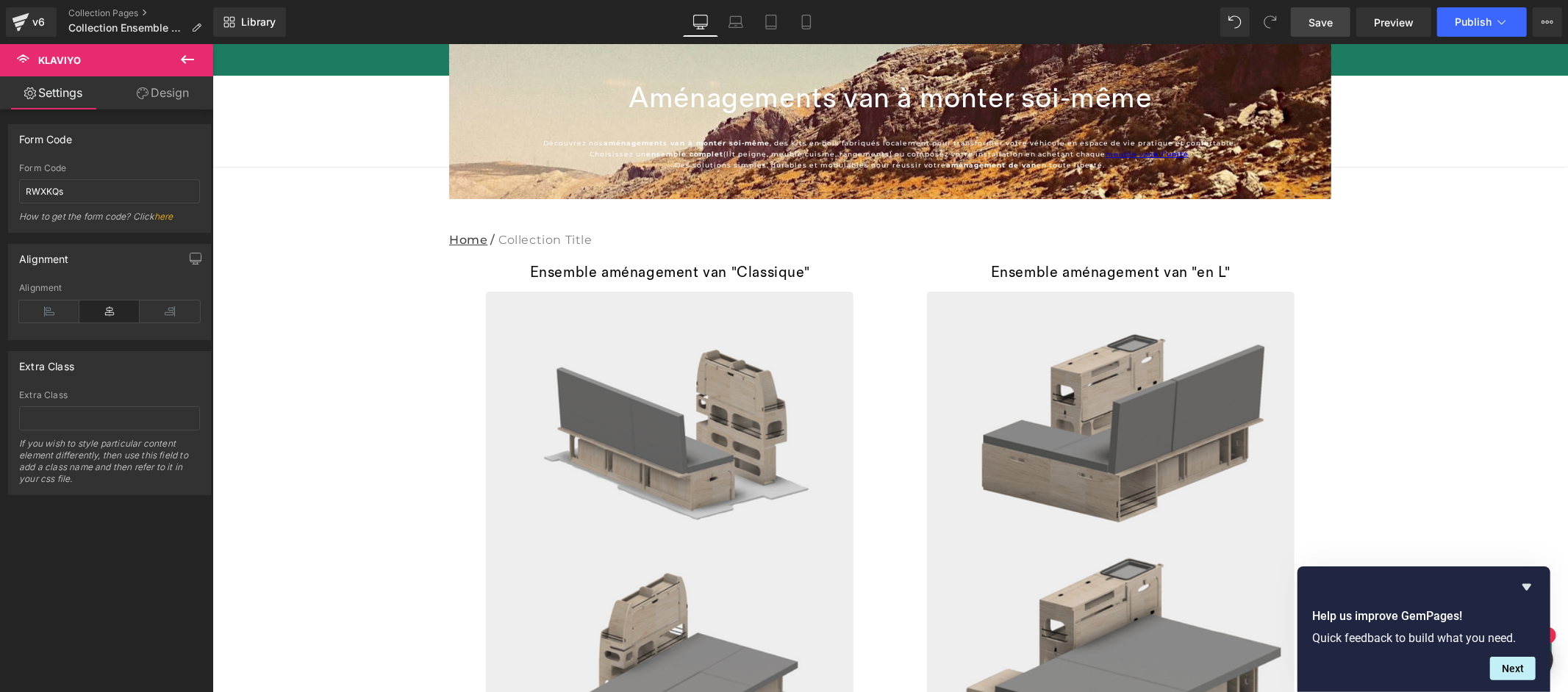
click at [1328, 25] on span "Save" at bounding box center [1321, 22] width 24 height 15
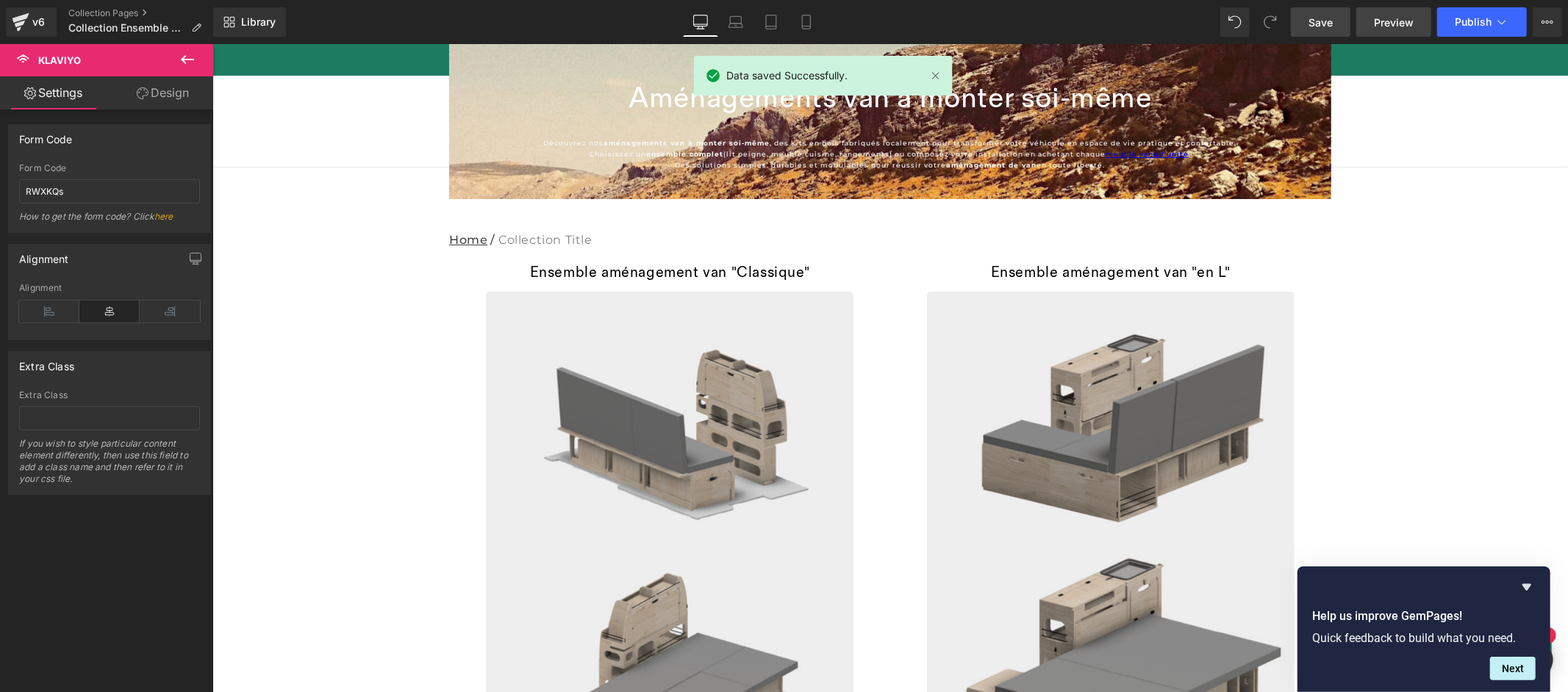
click at [1383, 33] on link "Preview" at bounding box center [1394, 22] width 75 height 29
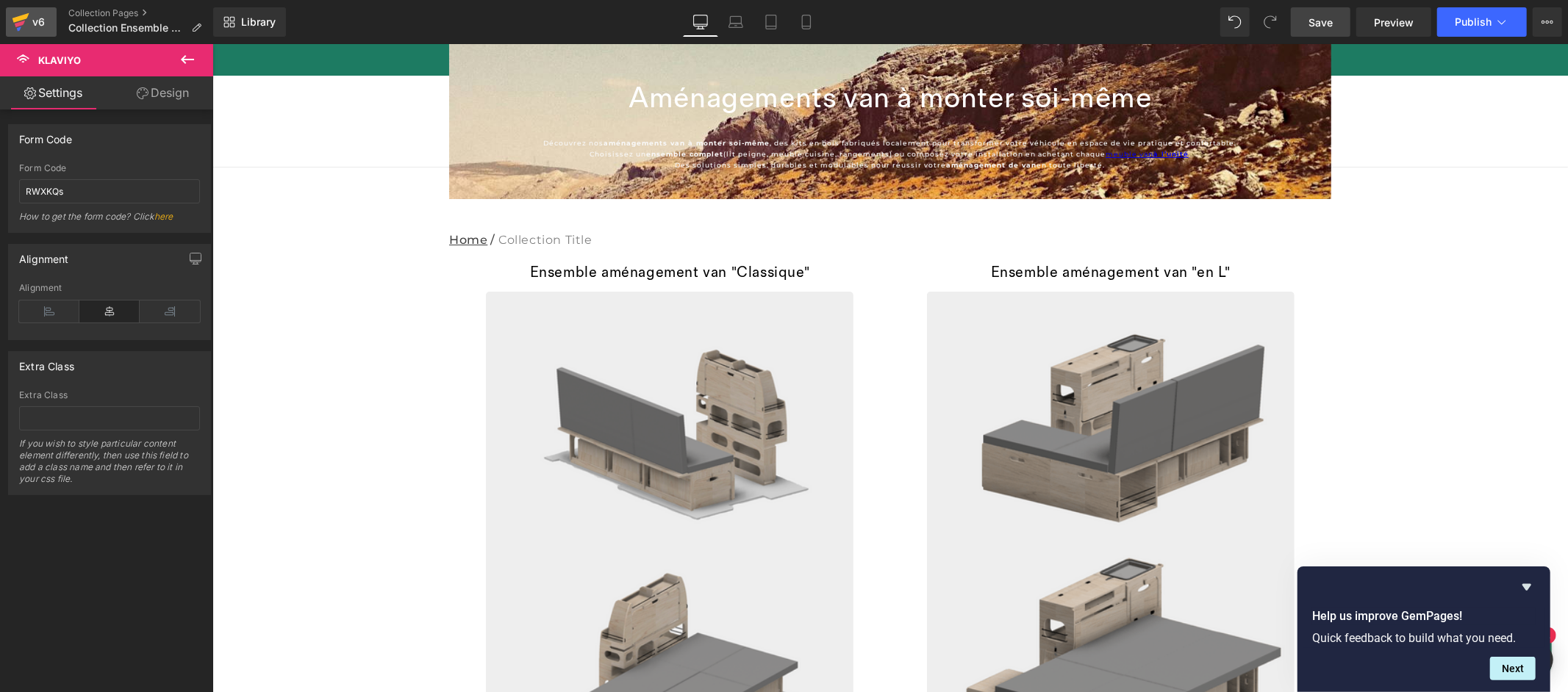
click at [19, 22] on icon at bounding box center [20, 23] width 10 height 7
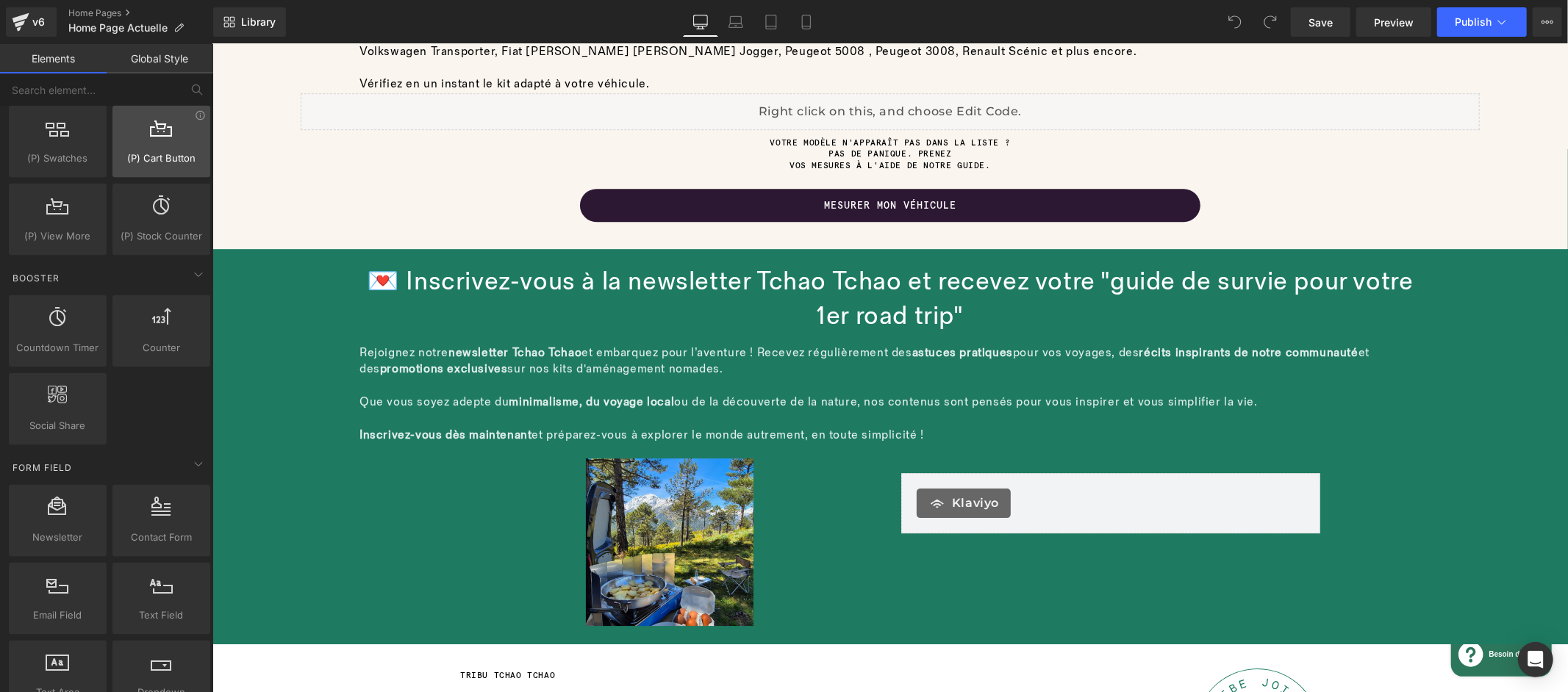
scroll to position [1989, 0]
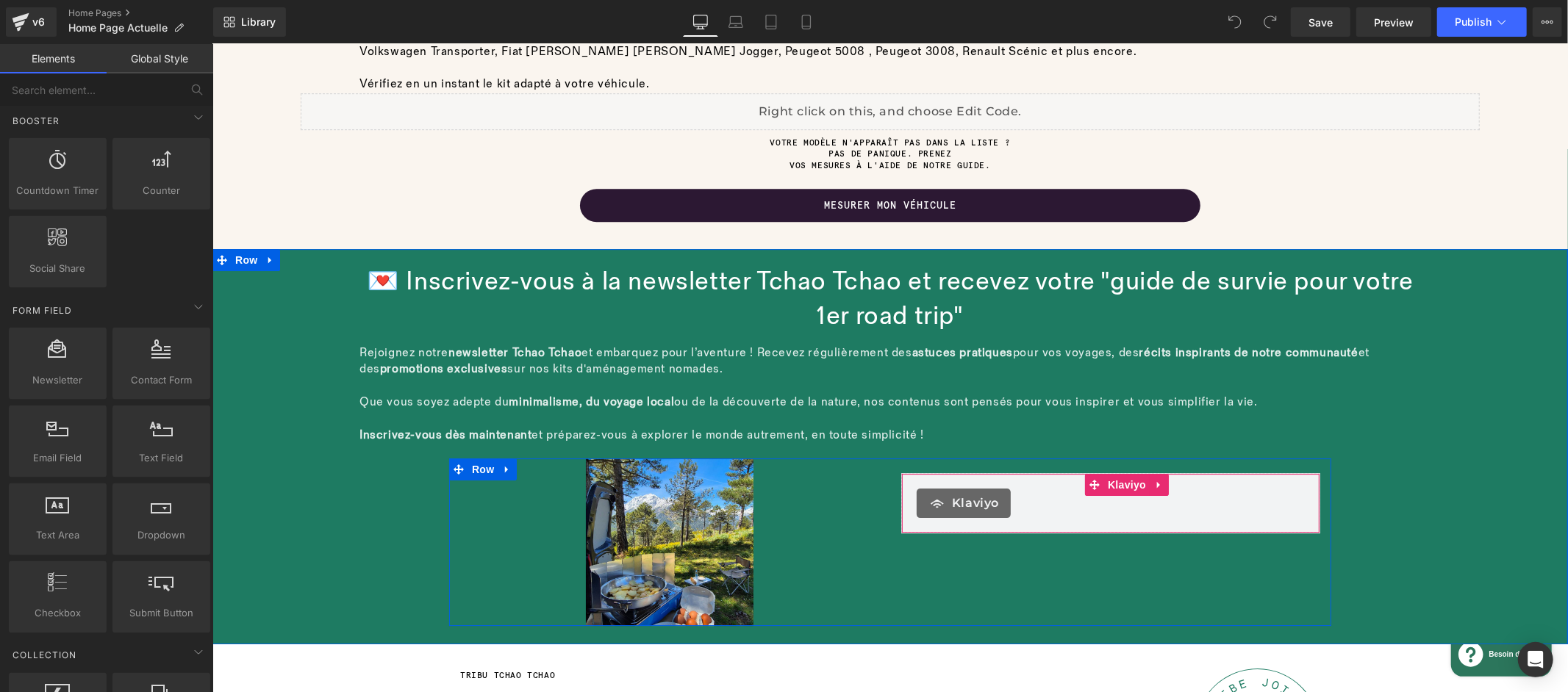
click at [978, 493] on span "Klaviyo" at bounding box center [975, 502] width 47 height 18
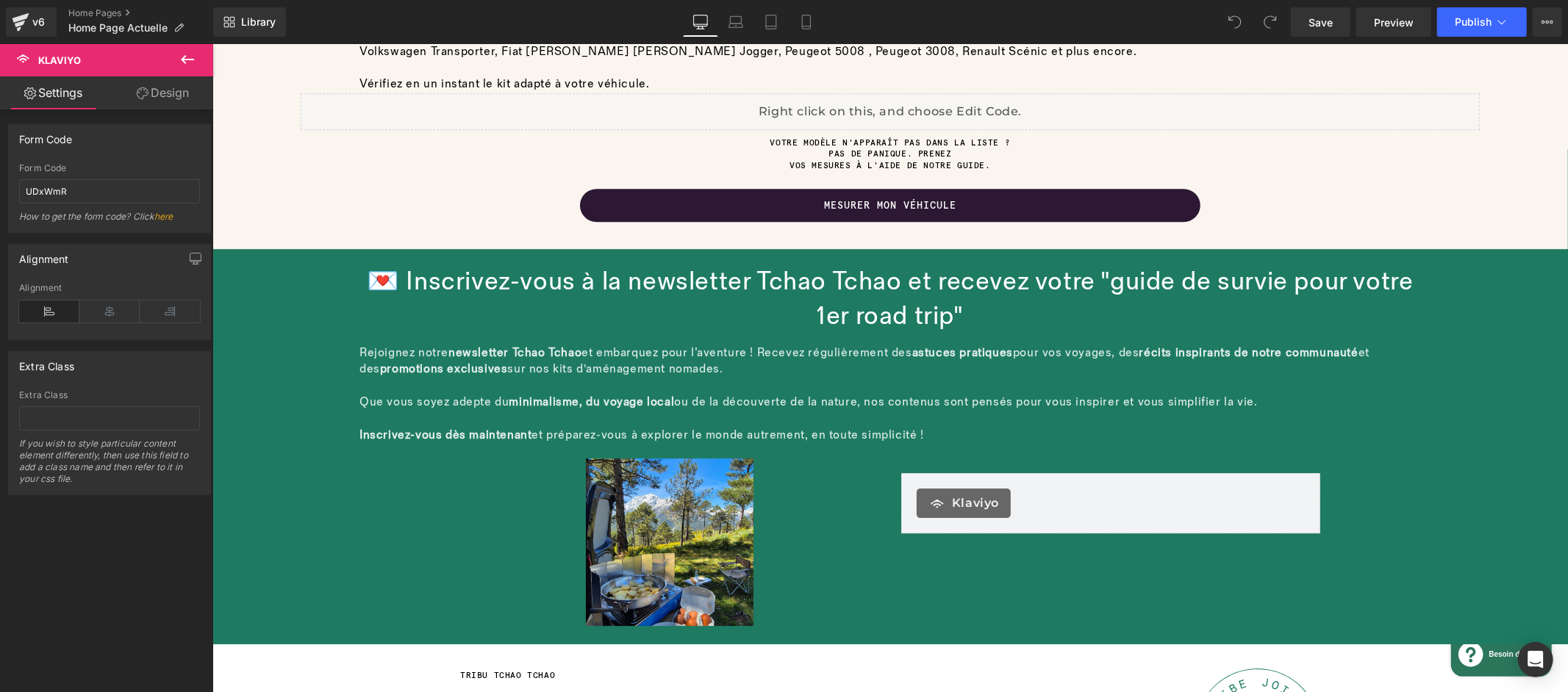
click at [197, 59] on button at bounding box center [187, 60] width 52 height 33
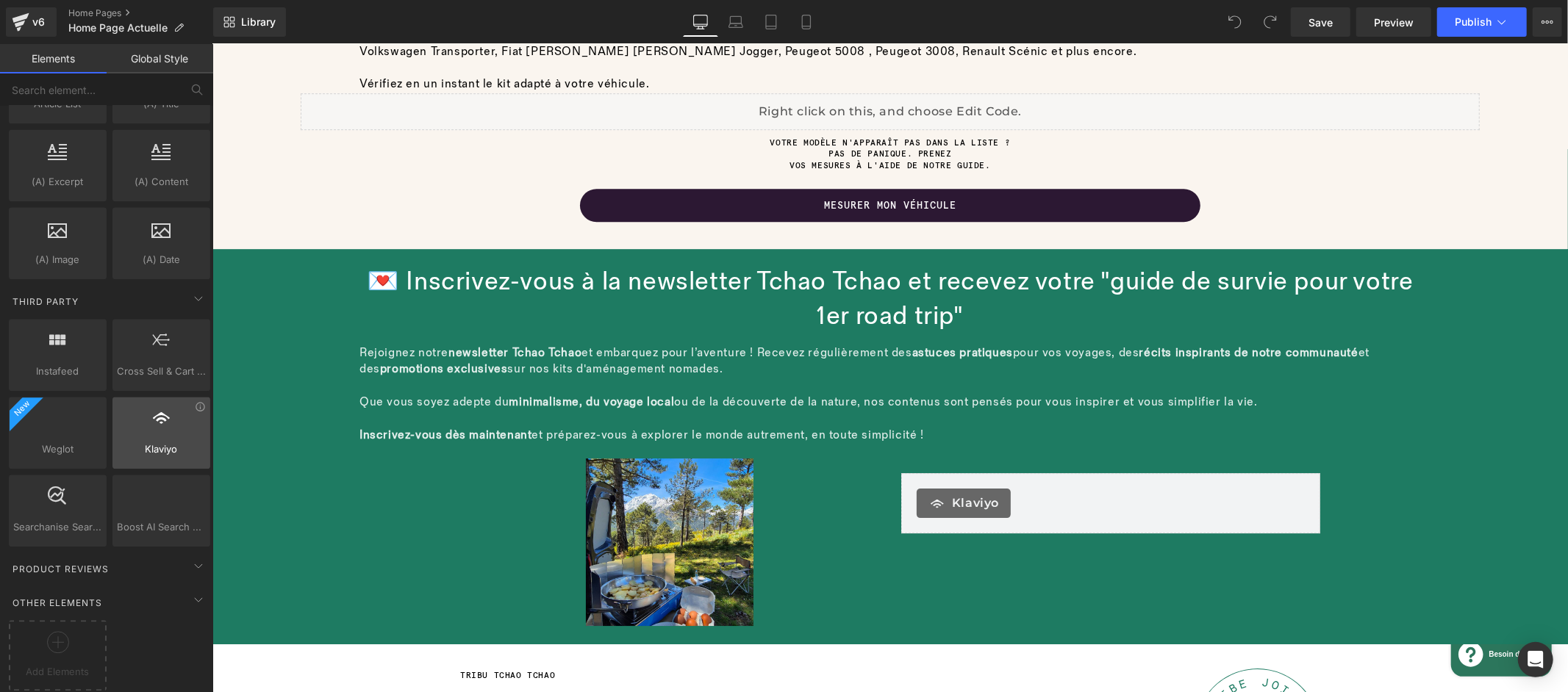
scroll to position [2893, 0]
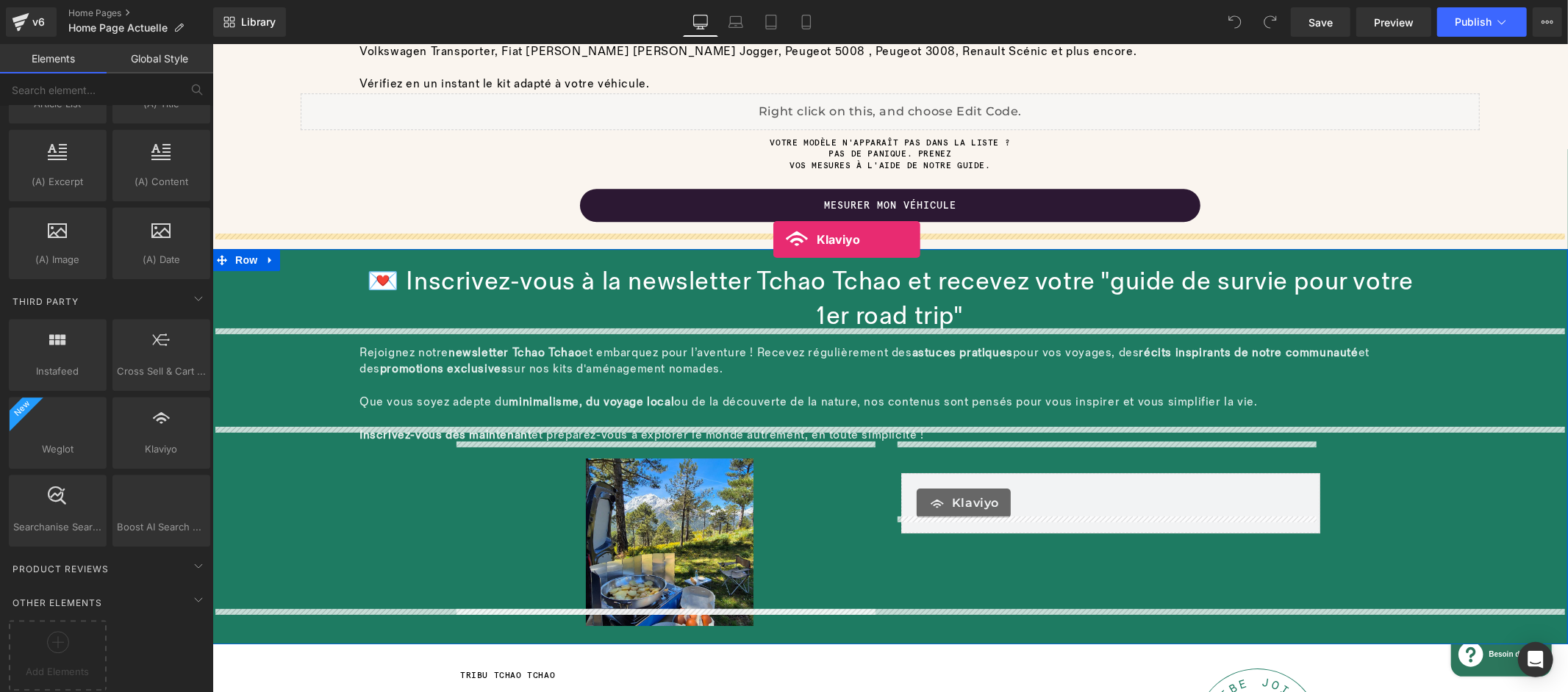
drag, startPoint x: 388, startPoint y: 477, endPoint x: 773, endPoint y: 239, distance: 452.6
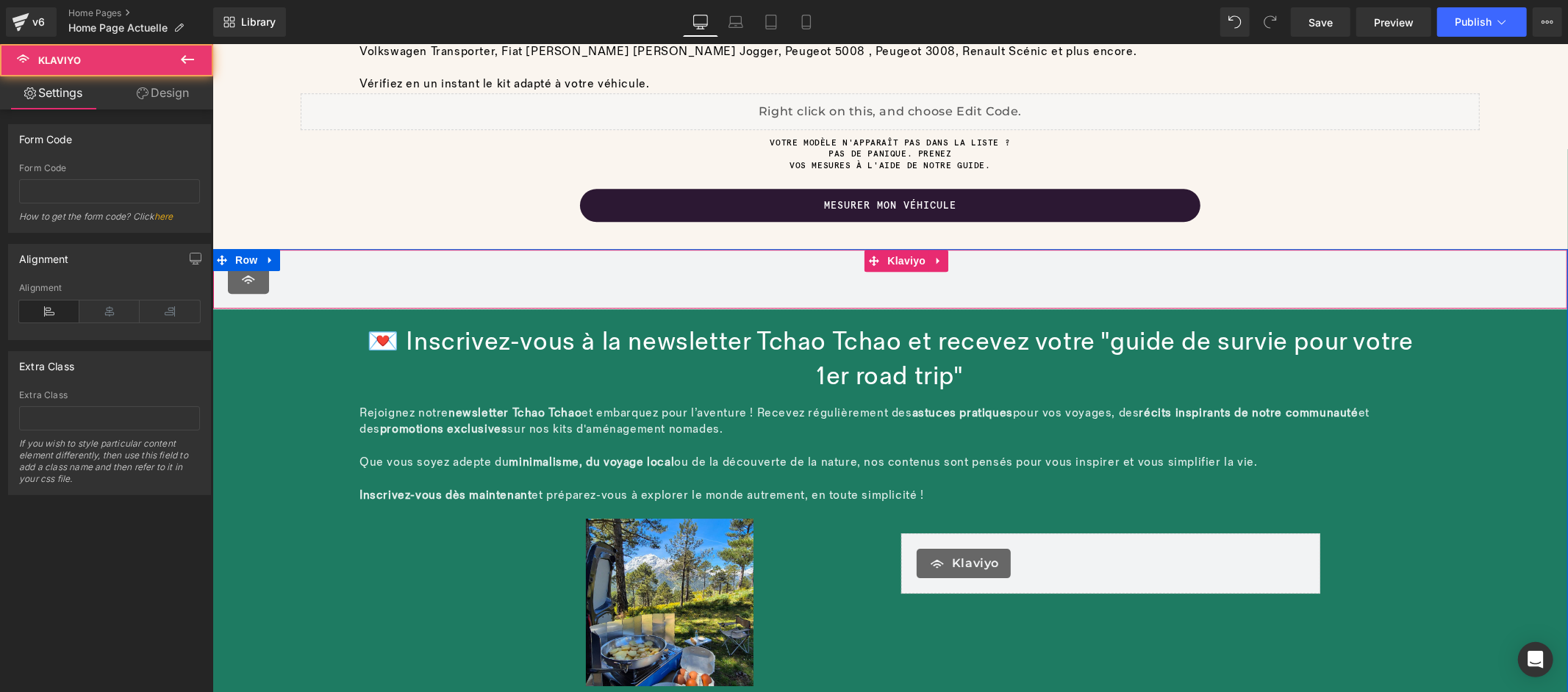
scroll to position [3589, 0]
click at [103, 197] on input "text" at bounding box center [109, 192] width 181 height 24
paste input "<div class="klaviyo-form-RWXKQs"></div>"
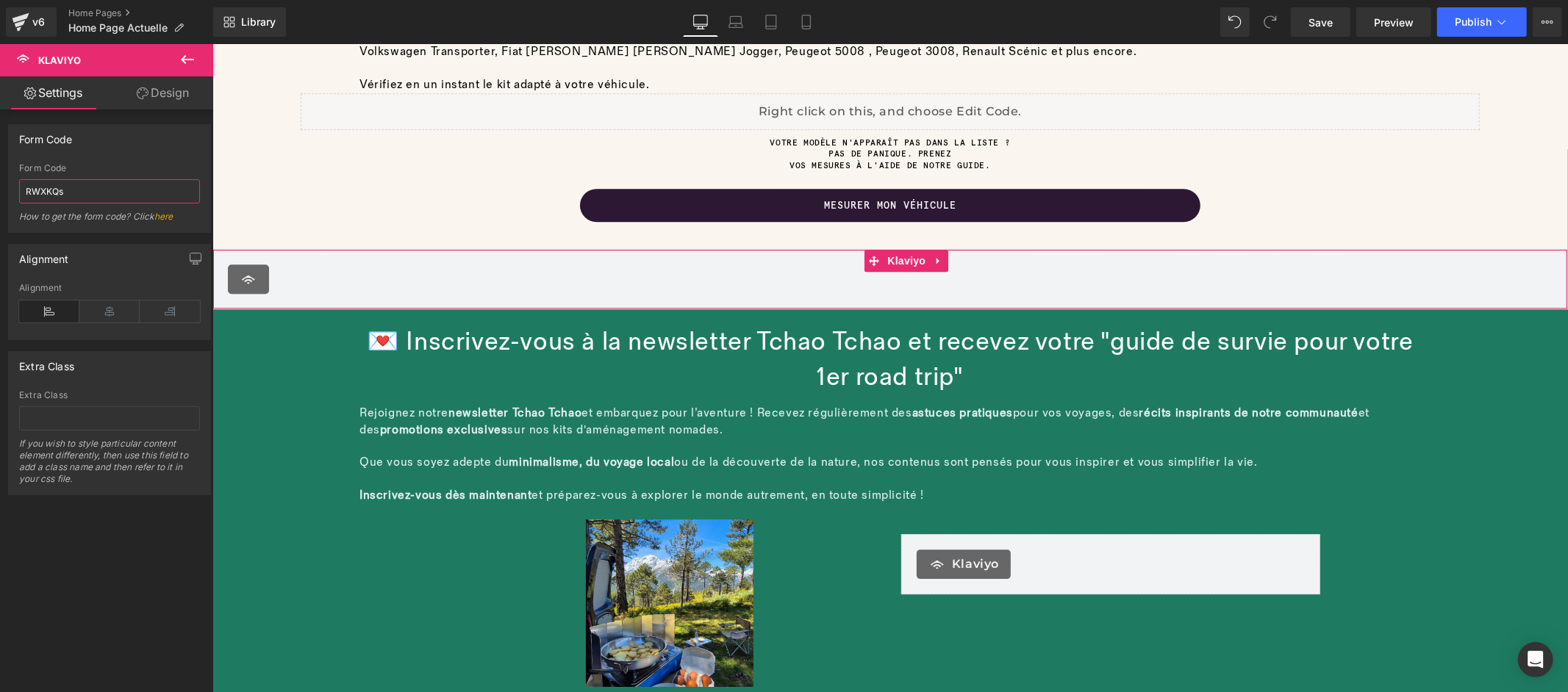
scroll to position [0, 0]
type input "RWXKQs"
click at [1307, 26] on link "Save" at bounding box center [1321, 22] width 60 height 29
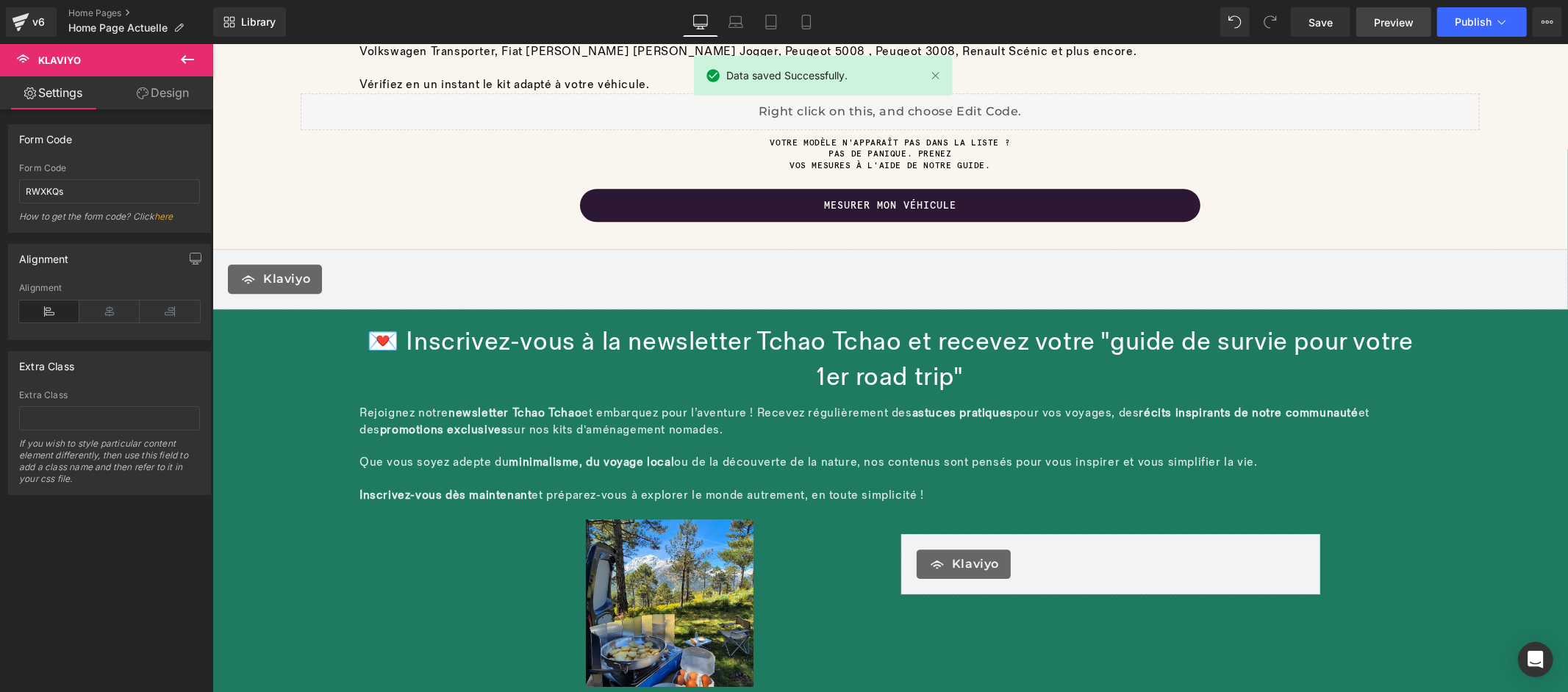
click at [1383, 26] on span "Preview" at bounding box center [1394, 22] width 39 height 15
click at [191, 56] on icon at bounding box center [187, 59] width 18 height 18
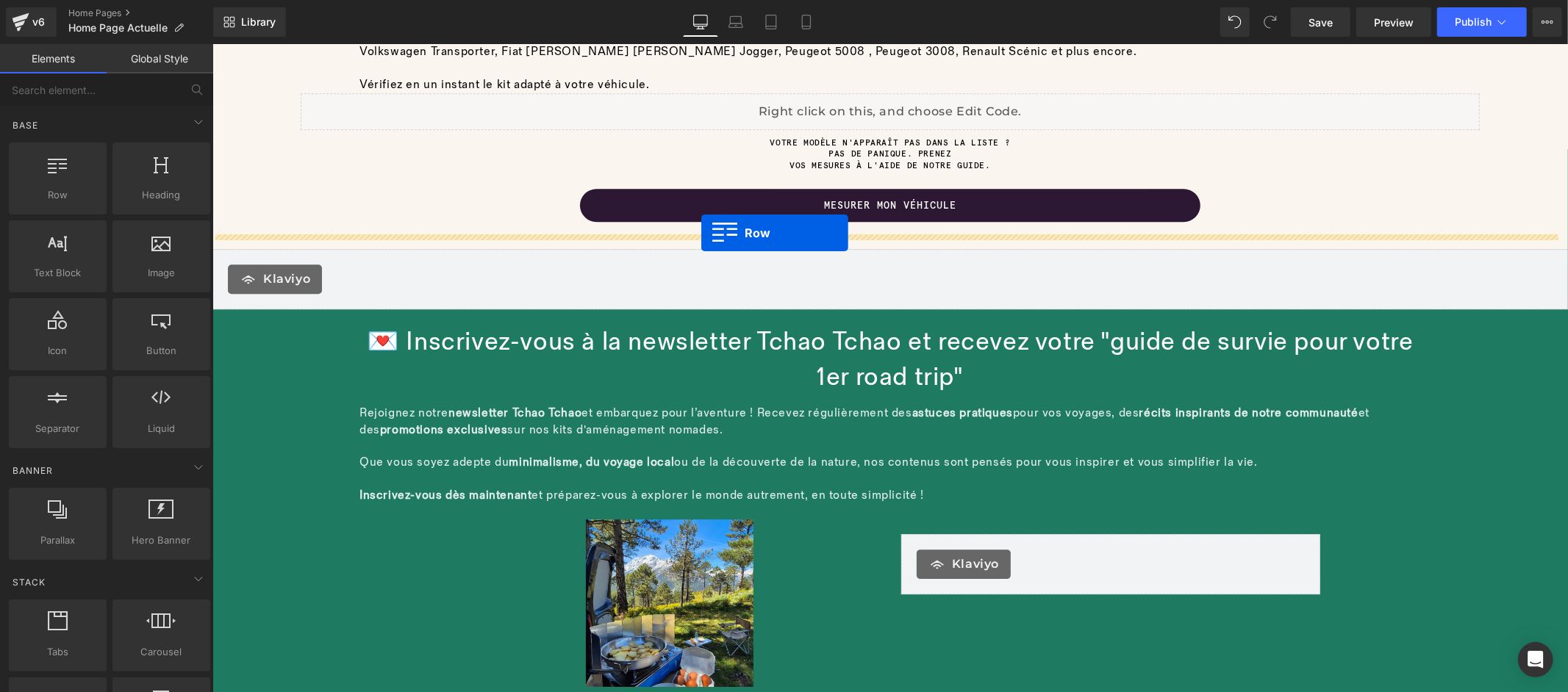
drag, startPoint x: 272, startPoint y: 236, endPoint x: 701, endPoint y: 232, distance: 429.0
drag, startPoint x: 280, startPoint y: 221, endPoint x: 770, endPoint y: 238, distance: 490.3
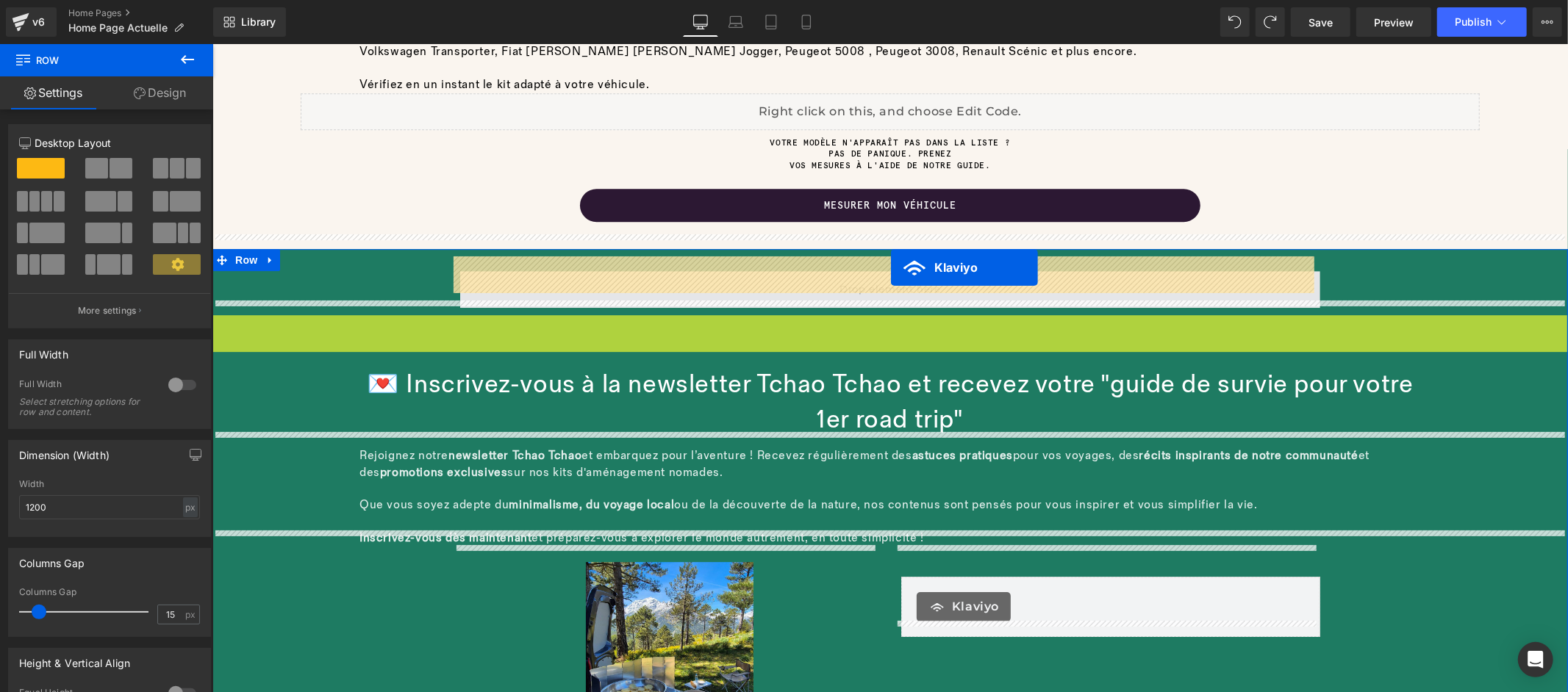
drag, startPoint x: 868, startPoint y: 310, endPoint x: 890, endPoint y: 267, distance: 48.3
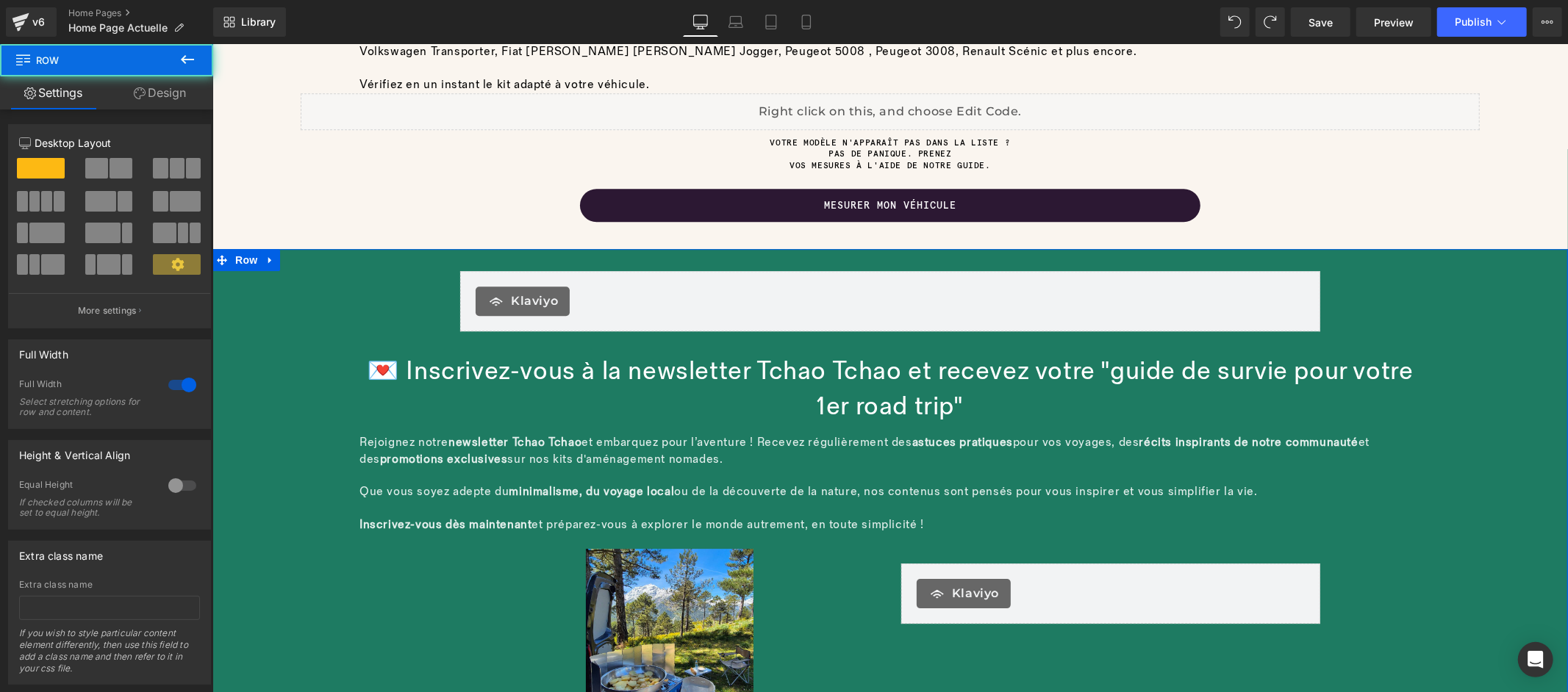
click at [1411, 287] on div "Klaviyo Klaviyo Row 💌 Inscrivez-vous à la newsletter Tchao Tchao et recevez vot…" at bounding box center [889, 481] width 1355 height 466
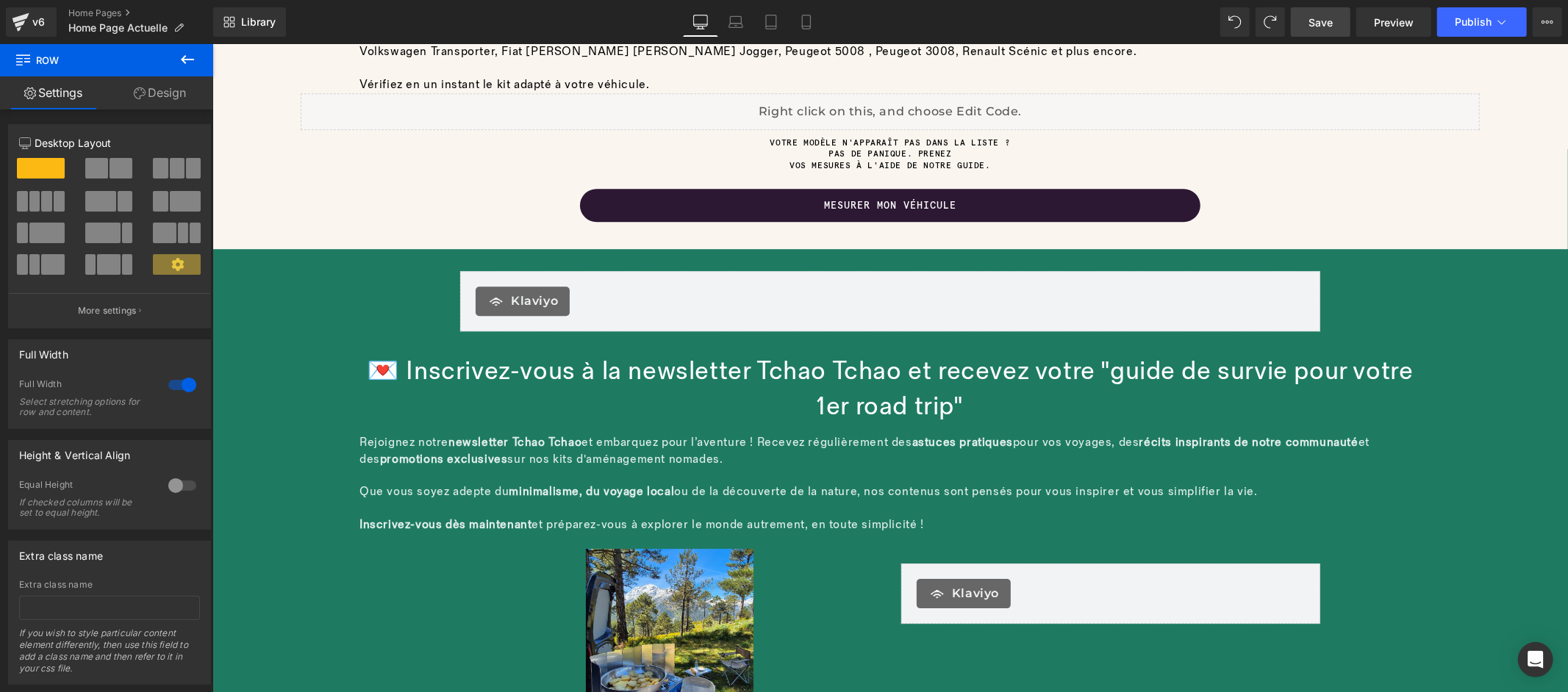
click at [1327, 19] on span "Save" at bounding box center [1321, 22] width 24 height 15
click at [1406, 15] on span "Preview" at bounding box center [1394, 22] width 39 height 15
click at [933, 277] on icon at bounding box center [938, 283] width 10 height 11
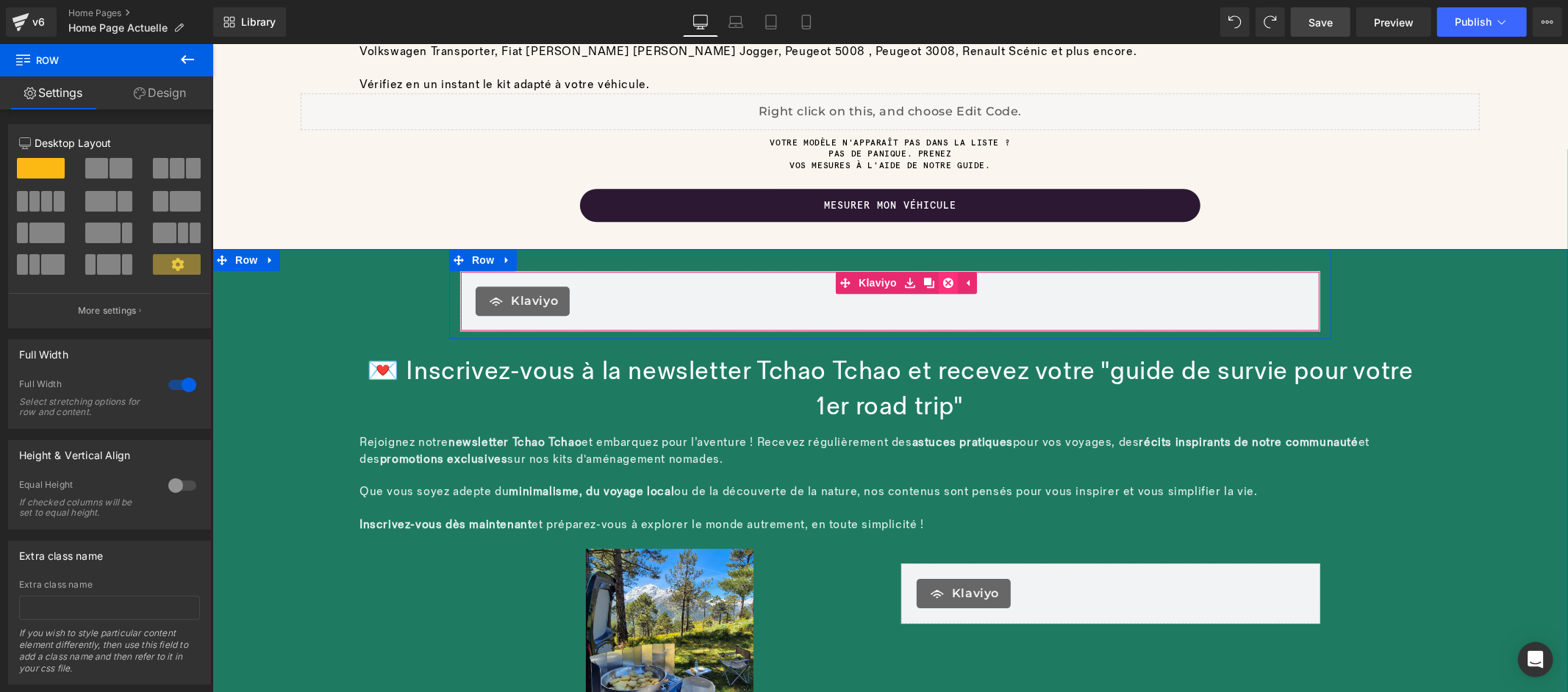
click at [942, 277] on icon at bounding box center [947, 282] width 10 height 10
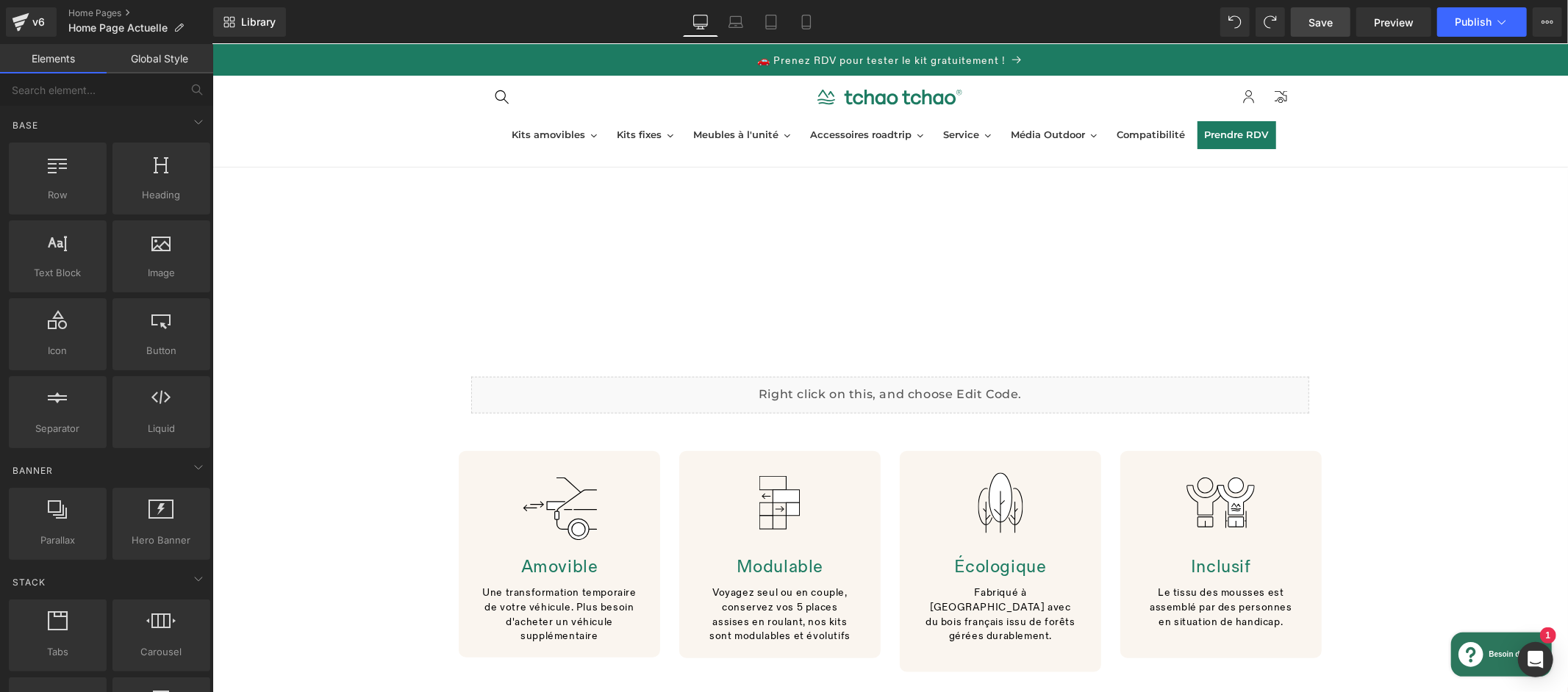
scroll to position [961, 0]
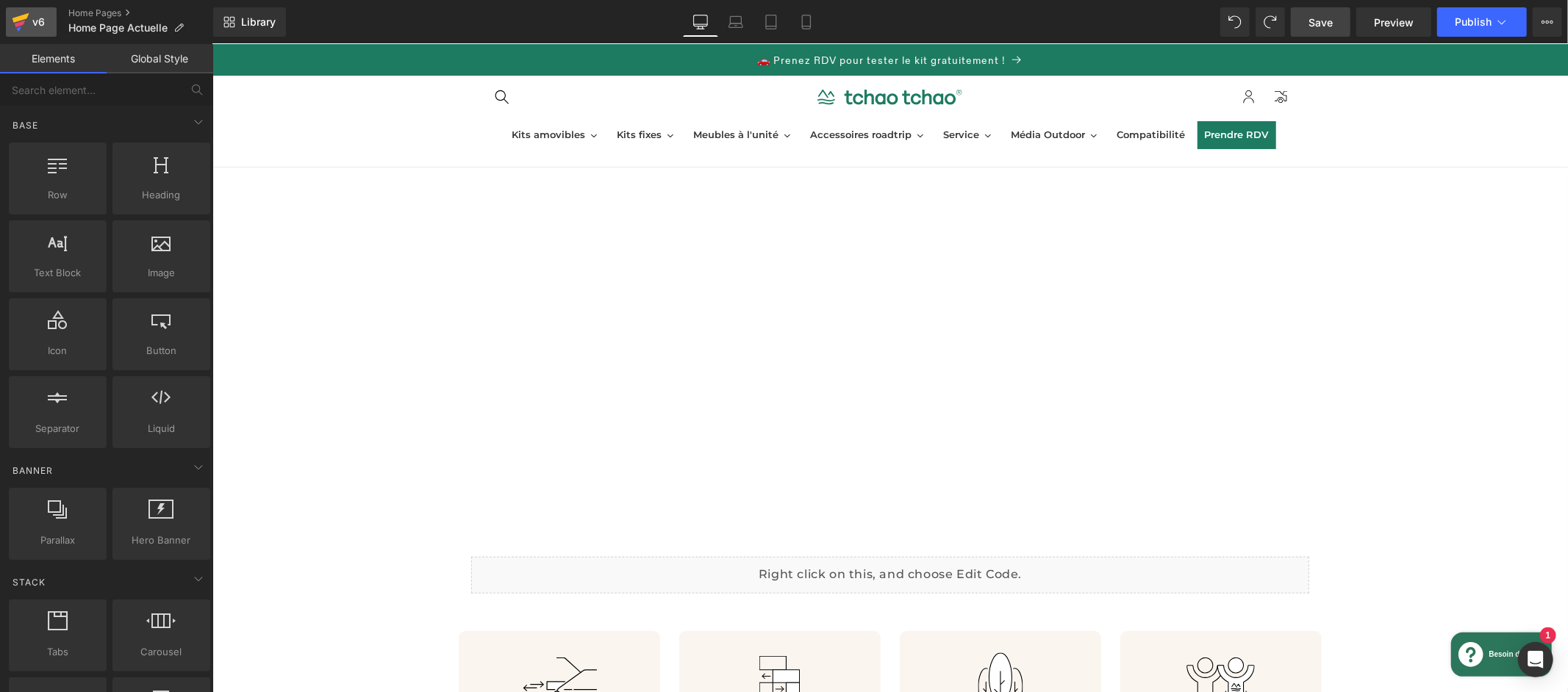
click icon
